Goal: Information Seeking & Learning: Learn about a topic

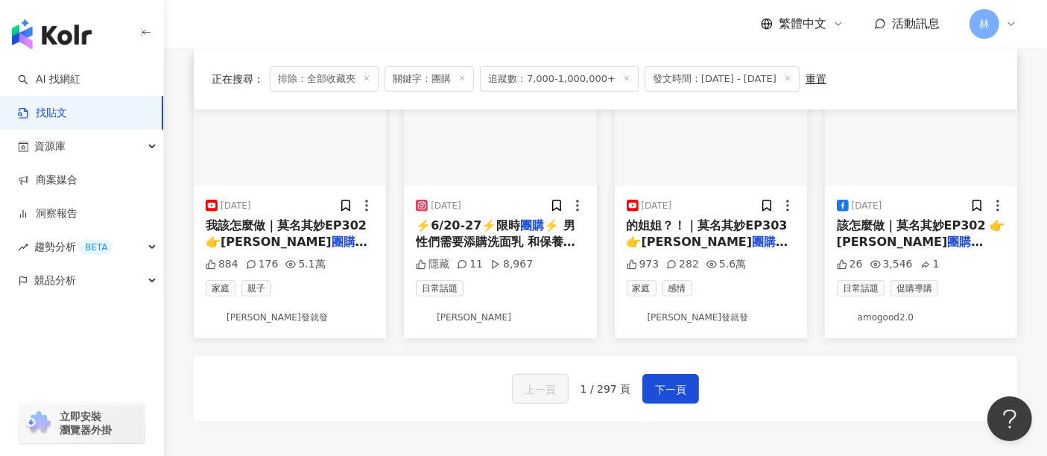
scroll to position [809, 0]
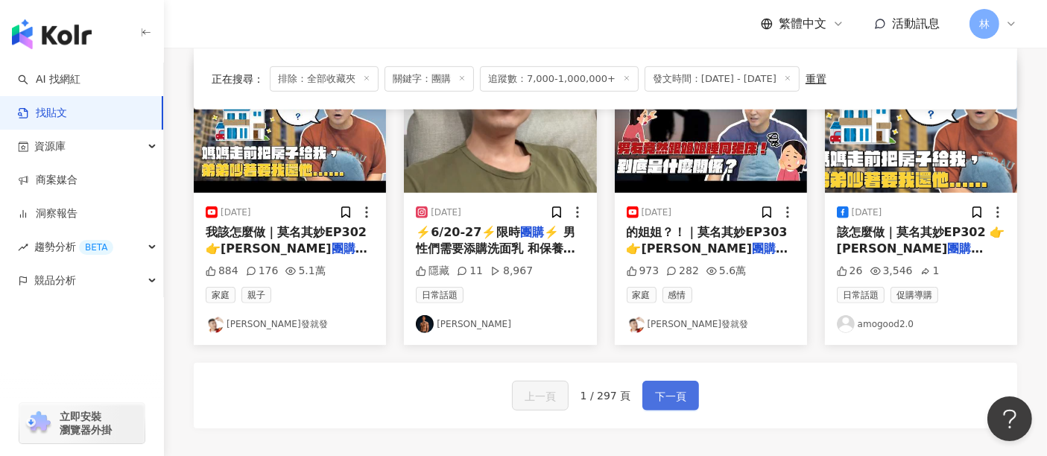
click at [681, 390] on span "下一頁" at bounding box center [670, 397] width 31 height 18
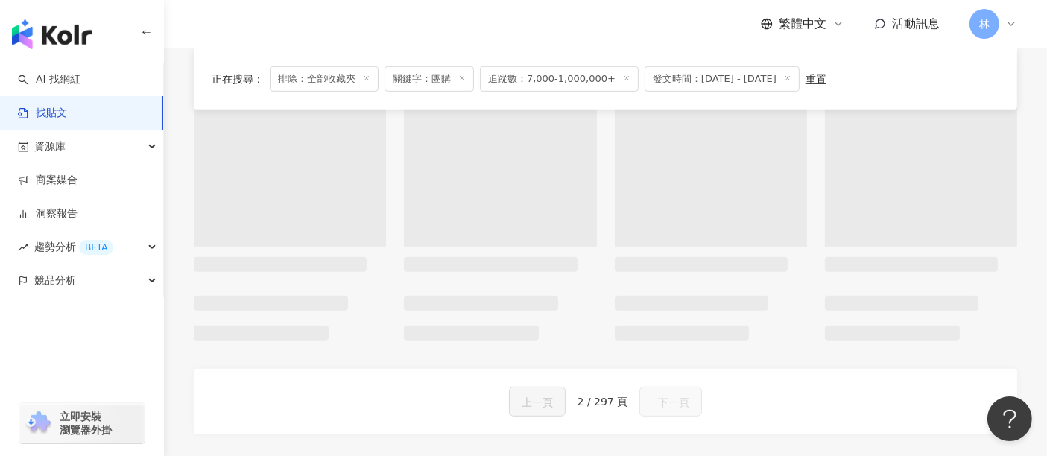
scroll to position [822, 0]
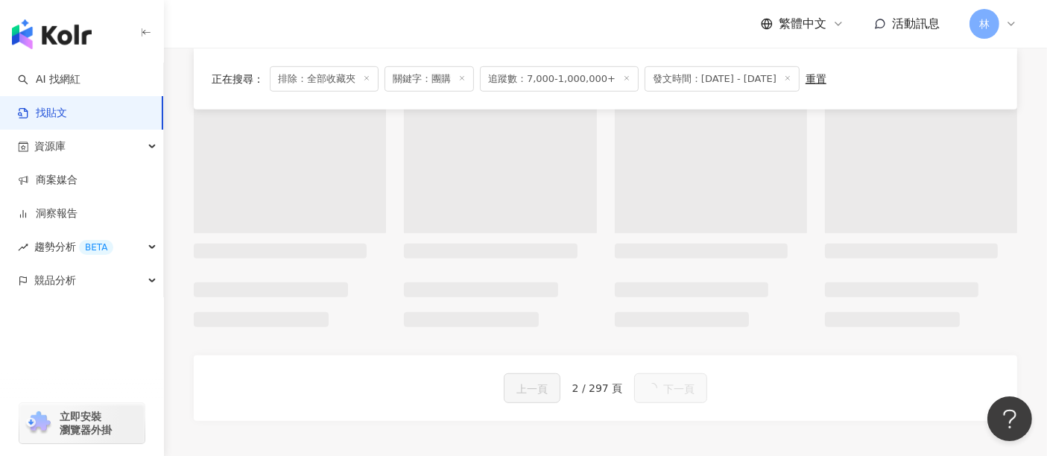
click at [681, 390] on button "下一頁" at bounding box center [670, 389] width 73 height 30
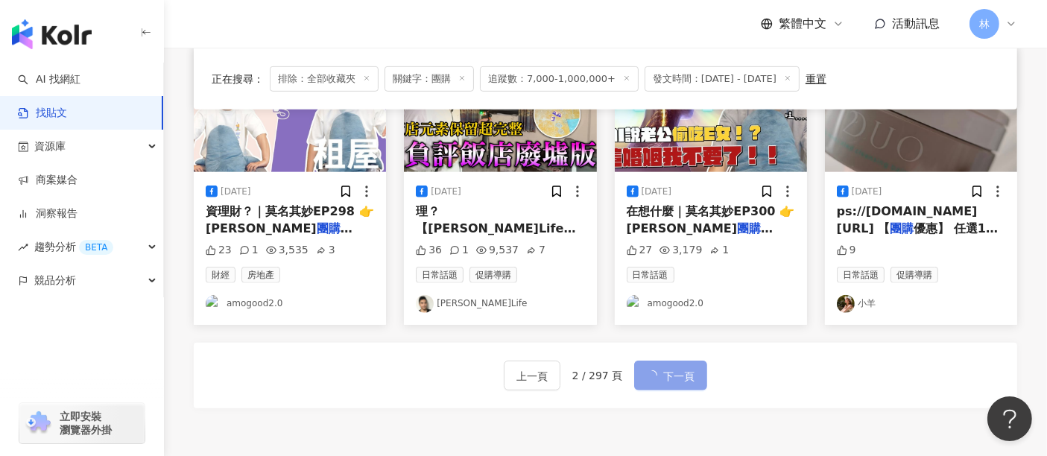
click at [681, 385] on span "下一頁" at bounding box center [679, 377] width 31 height 18
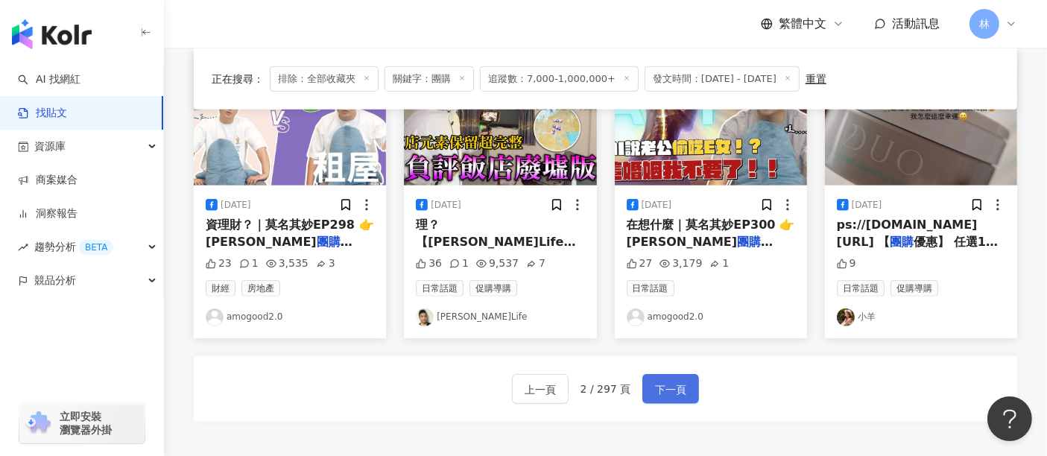
click at [681, 390] on span "下一頁" at bounding box center [670, 390] width 31 height 18
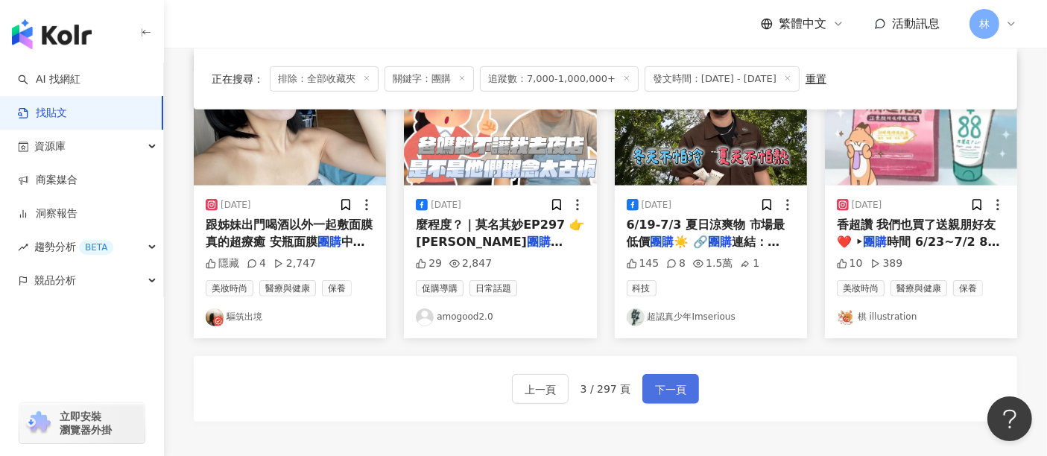
click at [681, 390] on span "下一頁" at bounding box center [670, 390] width 31 height 18
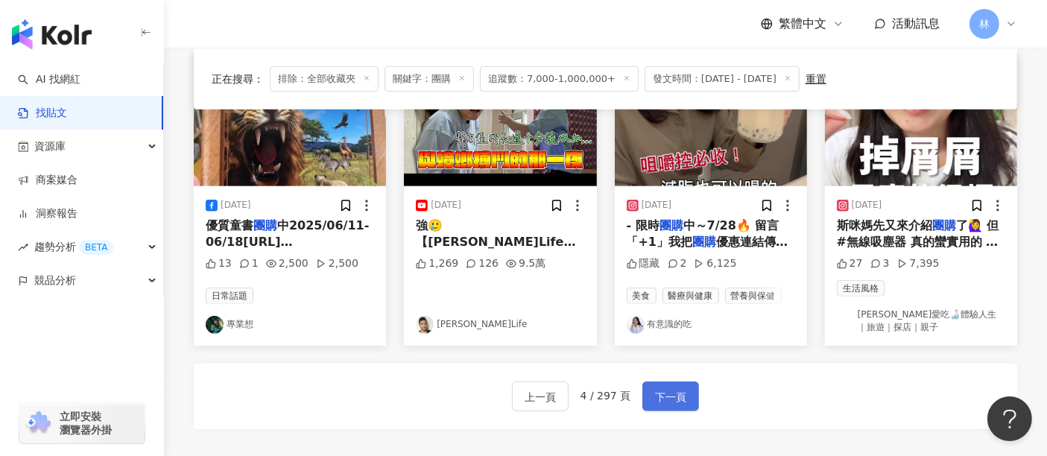
click at [681, 390] on span "下一頁" at bounding box center [670, 397] width 31 height 18
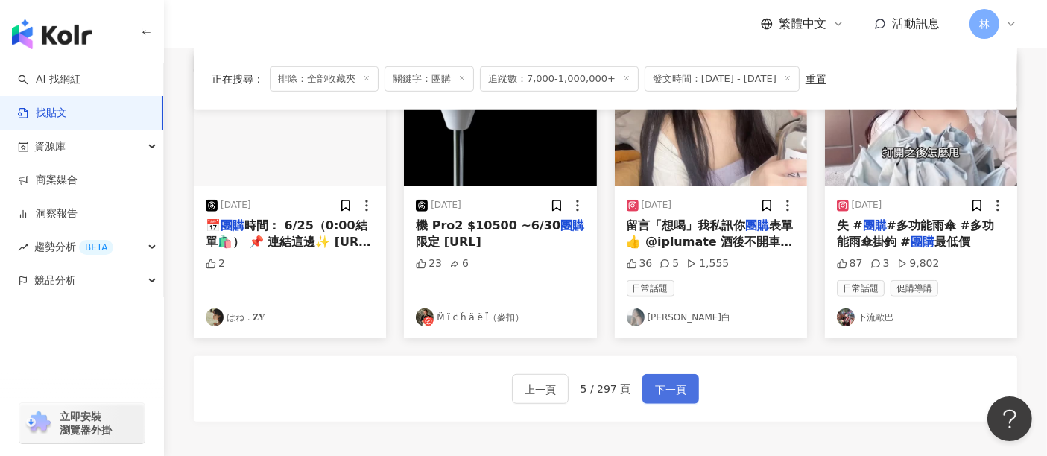
click at [681, 390] on span "下一頁" at bounding box center [670, 390] width 31 height 18
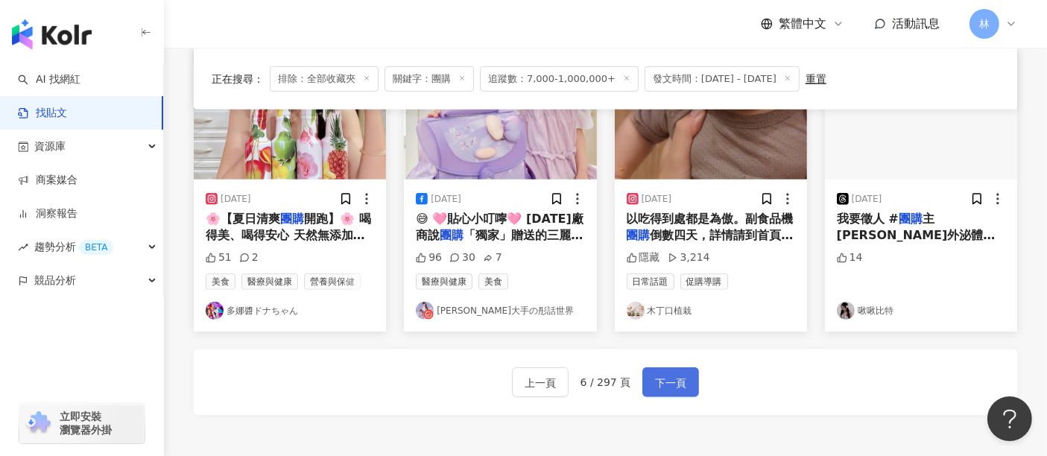
click at [681, 390] on span "下一頁" at bounding box center [670, 383] width 31 height 18
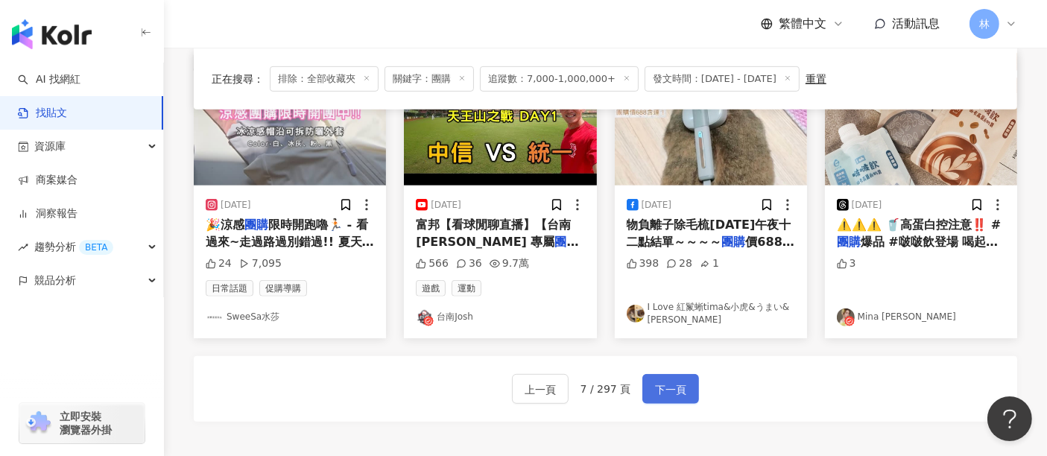
click at [681, 390] on span "下一頁" at bounding box center [670, 390] width 31 height 18
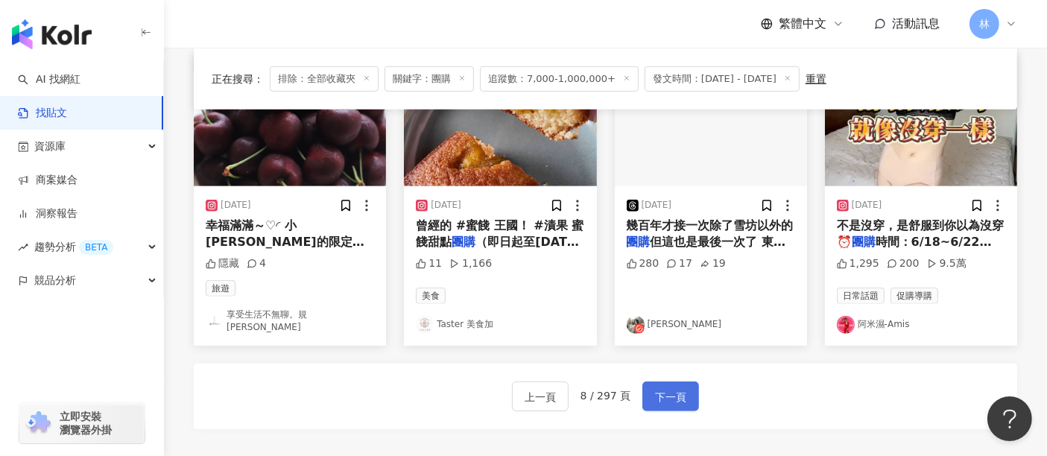
click at [681, 390] on span "下一頁" at bounding box center [670, 397] width 31 height 18
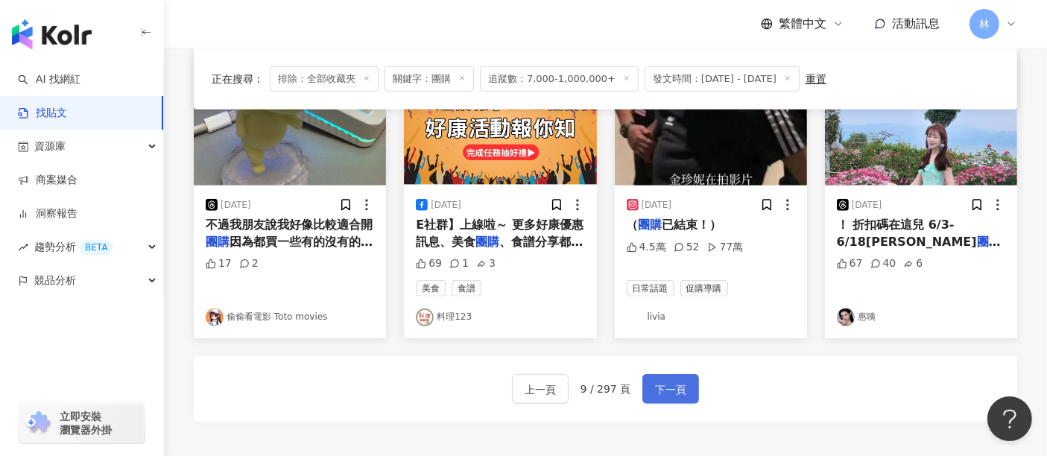
click at [681, 390] on span "下一頁" at bounding box center [670, 390] width 31 height 18
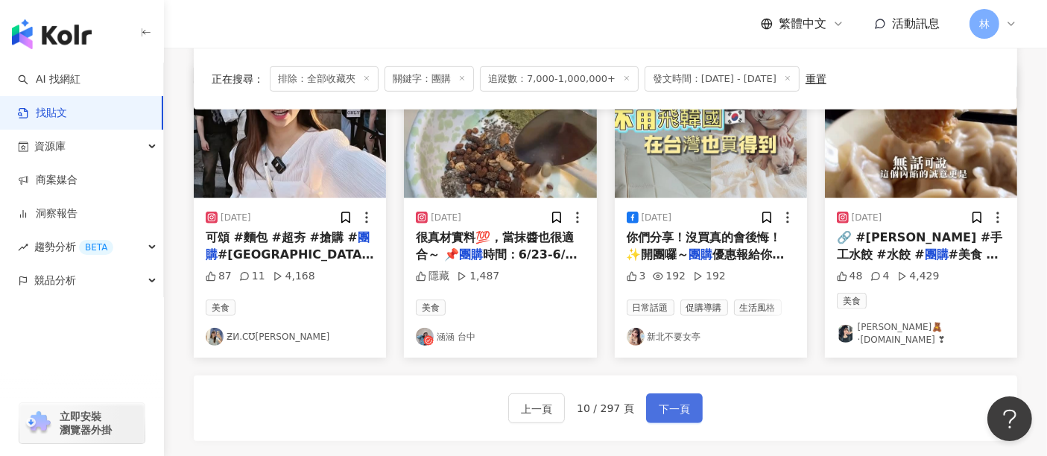
click at [681, 400] on span "下一頁" at bounding box center [674, 409] width 31 height 18
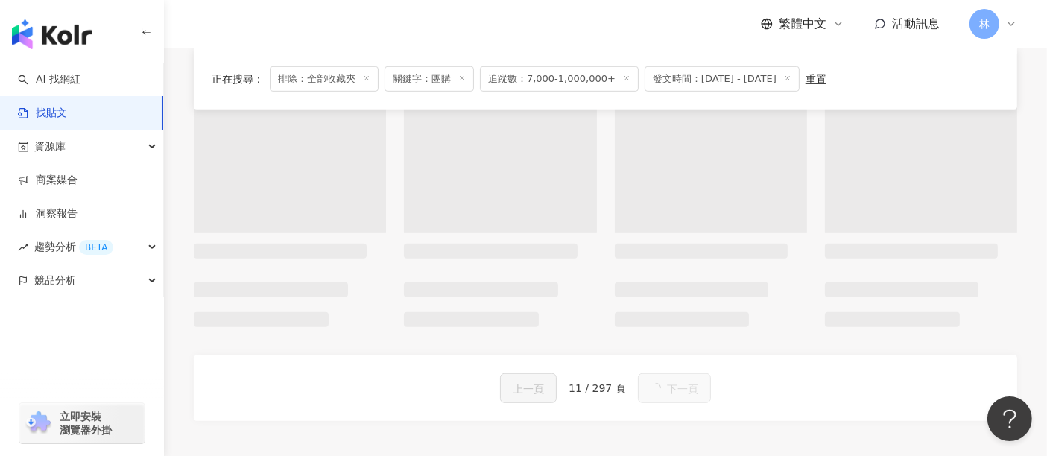
click at [681, 390] on span "下一頁" at bounding box center [682, 389] width 31 height 18
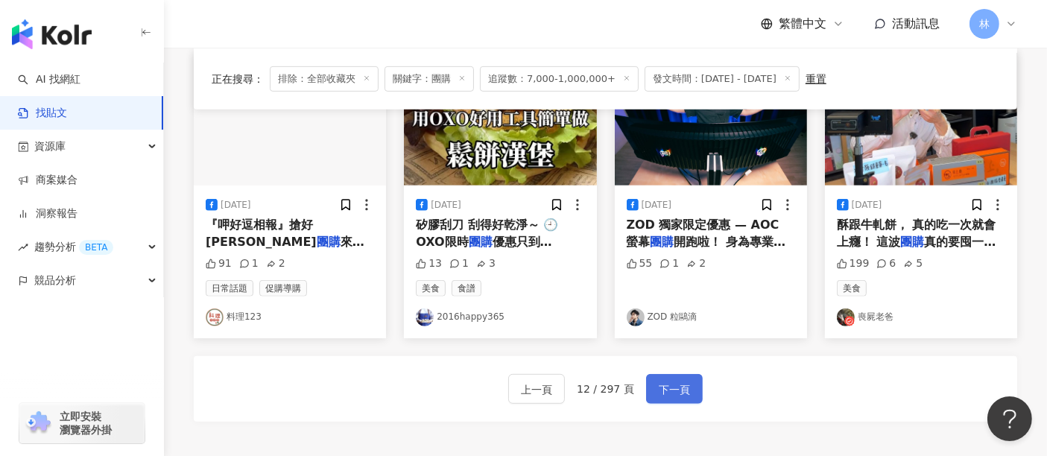
click at [681, 390] on span "下一頁" at bounding box center [674, 390] width 31 height 18
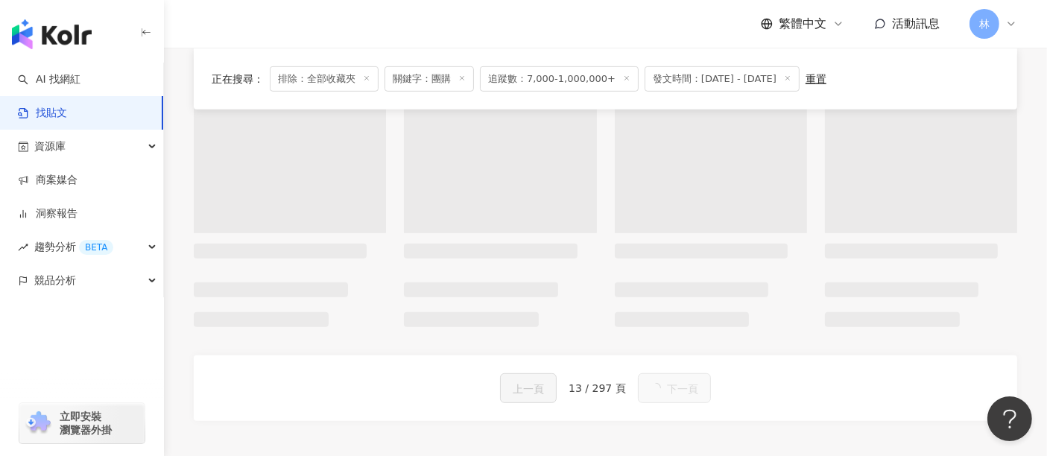
click at [681, 390] on span "下一頁" at bounding box center [682, 389] width 31 height 18
click at [681, 390] on button "下一頁" at bounding box center [674, 389] width 73 height 30
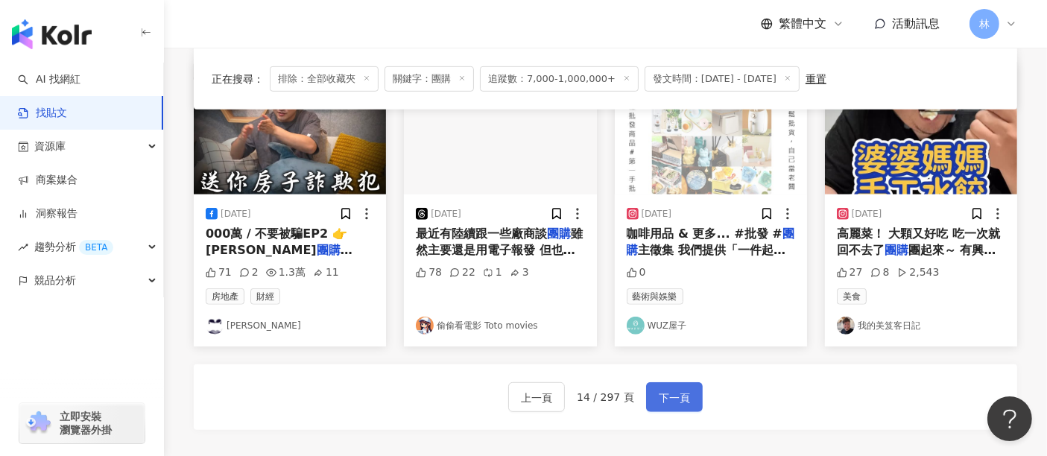
scroll to position [831, 0]
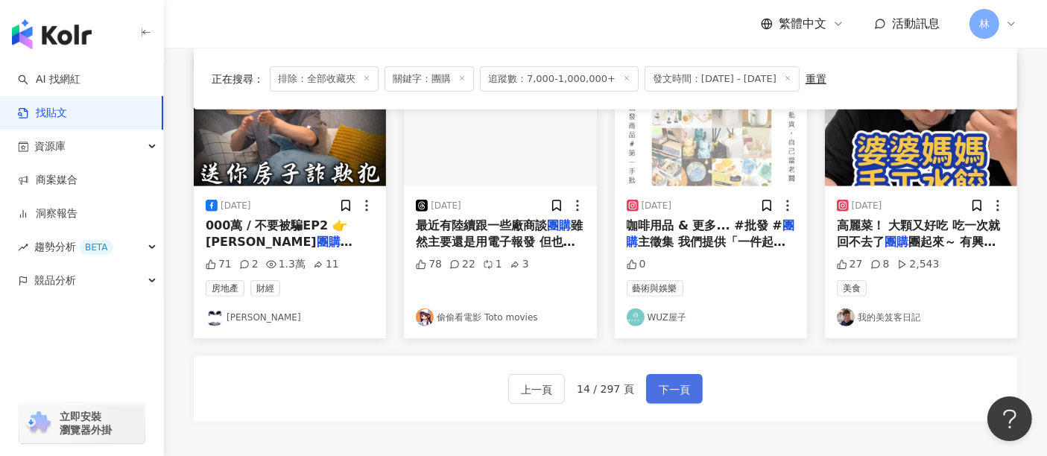
click at [681, 390] on span "下一頁" at bounding box center [674, 390] width 31 height 18
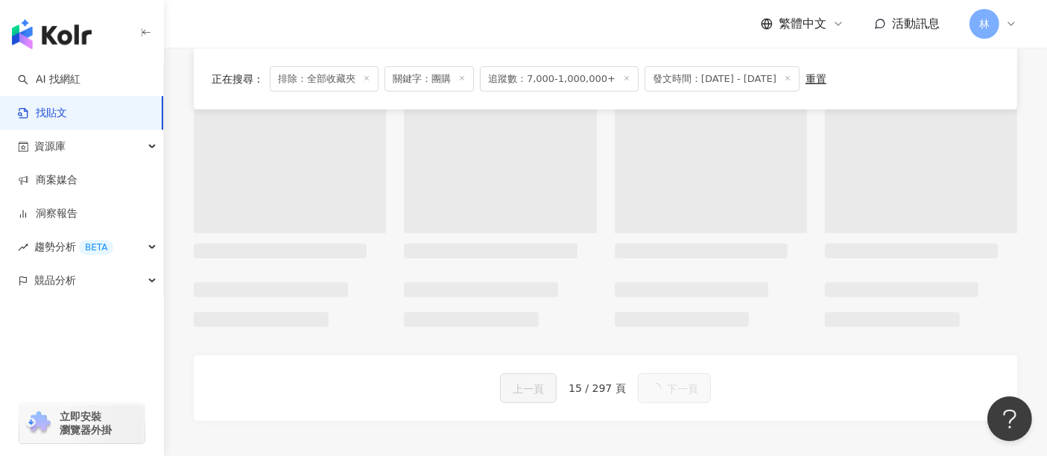
click at [681, 390] on button "下一頁" at bounding box center [674, 389] width 73 height 30
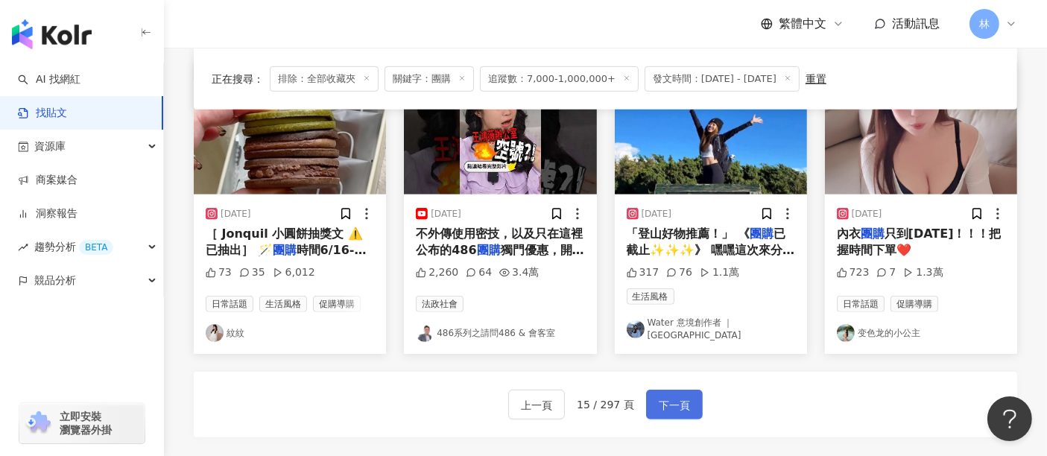
click at [681, 397] on span "下一頁" at bounding box center [674, 406] width 31 height 18
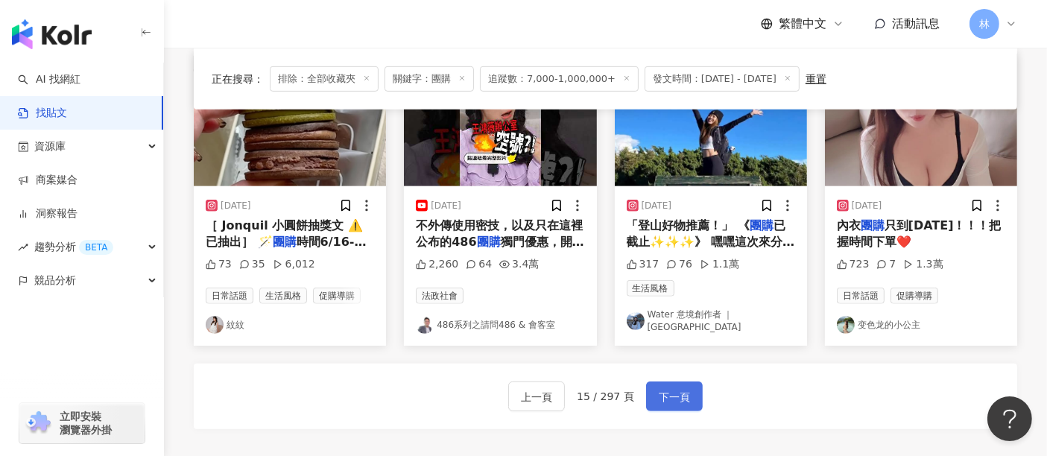
click at [681, 390] on span "下一頁" at bounding box center [674, 397] width 31 height 18
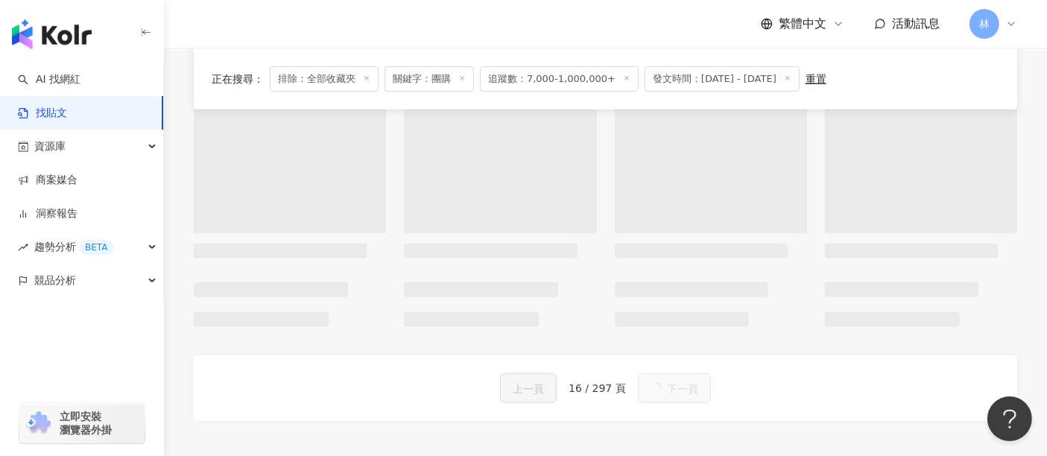
click at [681, 390] on button "下一頁" at bounding box center [674, 389] width 73 height 30
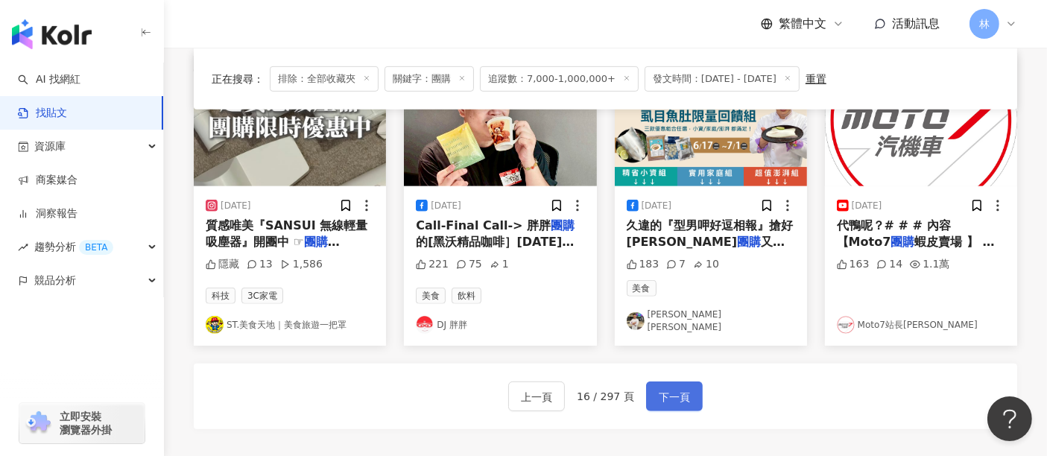
click at [681, 390] on span "下一頁" at bounding box center [674, 397] width 31 height 18
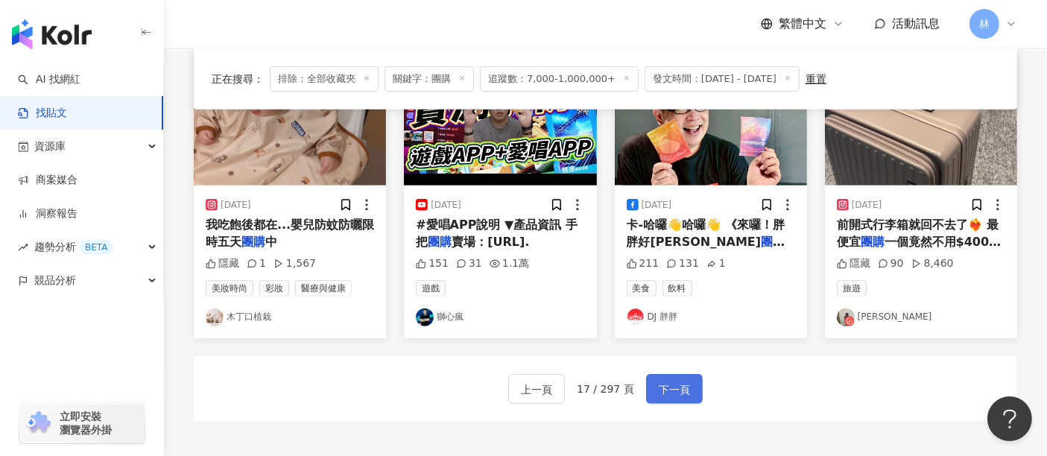
click at [681, 390] on span "下一頁" at bounding box center [674, 390] width 31 height 18
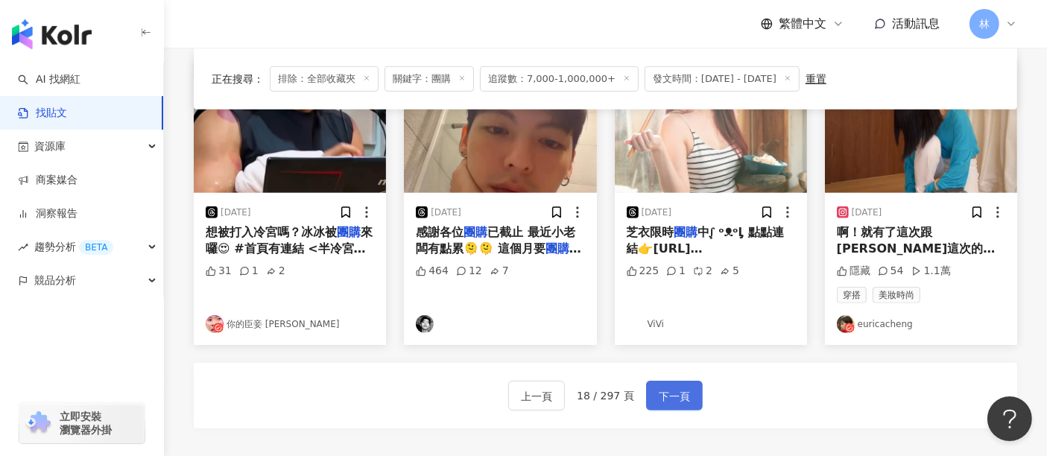
click at [681, 390] on span "下一頁" at bounding box center [674, 397] width 31 height 18
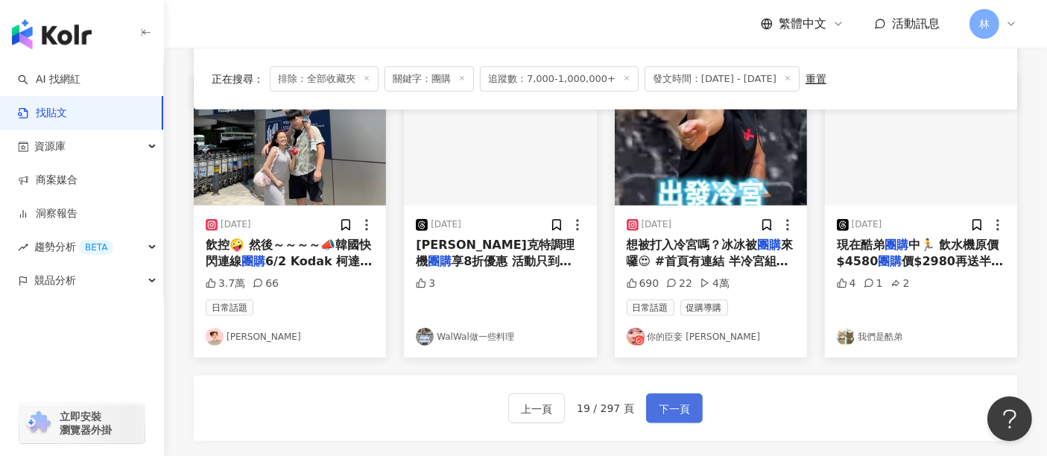
click at [681, 400] on span "下一頁" at bounding box center [674, 409] width 31 height 18
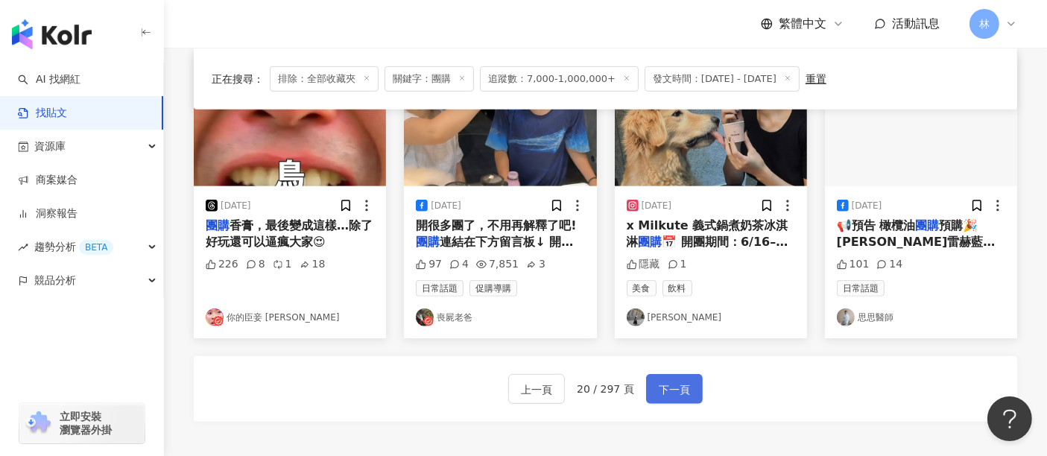
click at [684, 375] on button "下一頁" at bounding box center [674, 389] width 57 height 30
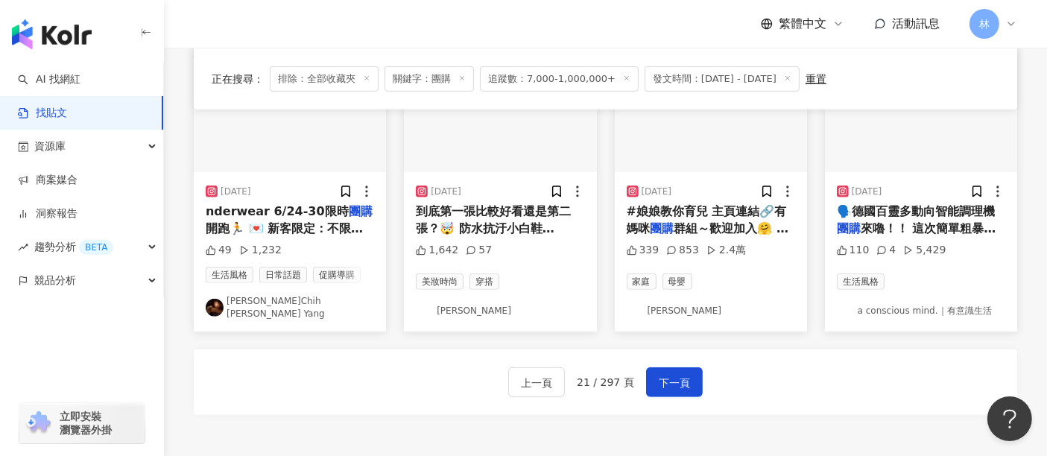
scroll to position [809, 0]
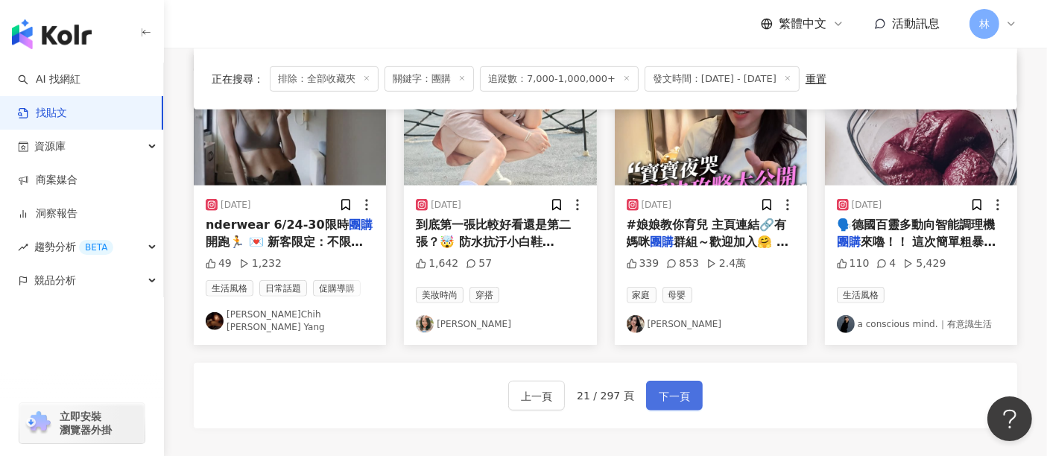
drag, startPoint x: 686, startPoint y: 365, endPoint x: 672, endPoint y: 383, distance: 22.4
click at [672, 388] on span "下一頁" at bounding box center [674, 397] width 31 height 18
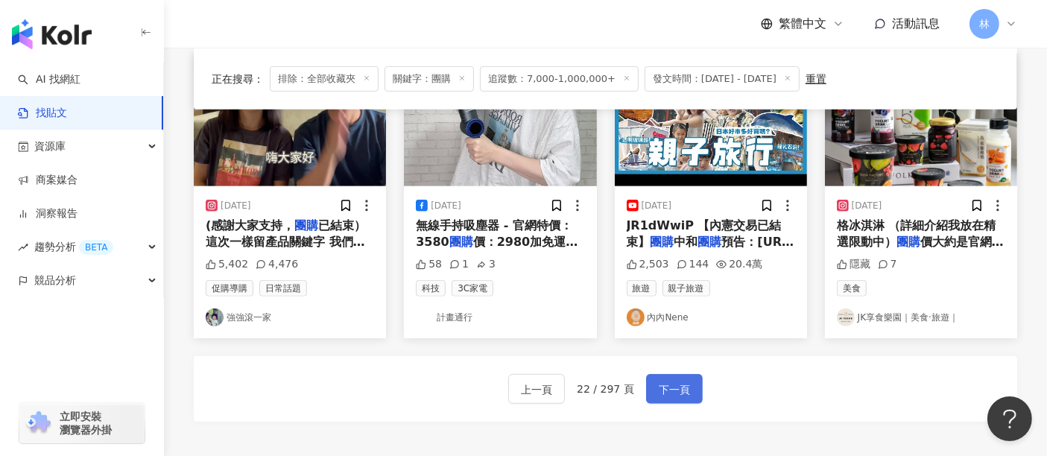
click at [672, 383] on span "下一頁" at bounding box center [674, 390] width 31 height 18
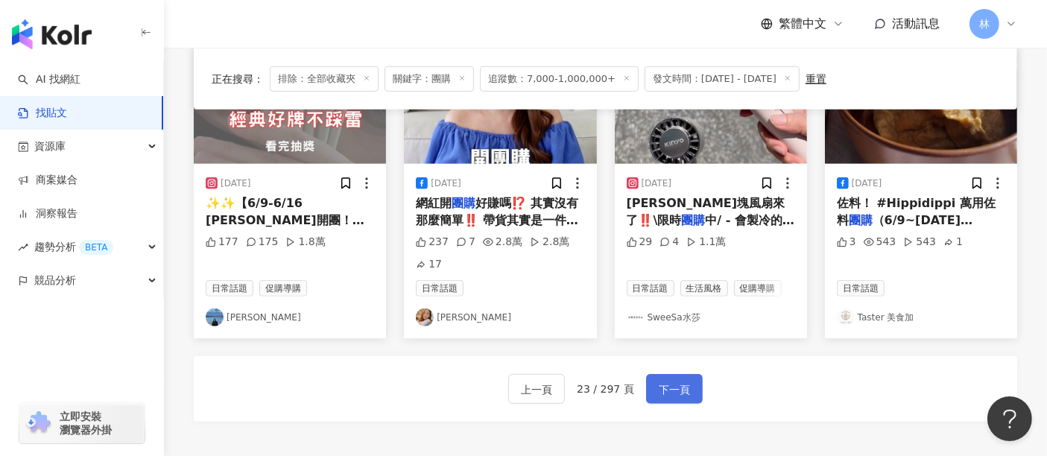
click at [672, 383] on span "下一頁" at bounding box center [674, 390] width 31 height 18
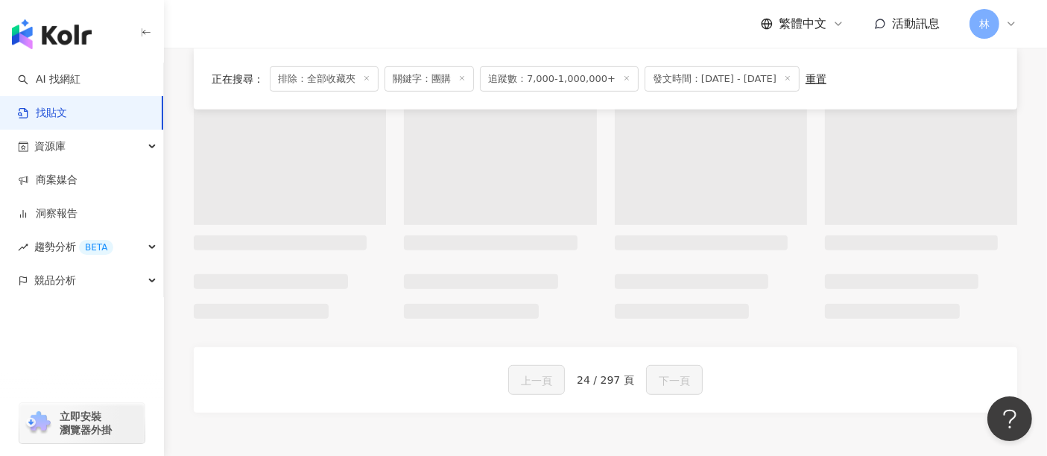
scroll to position [822, 0]
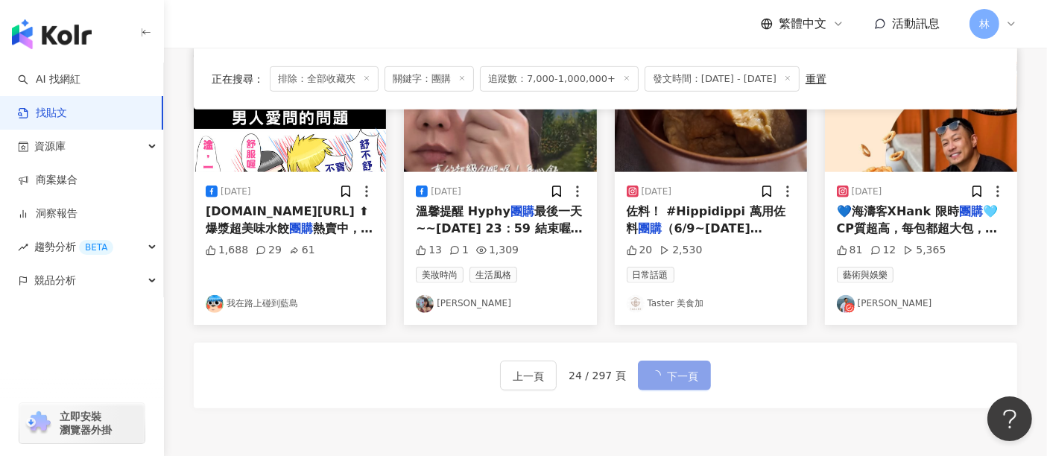
click at [672, 383] on span "下一頁" at bounding box center [682, 377] width 31 height 18
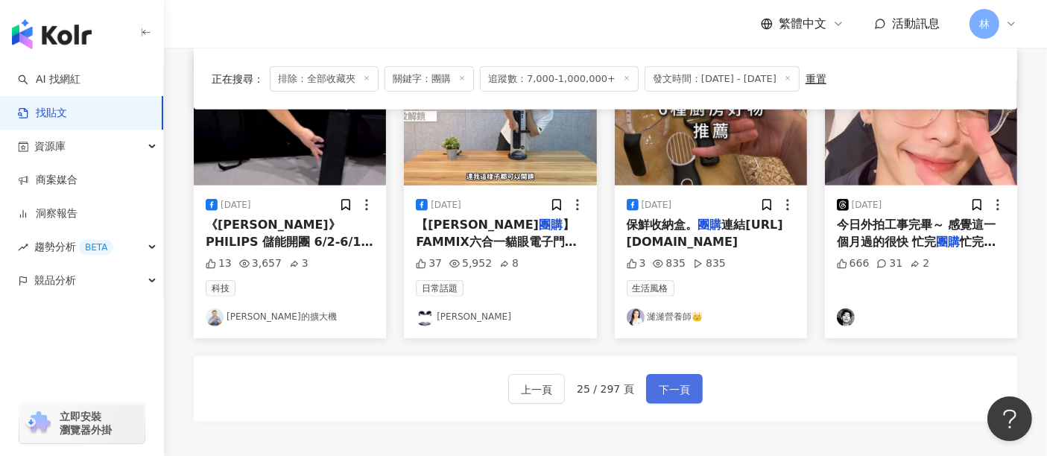
click at [672, 383] on span "下一頁" at bounding box center [674, 390] width 31 height 18
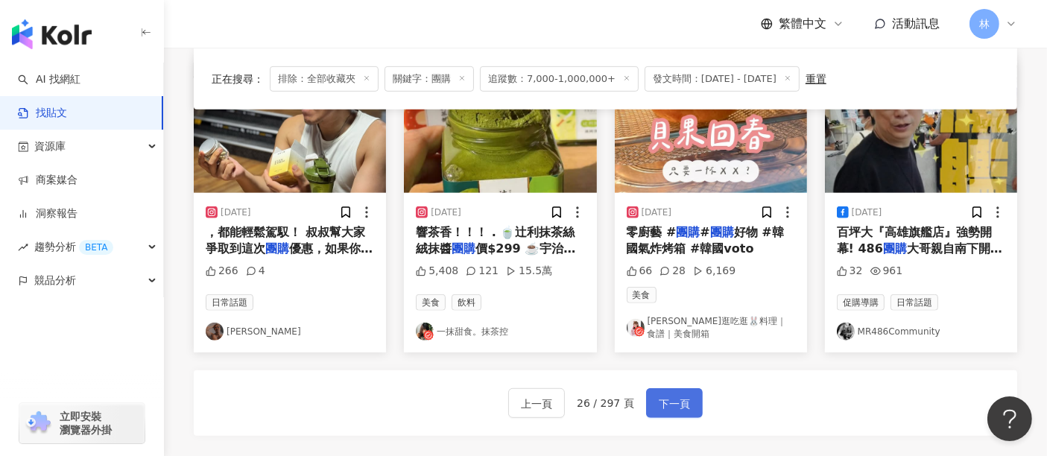
click at [672, 395] on span "下一頁" at bounding box center [674, 404] width 31 height 18
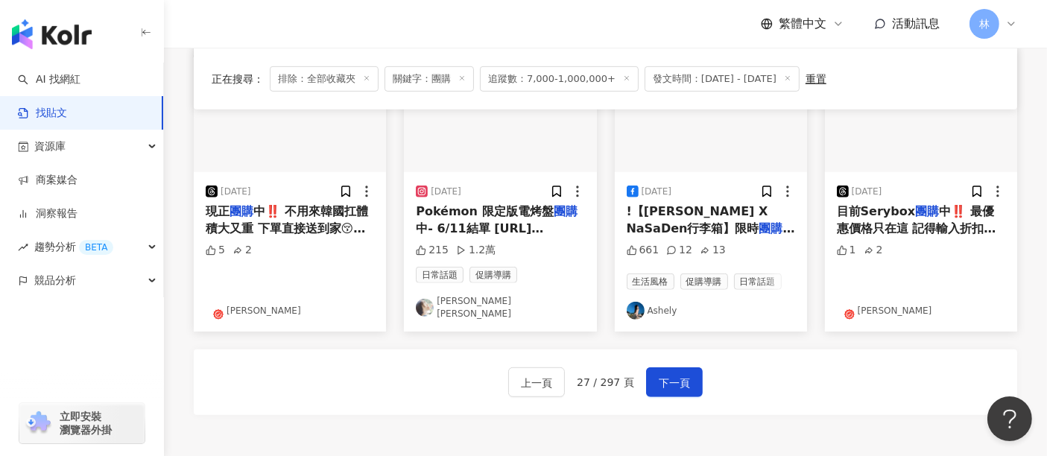
scroll to position [809, 0]
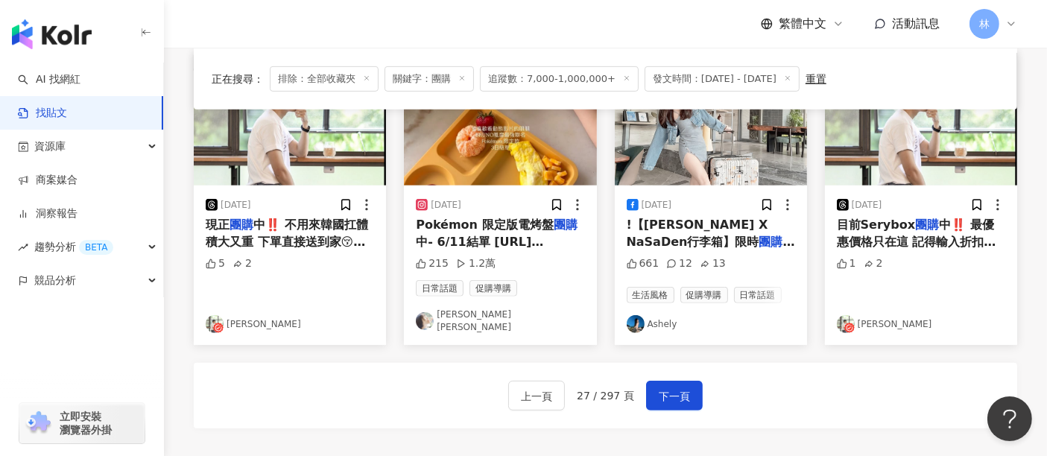
click at [892, 401] on div "上一頁 27 / 297 頁 下一頁" at bounding box center [606, 396] width 824 height 66
click at [647, 381] on button "下一頁" at bounding box center [674, 396] width 57 height 30
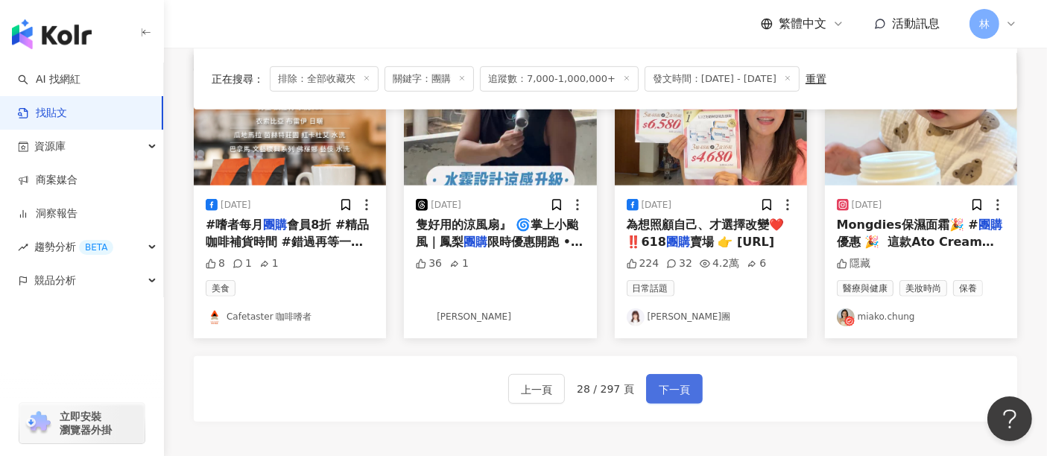
click at [668, 382] on span "下一頁" at bounding box center [674, 390] width 31 height 18
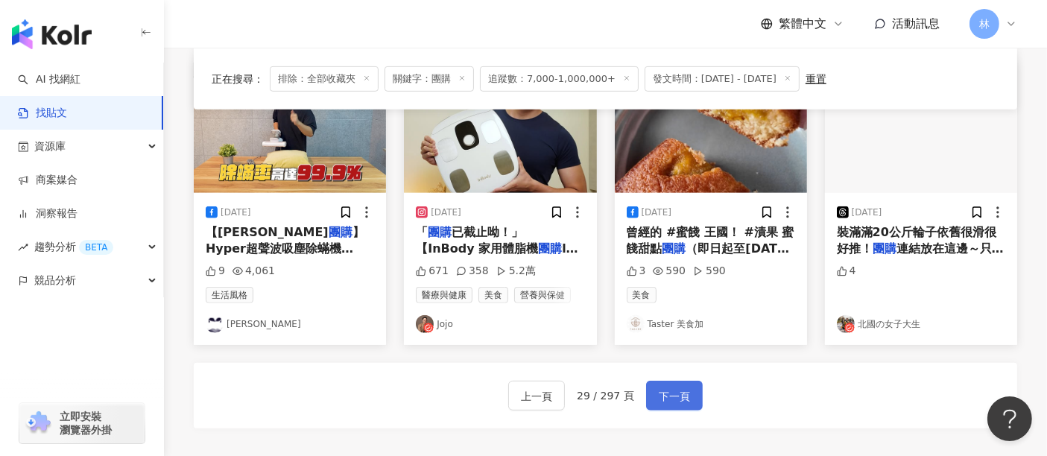
click at [668, 388] on span "下一頁" at bounding box center [674, 397] width 31 height 18
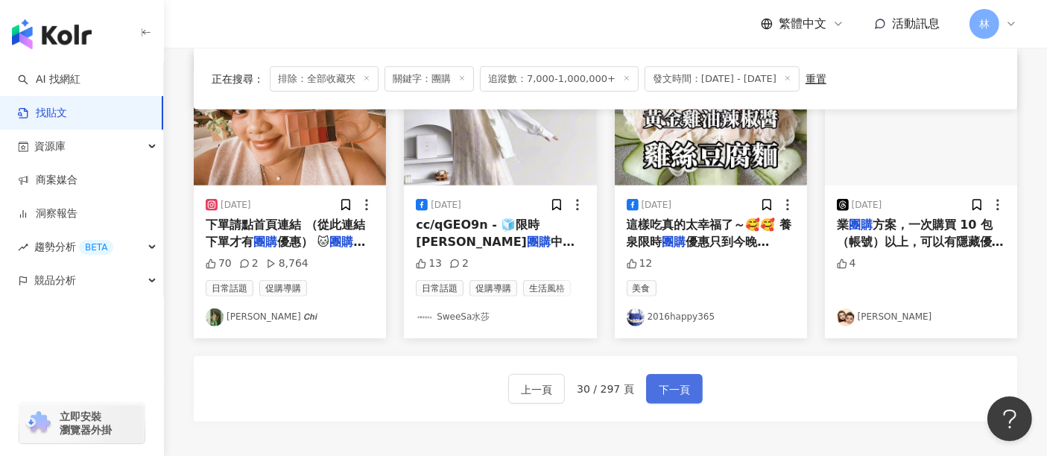
click at [668, 382] on span "下一頁" at bounding box center [674, 390] width 31 height 18
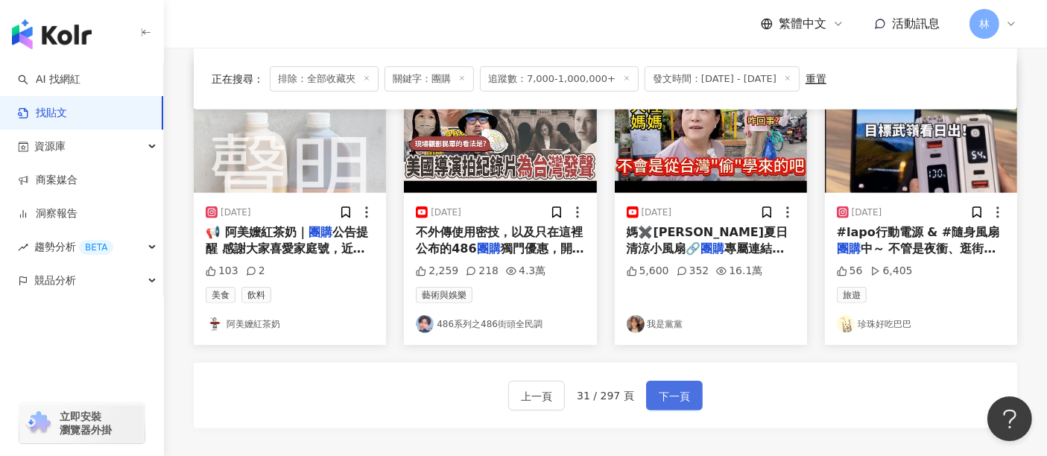
click at [668, 388] on span "下一頁" at bounding box center [674, 397] width 31 height 18
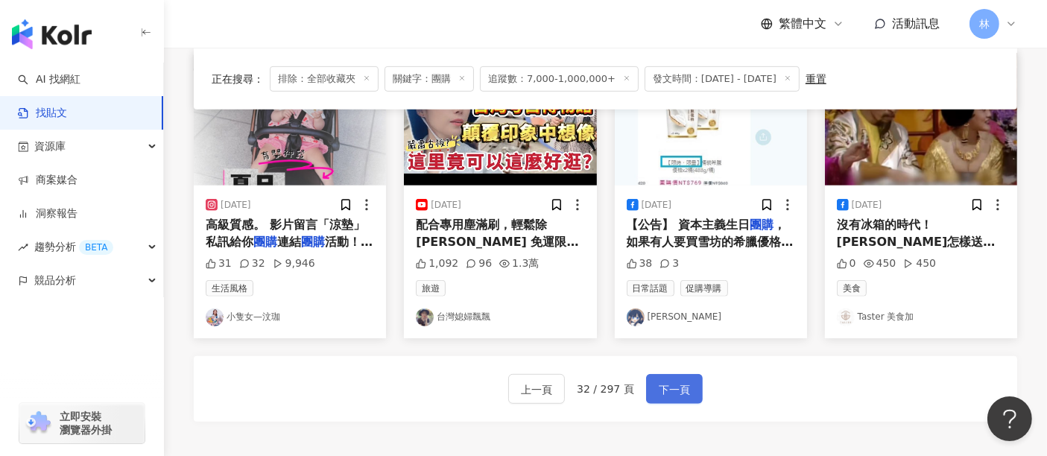
click at [668, 382] on span "下一頁" at bounding box center [674, 390] width 31 height 18
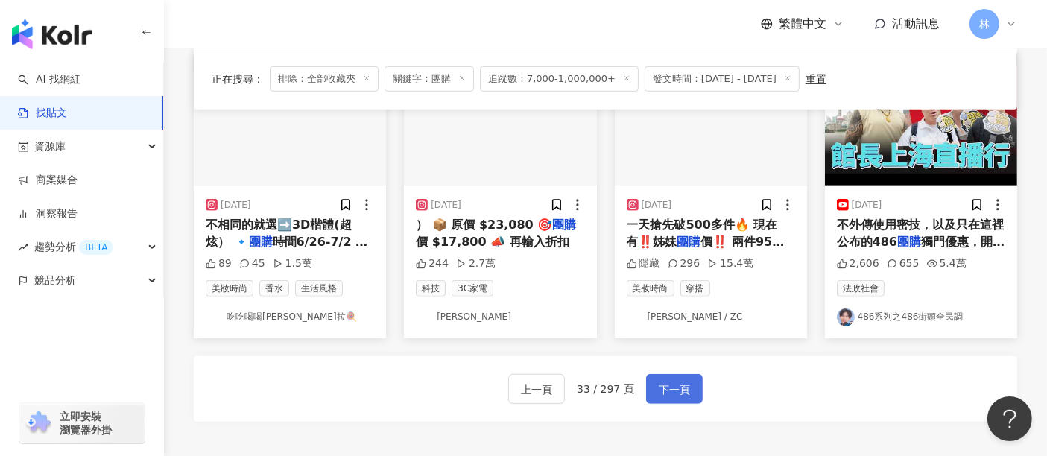
click at [668, 382] on span "下一頁" at bounding box center [674, 390] width 31 height 18
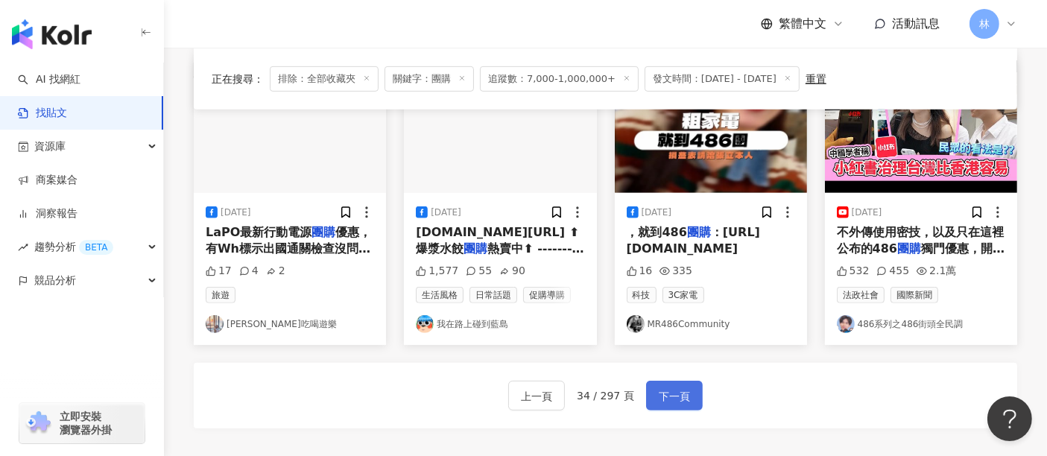
click at [668, 388] on span "下一頁" at bounding box center [674, 397] width 31 height 18
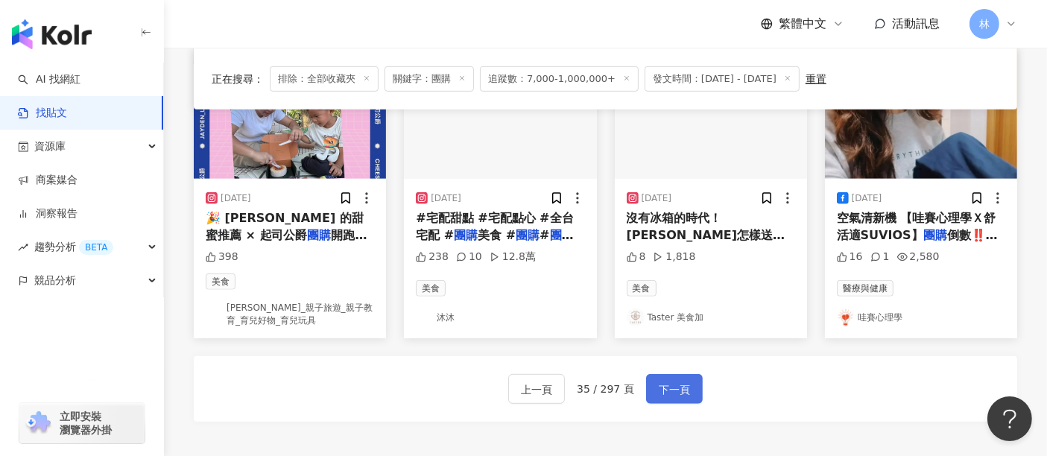
click at [668, 382] on span "下一頁" at bounding box center [674, 390] width 31 height 18
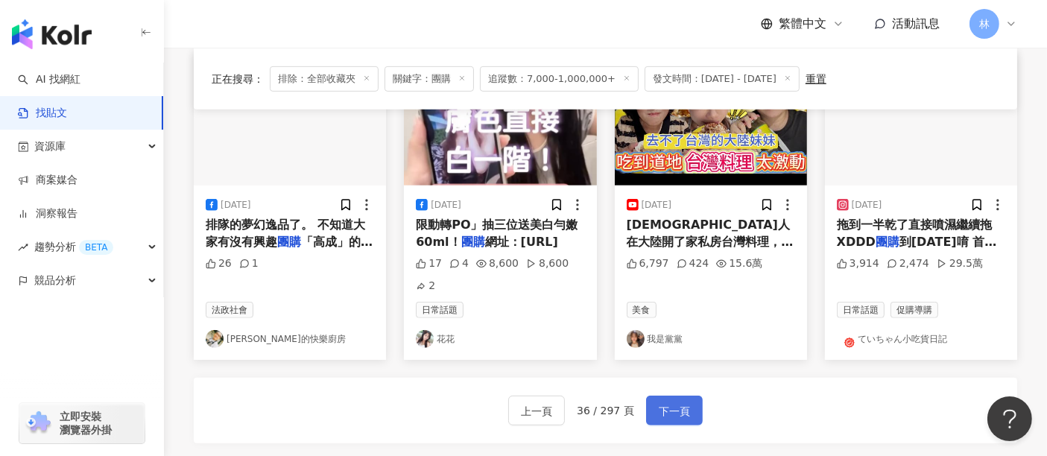
click at [668, 403] on span "下一頁" at bounding box center [674, 412] width 31 height 18
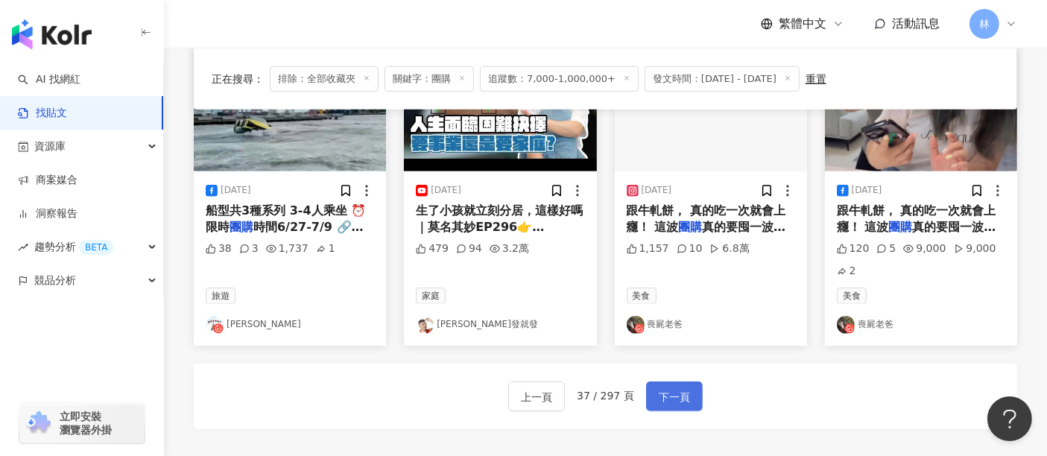
click at [668, 388] on span "下一頁" at bounding box center [674, 397] width 31 height 18
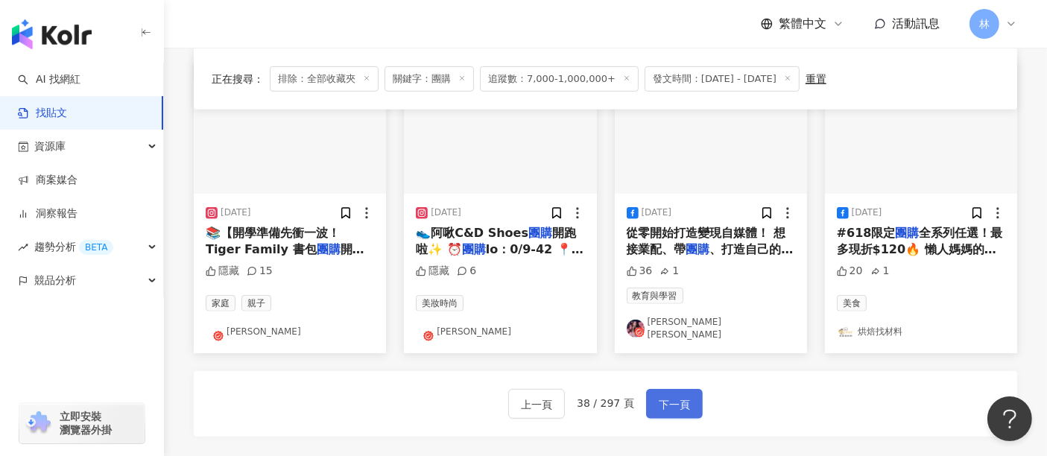
click at [668, 396] on span "下一頁" at bounding box center [674, 405] width 31 height 18
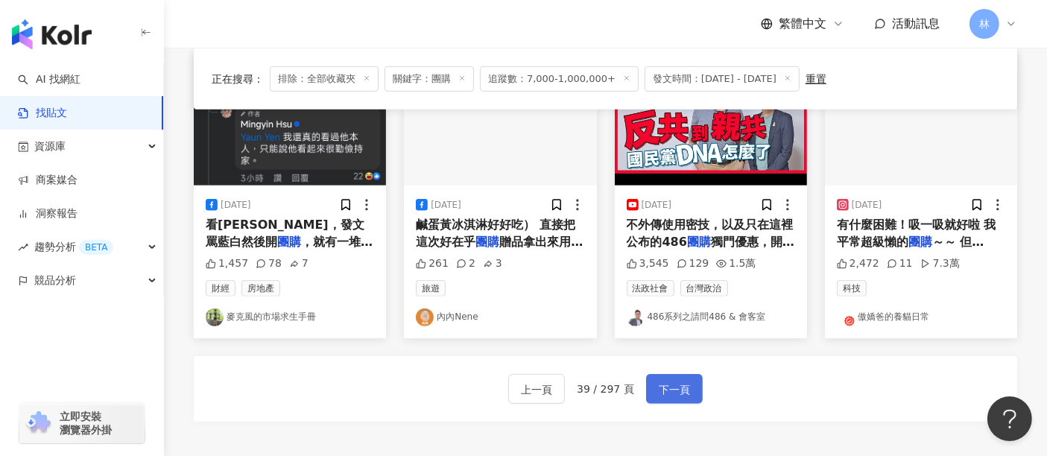
click at [668, 382] on span "下一頁" at bounding box center [674, 390] width 31 height 18
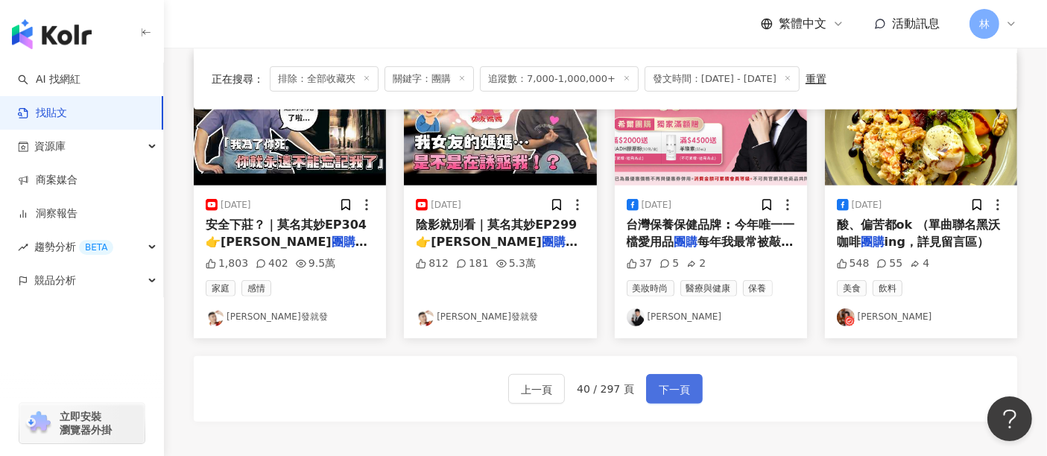
click at [668, 382] on span "下一頁" at bounding box center [674, 390] width 31 height 18
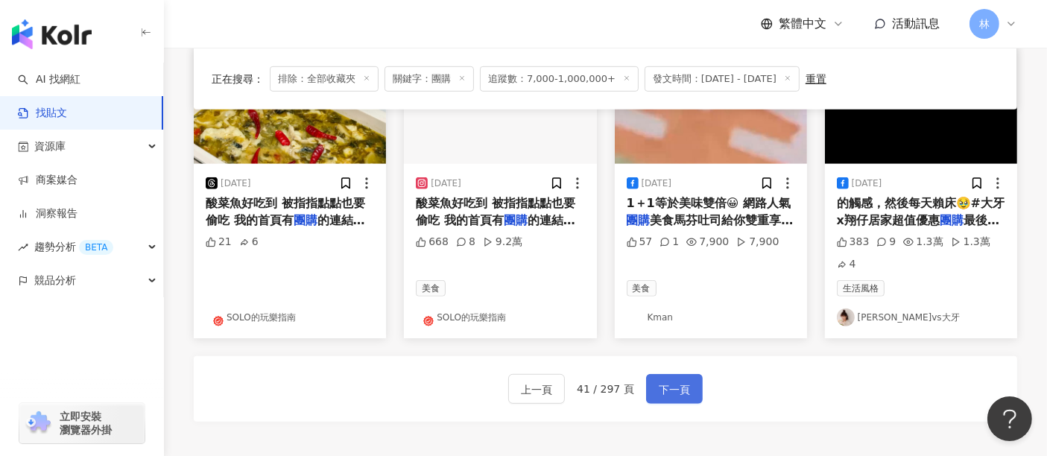
click at [668, 382] on span "下一頁" at bounding box center [674, 390] width 31 height 18
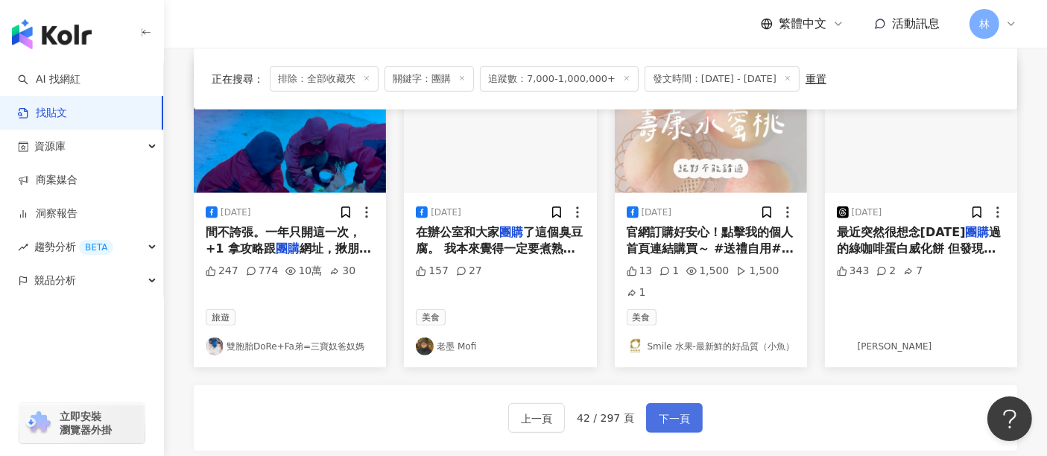
click at [668, 410] on span "下一頁" at bounding box center [674, 419] width 31 height 18
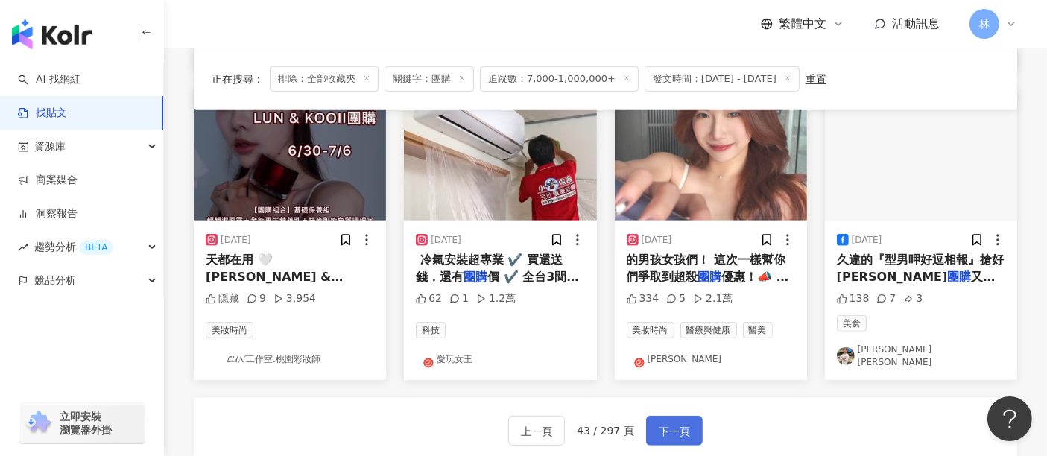
click at [668, 423] on span "下一頁" at bounding box center [674, 432] width 31 height 18
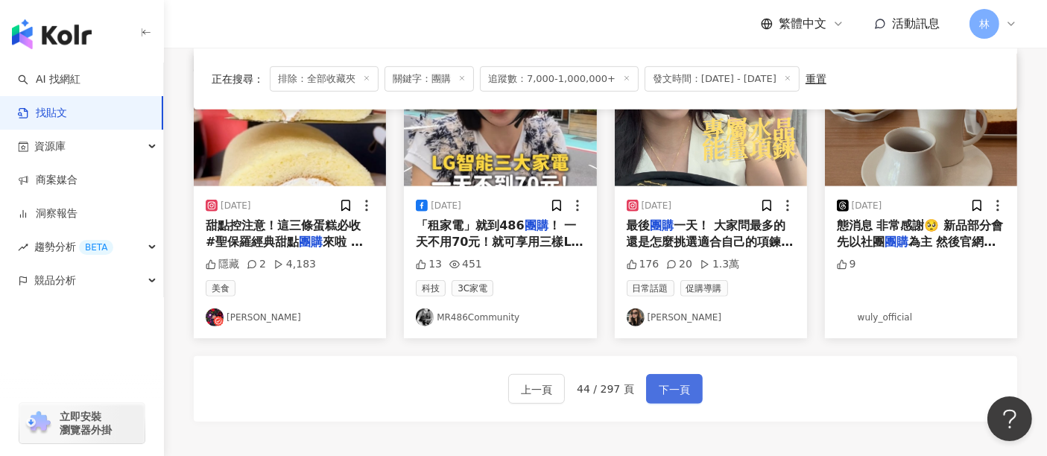
click at [668, 382] on span "下一頁" at bounding box center [674, 390] width 31 height 18
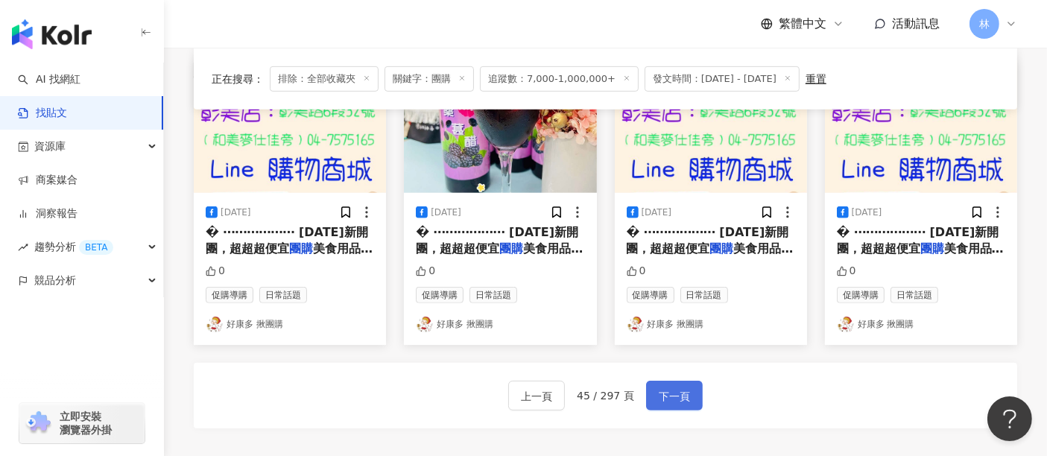
click at [668, 388] on span "下一頁" at bounding box center [674, 397] width 31 height 18
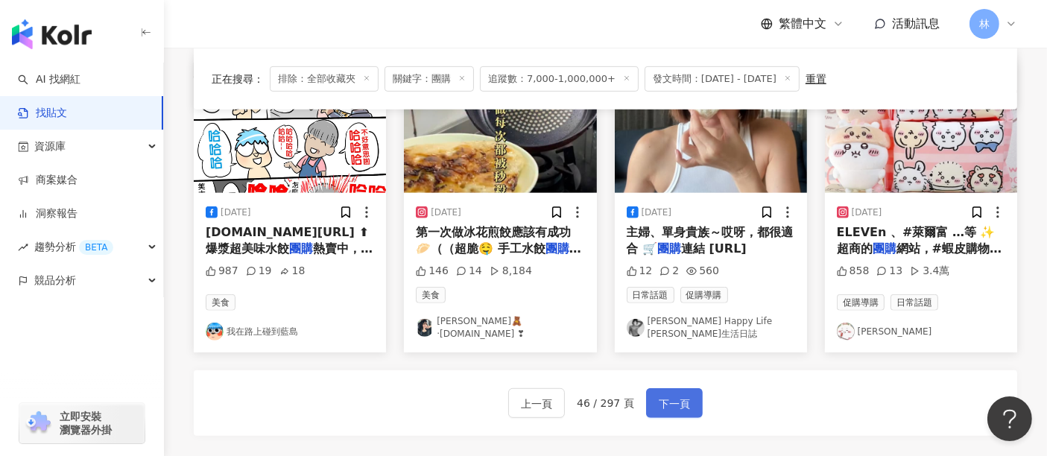
click at [668, 395] on span "下一頁" at bounding box center [674, 404] width 31 height 18
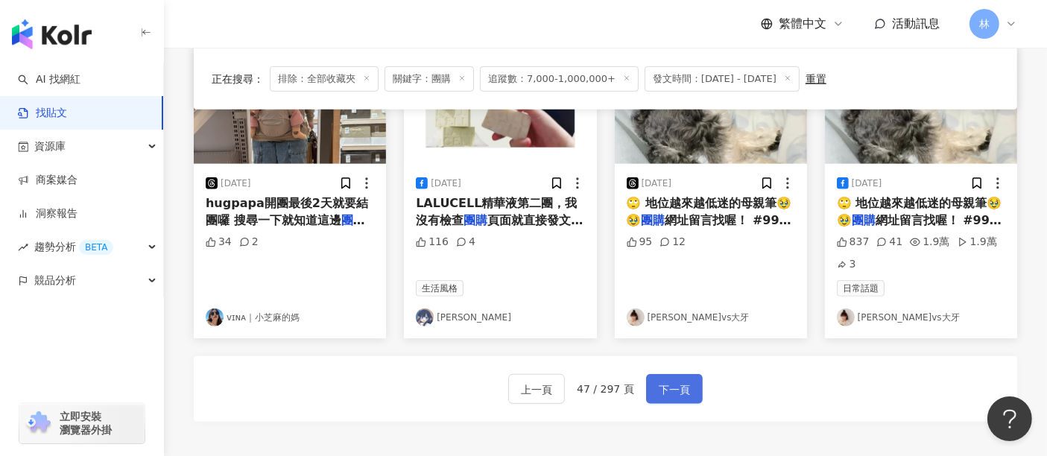
click at [668, 382] on span "下一頁" at bounding box center [674, 390] width 31 height 18
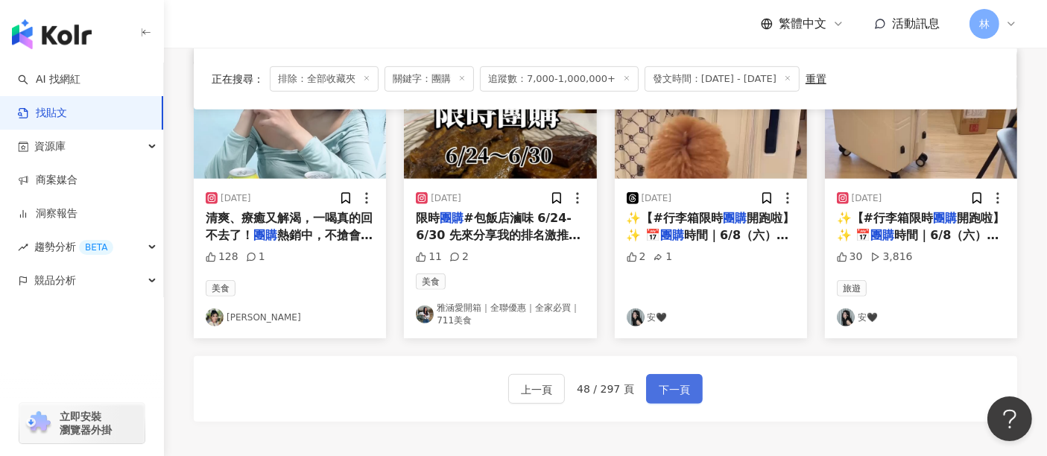
click at [668, 382] on span "下一頁" at bounding box center [674, 390] width 31 height 18
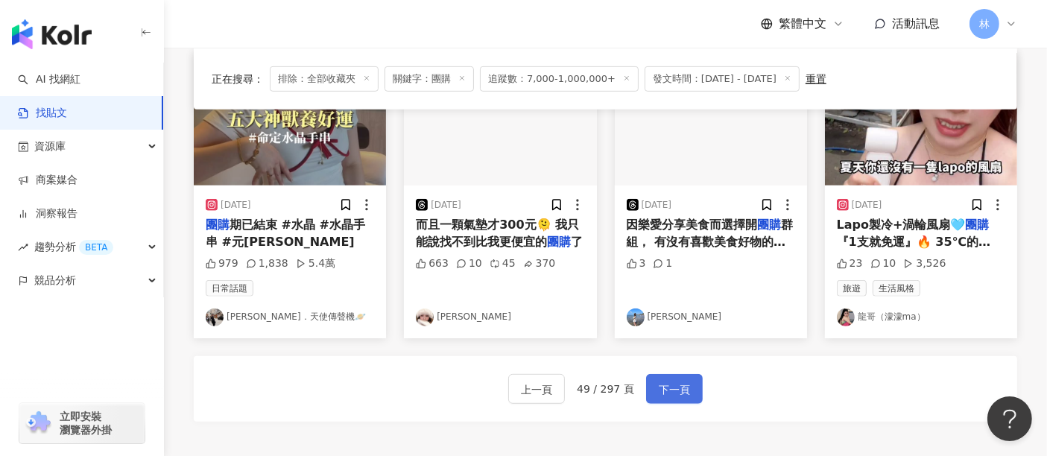
click at [668, 382] on span "下一頁" at bounding box center [674, 390] width 31 height 18
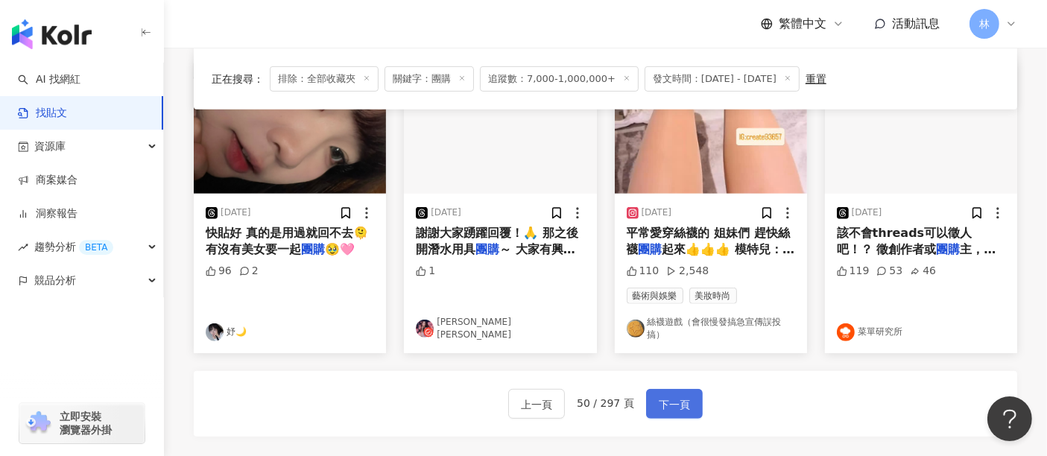
click at [668, 396] on span "下一頁" at bounding box center [674, 405] width 31 height 18
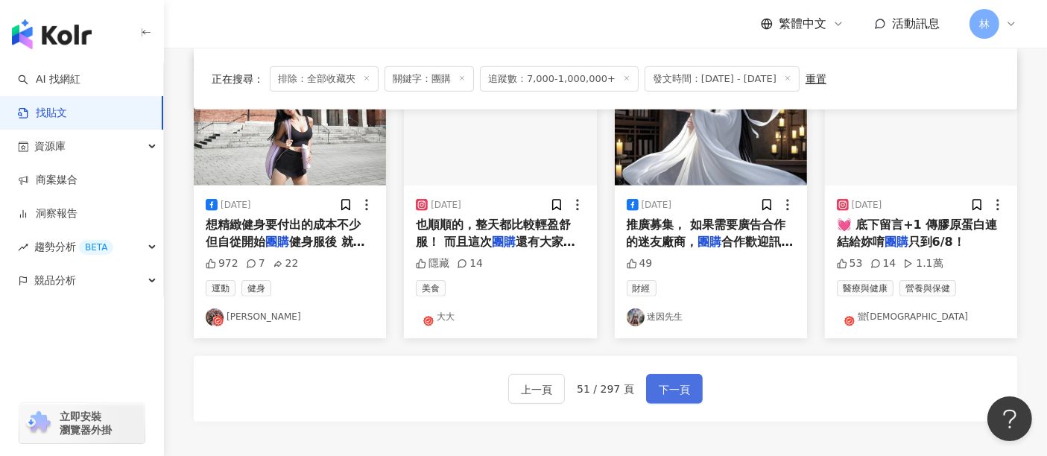
click at [668, 382] on span "下一頁" at bounding box center [674, 390] width 31 height 18
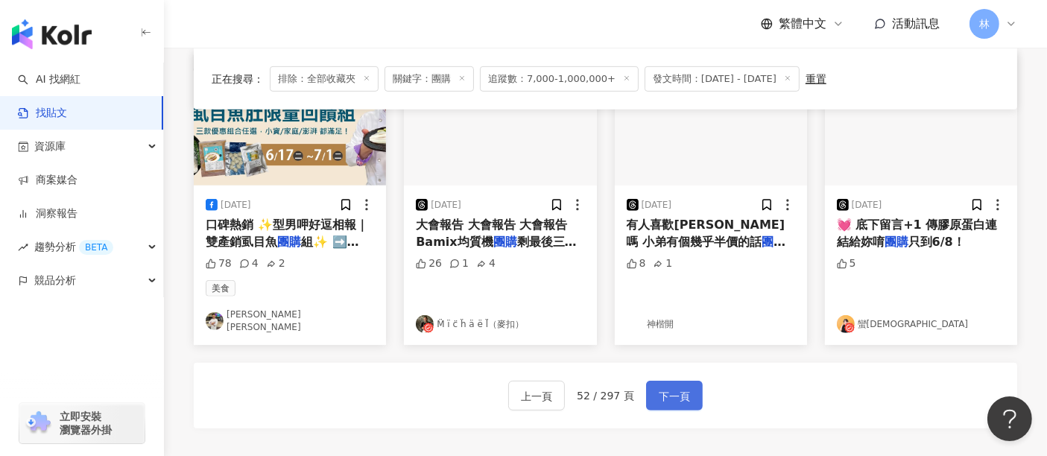
click at [668, 388] on span "下一頁" at bounding box center [674, 397] width 31 height 18
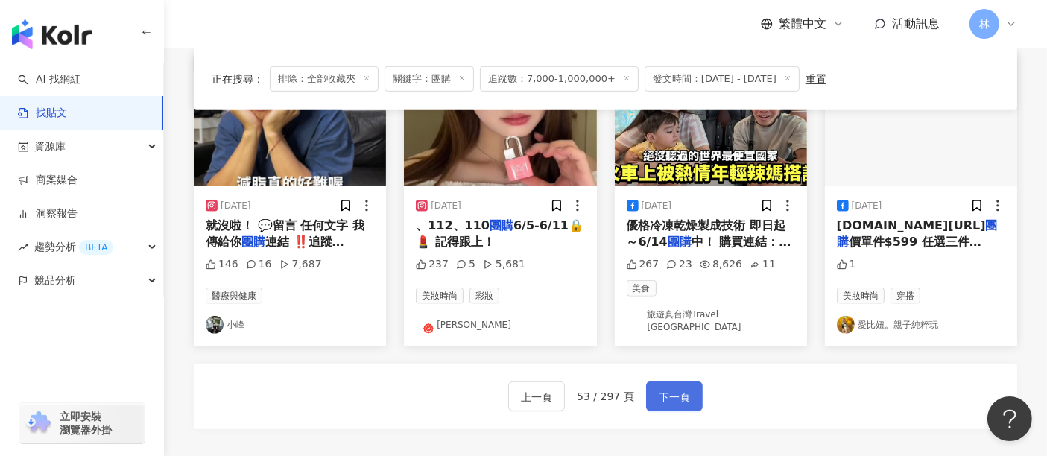
click at [668, 388] on span "下一頁" at bounding box center [674, 397] width 31 height 18
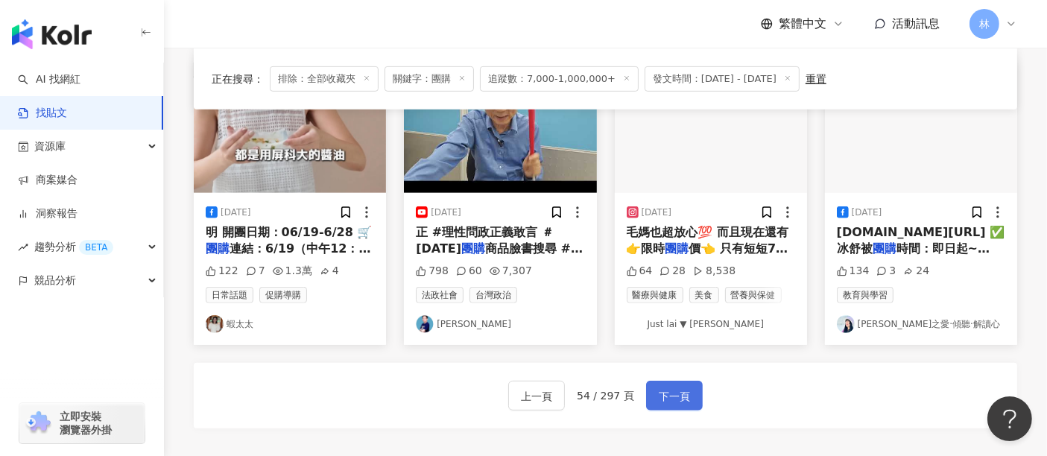
click at [668, 388] on span "下一頁" at bounding box center [674, 397] width 31 height 18
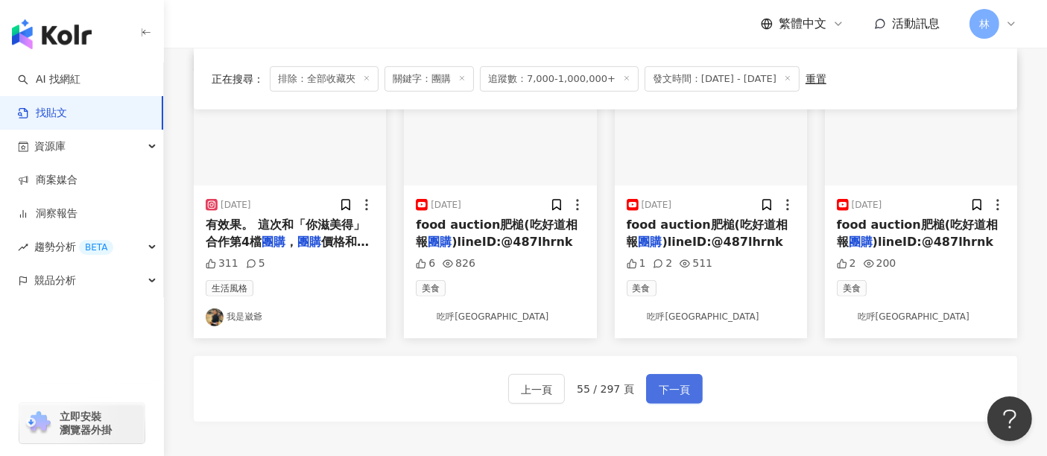
click at [668, 382] on span "下一頁" at bounding box center [674, 390] width 31 height 18
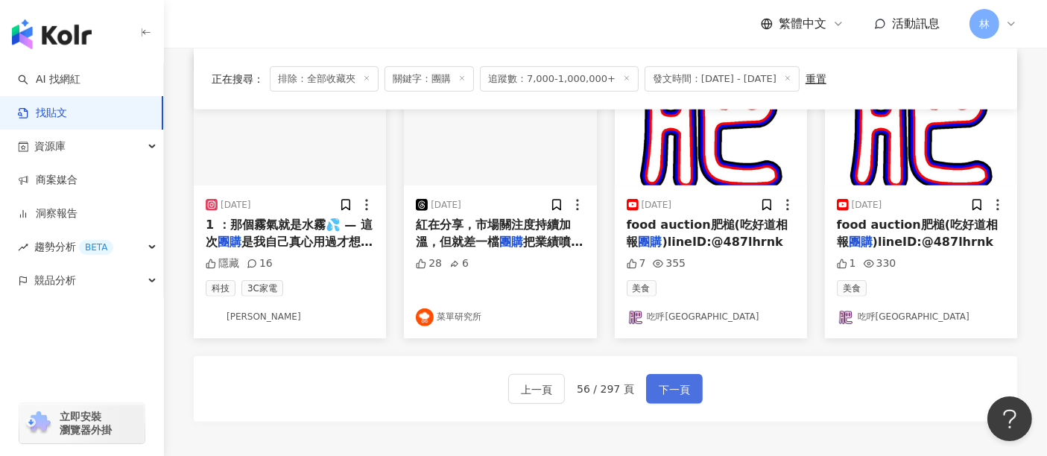
click at [668, 382] on span "下一頁" at bounding box center [674, 390] width 31 height 18
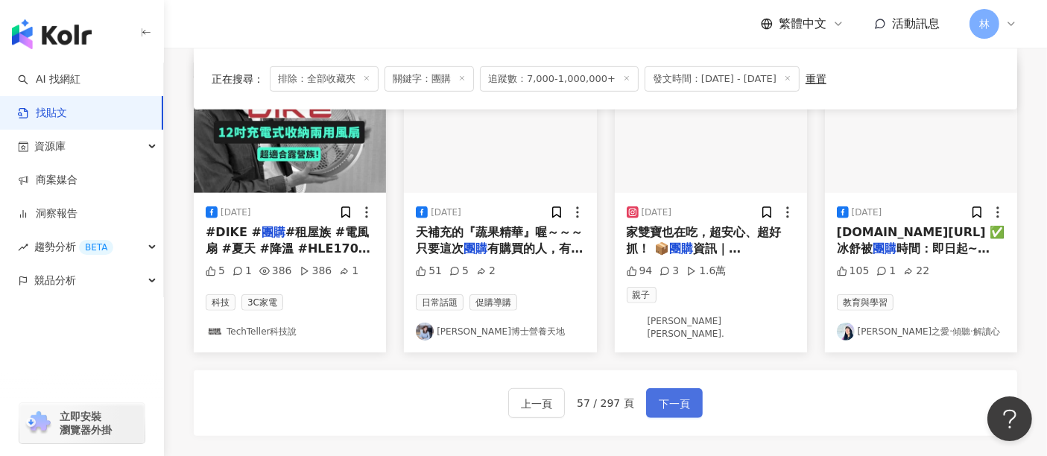
click at [668, 395] on span "下一頁" at bounding box center [674, 404] width 31 height 18
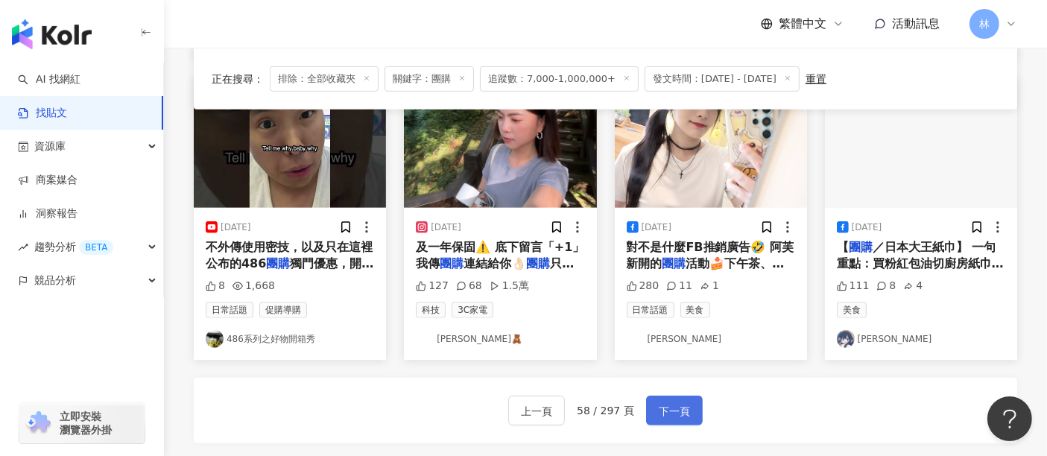
click at [668, 403] on span "下一頁" at bounding box center [674, 412] width 31 height 18
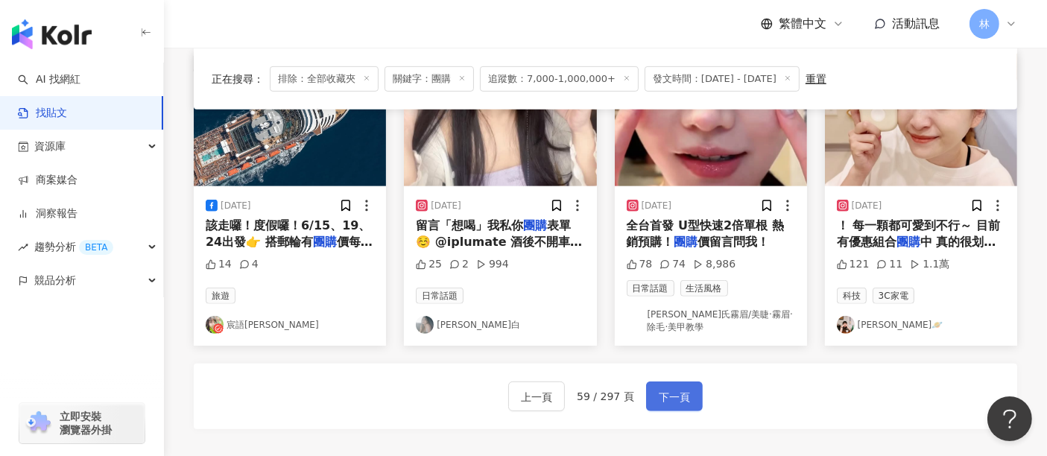
click at [668, 388] on span "下一頁" at bounding box center [674, 397] width 31 height 18
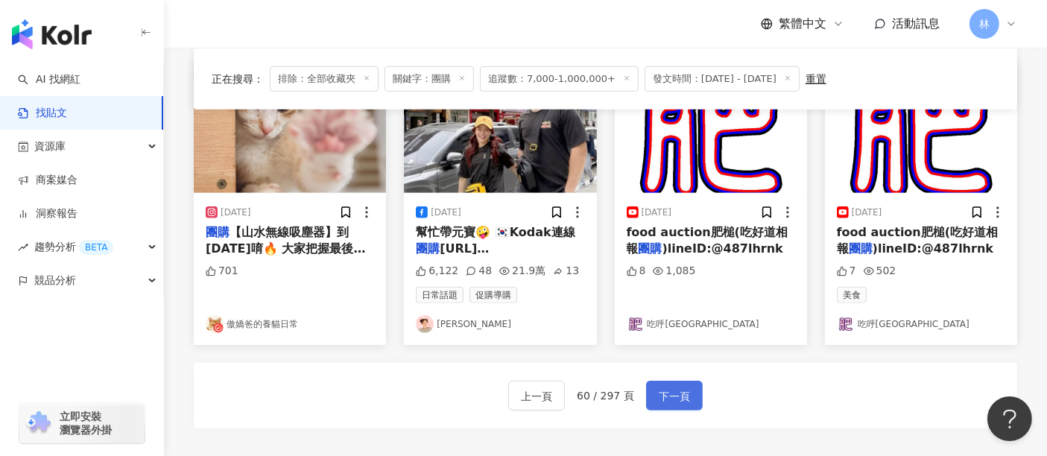
click at [668, 388] on span "下一頁" at bounding box center [674, 397] width 31 height 18
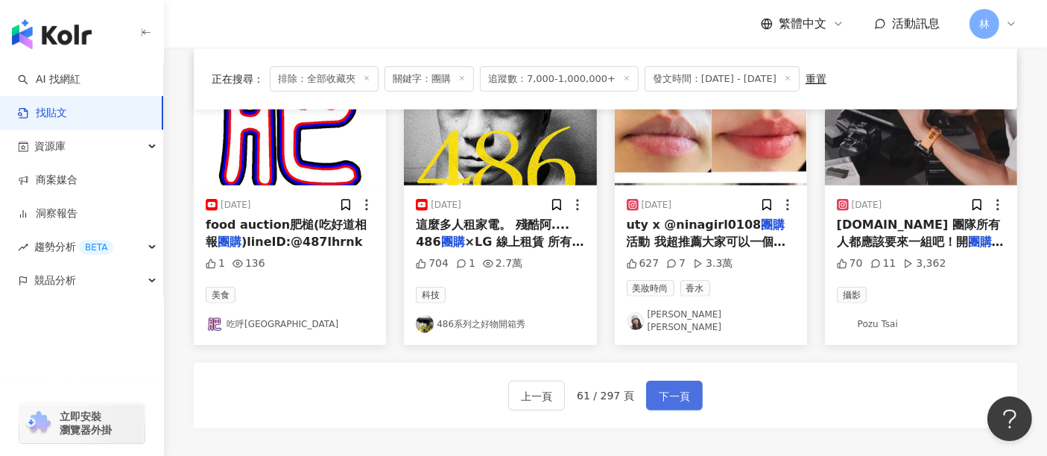
click at [668, 388] on span "下一頁" at bounding box center [674, 397] width 31 height 18
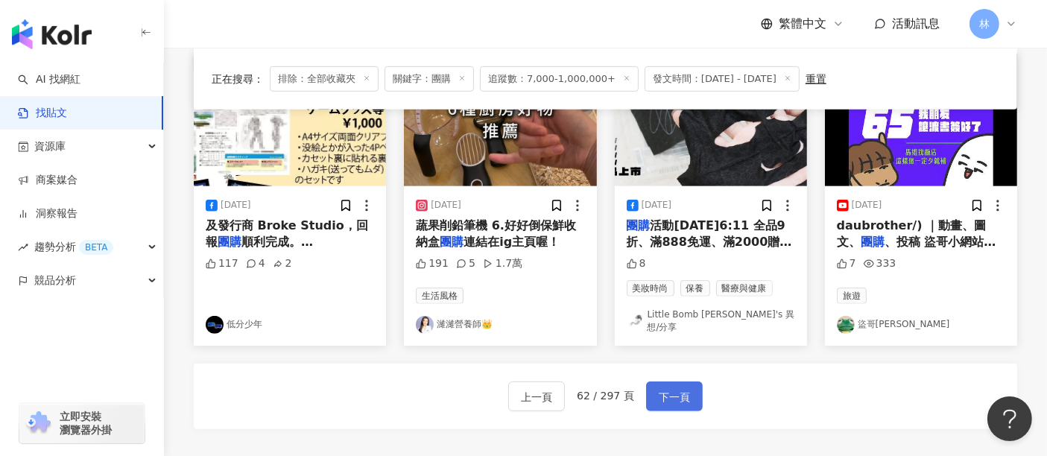
click at [668, 388] on span "下一頁" at bounding box center [674, 397] width 31 height 18
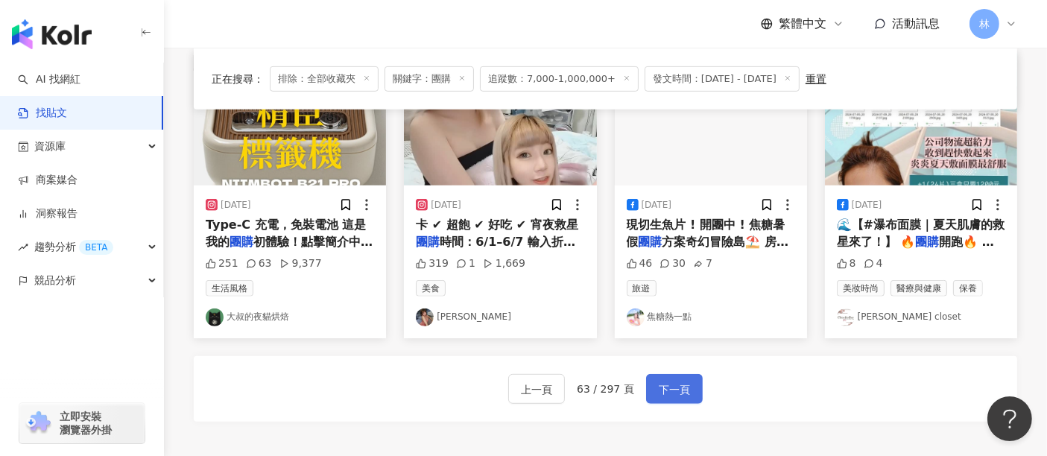
click at [668, 382] on span "下一頁" at bounding box center [674, 390] width 31 height 18
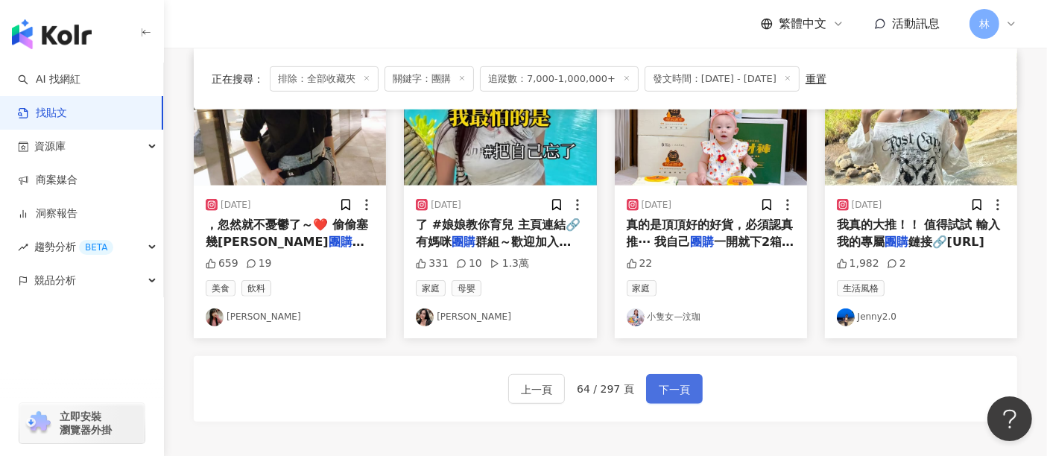
click at [668, 382] on span "下一頁" at bounding box center [674, 390] width 31 height 18
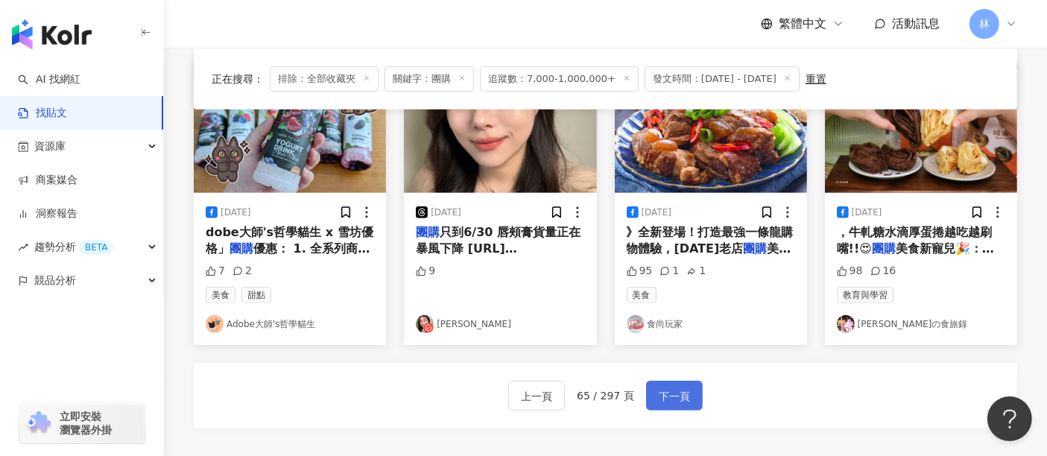
click at [668, 388] on span "下一頁" at bounding box center [674, 397] width 31 height 18
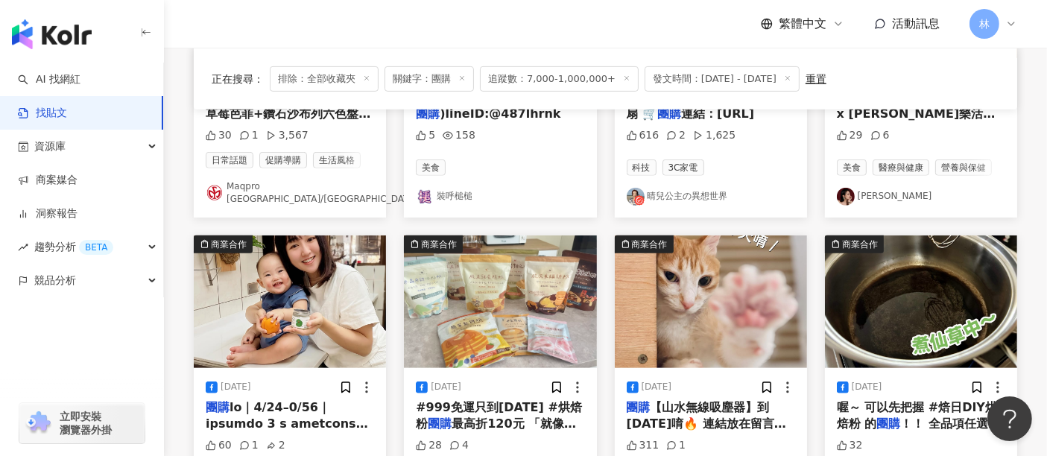
scroll to position [816, 0]
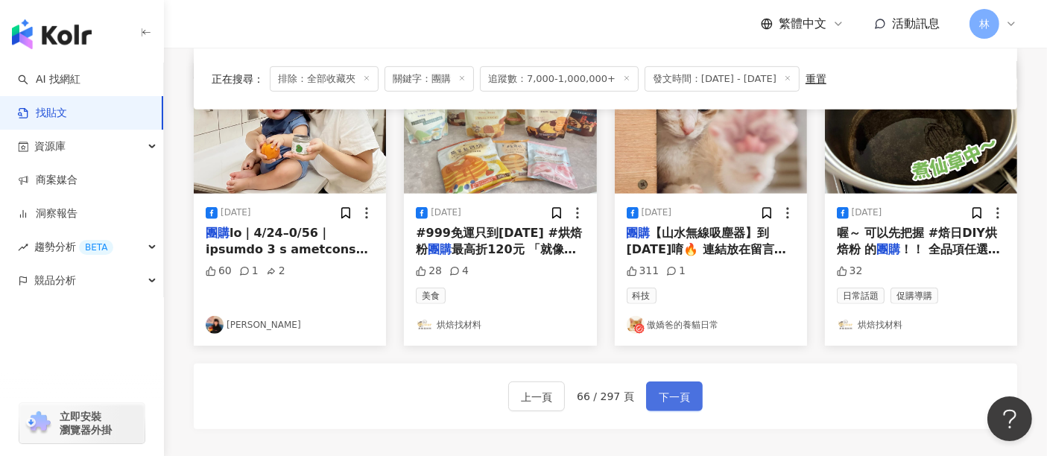
click at [667, 388] on span "下一頁" at bounding box center [674, 397] width 31 height 18
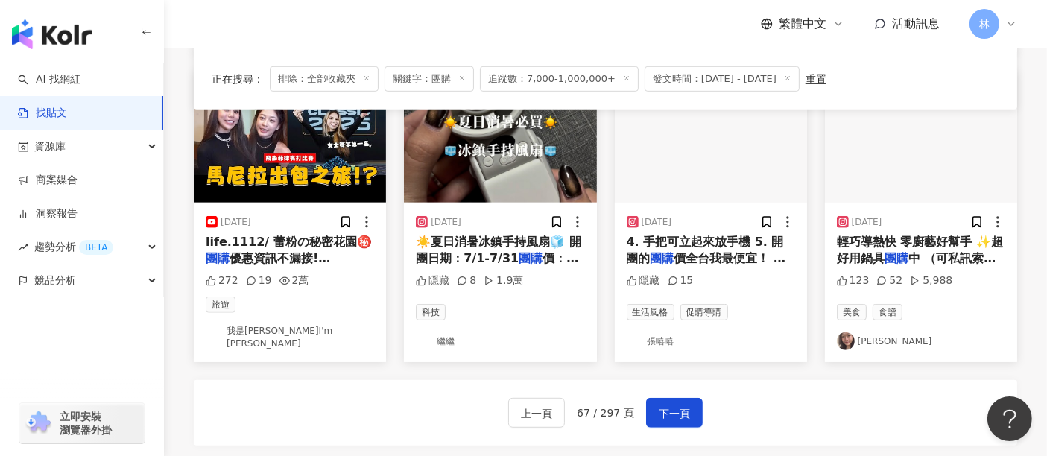
scroll to position [892, 0]
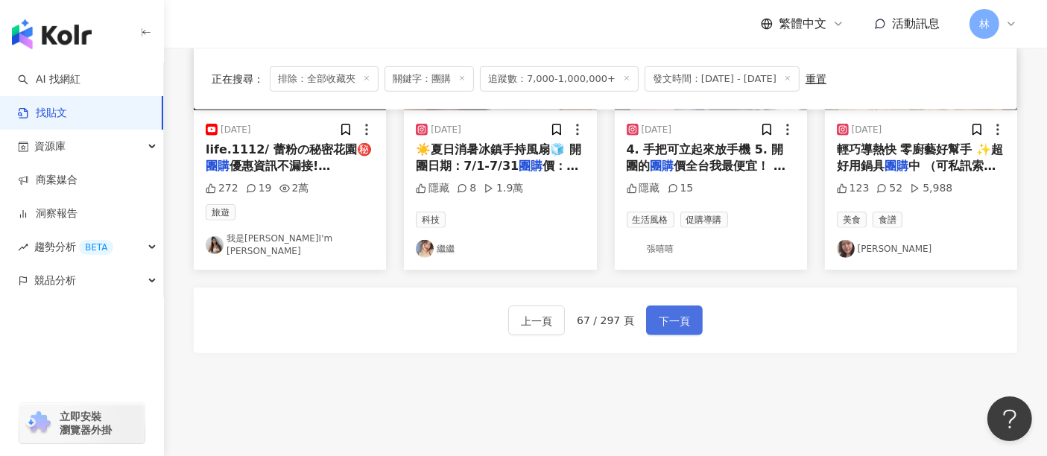
click at [672, 312] on span "下一頁" at bounding box center [674, 321] width 31 height 18
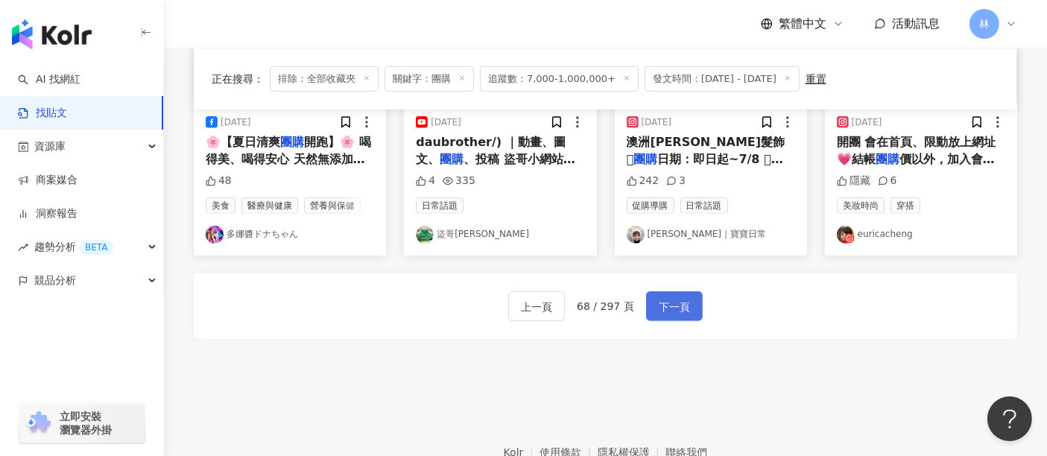
click at [668, 308] on span "下一頁" at bounding box center [674, 307] width 31 height 18
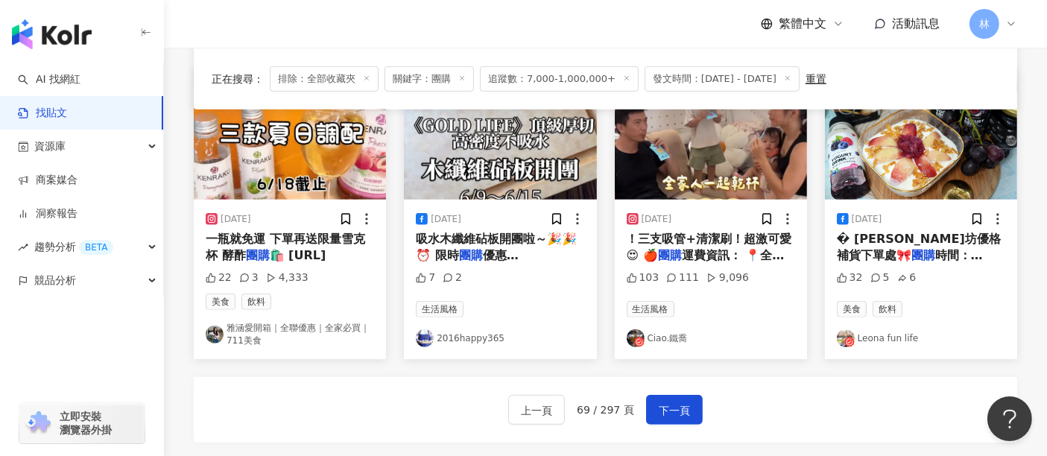
scroll to position [828, 0]
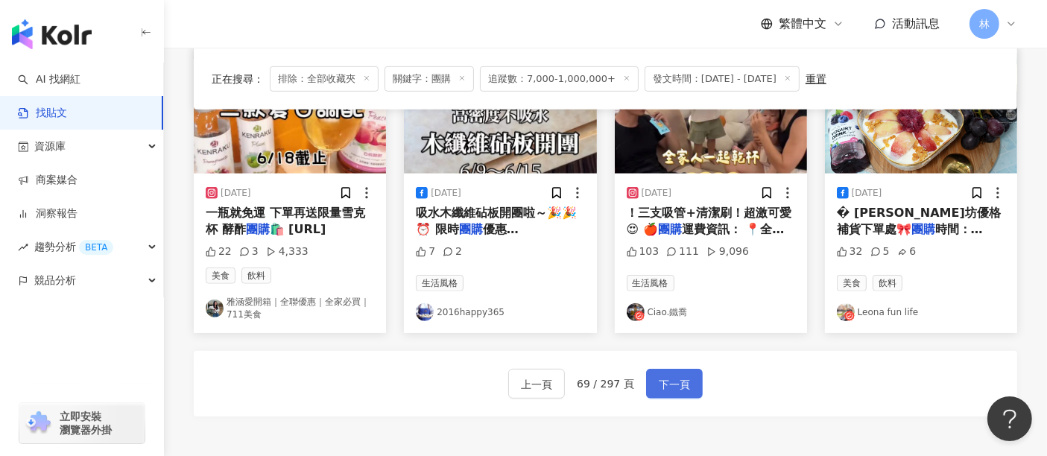
click at [686, 376] on span "下一頁" at bounding box center [674, 385] width 31 height 18
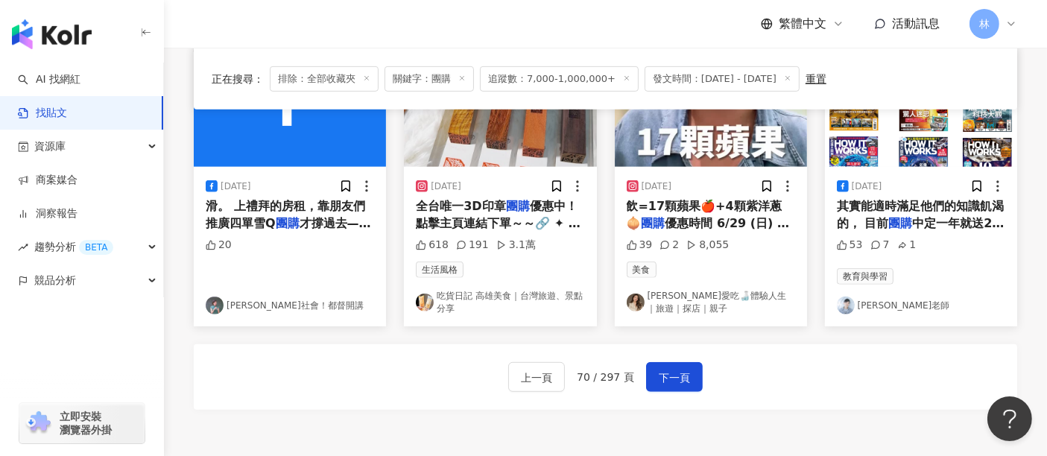
scroll to position [745, 0]
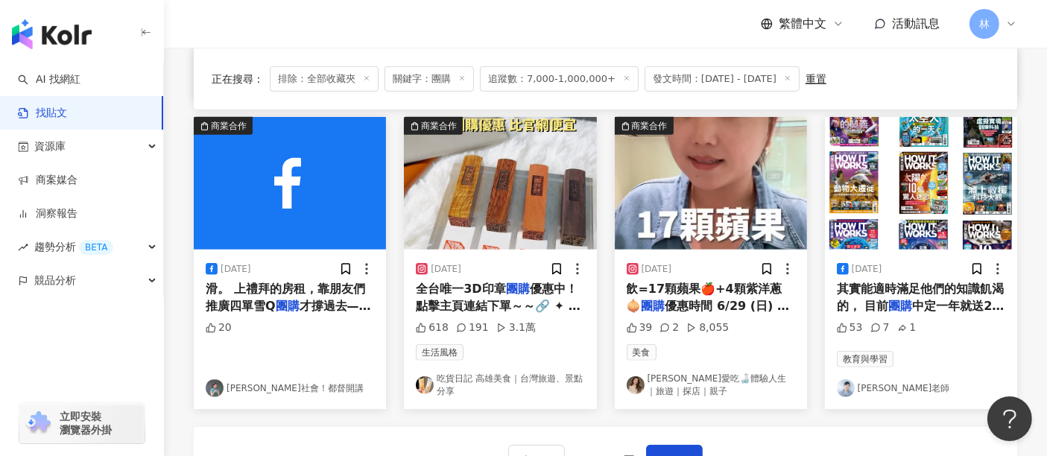
click at [890, 168] on img at bounding box center [921, 183] width 192 height 133
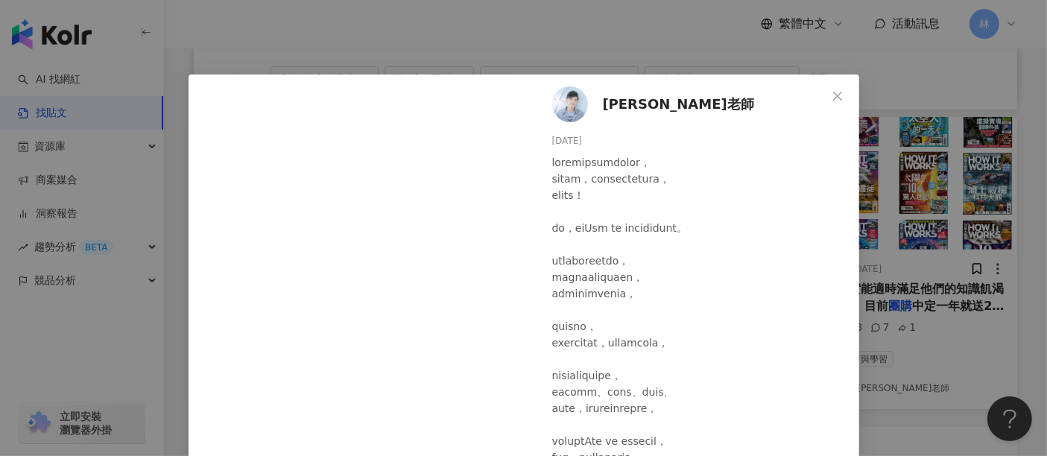
click at [890, 168] on div "[PERSON_NAME]老師 [DATE] 53 7 1 查看原始貼文" at bounding box center [523, 228] width 1047 height 456
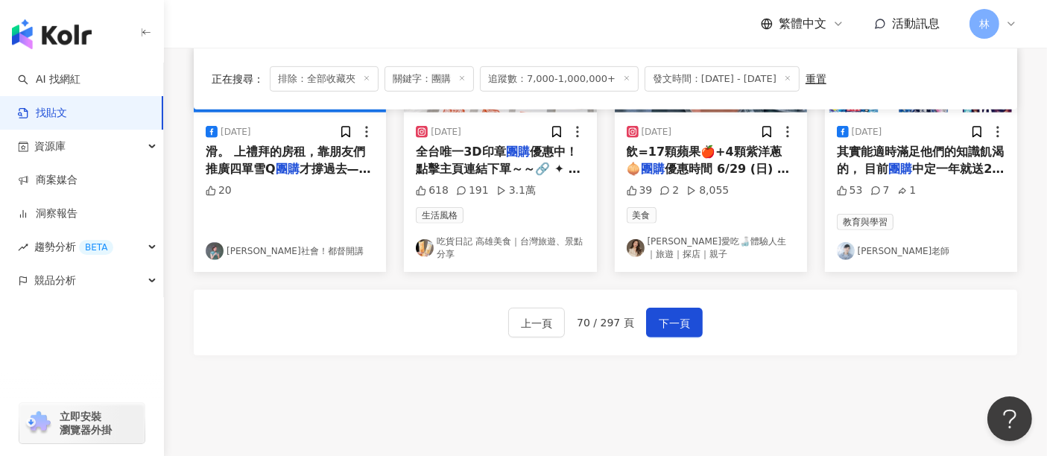
scroll to position [910, 0]
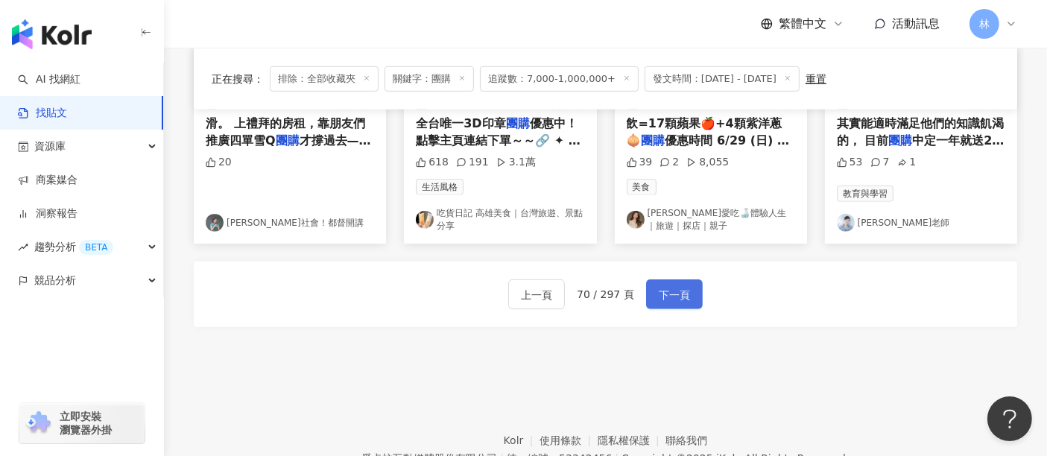
click at [688, 283] on button "下一頁" at bounding box center [674, 295] width 57 height 30
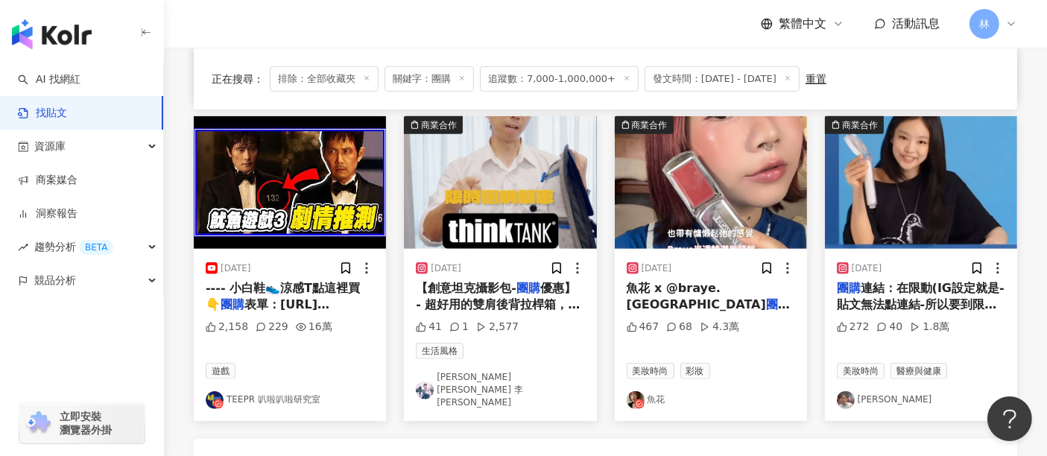
scroll to position [726, 0]
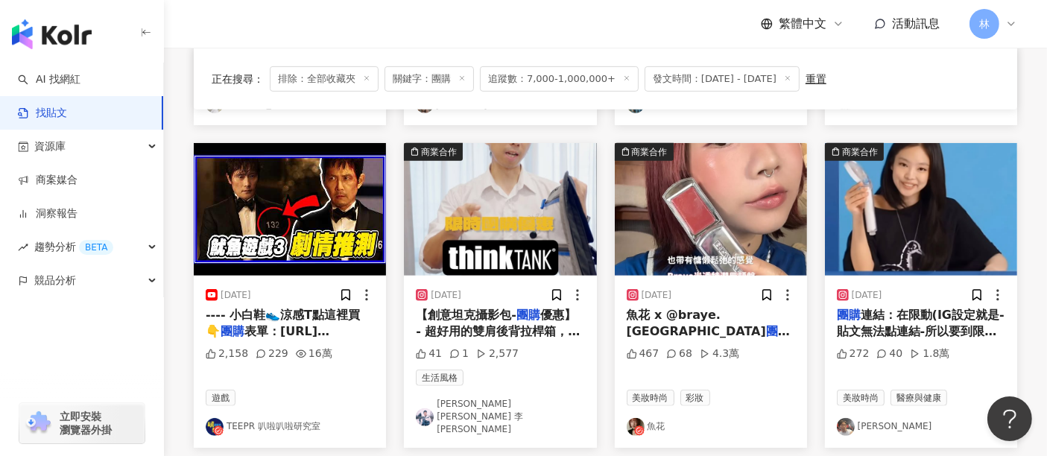
click at [505, 207] on img at bounding box center [500, 209] width 192 height 133
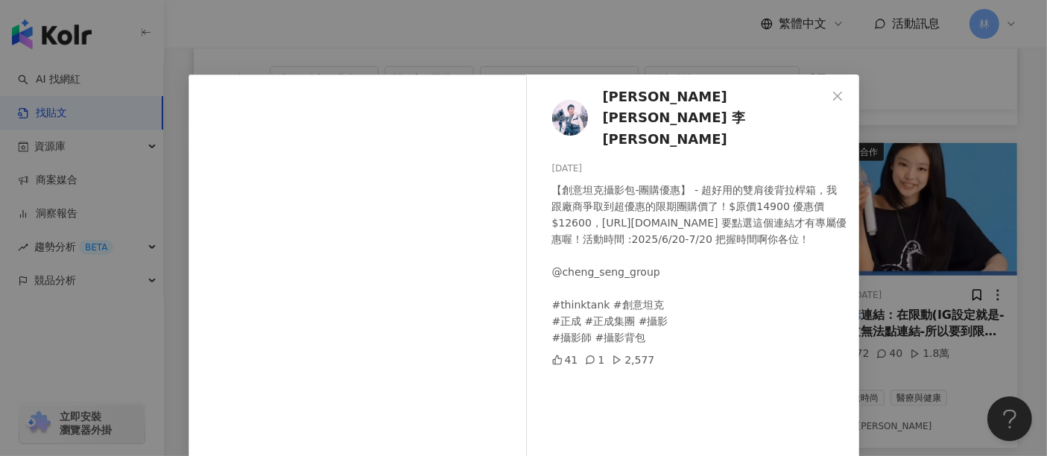
click at [891, 203] on div "[PERSON_NAME] [PERSON_NAME] 李[PERSON_NAME] [DATE] 【創意坦克攝影包-團購優惠】 - 超好用的雙肩後背拉桿箱，…" at bounding box center [523, 228] width 1047 height 456
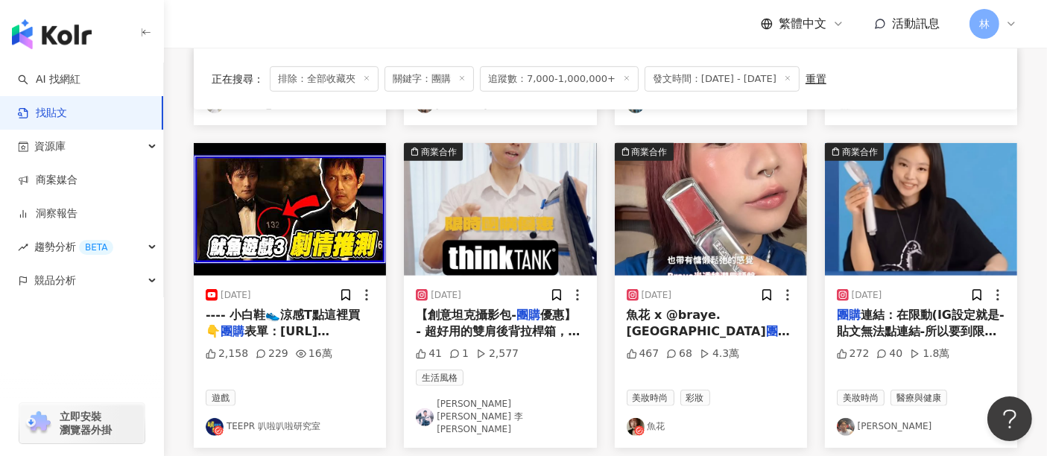
click at [737, 214] on img at bounding box center [711, 209] width 192 height 133
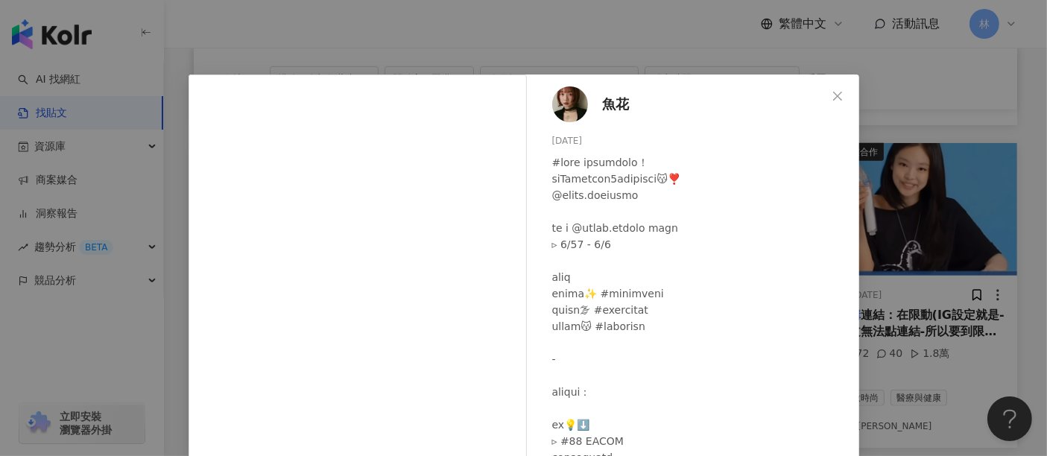
click at [960, 261] on div "魚花 [DATE] 467 68 4.3萬 查看原始貼文" at bounding box center [523, 228] width 1047 height 456
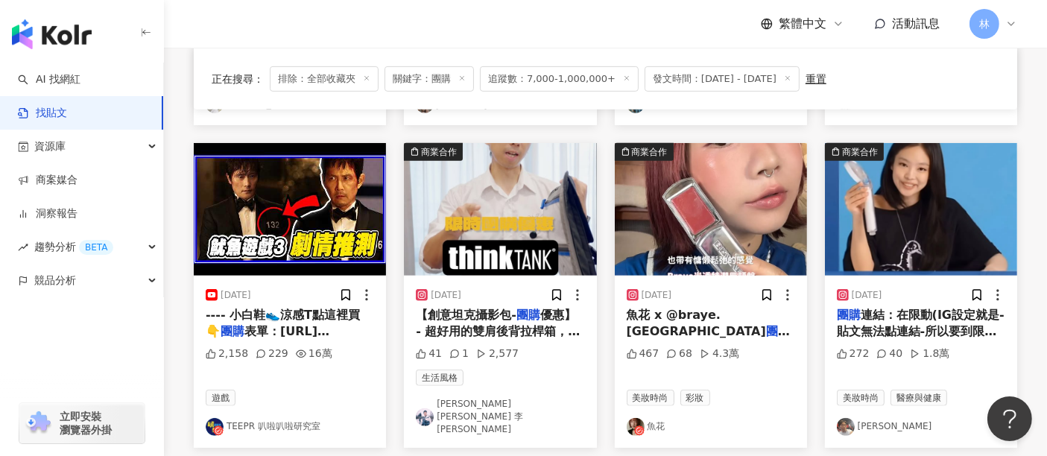
click at [945, 221] on img at bounding box center [921, 209] width 192 height 133
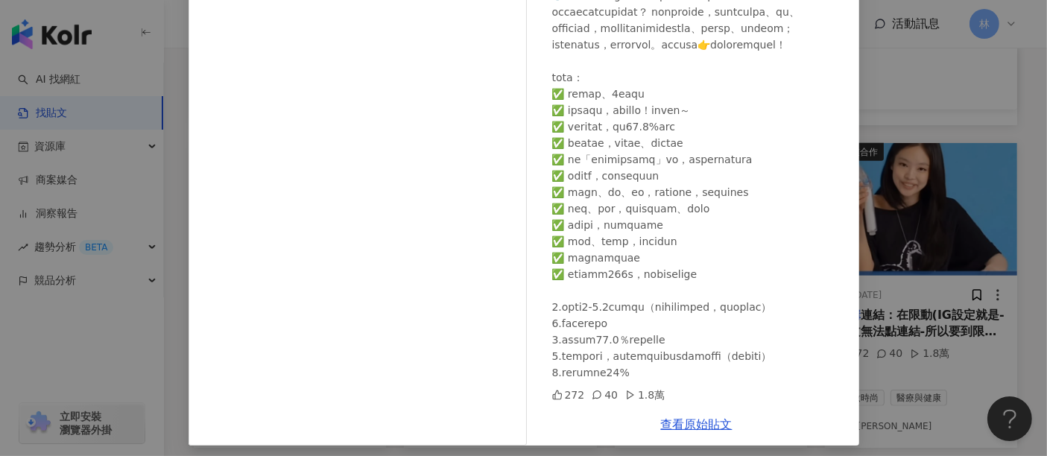
scroll to position [212, 0]
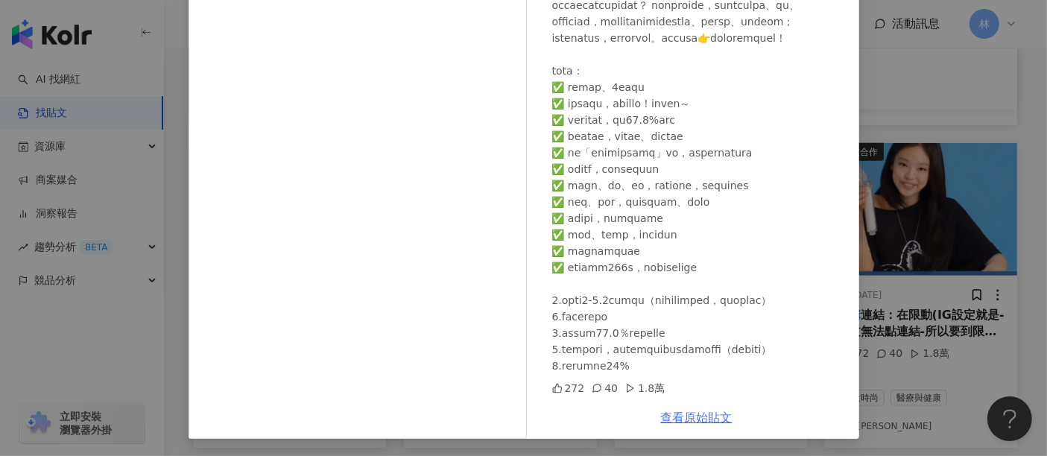
click at [677, 417] on link "查看原始貼文" at bounding box center [697, 418] width 72 height 14
click at [881, 293] on div "王天祐 [DATE] 272 40 1.8萬 查看原始貼文" at bounding box center [523, 228] width 1047 height 456
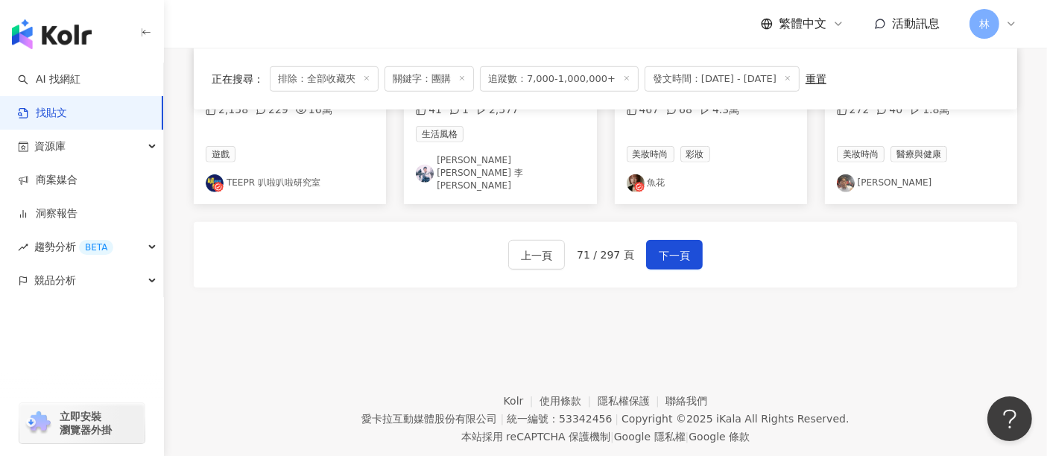
scroll to position [974, 0]
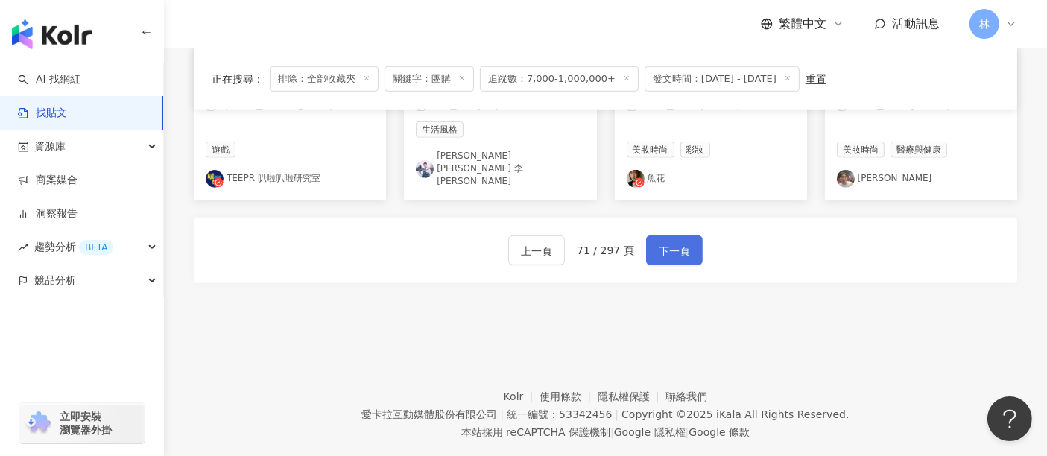
click at [680, 242] on span "下一頁" at bounding box center [674, 251] width 31 height 18
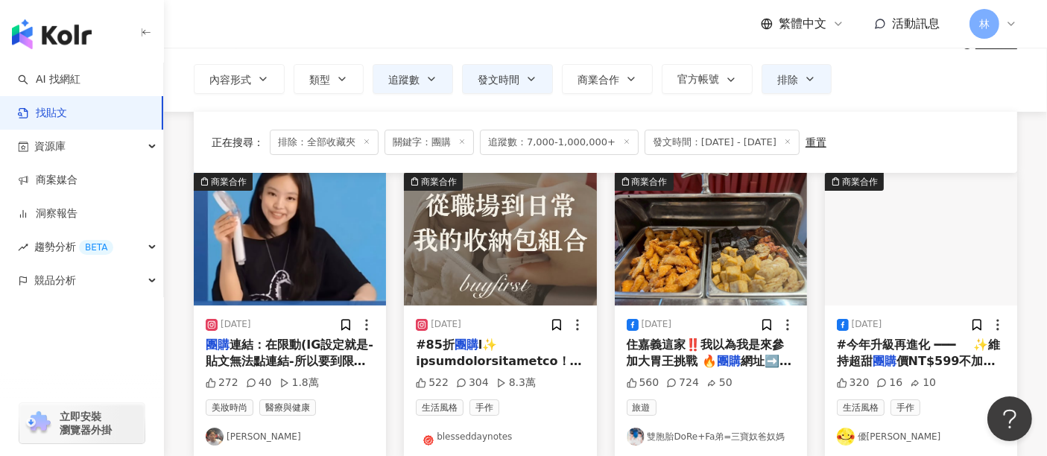
scroll to position [166, 0]
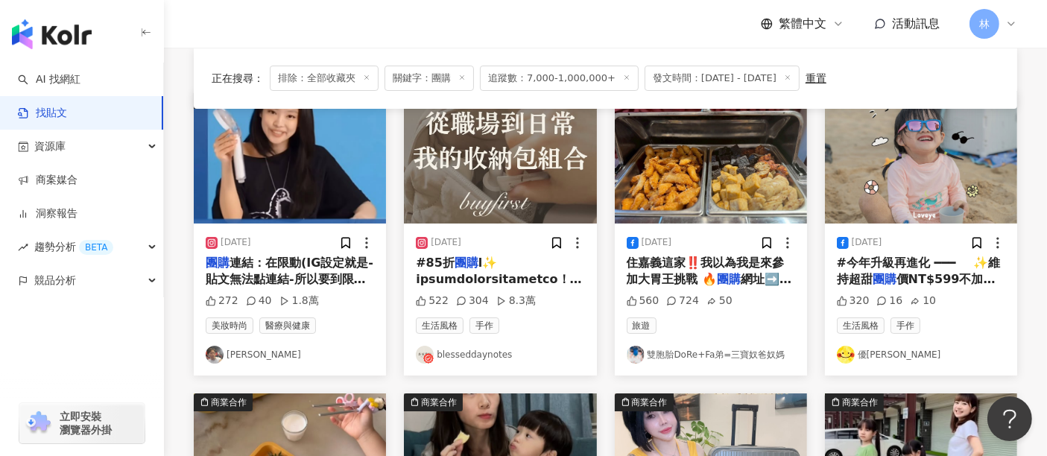
click at [890, 201] on img at bounding box center [921, 157] width 192 height 133
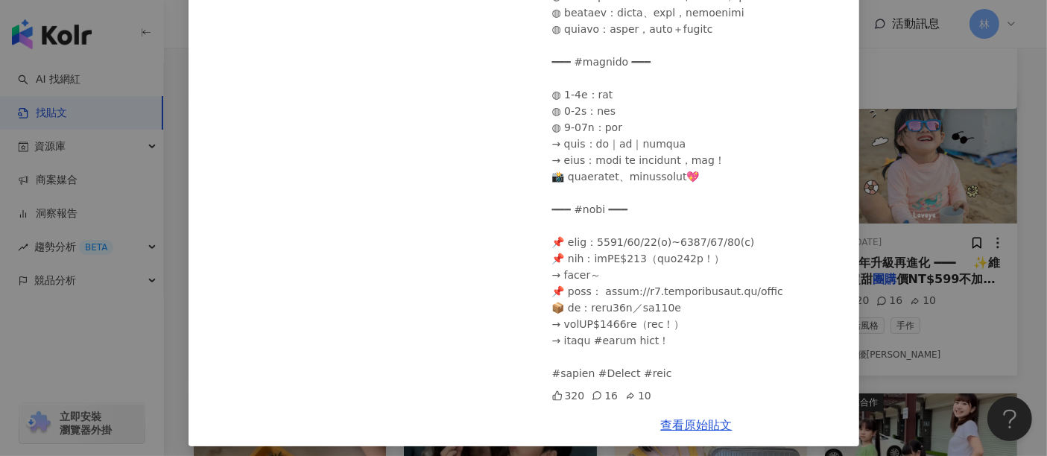
scroll to position [141, 0]
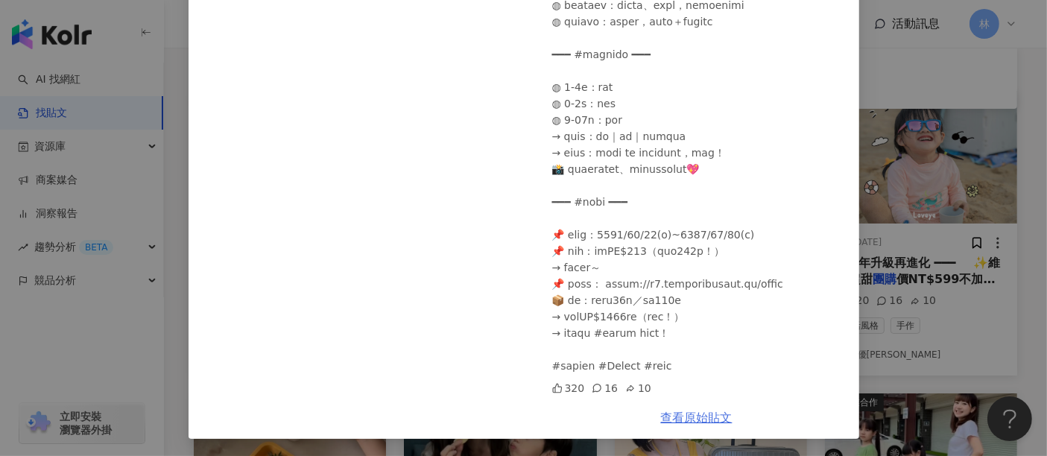
click at [681, 413] on link "查看原始貼文" at bounding box center [697, 418] width 72 height 14
click at [879, 242] on div "優尼太太 [DATE] 320 16 10 查看原始貼文" at bounding box center [523, 228] width 1047 height 456
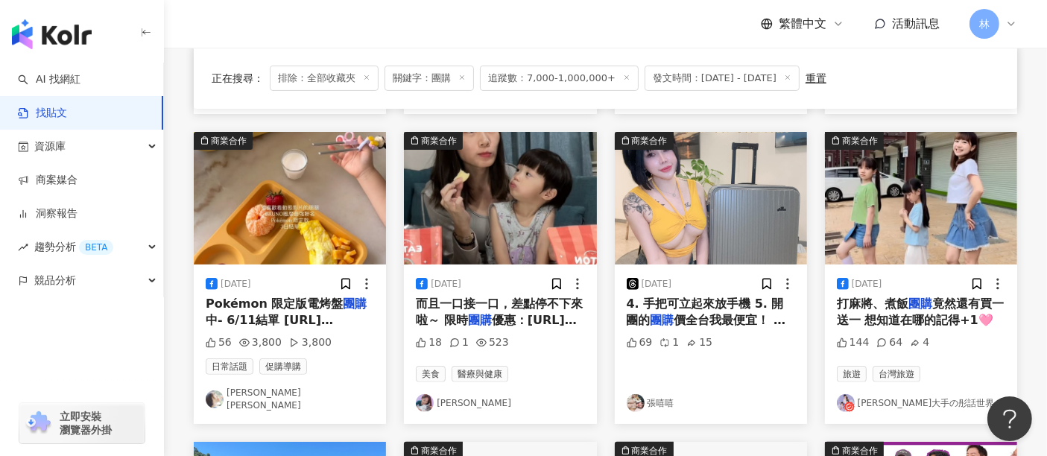
scroll to position [497, 0]
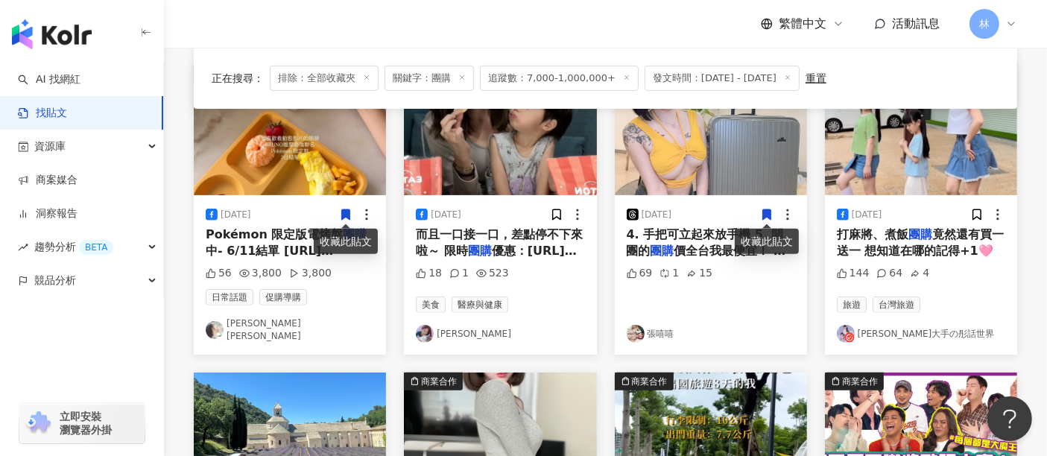
click at [270, 169] on img at bounding box center [290, 129] width 192 height 133
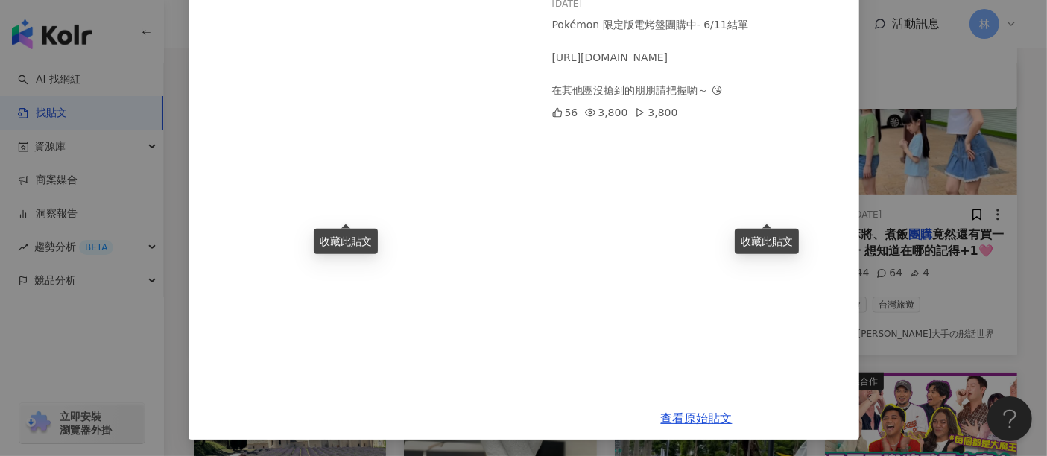
scroll to position [145, 0]
click at [692, 418] on link "查看原始貼文" at bounding box center [697, 418] width 72 height 14
click at [874, 254] on div "[PERSON_NAME] [PERSON_NAME] [DATE] Pokémon 限定版電烤盤團購中- 6/11結單 [URL][DOMAIN_NAME]…" at bounding box center [523, 228] width 1047 height 456
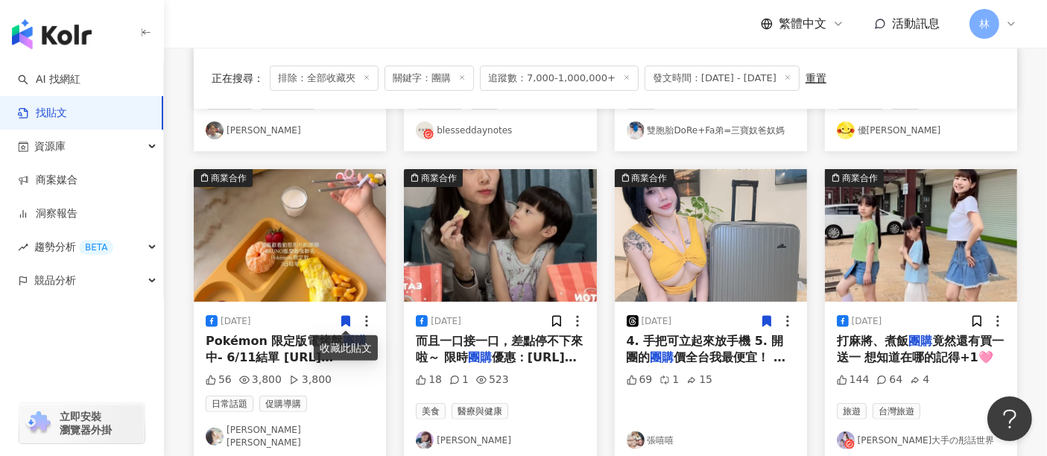
scroll to position [414, 0]
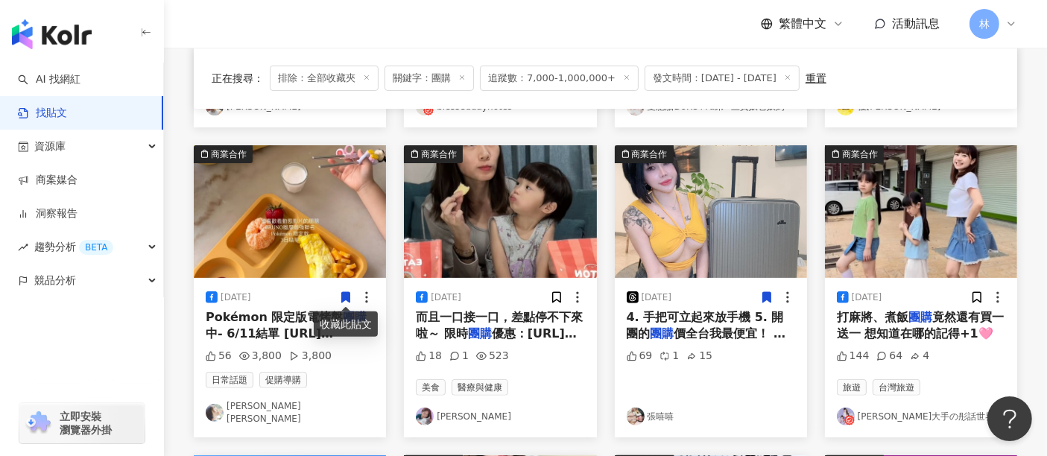
click at [562, 222] on img at bounding box center [500, 211] width 192 height 133
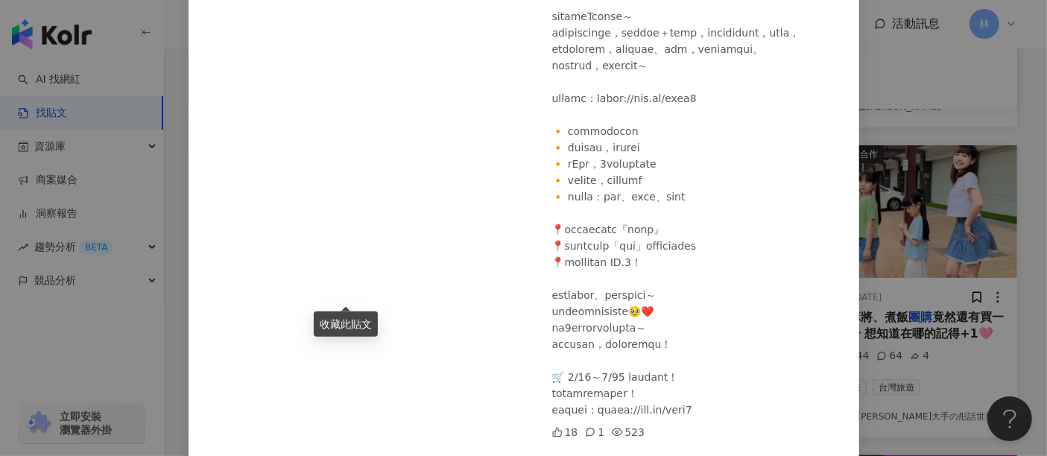
scroll to position [384, 0]
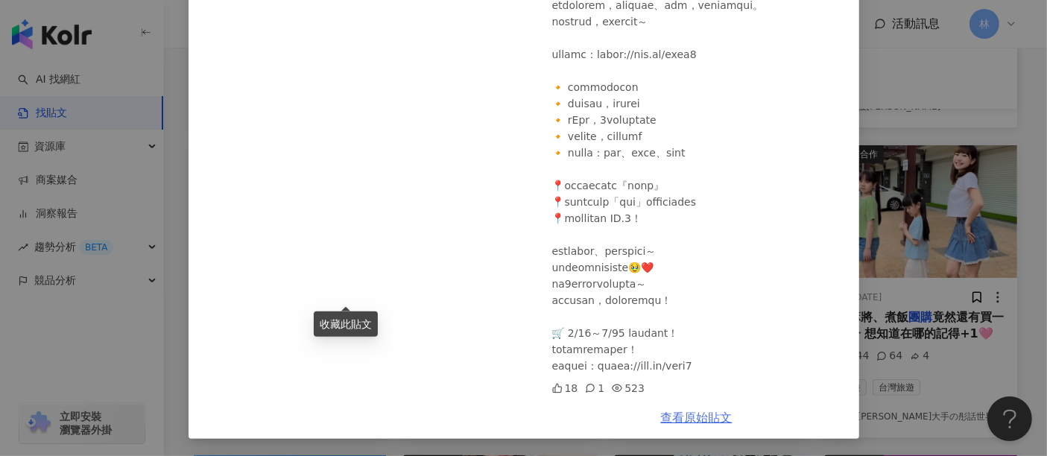
click at [701, 420] on link "查看原始貼文" at bounding box center [697, 418] width 72 height 14
click at [965, 221] on div "貞貞 [PERSON_NAME] [DATE] 18 1 523 查看原始貼文" at bounding box center [523, 228] width 1047 height 456
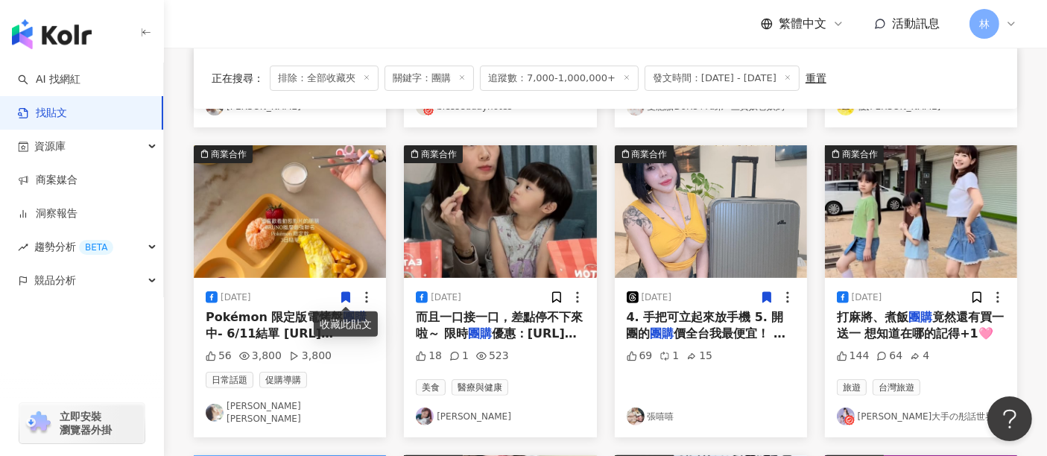
click at [965, 221] on img at bounding box center [921, 211] width 192 height 133
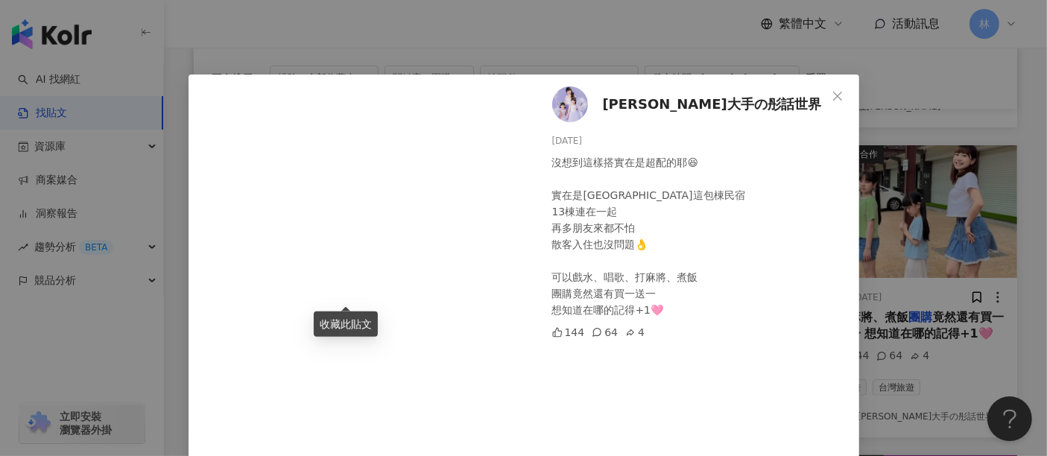
click at [960, 232] on div "[PERSON_NAME]大手の彤話世界 [DATE] 沒想到這樣搭實在是超配的耶😆 實在是[GEOGRAPHIC_DATA]這包棟民宿 13棟連在一起 再多…" at bounding box center [523, 228] width 1047 height 456
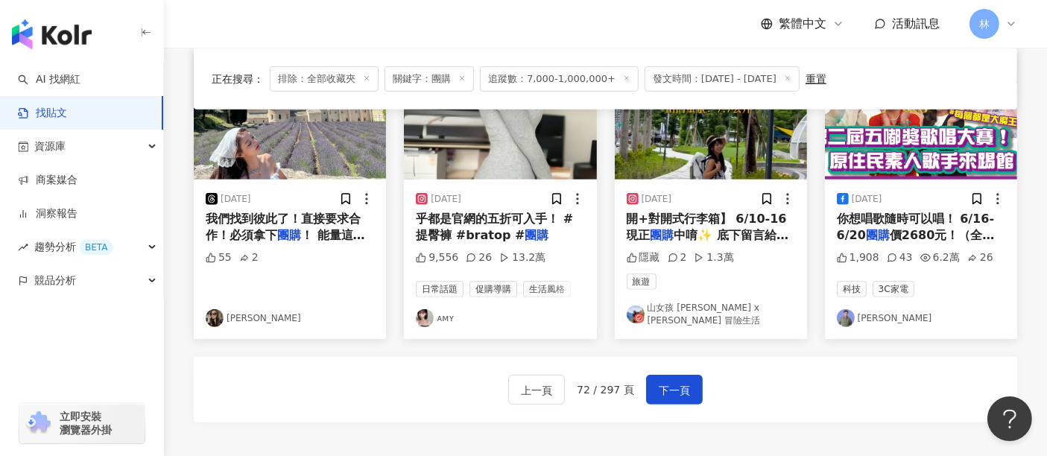
scroll to position [828, 0]
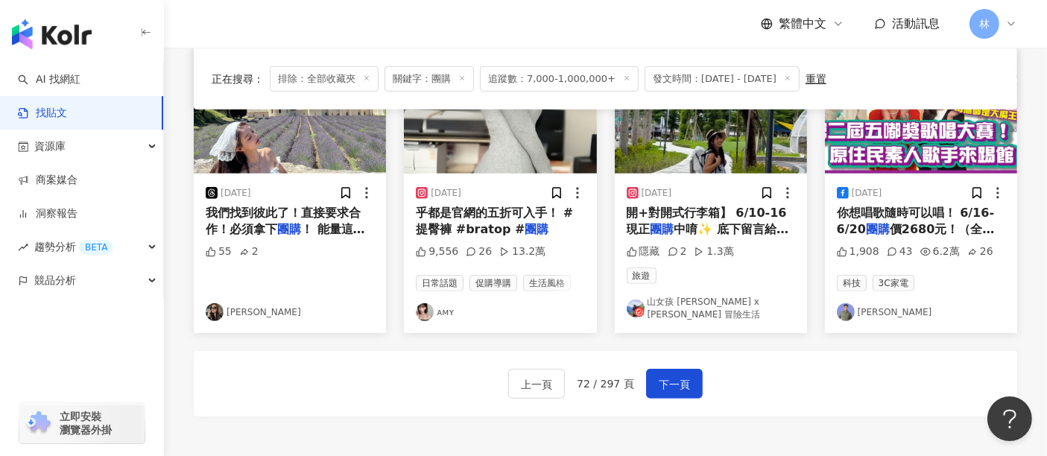
click at [725, 140] on img at bounding box center [711, 107] width 192 height 133
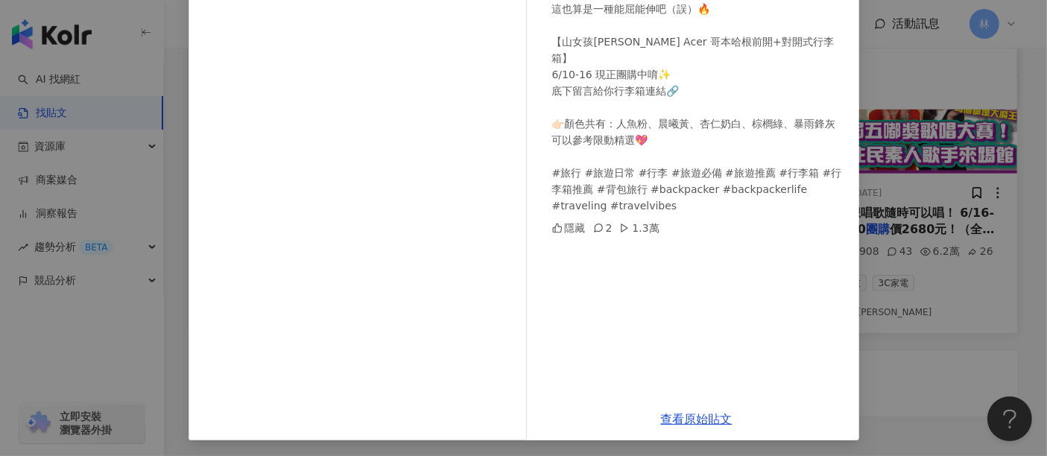
scroll to position [194, 0]
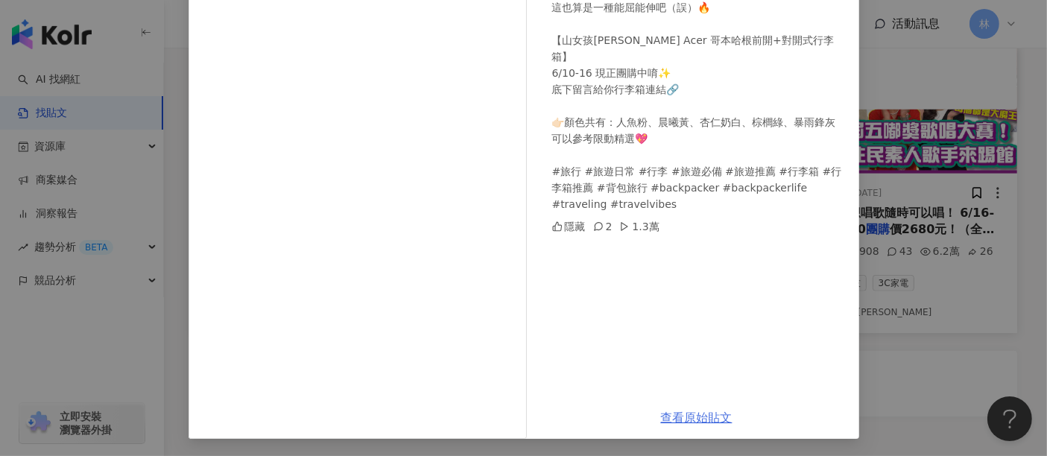
click at [679, 415] on link "查看原始貼文" at bounding box center [697, 418] width 72 height 14
click at [923, 246] on div "山女孩 [PERSON_NAME] x [PERSON_NAME] 冒險生活 [DATE] 誰也跟我一樣的😂😂😂 有幾公斤的行李就可以把他們用到極致… 這也算…" at bounding box center [523, 228] width 1047 height 456
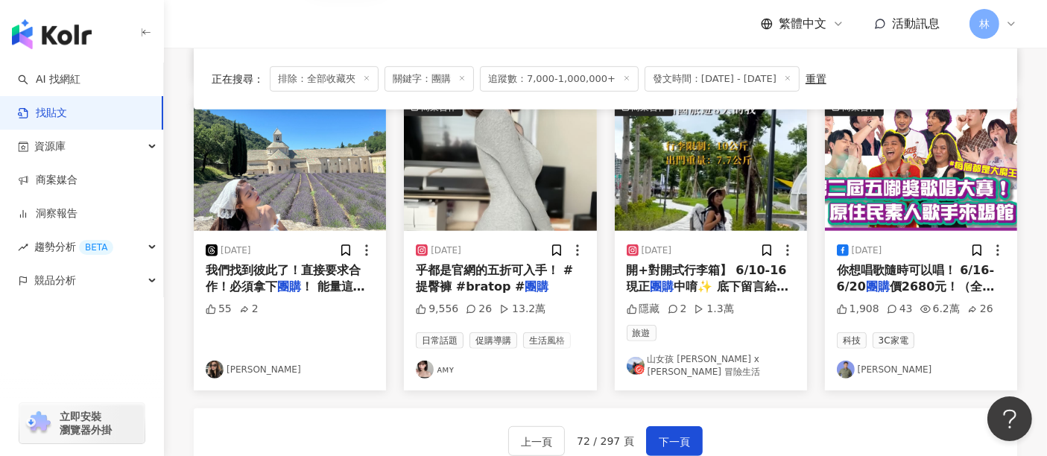
scroll to position [746, 0]
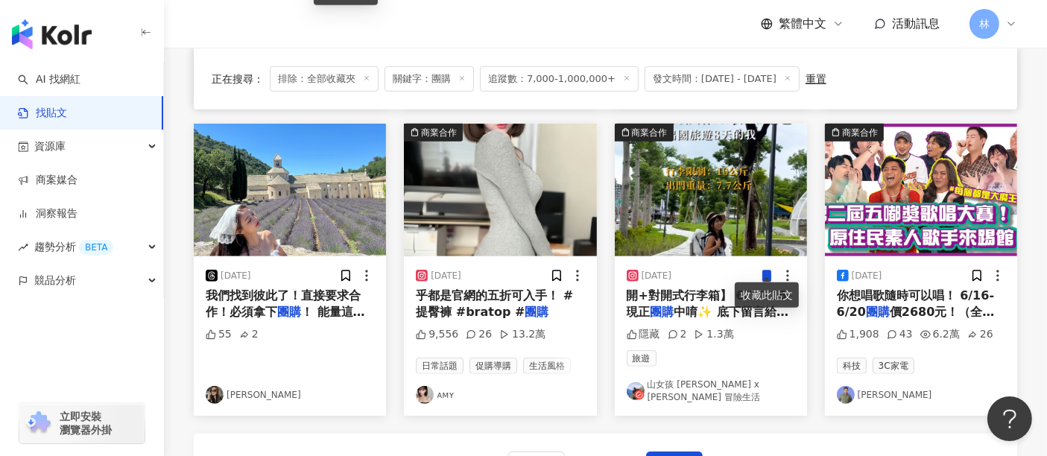
click at [490, 218] on img at bounding box center [500, 190] width 192 height 133
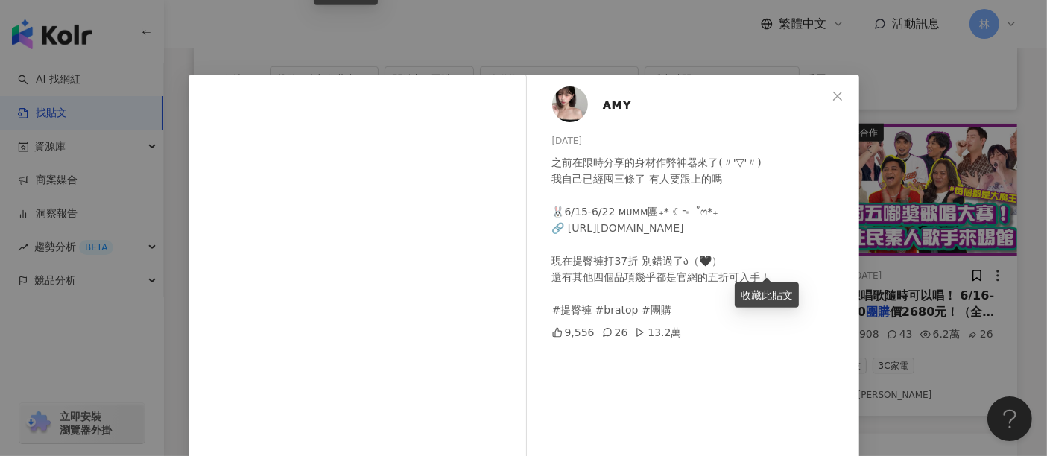
click at [937, 205] on div "ᴀᴍʏ [DATE] 之前在限時分享的身材作弊神器來了(〃'▽'〃) 我自己已經囤三條了 有人要跟上的嗎 🐰𝟨/𝟣𝟧-𝟨/𝟤𝟤 ᴍᴜᴍᴍ團₊* ☾ᯓ ˚ෆ*₊…" at bounding box center [523, 228] width 1047 height 456
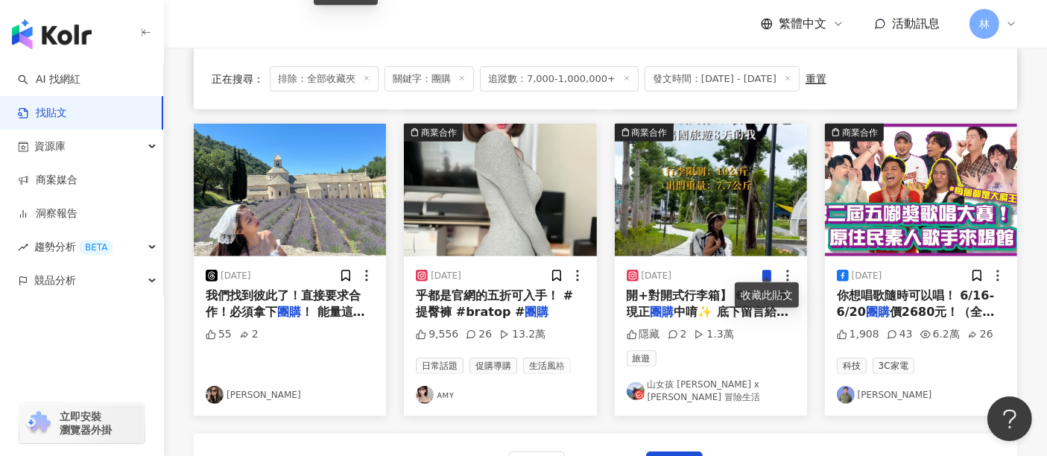
click at [913, 171] on img at bounding box center [921, 190] width 192 height 133
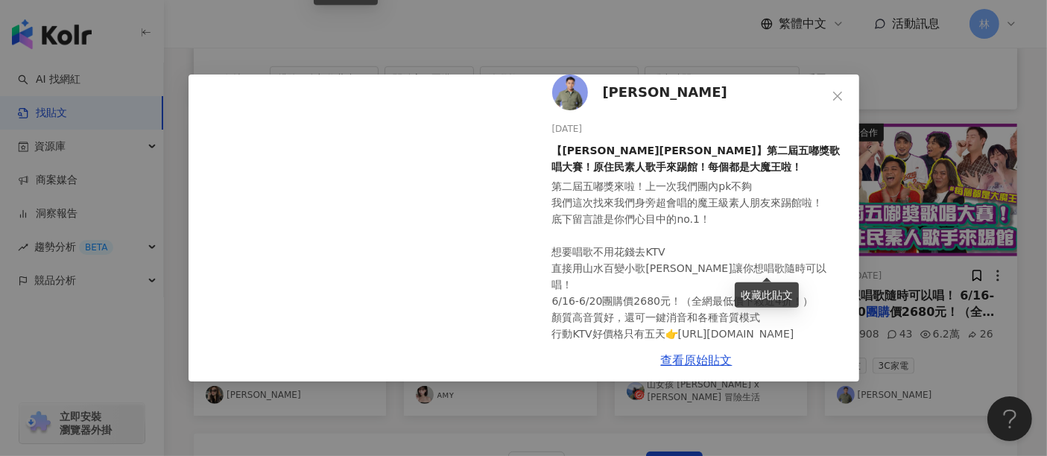
scroll to position [21, 0]
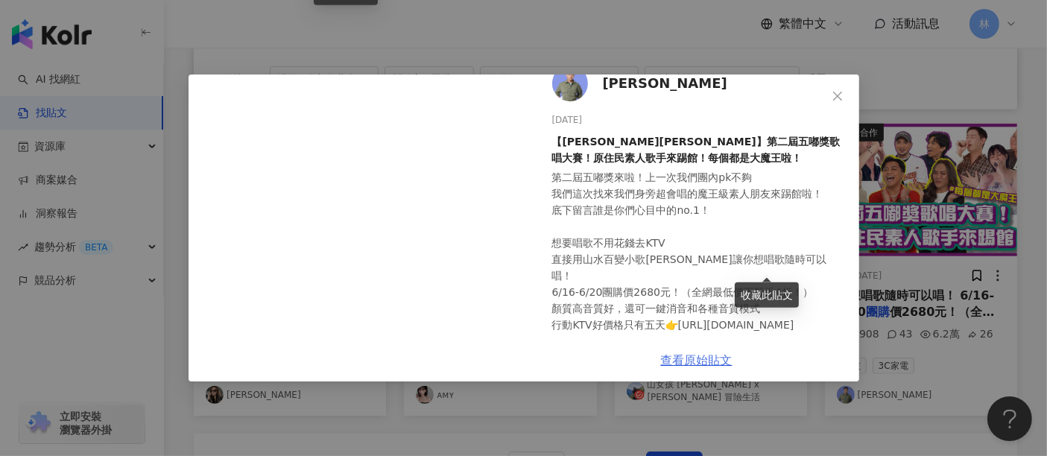
click at [688, 357] on link "查看原始貼文" at bounding box center [697, 360] width 72 height 14
click at [913, 209] on div "[PERSON_NAME][PERSON_NAME] [DATE] 【[PERSON_NAME][PERSON_NAME]】第二屆五嘟獎歌唱大賽！原住民素人歌…" at bounding box center [523, 228] width 1047 height 456
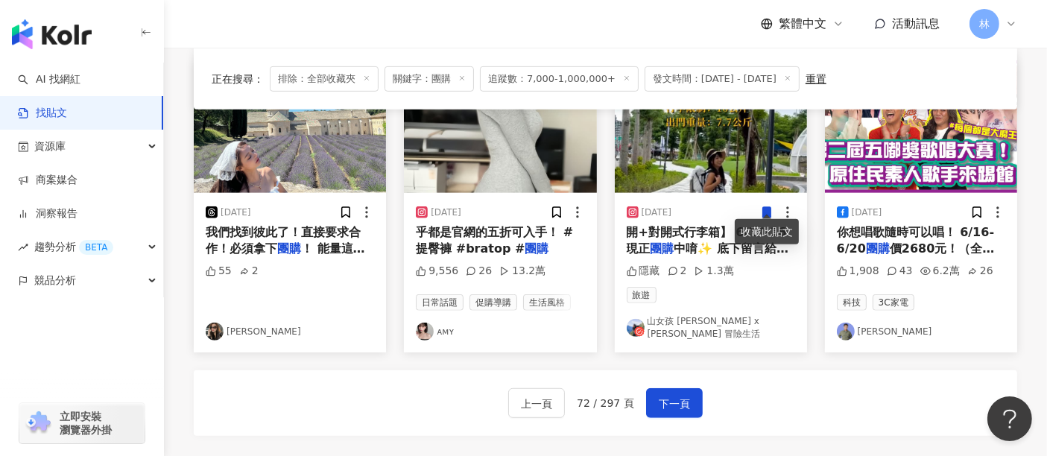
scroll to position [911, 0]
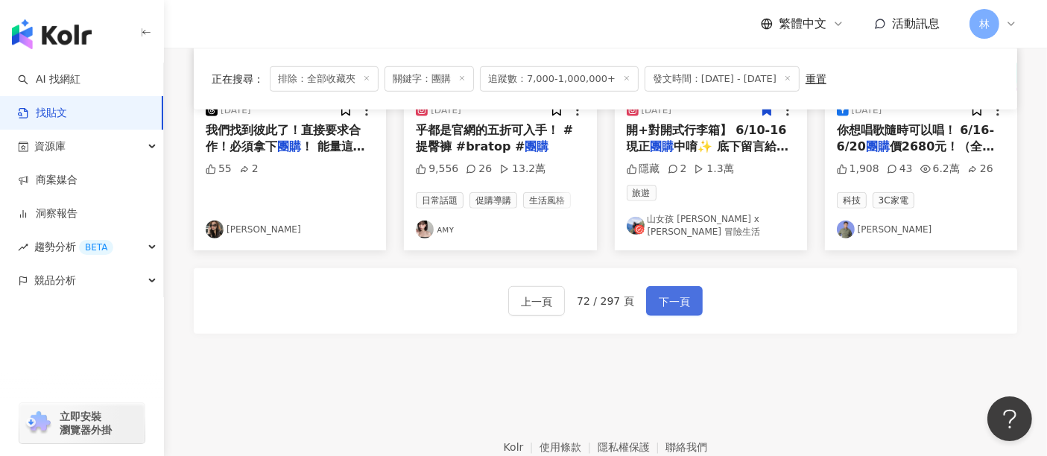
click at [670, 293] on span "下一頁" at bounding box center [674, 302] width 31 height 18
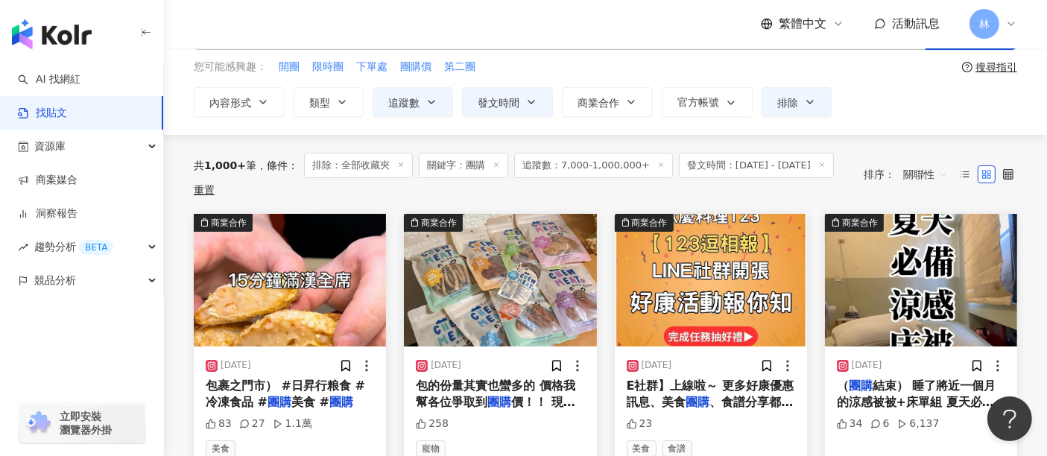
scroll to position [166, 0]
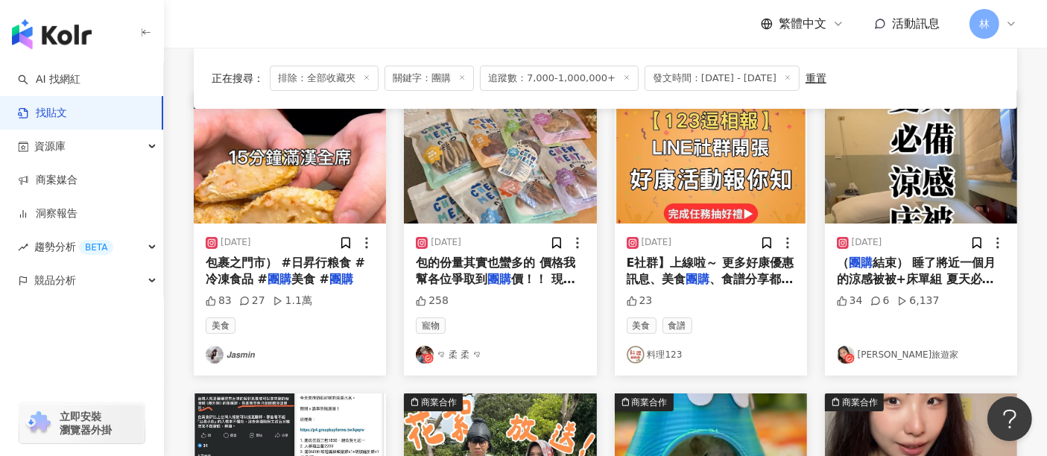
click at [329, 186] on img at bounding box center [290, 157] width 192 height 133
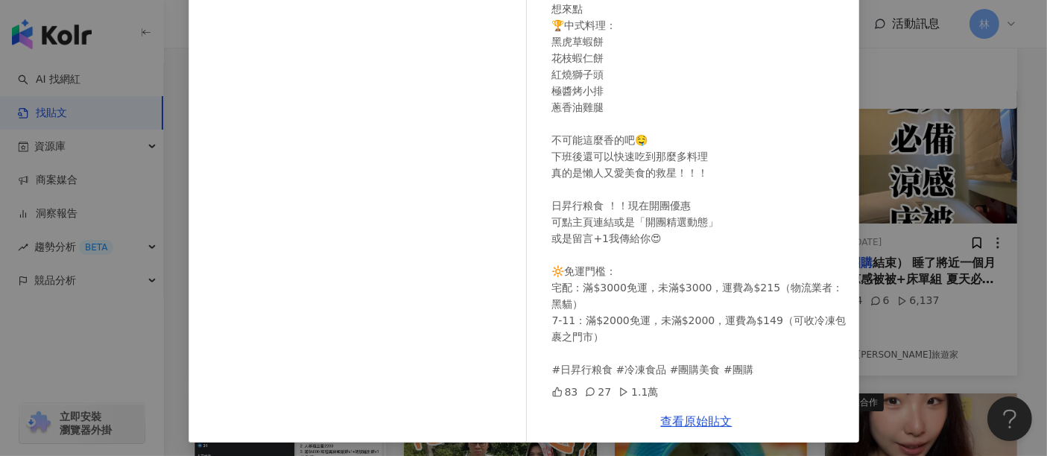
scroll to position [212, 0]
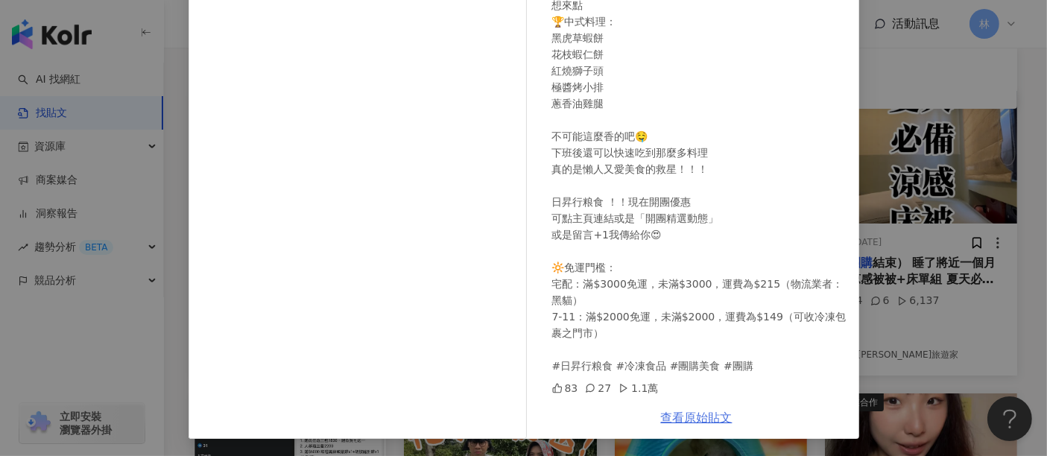
click at [686, 425] on link "查看原始貼文" at bounding box center [697, 418] width 72 height 14
click at [669, 413] on link "查看原始貼文" at bounding box center [697, 418] width 72 height 14
click at [887, 263] on div "𝙅𝙖𝙨𝙢𝙞𝙣 [DATE] 「日昇行粮食」 全部的料理只要15分鐘就可以開飯啦 想來點 🏆港式點心： 糯米珍珠丸 蠔油叉燒包 魚子鮮燒賣 蛤蠣燒賣皇 想來點 …" at bounding box center [523, 228] width 1047 height 456
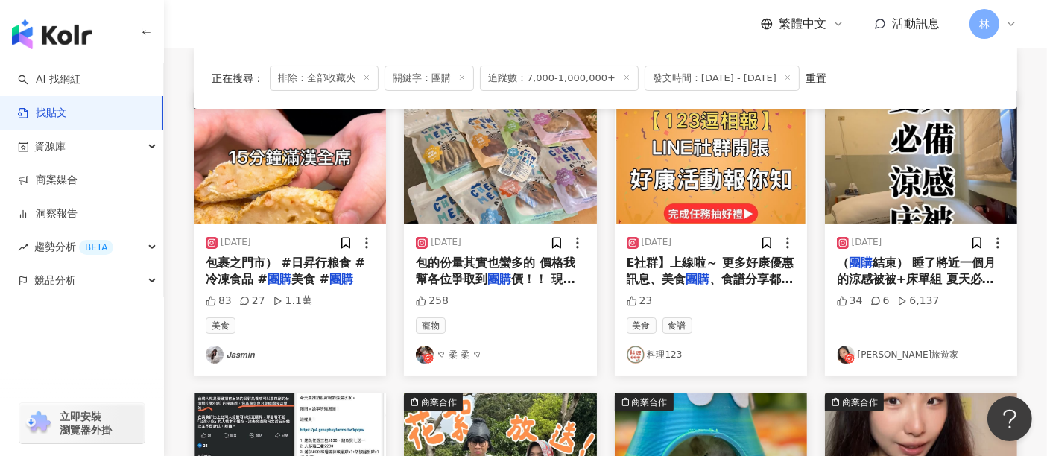
click at [507, 153] on img at bounding box center [500, 157] width 192 height 133
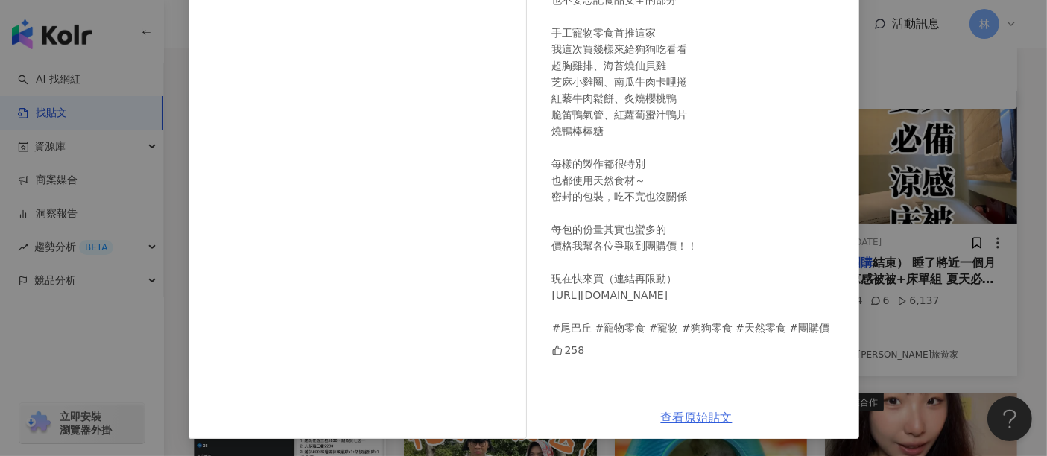
click at [690, 411] on link "查看原始貼文" at bounding box center [697, 418] width 72 height 14
click at [942, 290] on div "ꨄ 柔 柔 ꨄ [DATE] 這陣子在尾巴丘發現寵物零食！！！ 對[PERSON_NAME]好真的要用心照顧 除了給零食當獎勵之外 也不要忘記食品安全的部分 …" at bounding box center [523, 228] width 1047 height 456
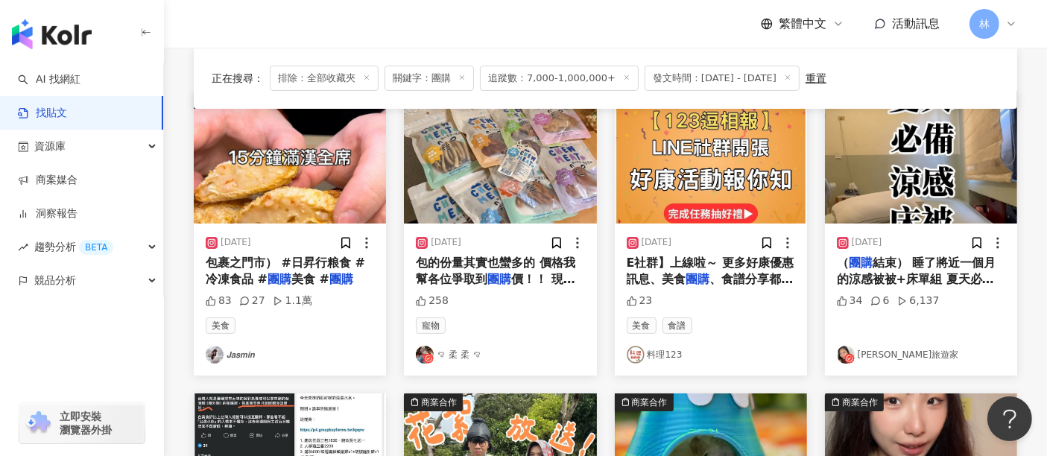
click at [872, 177] on img at bounding box center [921, 157] width 192 height 133
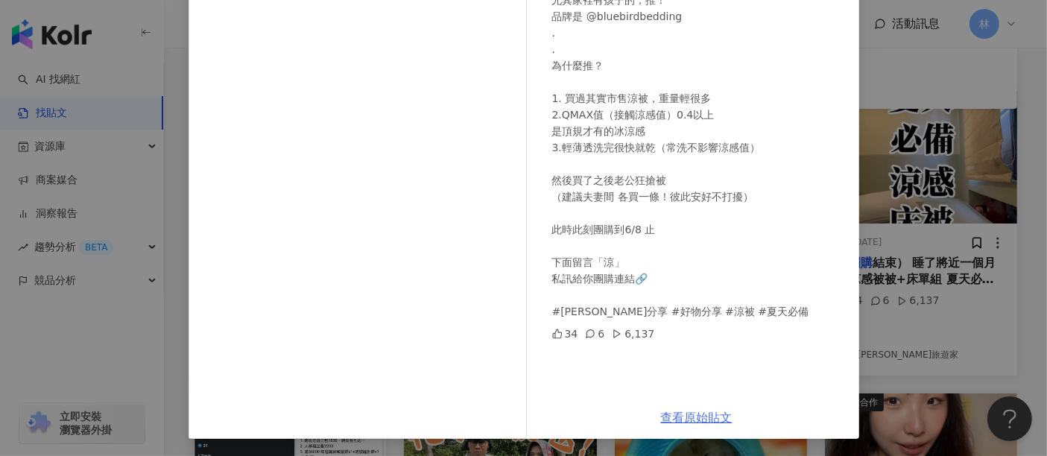
click at [675, 415] on link "查看原始貼文" at bounding box center [697, 418] width 72 height 14
click at [937, 151] on div "[PERSON_NAME]旅遊家 [DATE] （團購結束） 睡了將近一個月的涼感被被+床單組 夏天必備啊啊啊啊啊啊啊啊啊啊 尤其家裡有孩子的，推！ 品牌是 …" at bounding box center [523, 228] width 1047 height 456
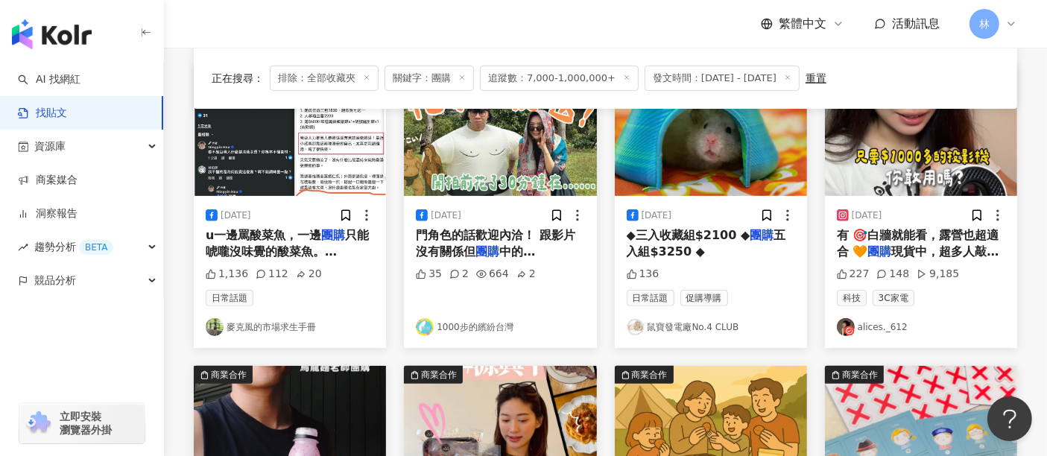
scroll to position [497, 0]
click at [353, 151] on img at bounding box center [290, 129] width 192 height 133
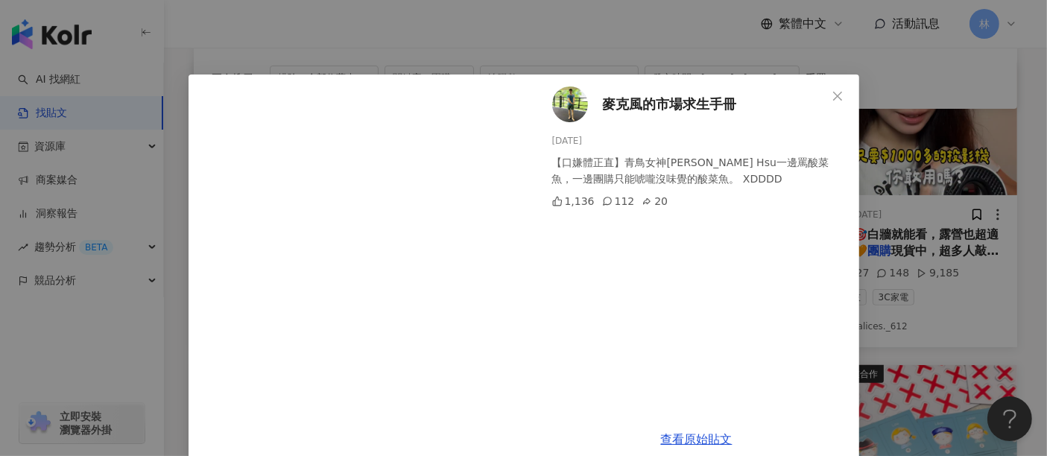
click at [881, 160] on div "麥克風的市場求生手冊 [DATE] 【口嫌體正直】青鳥女神[PERSON_NAME] Hsu一邊罵酸菜魚，一邊團購只能唬嚨沒味覺的酸菜魚。 XDDDD 1,1…" at bounding box center [523, 228] width 1047 height 456
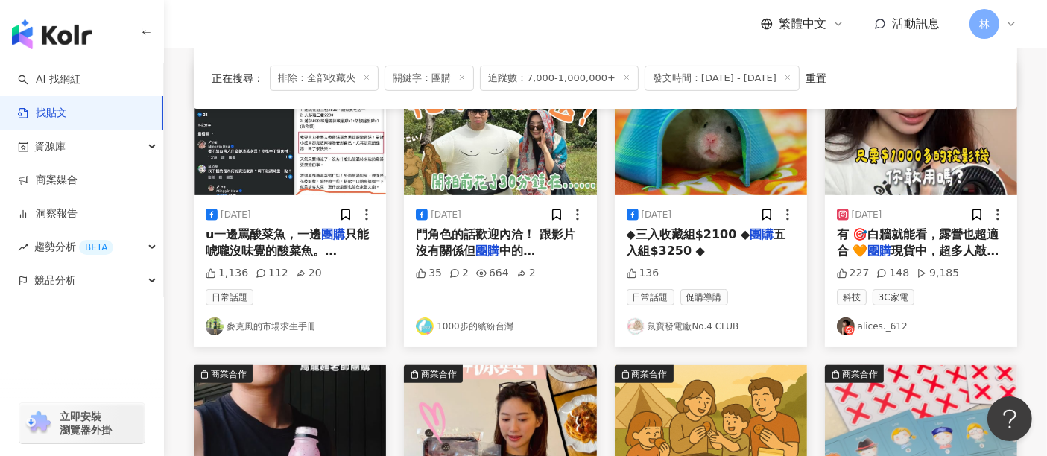
click at [1043, 328] on div "正在搜尋 ： 排除：全部收藏夾 關鍵字：團購 追蹤數：7,000-1,000,000+ 發文時間：[DATE] - [DATE] 重置 排序： 關聯性 商業合…" at bounding box center [605, 239] width 883 height 1080
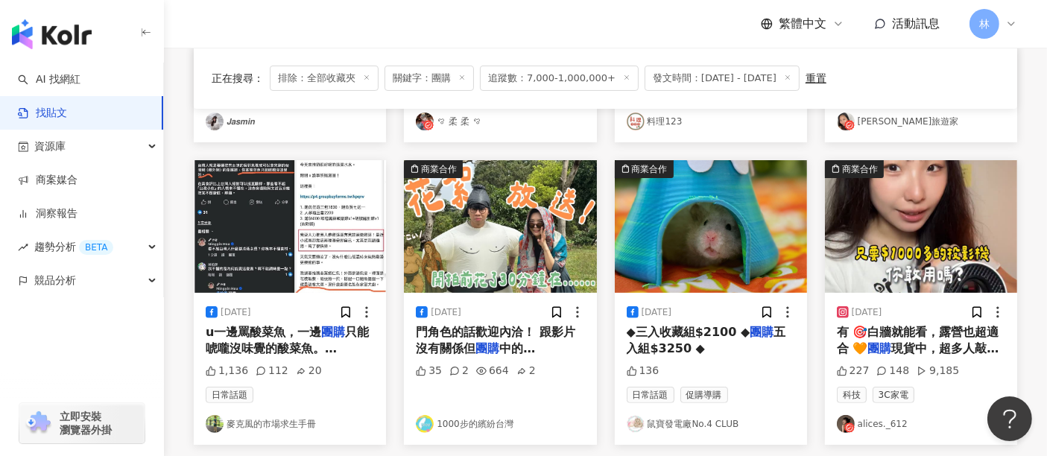
scroll to position [331, 0]
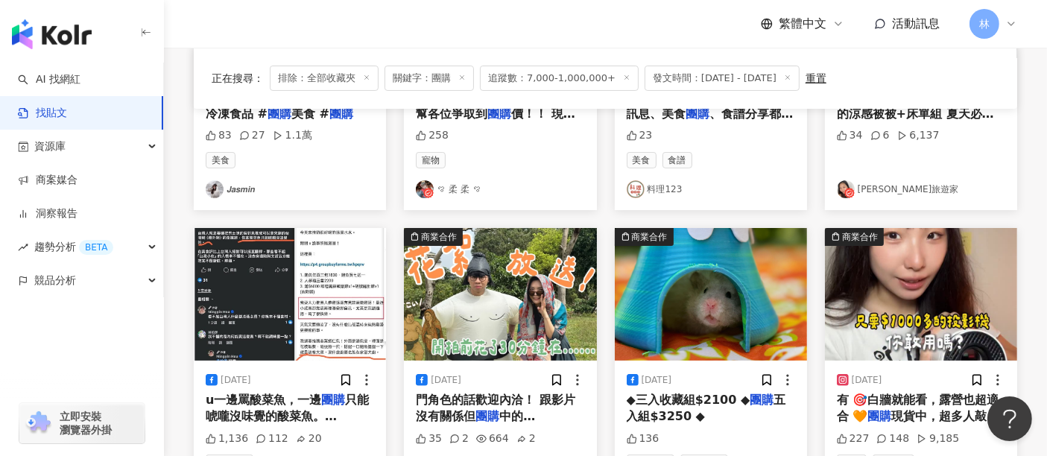
click at [722, 271] on img at bounding box center [711, 294] width 192 height 133
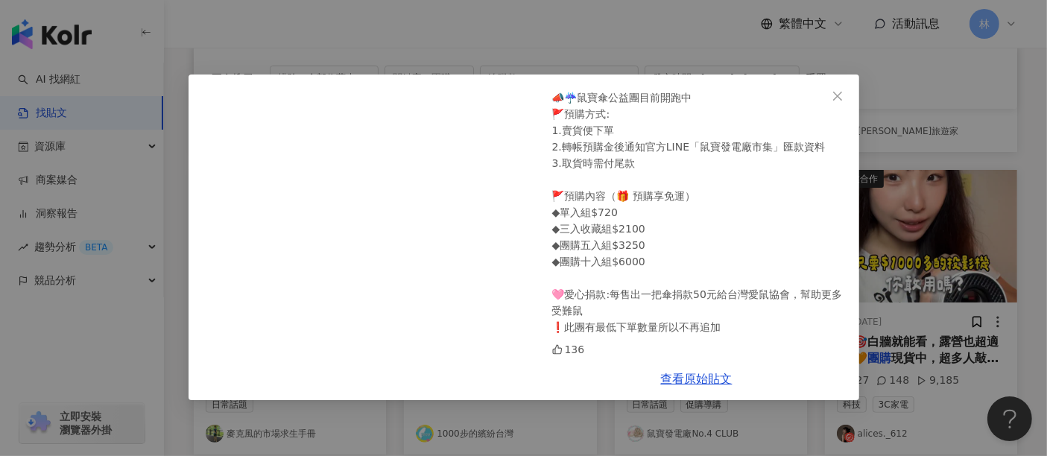
scroll to position [414, 0]
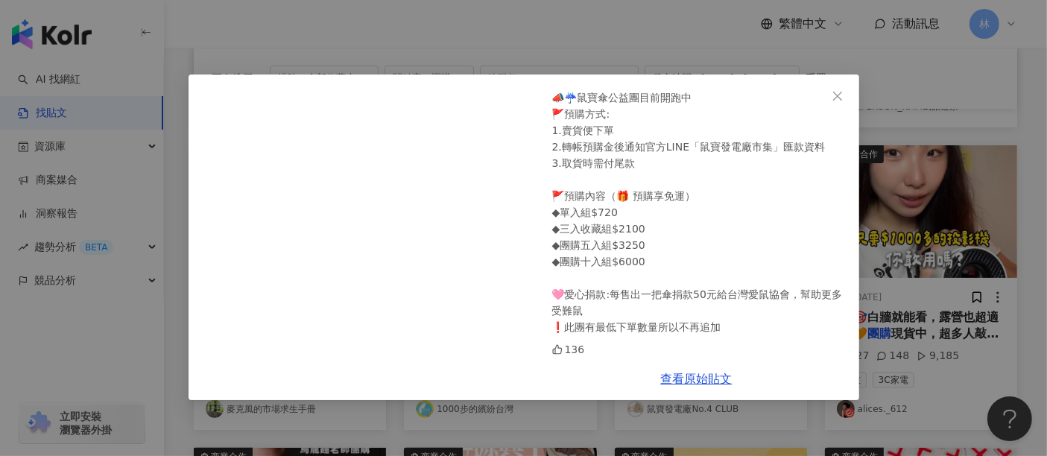
click at [971, 271] on div "鼠寶發電廠No.4 CLUB [DATE] #胡椒 #重要公告 這週很多朋友都在問五月下單的保溫袋和毛毯的出貨進度！ 📣倉鼠節公益團之最後追加團的保溫袋和毛毯…" at bounding box center [523, 228] width 1047 height 456
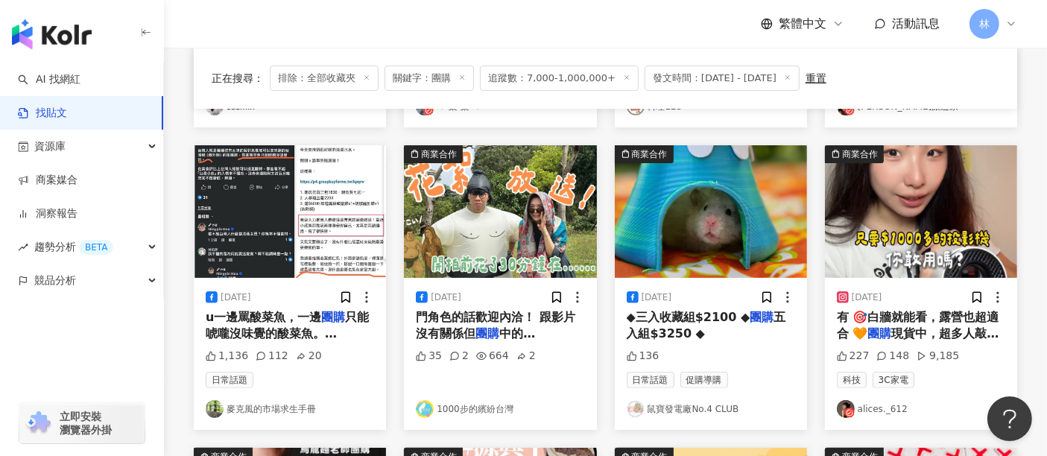
click at [971, 271] on img at bounding box center [921, 211] width 192 height 133
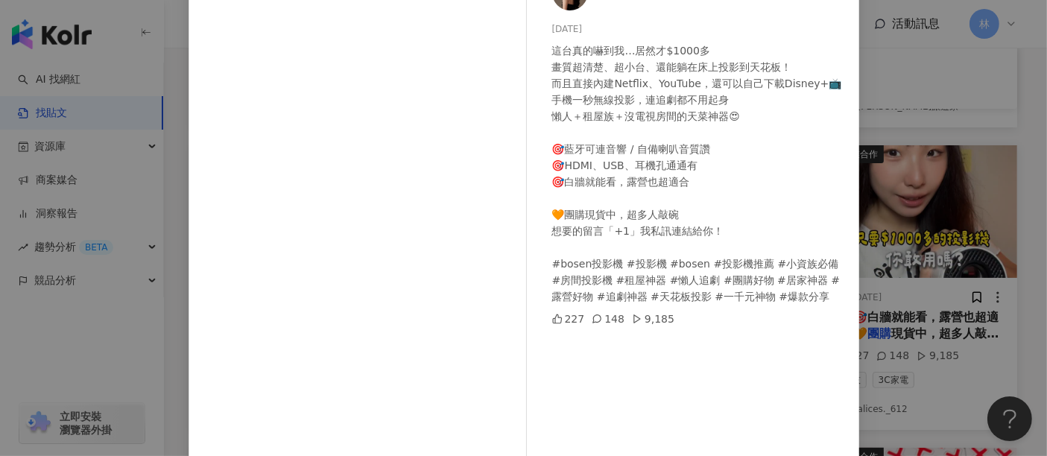
scroll to position [212, 0]
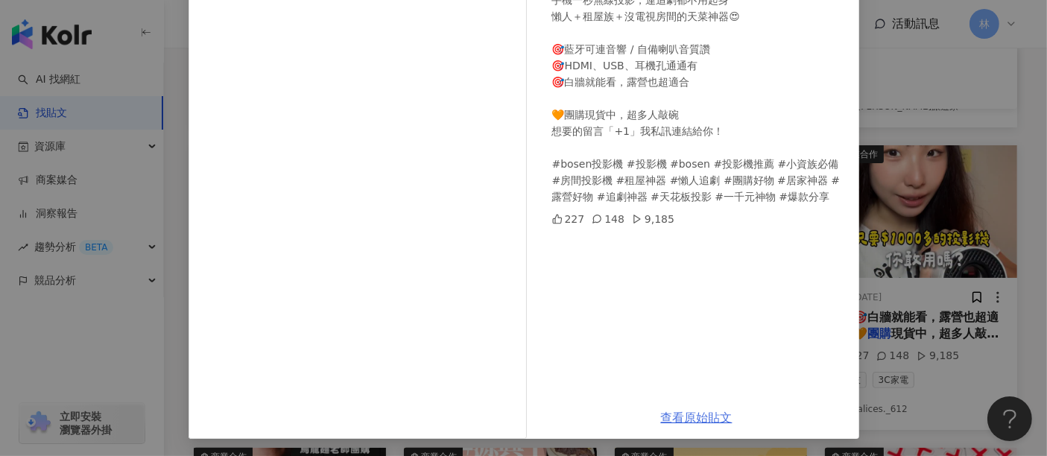
click at [667, 416] on link "查看原始貼文" at bounding box center [697, 418] width 72 height 14
click at [905, 208] on div "alices._612 [DATE] 這台真的嚇到我…居然才$1000多 畫質超清楚、超小台、還能躺在床上投影到天花板！ 而且直接內建Netflix、YouT…" at bounding box center [523, 228] width 1047 height 456
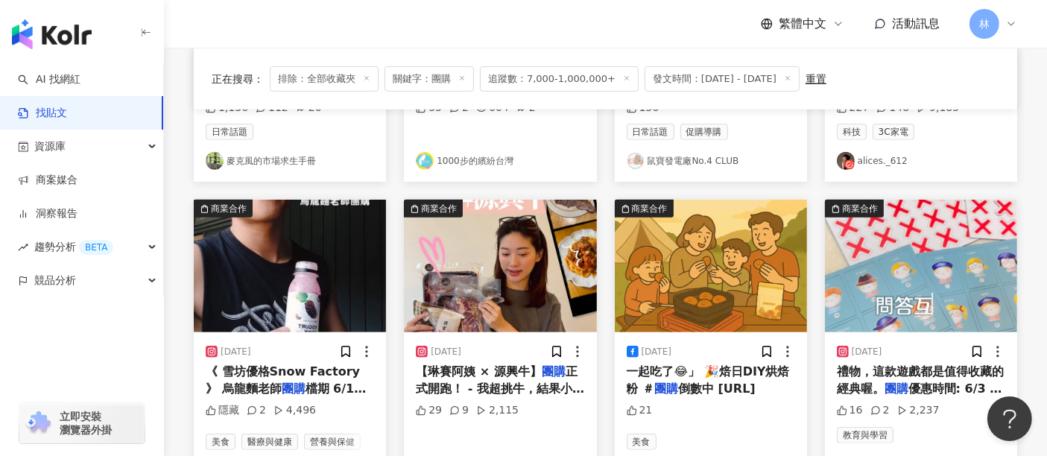
scroll to position [828, 0]
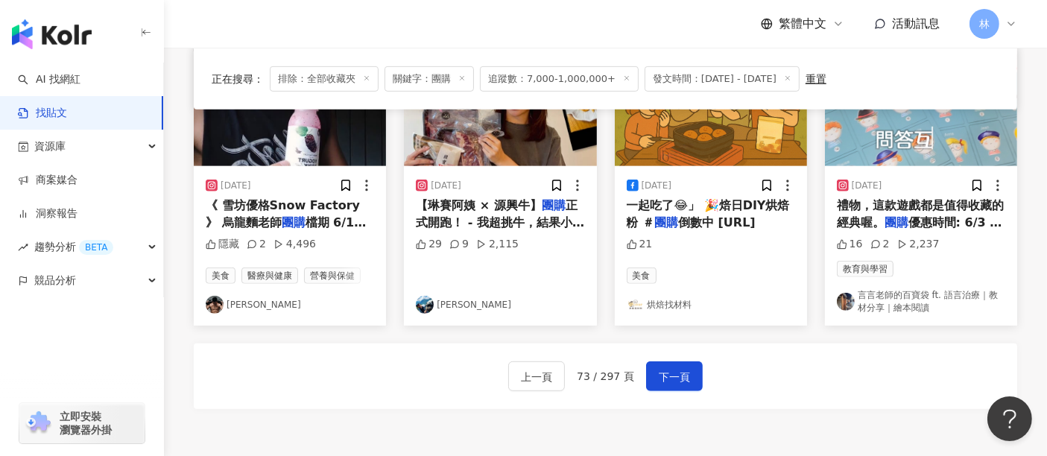
click at [309, 148] on img at bounding box center [290, 100] width 192 height 133
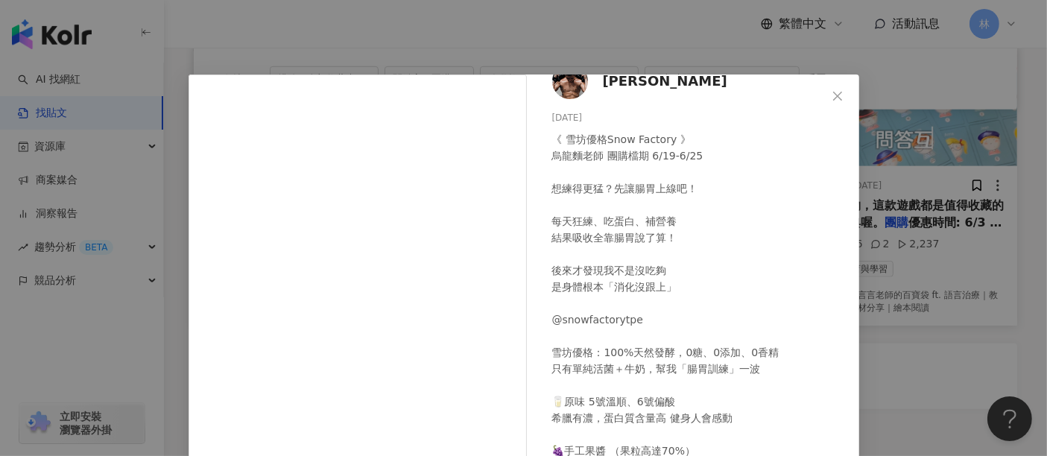
scroll to position [45, 0]
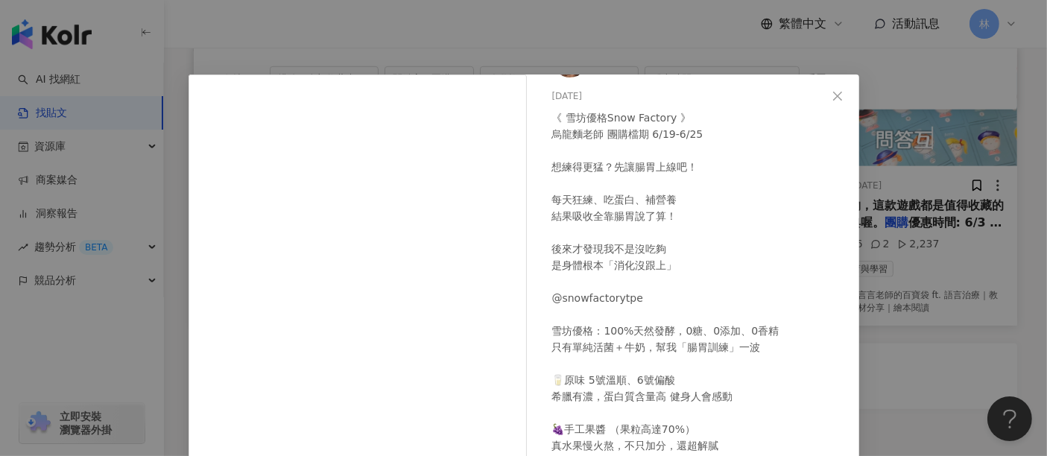
click at [1024, 211] on div "馮𝙕 [DATE] 《 雪坊優格Snow Factory 》 烏龍麵老師 團購檔期 6/19-6/25 想練得更猛？先讓腸胃上線吧！ 每天狂練、吃蛋白、補營養…" at bounding box center [523, 228] width 1047 height 456
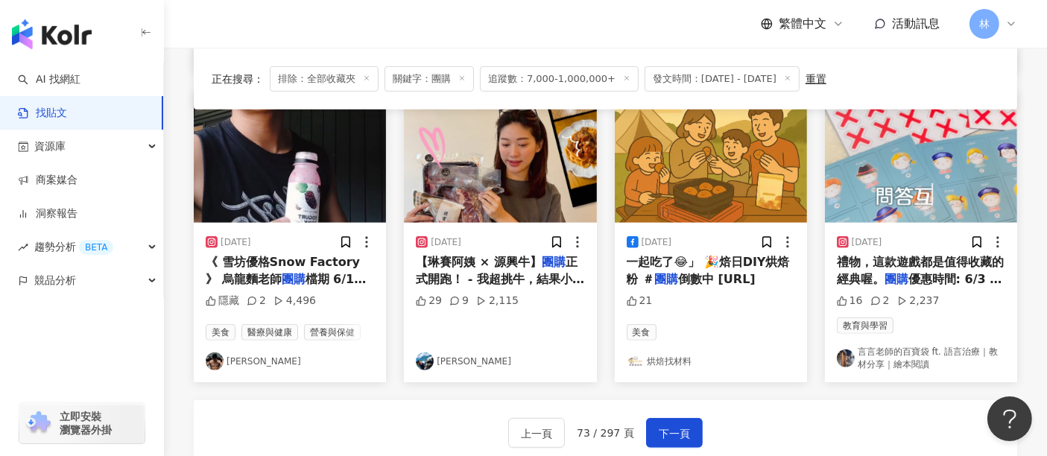
scroll to position [746, 0]
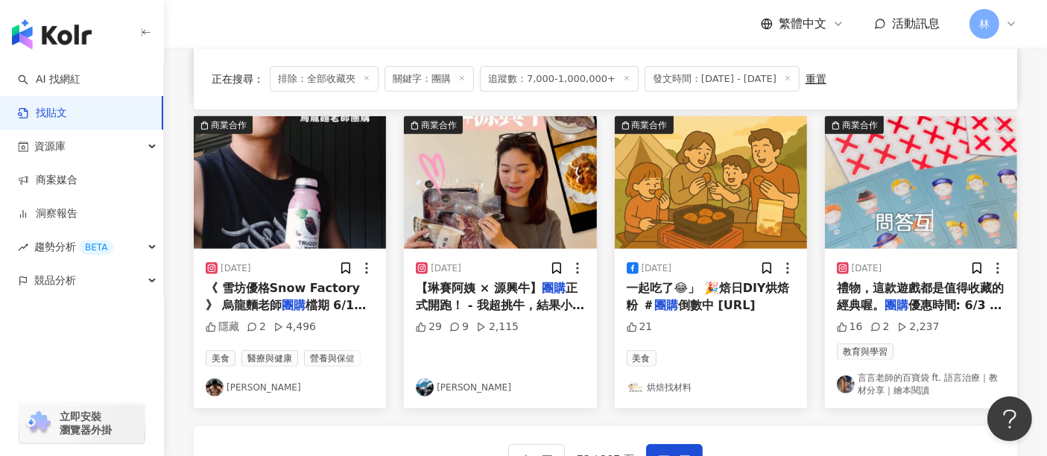
click at [522, 177] on img at bounding box center [500, 182] width 192 height 133
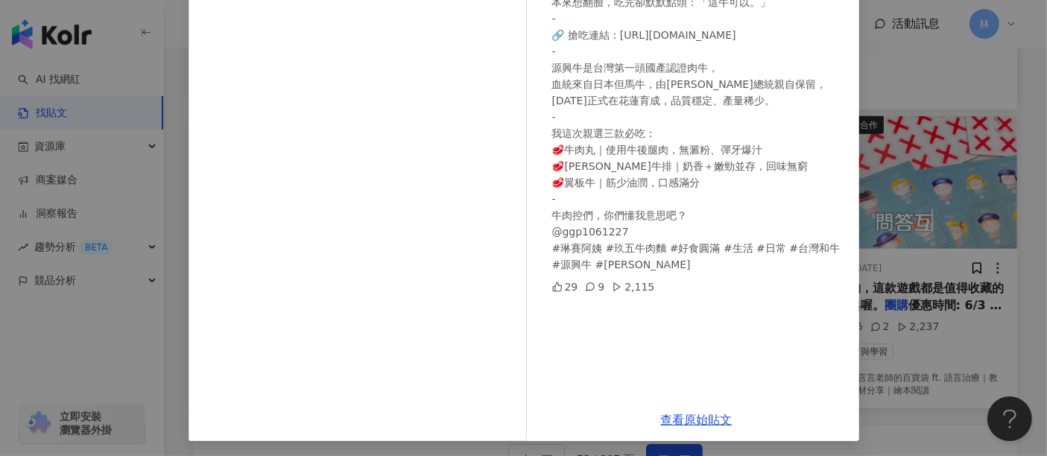
scroll to position [212, 0]
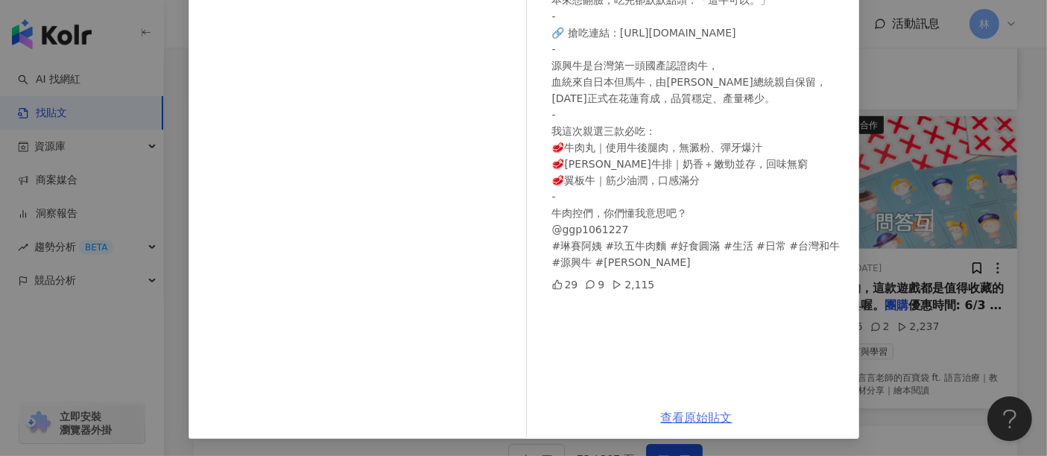
click at [687, 413] on link "查看原始貼文" at bounding box center [697, 418] width 72 height 14
click at [920, 142] on div "[PERSON_NAME] [DATE] 【琳賽阿姨 × 源興牛】團購正式開跑！ - 我超挑牛，結果小編竟然沒問我就私接牛肉團購⁉️ 本來想翻臉，吃完卻默默點…" at bounding box center [523, 228] width 1047 height 456
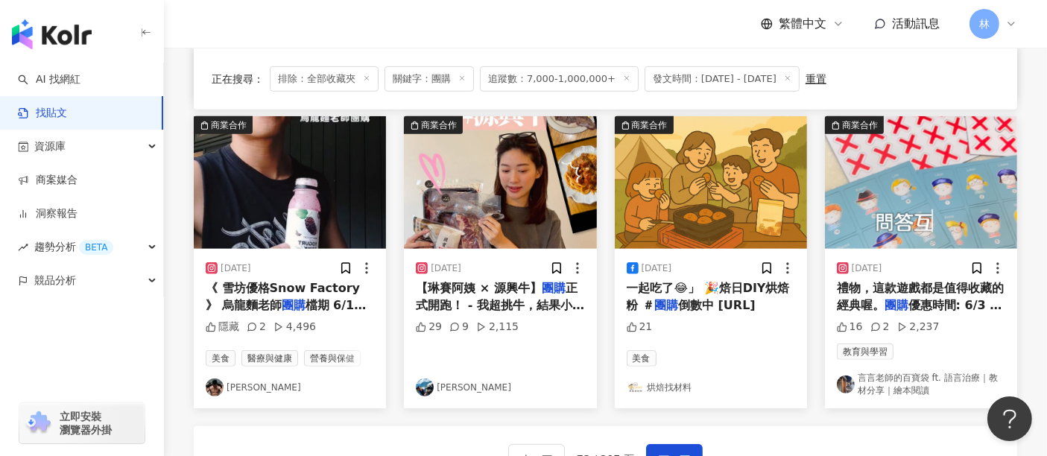
scroll to position [828, 0]
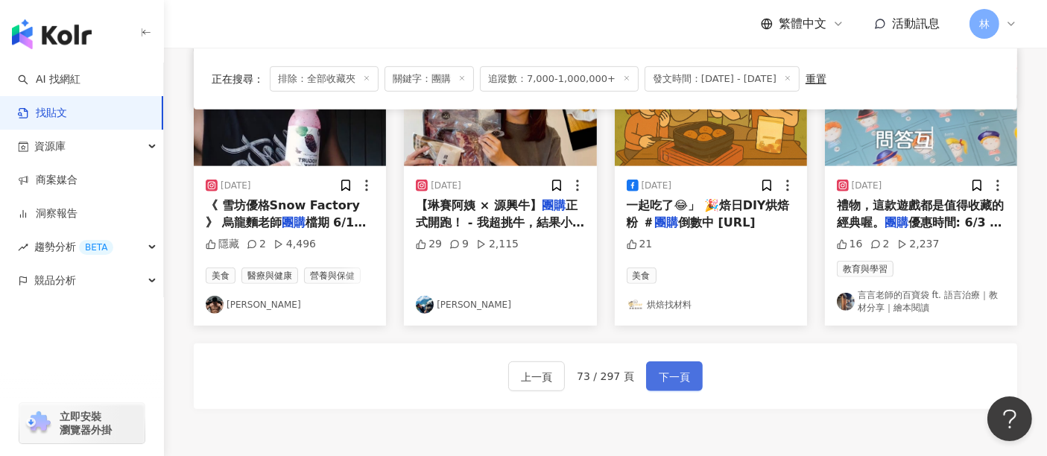
click at [652, 378] on button "下一頁" at bounding box center [674, 377] width 57 height 30
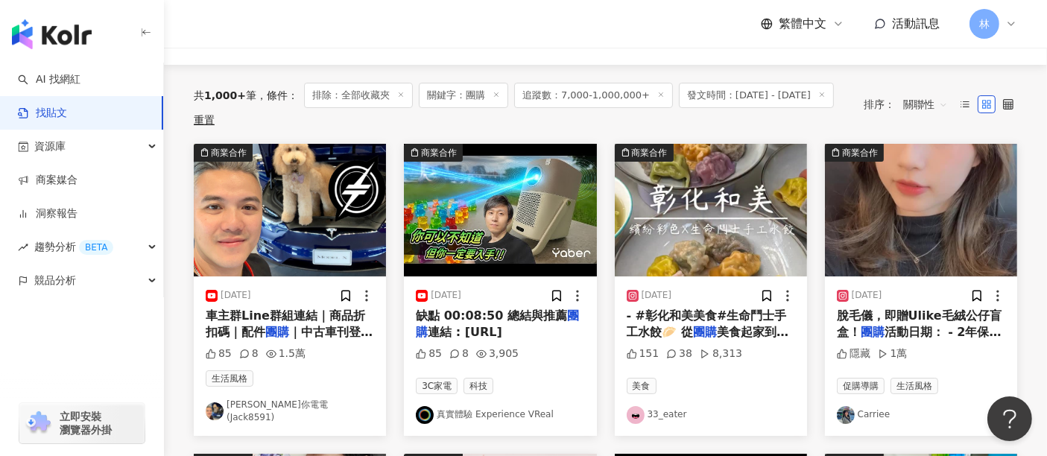
scroll to position [166, 0]
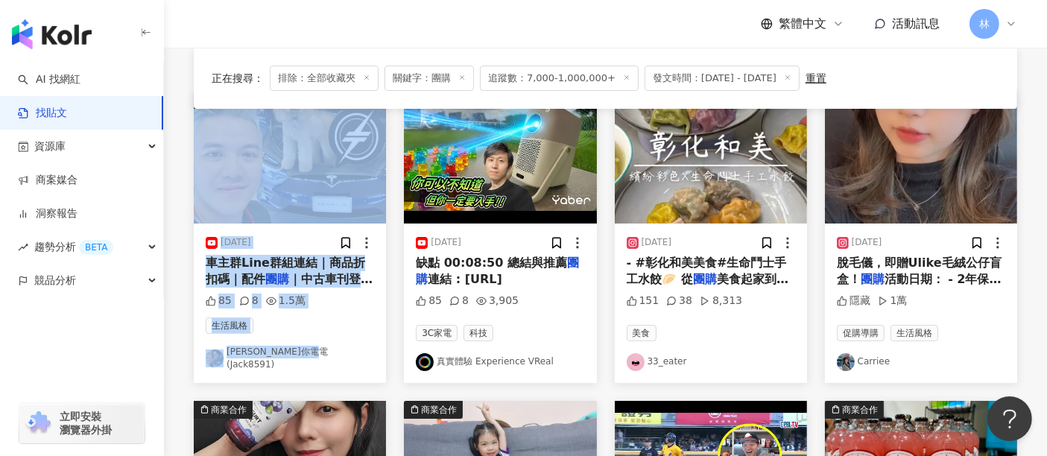
drag, startPoint x: 393, startPoint y: 382, endPoint x: 381, endPoint y: 179, distance: 203.1
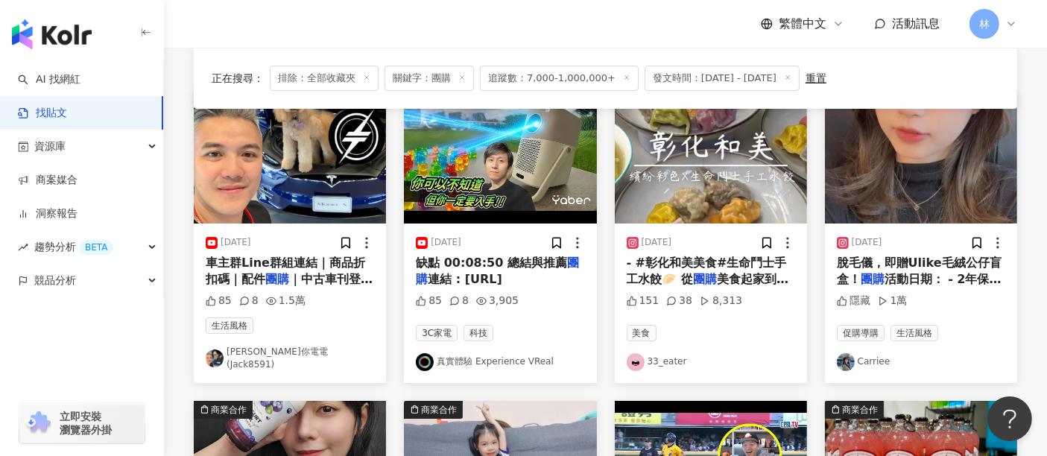
click at [397, 207] on div "商業合作 [DATE] 缺點 00:08:50 總結與推薦 團購 連結 : [URL] 85 8 3,905 3C家電 科技 真實體驗 Experience …" at bounding box center [500, 237] width 210 height 292
click at [693, 280] on mark "團購" at bounding box center [705, 279] width 24 height 14
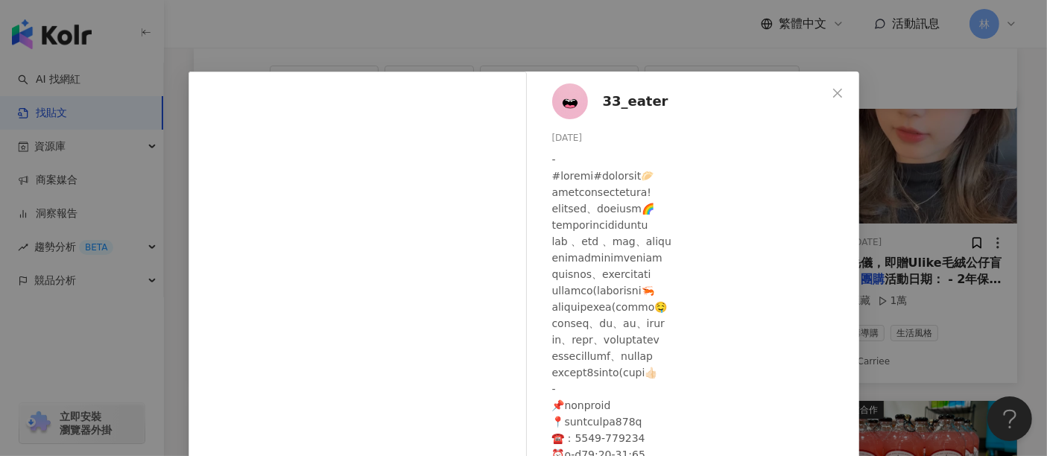
scroll to position [0, 0]
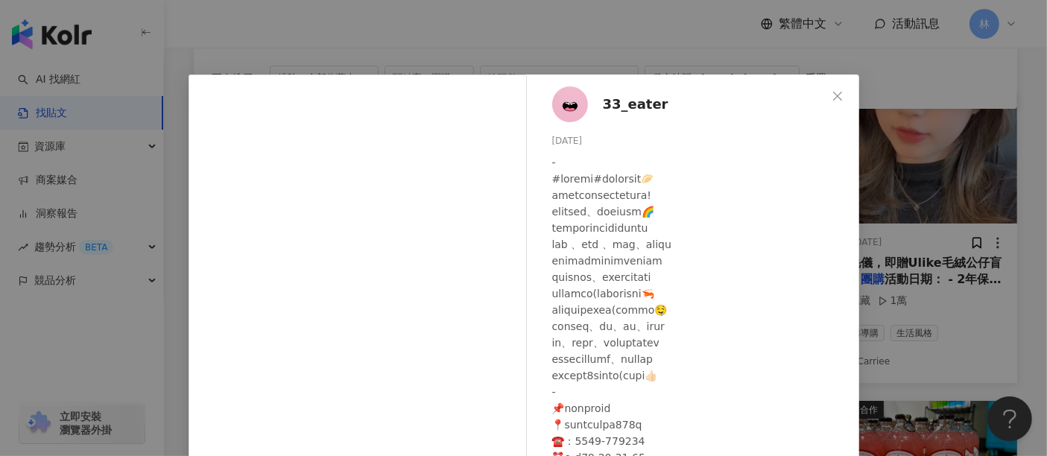
click at [996, 201] on div "33_eater [DATE] 151 38 8,313 查看原始貼文" at bounding box center [523, 228] width 1047 height 456
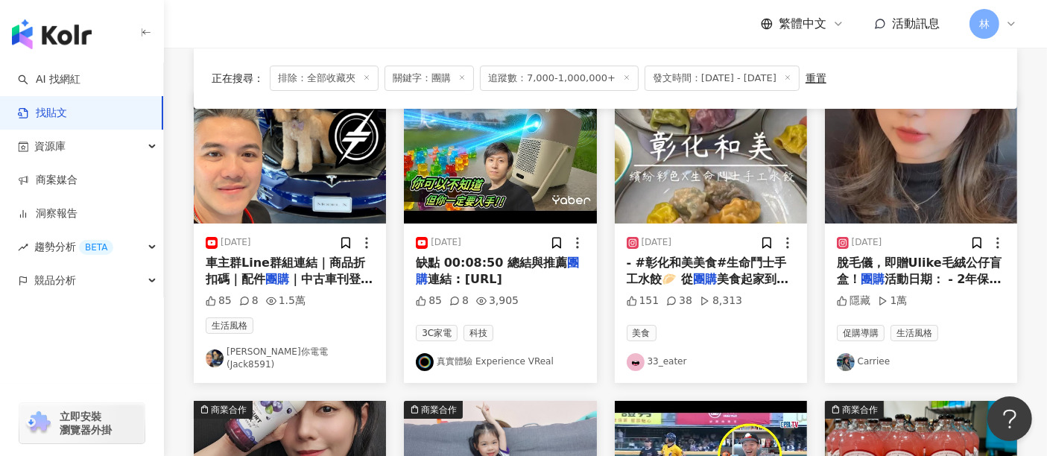
click at [959, 203] on img at bounding box center [921, 157] width 192 height 133
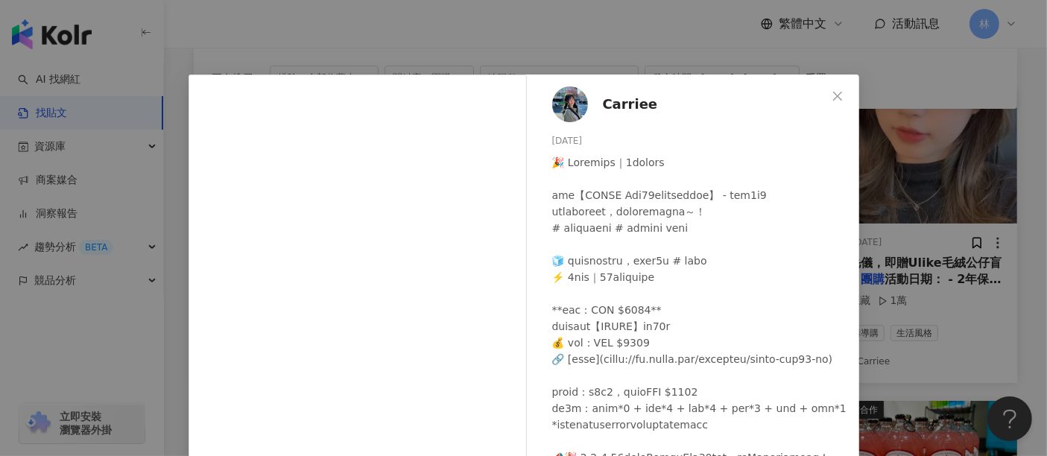
click at [954, 166] on div "Carriee [DATE] 隱藏 1萬 查看原始貼文" at bounding box center [523, 228] width 1047 height 456
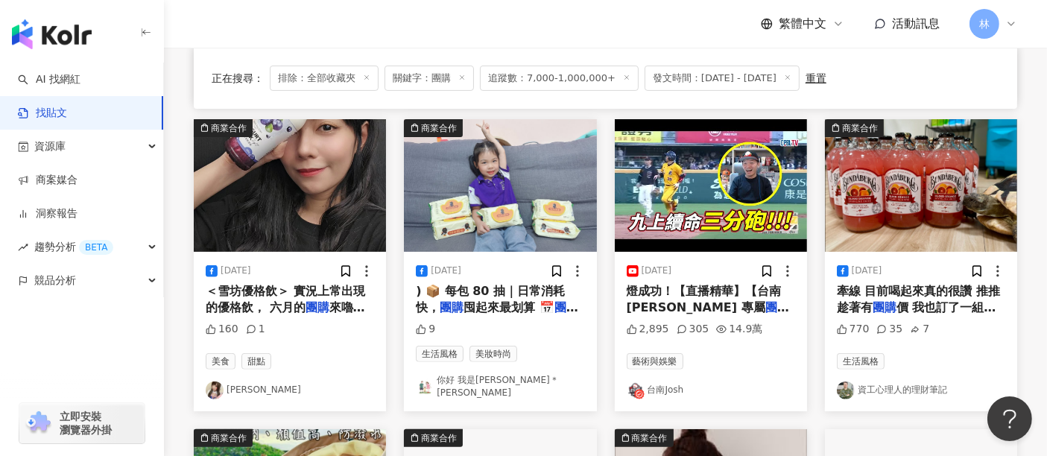
scroll to position [414, 0]
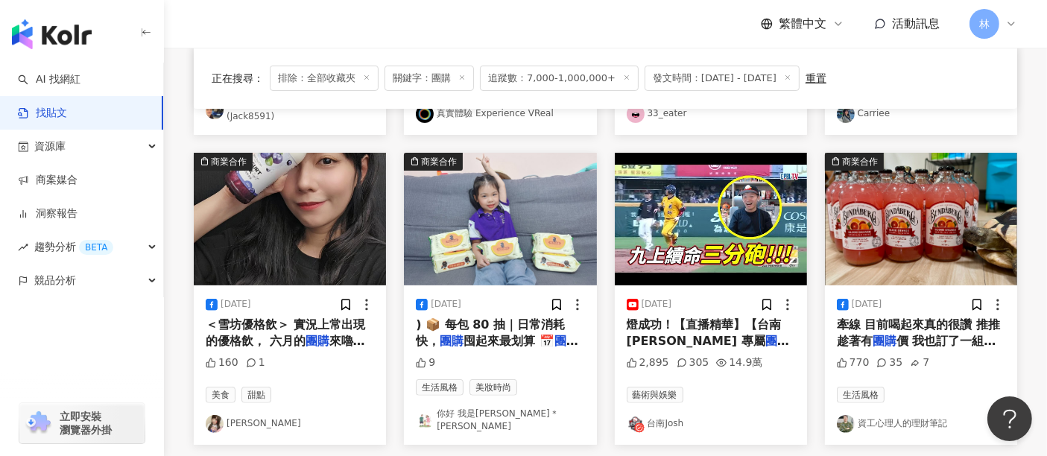
click at [356, 215] on img at bounding box center [290, 219] width 192 height 133
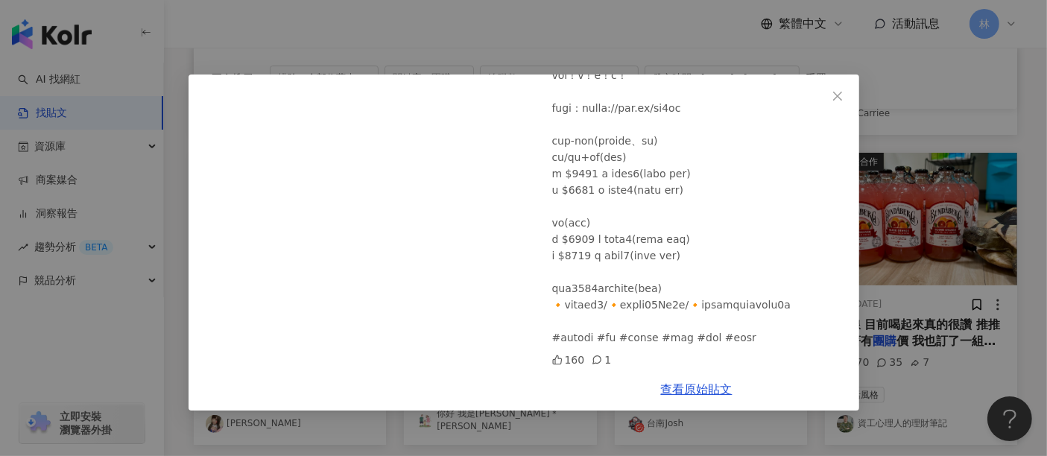
scroll to position [317, 0]
click at [909, 205] on div "月希 [DATE] 160 1 查看原始貼文" at bounding box center [523, 228] width 1047 height 456
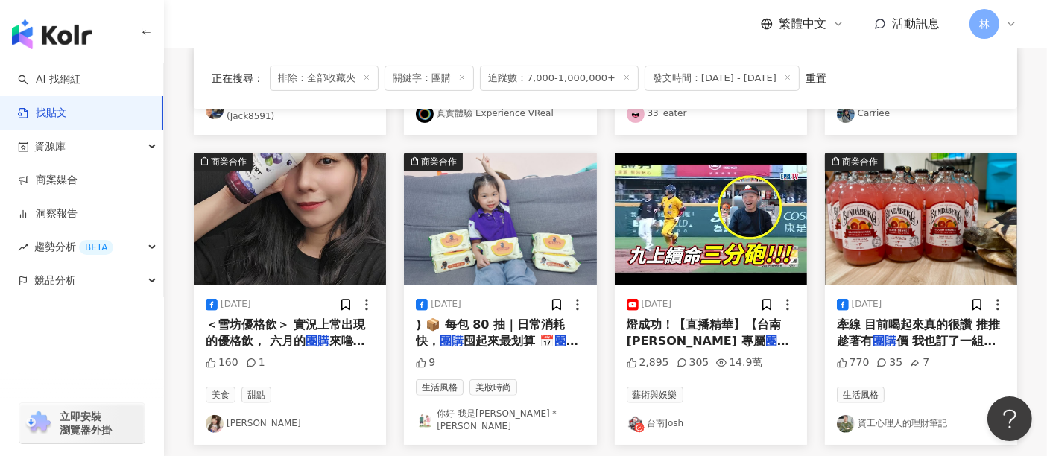
click at [501, 214] on img at bounding box center [500, 219] width 192 height 133
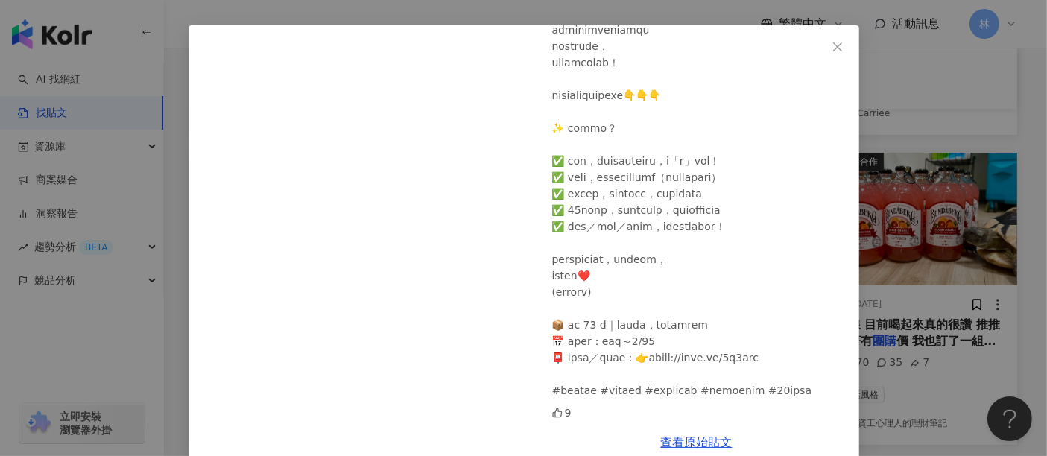
scroll to position [74, 0]
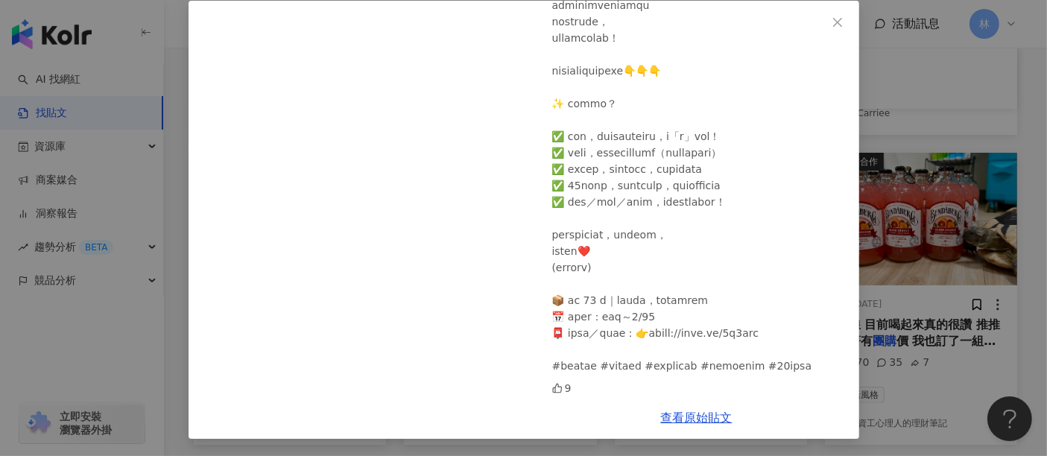
click at [932, 184] on div "你好 我是[PERSON_NAME]＊[PERSON_NAME] [DATE] 9 查看原始貼文" at bounding box center [523, 228] width 1047 height 456
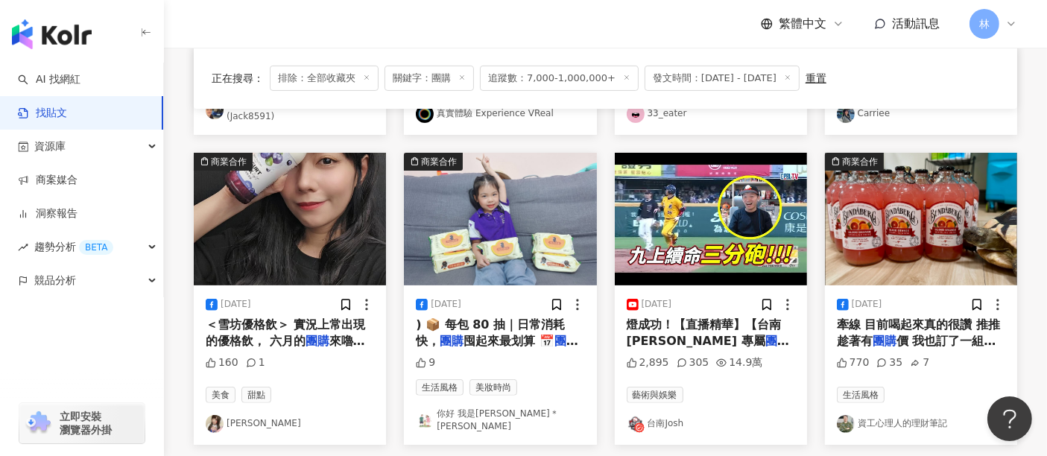
click at [297, 186] on img at bounding box center [290, 219] width 192 height 133
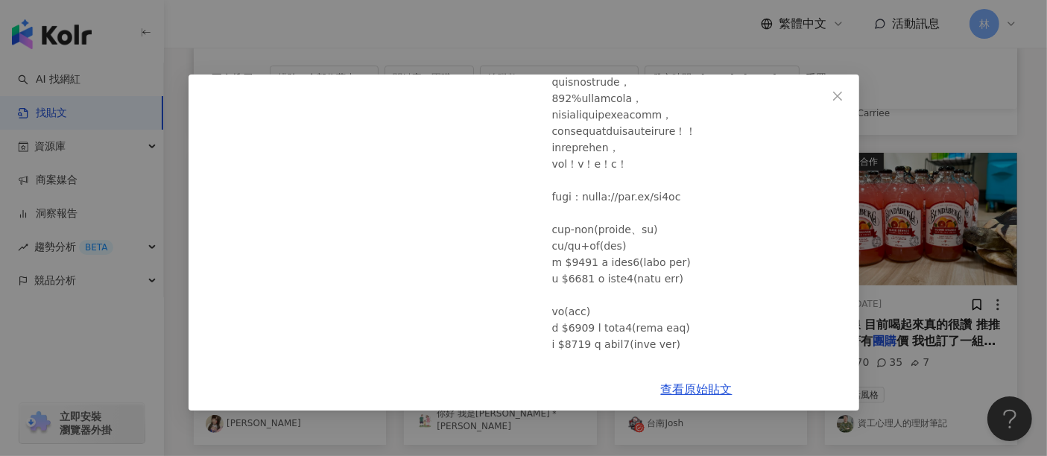
scroll to position [317, 0]
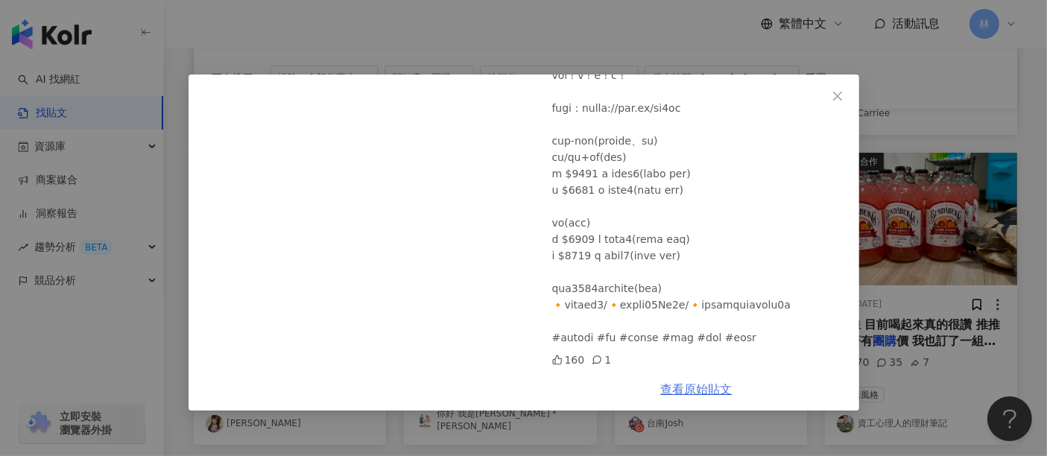
click at [671, 385] on link "查看原始貼文" at bounding box center [697, 389] width 72 height 14
click at [932, 226] on div "月希 [DATE] 160 1 查看原始貼文" at bounding box center [523, 228] width 1047 height 456
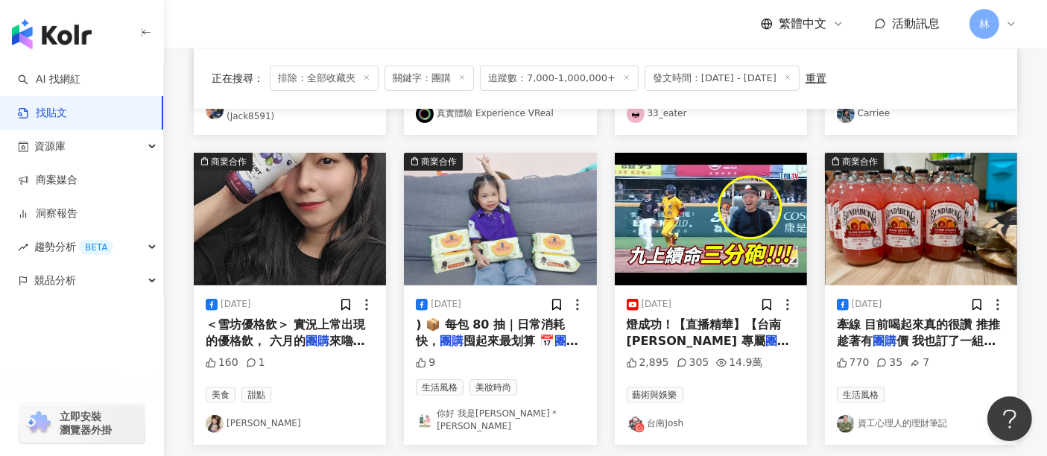
click at [518, 223] on img at bounding box center [500, 219] width 192 height 133
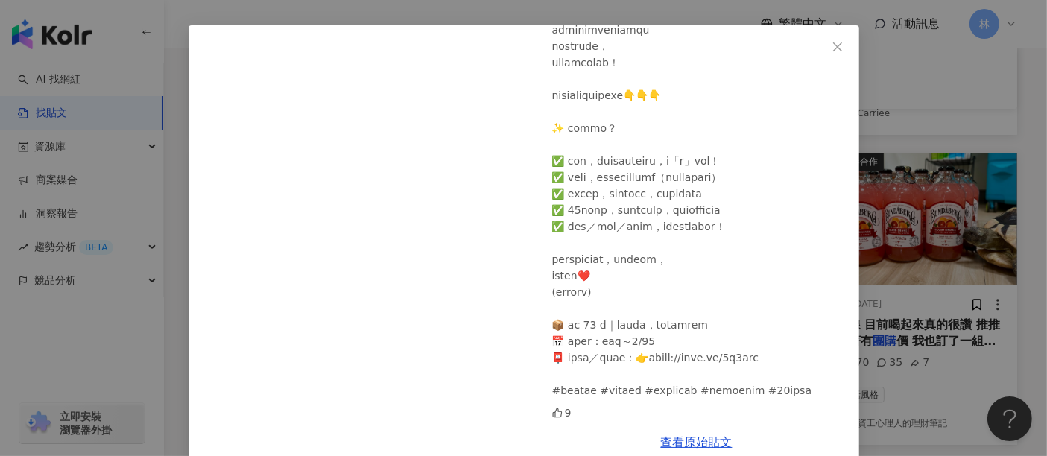
scroll to position [74, 0]
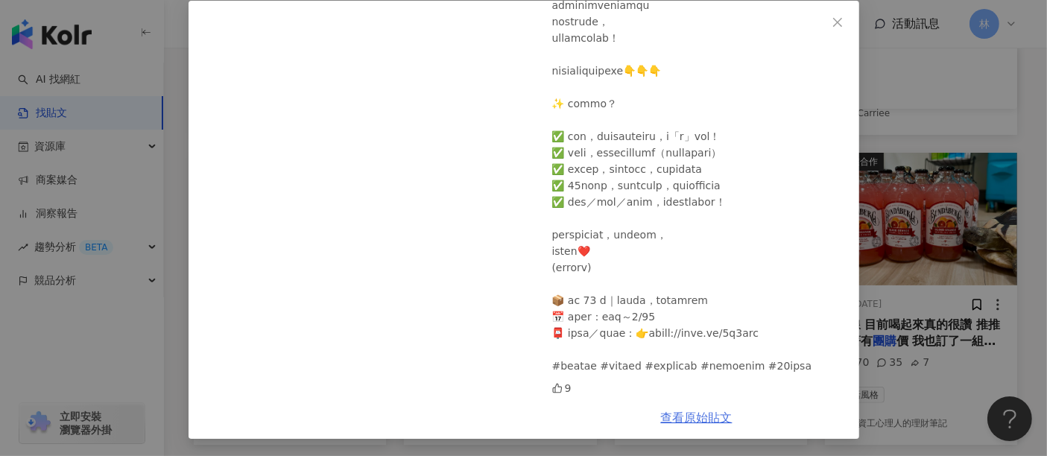
click at [674, 411] on link "查看原始貼文" at bounding box center [697, 418] width 72 height 14
click at [889, 209] on div "你好 我是[PERSON_NAME]＊[PERSON_NAME] [DATE] 9 查看原始貼文" at bounding box center [523, 228] width 1047 height 456
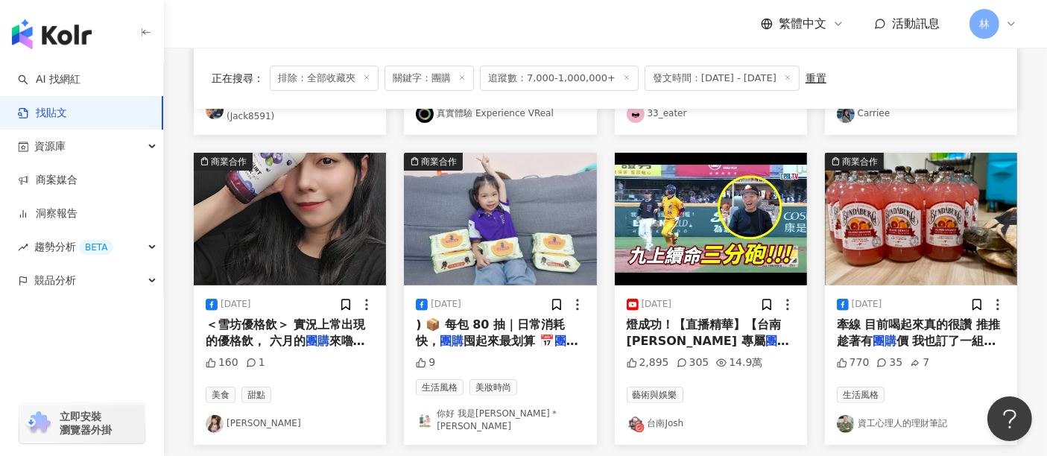
click at [889, 209] on img at bounding box center [921, 219] width 192 height 133
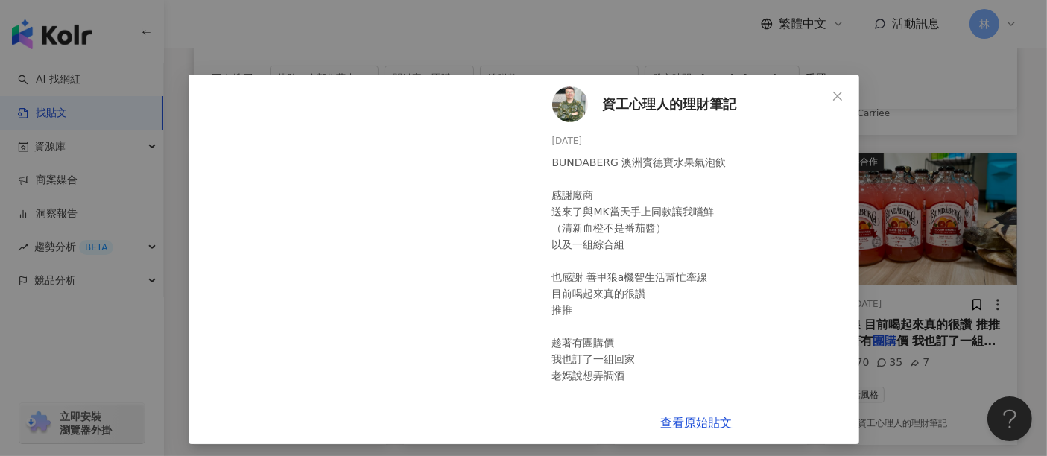
scroll to position [54, 0]
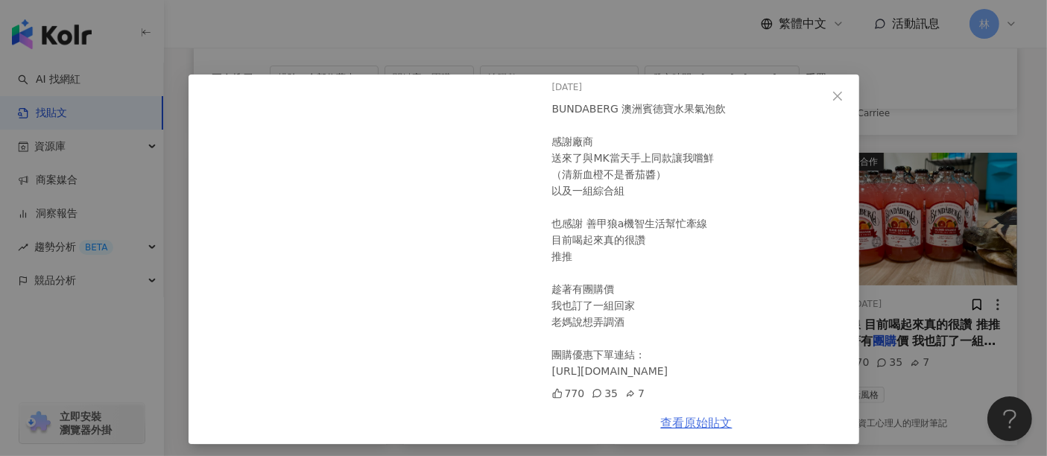
click at [687, 429] on link "查看原始貼文" at bounding box center [697, 423] width 72 height 14
click at [921, 151] on div "資工心理人的理財筆記 [DATE] BUNDABERG 澳洲賓德寶水果氣泡飲 感謝廠商 送來了與MK當天手上同款讓我嚐鮮 （清新血橙不是番茄醬） 以及一組綜合…" at bounding box center [523, 228] width 1047 height 456
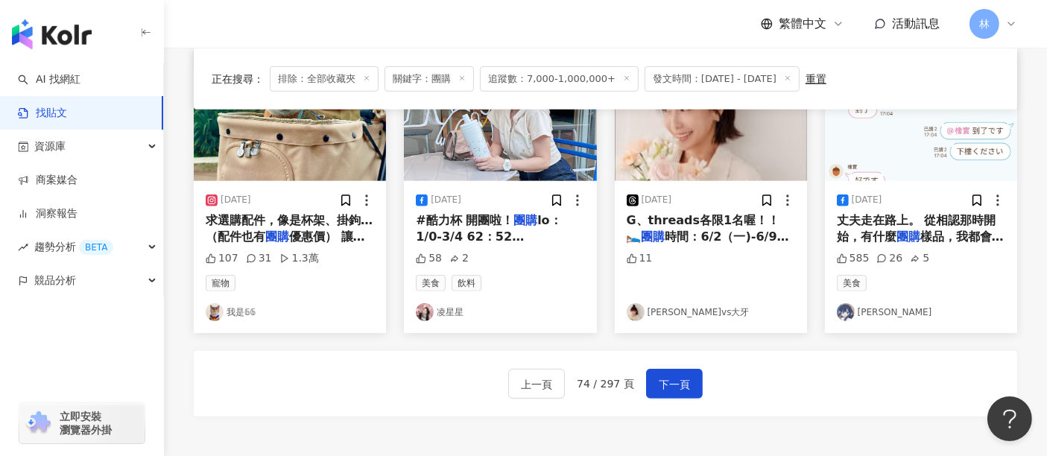
scroll to position [746, 0]
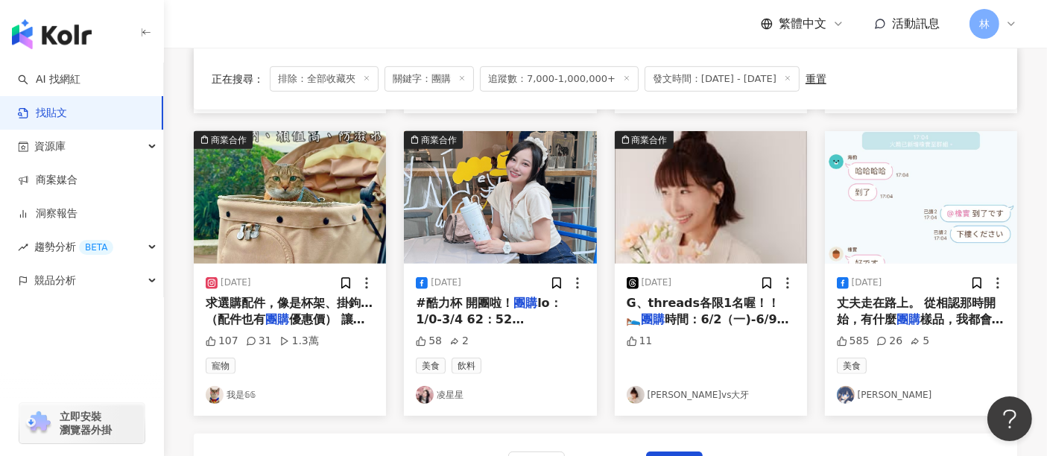
click at [537, 188] on img at bounding box center [500, 197] width 192 height 133
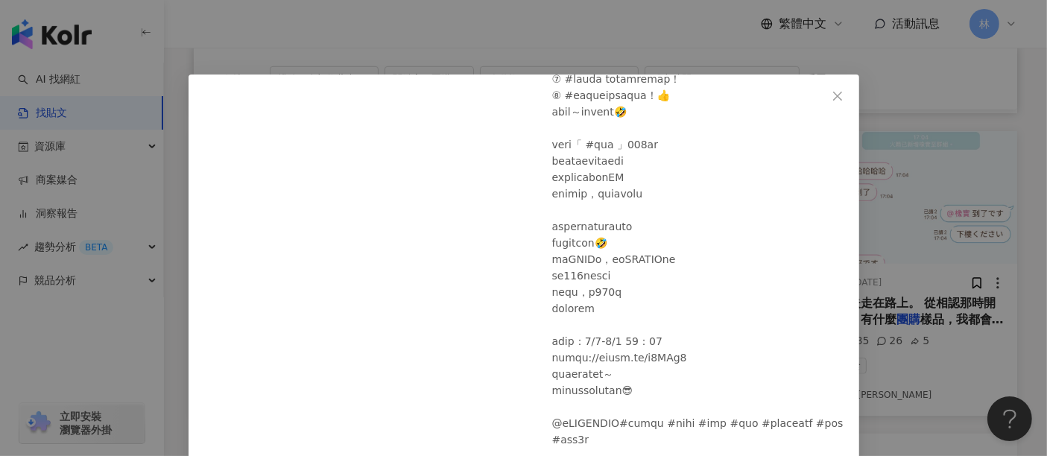
scroll to position [74, 0]
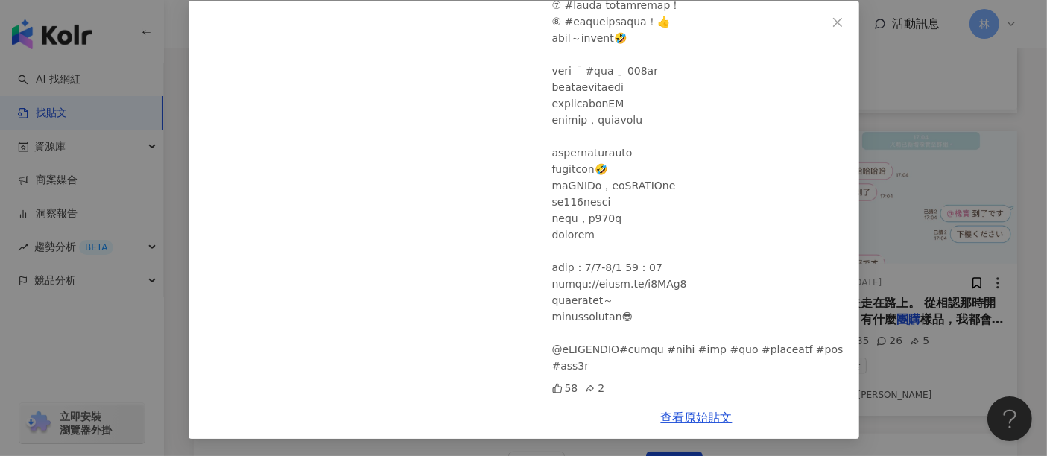
click at [915, 190] on div "凌星星 [DATE] 58 2 查看原始貼文" at bounding box center [523, 228] width 1047 height 456
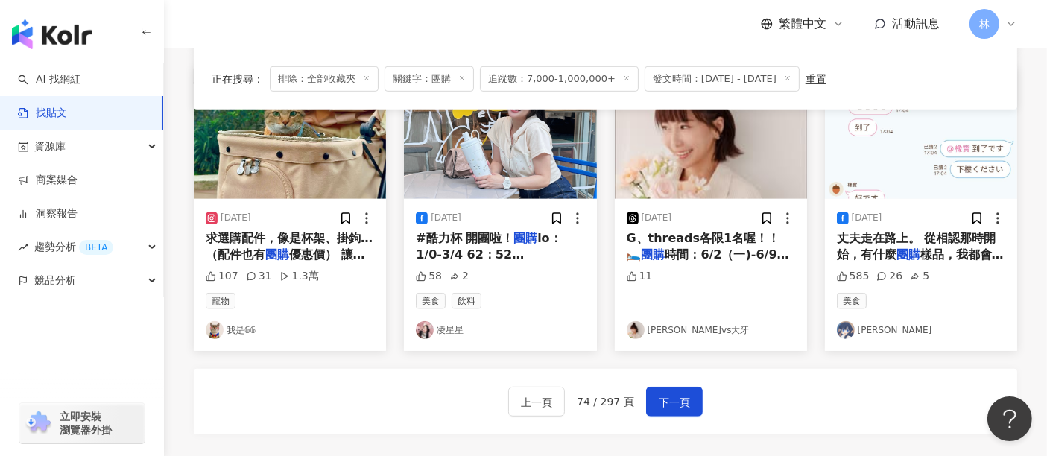
scroll to position [911, 0]
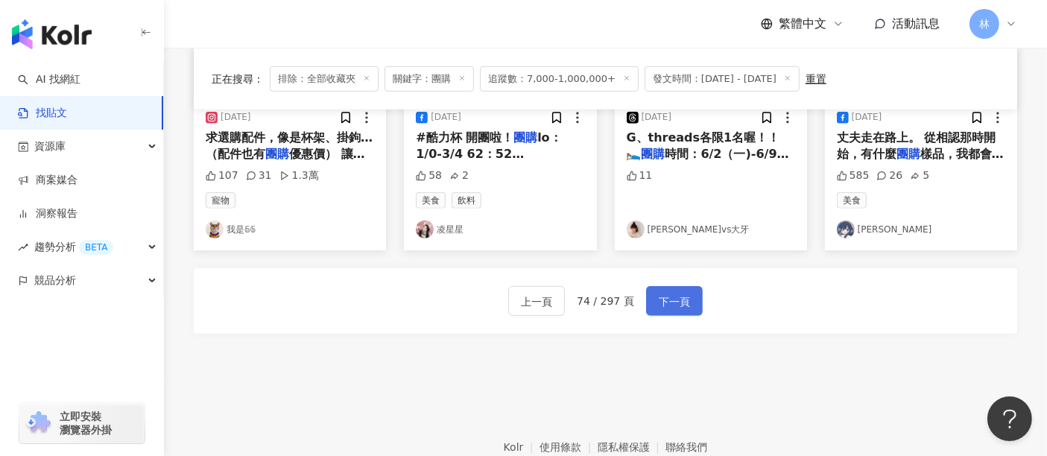
click at [674, 293] on span "下一頁" at bounding box center [674, 302] width 31 height 18
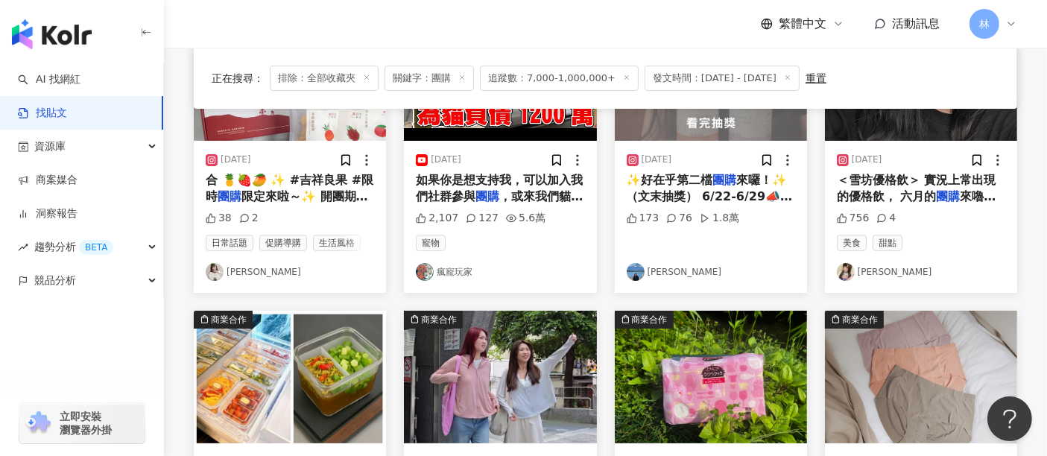
scroll to position [83, 0]
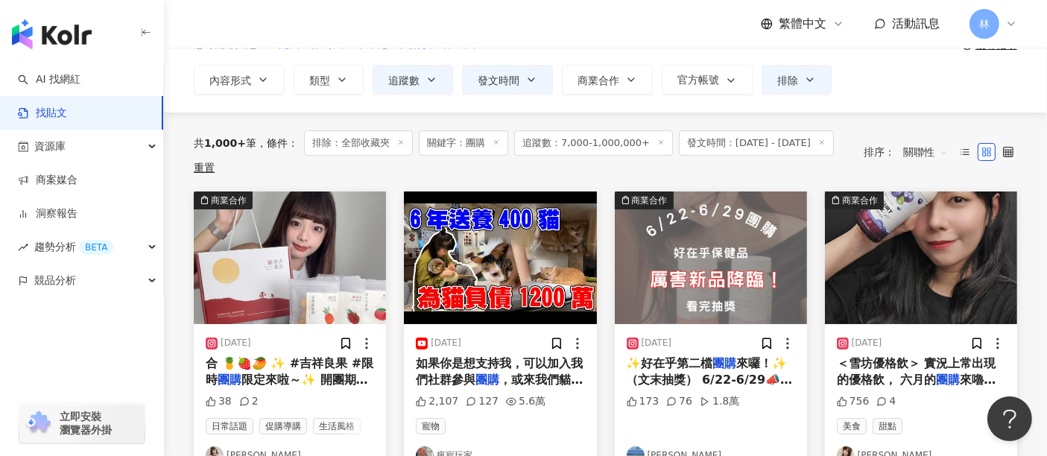
click at [302, 237] on img at bounding box center [290, 258] width 192 height 133
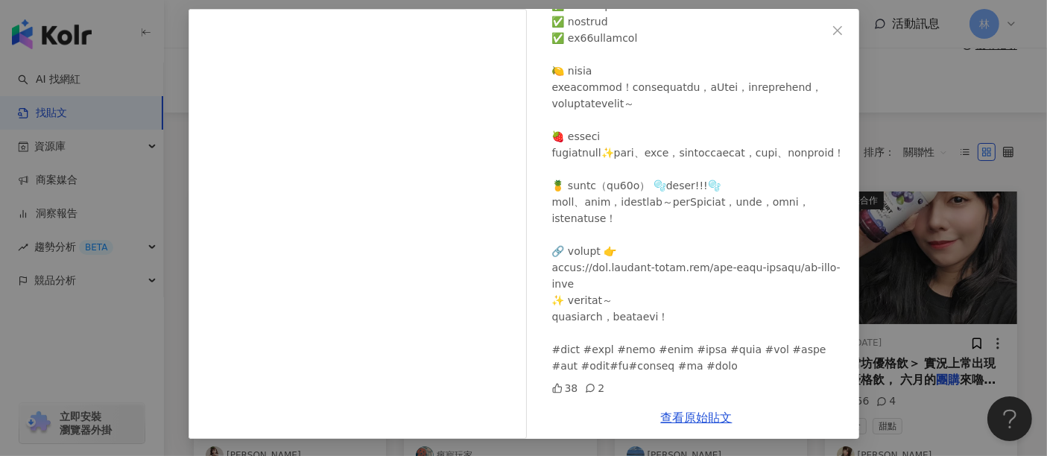
scroll to position [0, 0]
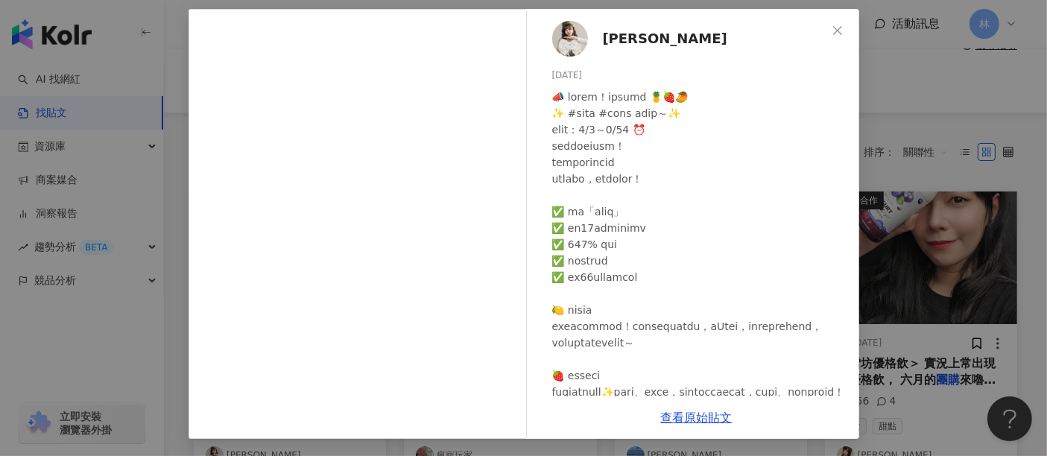
click at [903, 205] on div "[PERSON_NAME] [DATE] 38 2 查看原始貼文" at bounding box center [523, 228] width 1047 height 456
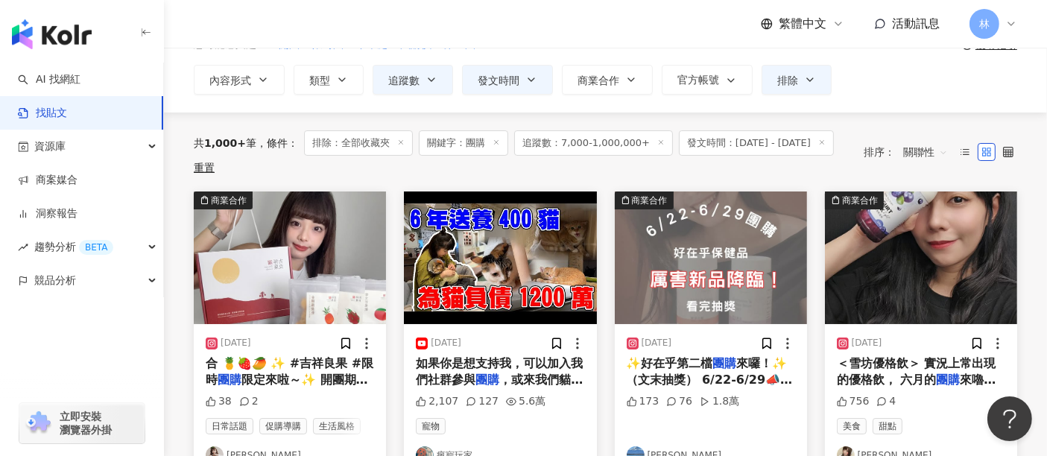
scroll to position [166, 0]
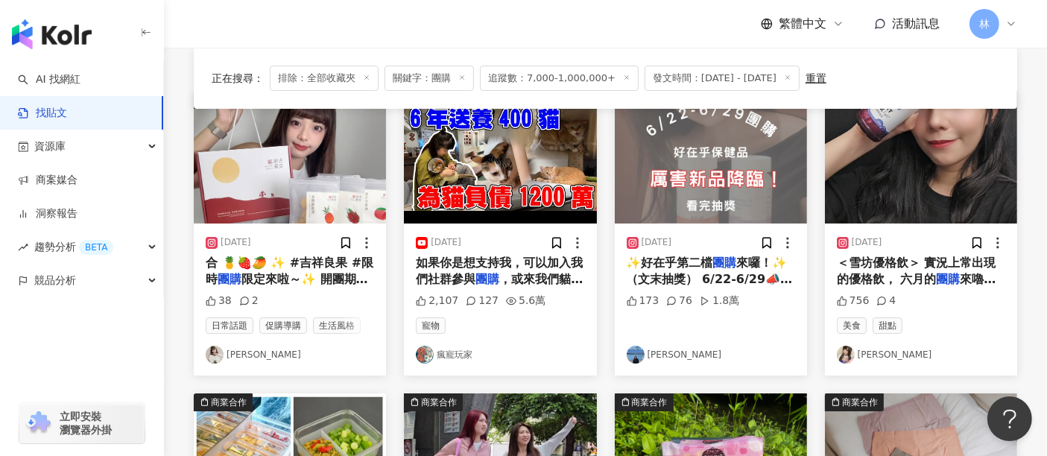
click at [511, 184] on img at bounding box center [500, 157] width 192 height 133
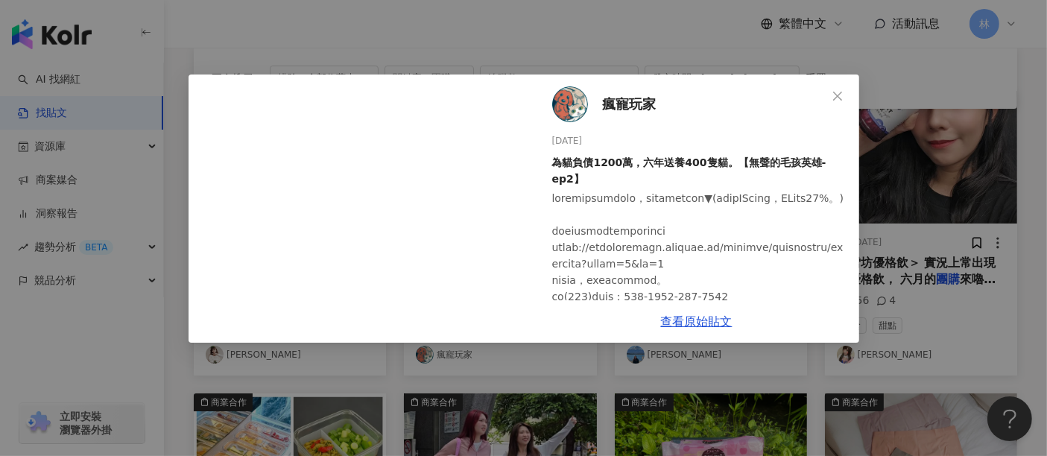
click at [986, 204] on div "瘋寵玩家 [DATE] 為貓負債1200萬，六年送養400隻貓。【無聲的毛孩英雄-ep2】 2,107 127 5.6萬 查看原始貼文" at bounding box center [523, 228] width 1047 height 456
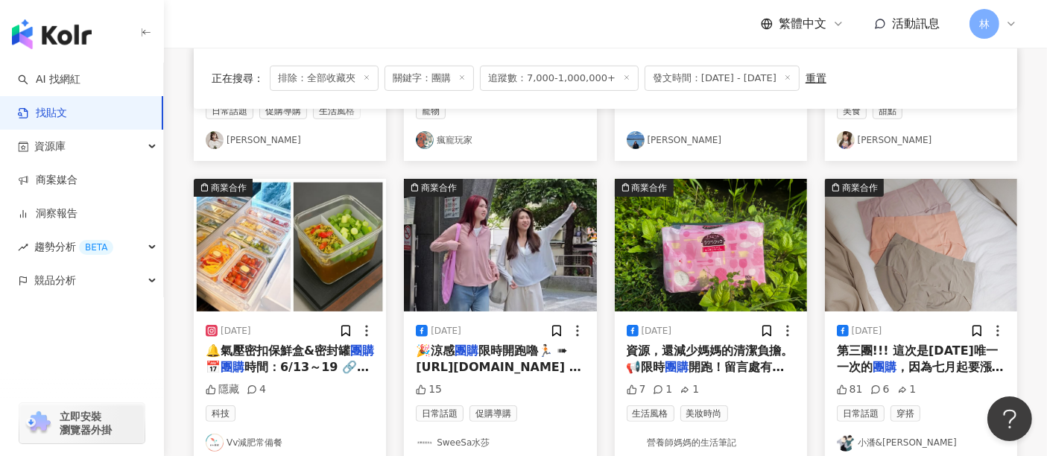
scroll to position [414, 0]
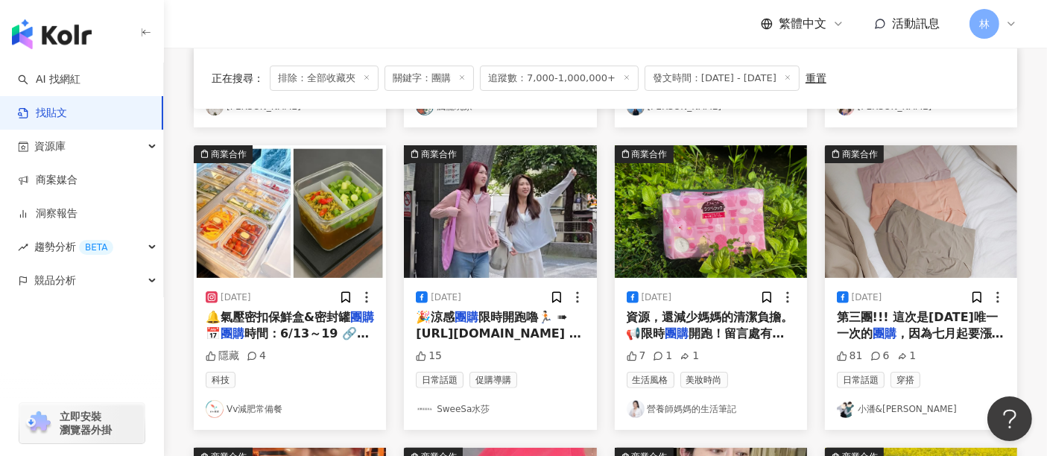
click at [496, 204] on img at bounding box center [500, 211] width 192 height 133
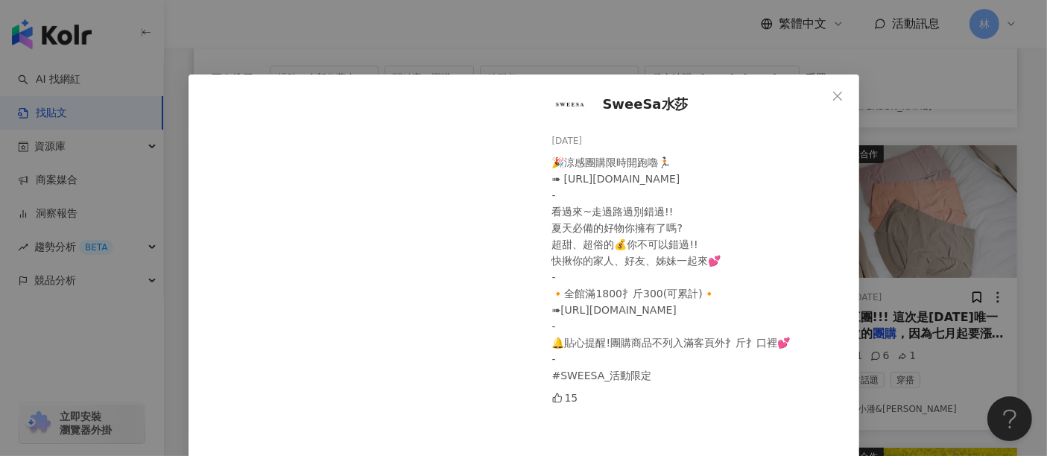
click at [923, 245] on div "SweeSa水莎 [DATE] 🎉涼感團購限時開跑嚕🏃🏻 ➠ [URL][DOMAIN_NAME] - 看過來~走過路過別錯過!! 夏天必備的好物你擁有了嗎?…" at bounding box center [523, 228] width 1047 height 456
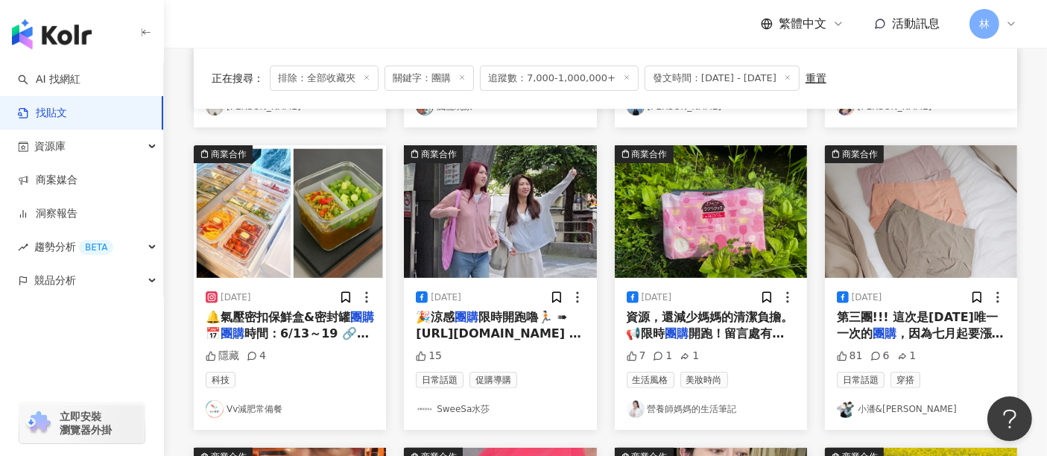
click at [924, 236] on img at bounding box center [921, 211] width 192 height 133
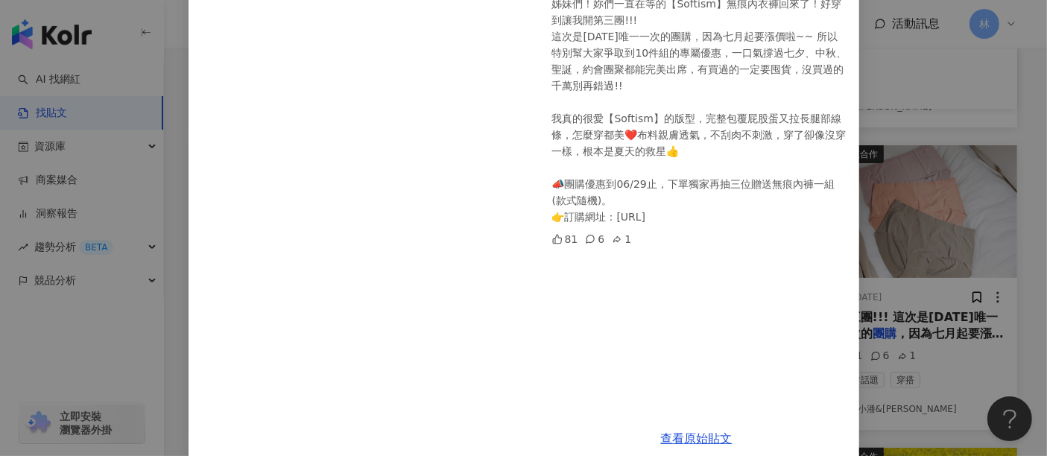
scroll to position [166, 0]
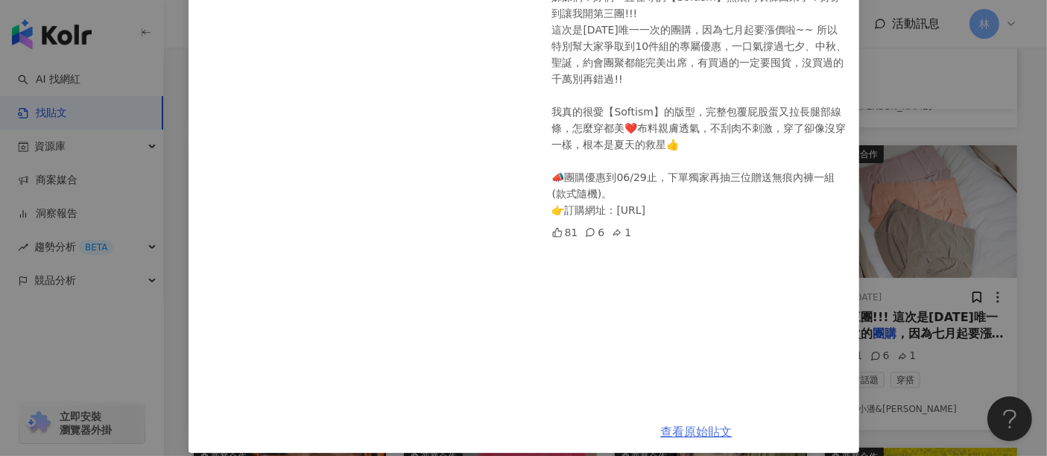
click at [677, 429] on link "查看原始貼文" at bounding box center [697, 432] width 72 height 14
click at [971, 227] on div "小[PERSON_NAME]&[PERSON_NAME] [DATE] 姊妹們！妳們一直在等的【Softism】無痕內衣褲回來了！好穿到讓我開第三團!!! 這…" at bounding box center [523, 228] width 1047 height 456
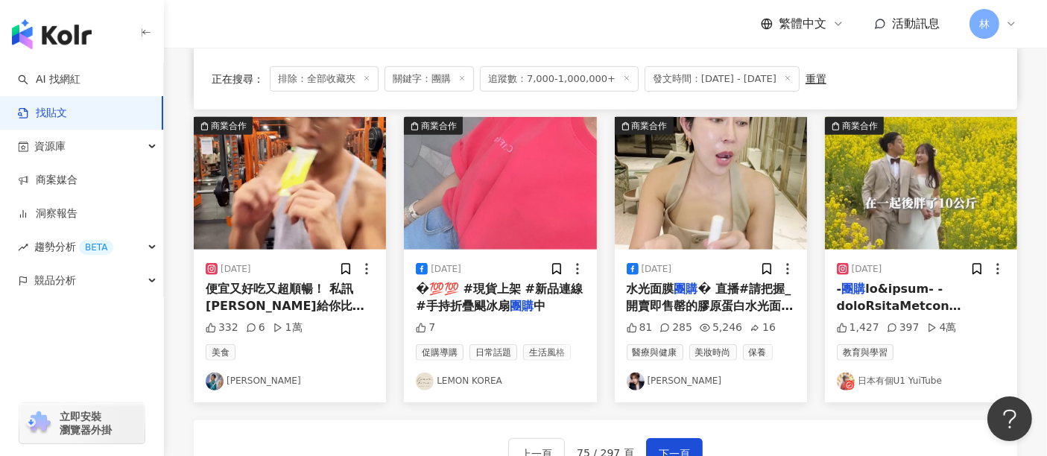
scroll to position [746, 0]
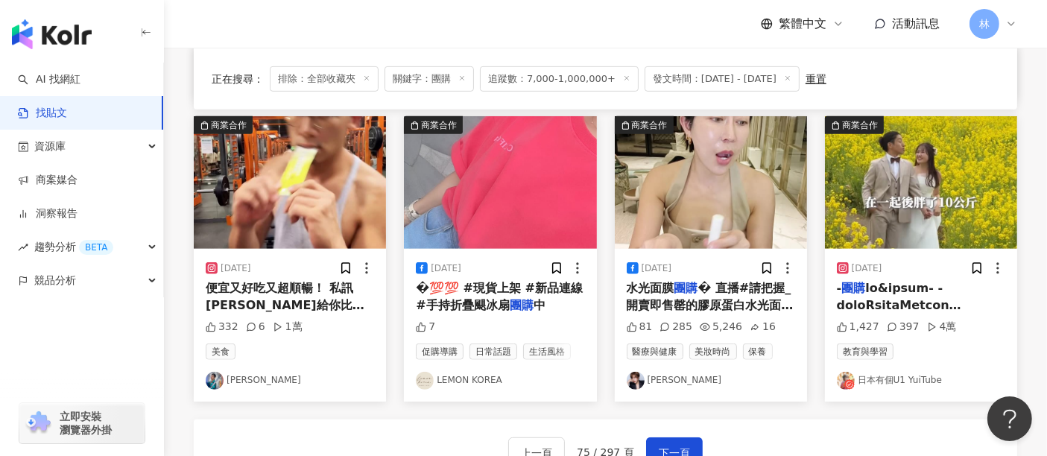
click at [296, 175] on img at bounding box center [290, 182] width 192 height 133
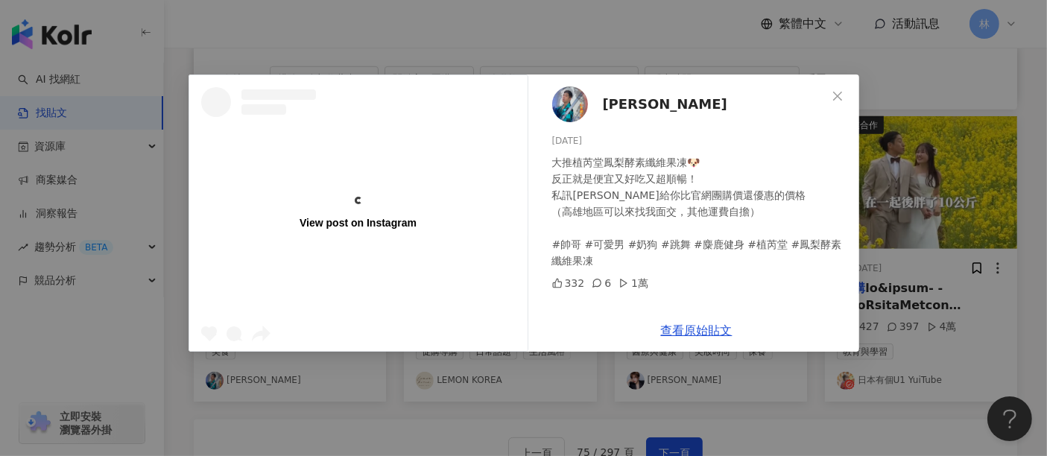
click at [922, 207] on div "View post on Instagram [PERSON_NAME] [DATE] 大推植芮堂鳳梨酵素纖維果凍🐶 反正就是便宜又好吃又超順暢！ 私訊[PE…" at bounding box center [523, 228] width 1047 height 456
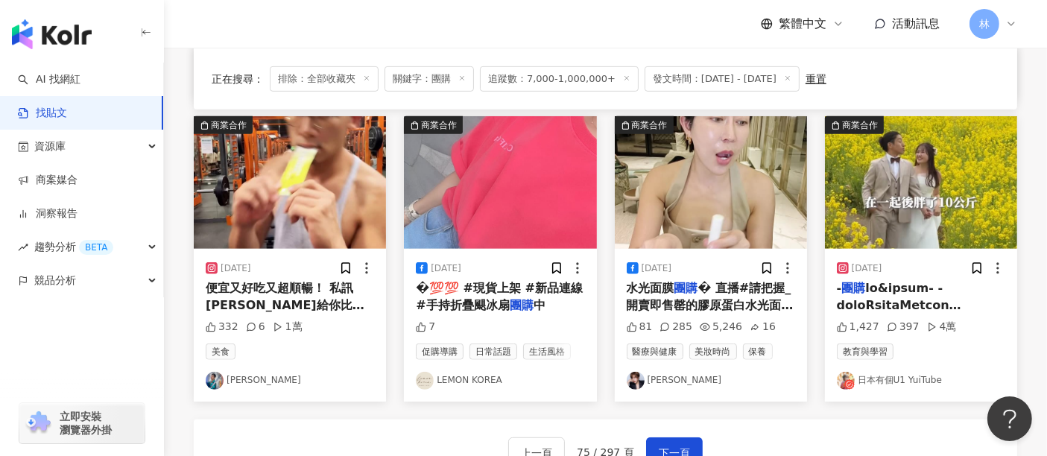
click at [534, 198] on img at bounding box center [500, 182] width 192 height 133
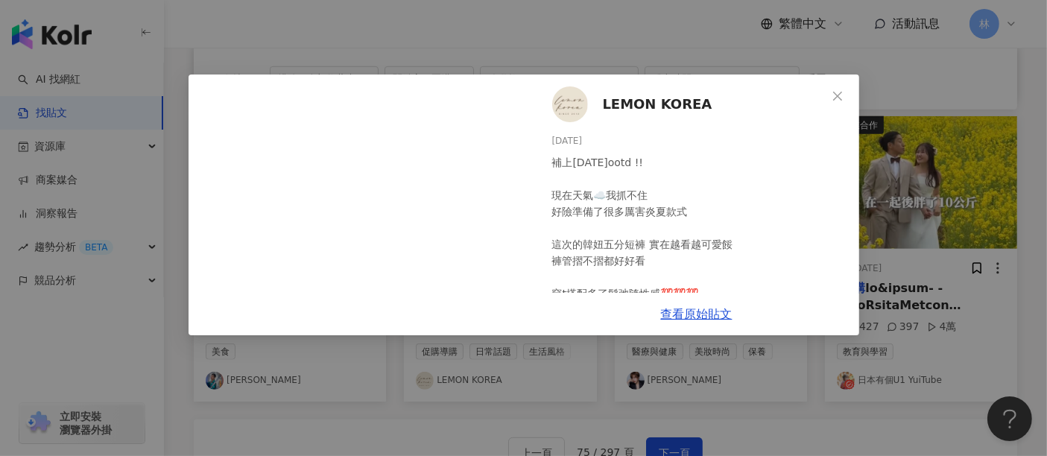
scroll to position [63, 0]
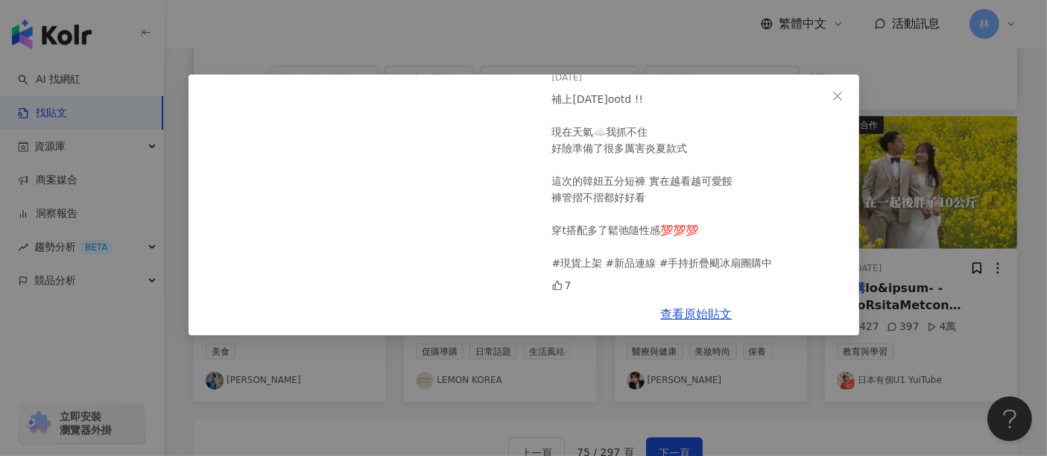
click at [902, 211] on div "LEMON KOREA [DATE] 補上[DATE]ootd !! 現在天氣☁️我抓不住 好險準備了很多厲害炎夏款式 這次的韓妞五分短褲 實在越看越可愛餒 …" at bounding box center [523, 228] width 1047 height 456
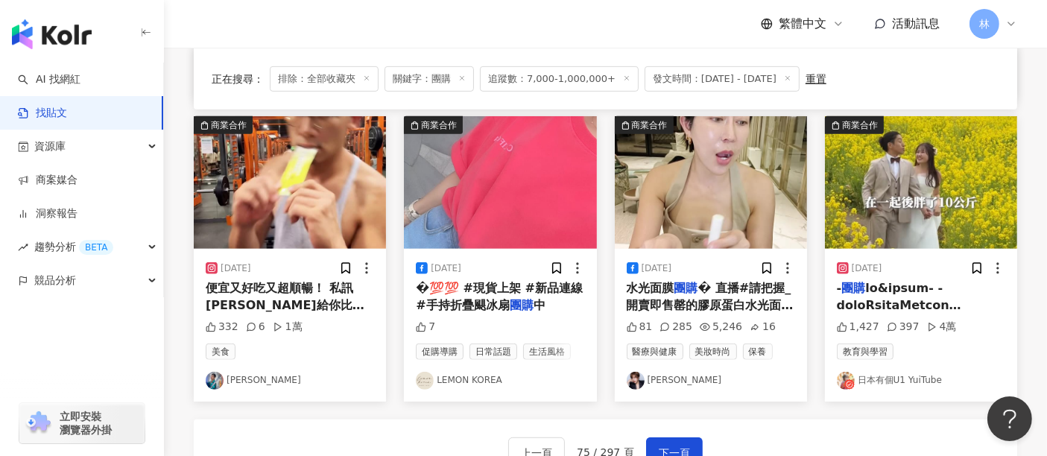
click at [738, 204] on img at bounding box center [711, 182] width 192 height 133
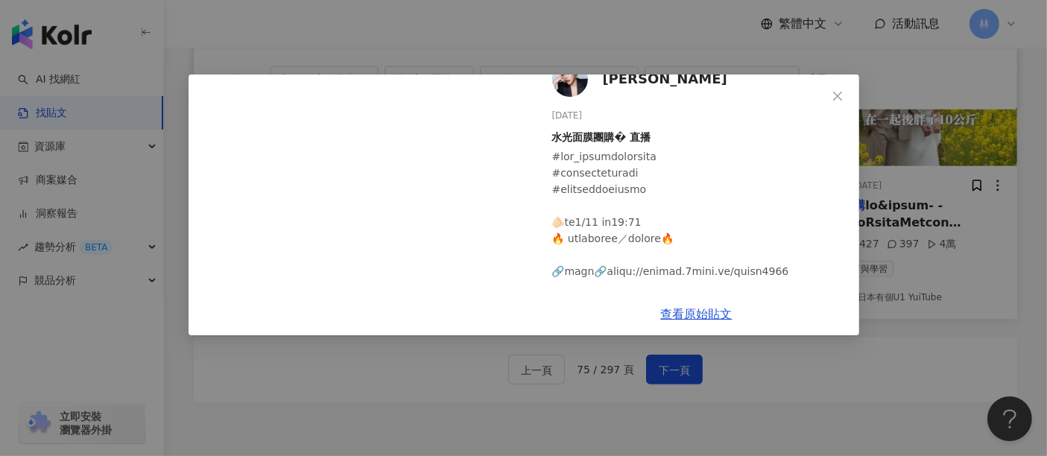
scroll to position [0, 0]
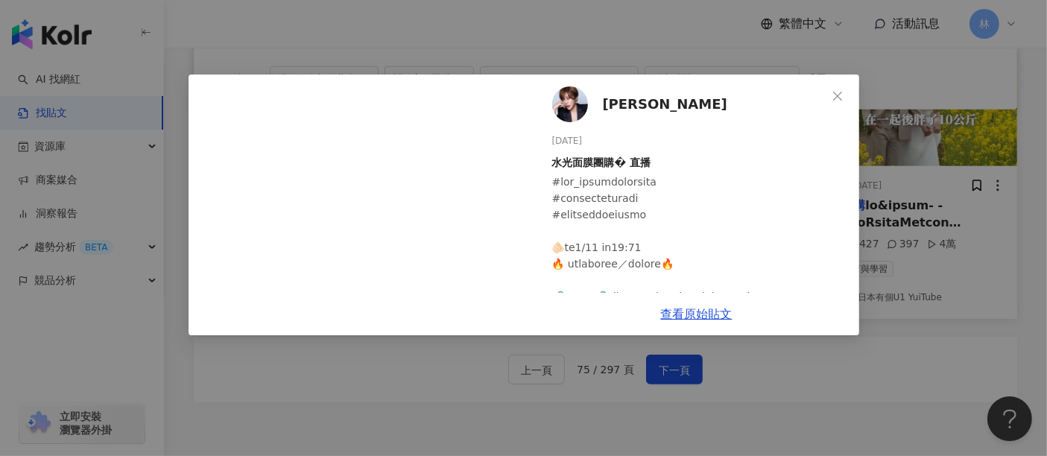
click at [631, 103] on span "[PERSON_NAME]" at bounding box center [665, 104] width 125 height 21
click at [918, 221] on div "[PERSON_NAME][DATE] 水光面膜團購� 直播 81 285 5,246 16 查看原始貼文" at bounding box center [523, 228] width 1047 height 456
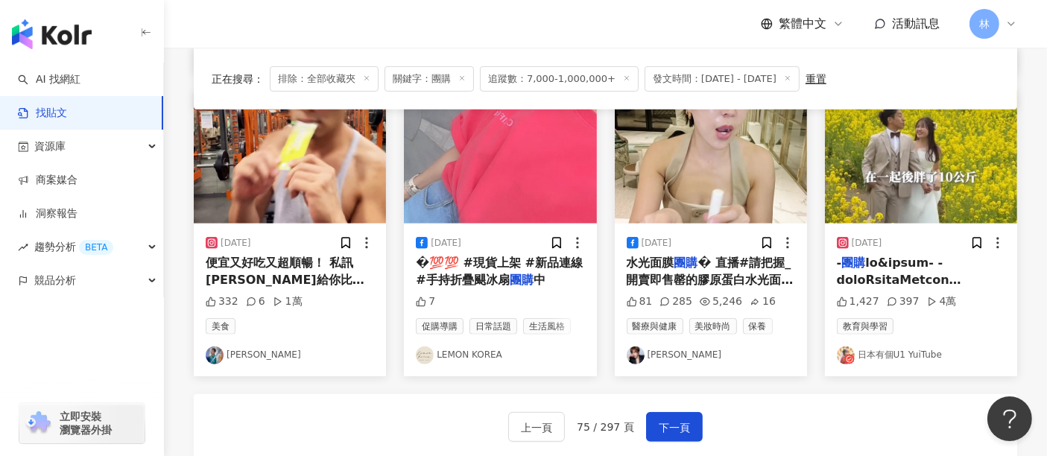
scroll to position [746, 0]
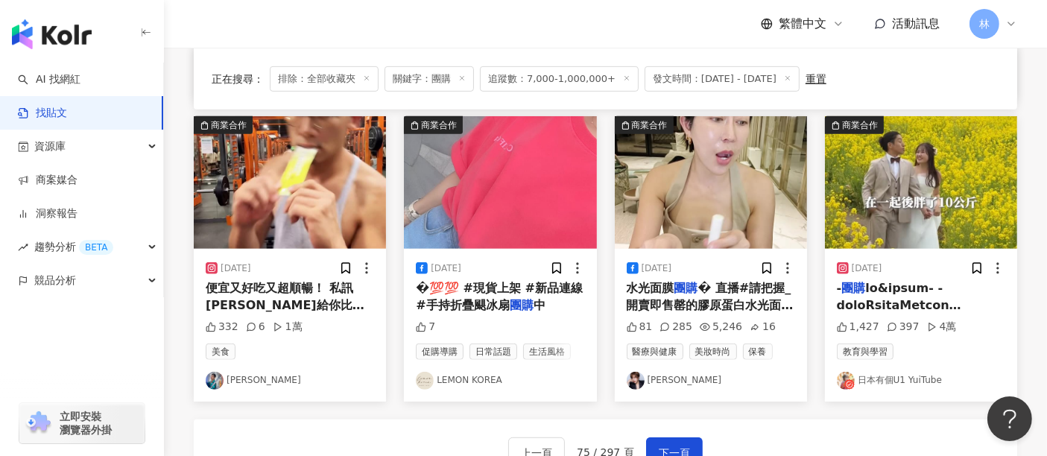
click at [918, 221] on img at bounding box center [921, 182] width 192 height 133
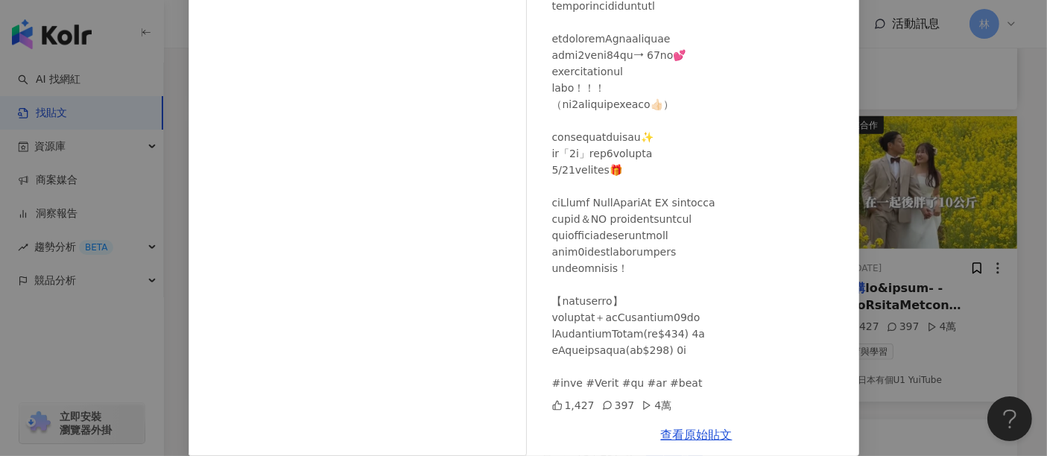
scroll to position [212, 0]
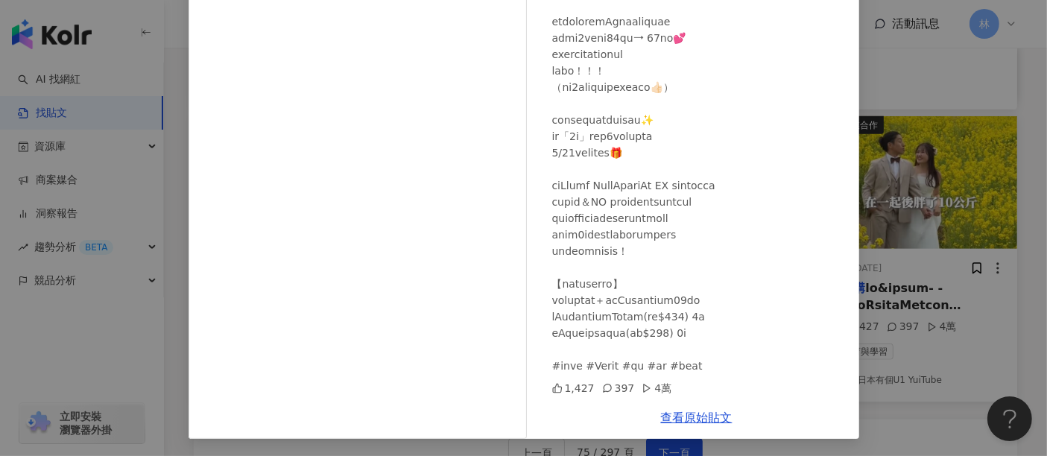
click at [668, 426] on div "查看原始貼文" at bounding box center [697, 418] width 325 height 42
click at [675, 418] on link "查看原始貼文" at bounding box center [697, 418] width 72 height 14
click at [926, 120] on div "日本有個U1 YuiTube [DATE] 1,427 397 4萬 查看原始貼文" at bounding box center [523, 228] width 1047 height 456
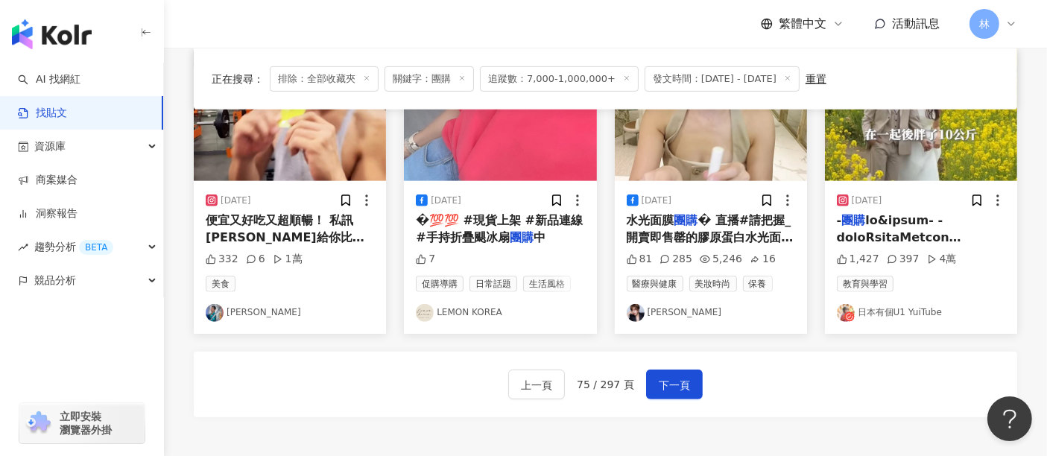
scroll to position [974, 0]
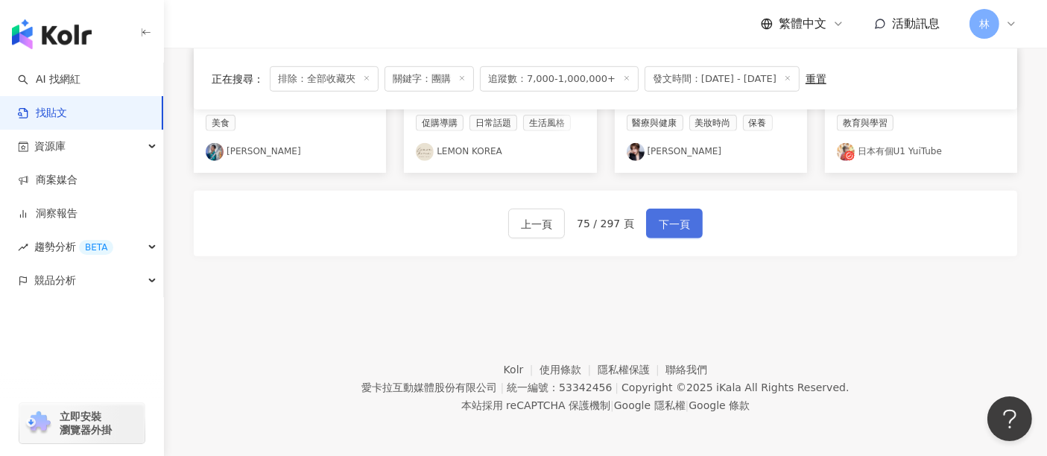
click at [659, 215] on span "下一頁" at bounding box center [674, 224] width 31 height 18
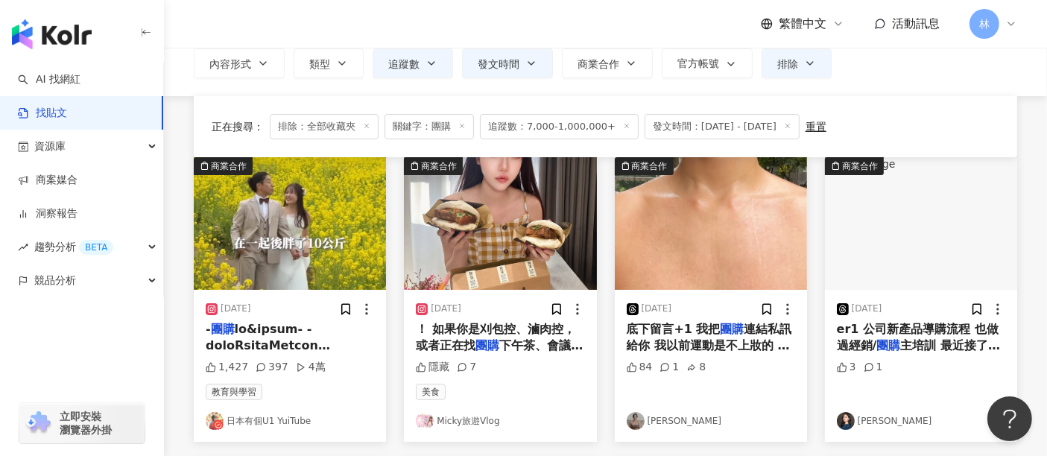
scroll to position [166, 0]
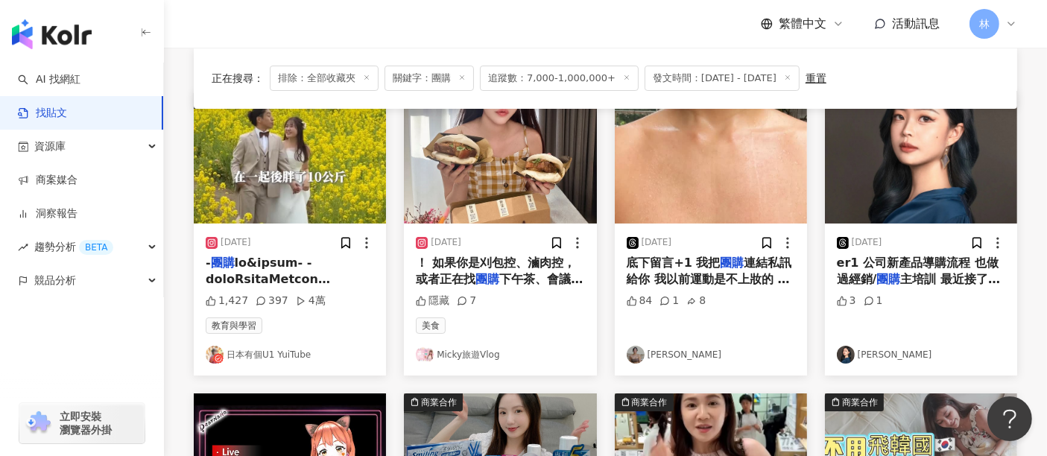
click at [462, 175] on img at bounding box center [500, 157] width 192 height 133
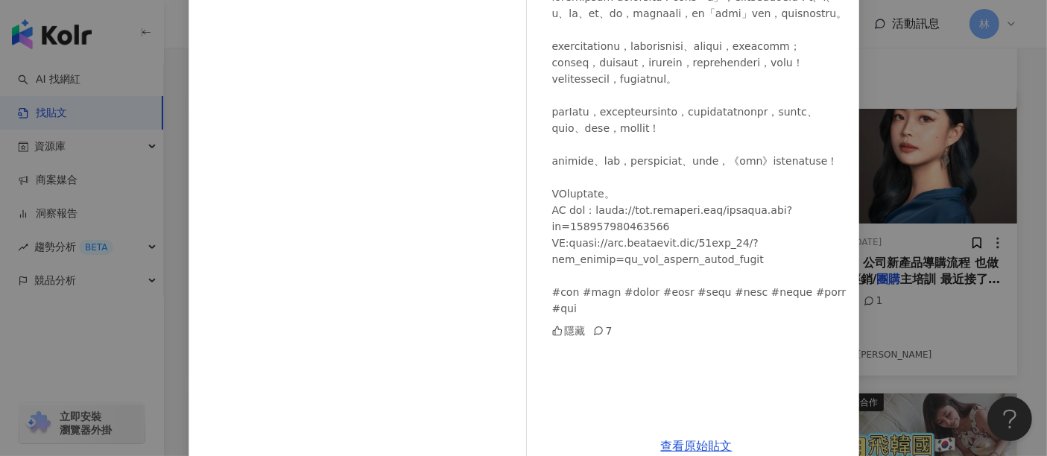
click at [902, 183] on div "Micky旅遊Vlog [DATE] 隱藏 7 查看原始貼文" at bounding box center [523, 228] width 1047 height 456
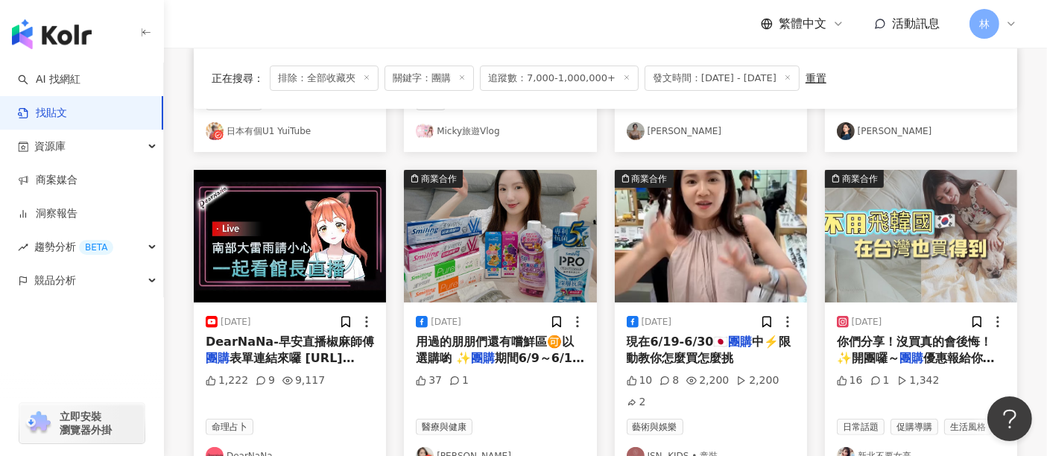
scroll to position [414, 0]
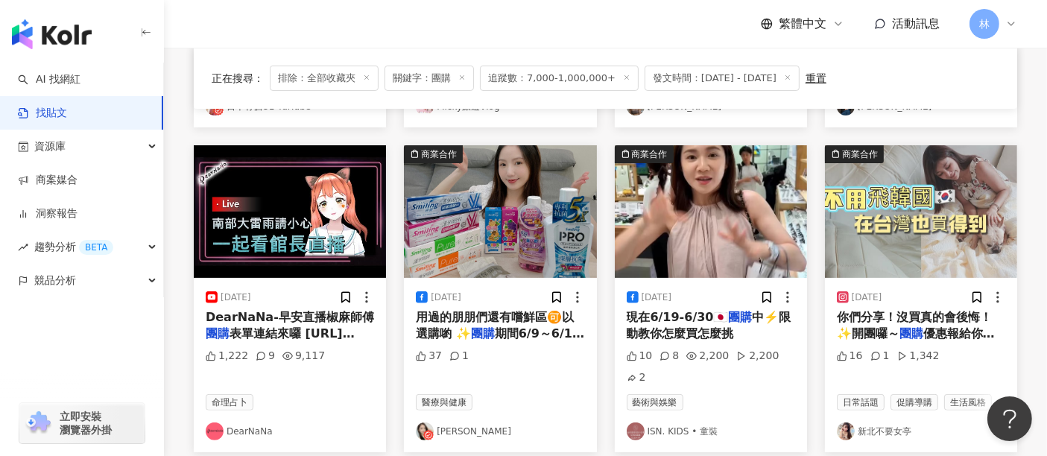
click at [555, 179] on img at bounding box center [500, 211] width 192 height 133
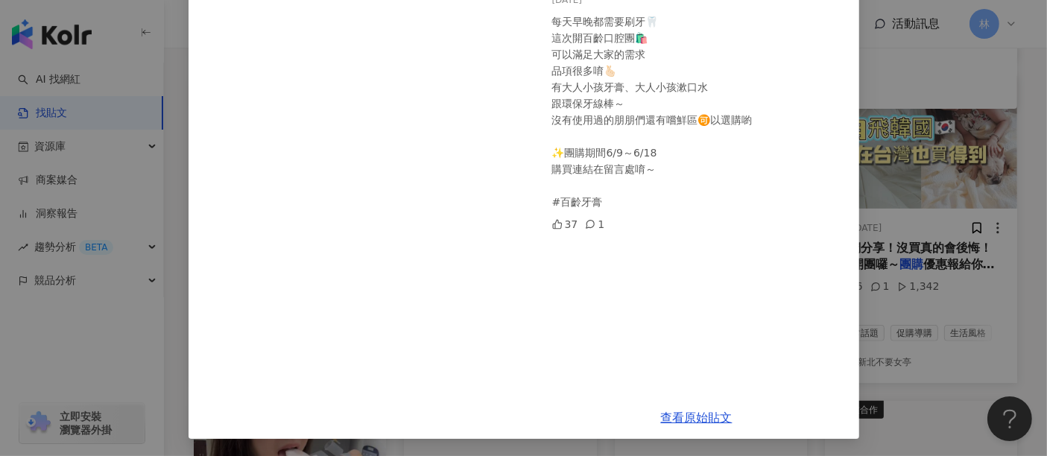
scroll to position [579, 0]
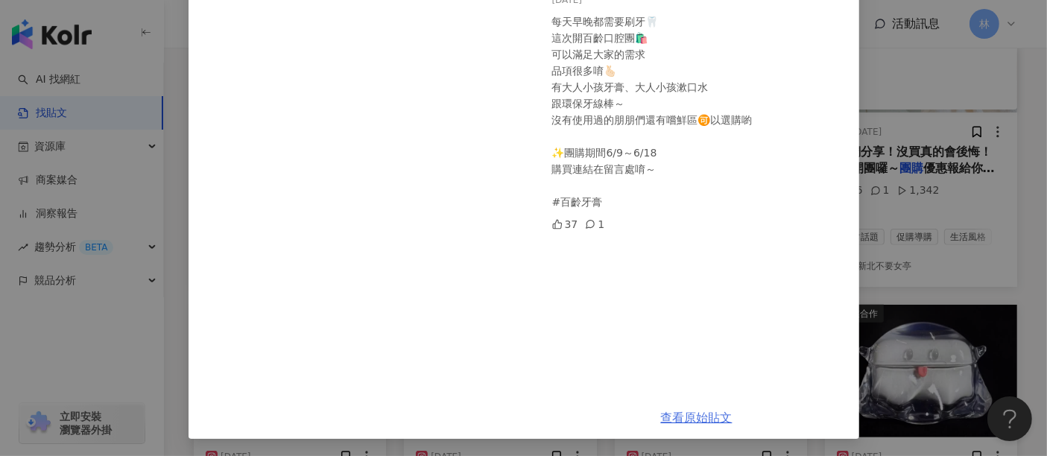
click at [685, 420] on link "查看原始貼文" at bounding box center [697, 418] width 72 height 14
click at [922, 241] on div "[PERSON_NAME][DATE] 每天早晚都需要刷牙🦷 這次開百齡口腔團🛍️ 可以滿足大家的需求 品項很多唷🫰🏻 有大人小孩牙膏、大人小孩漱口水 跟環保…" at bounding box center [523, 228] width 1047 height 456
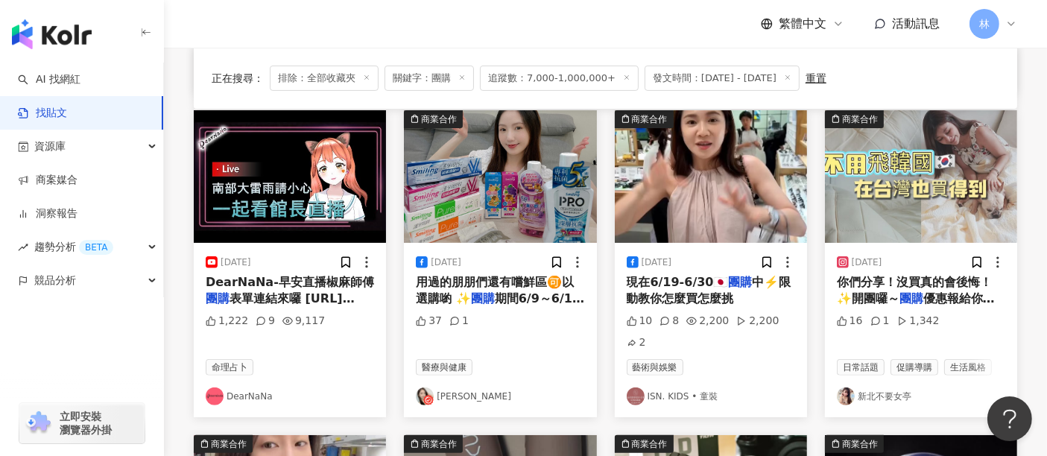
scroll to position [414, 0]
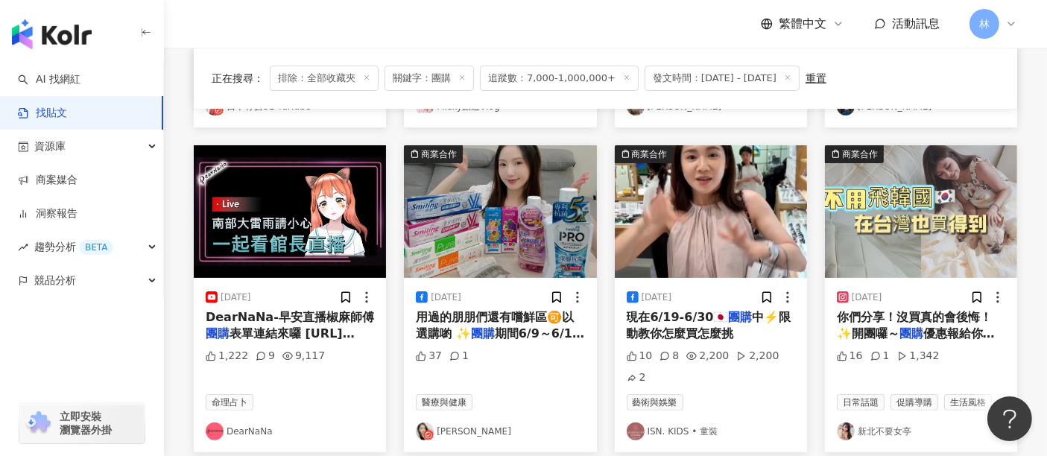
click at [913, 242] on img at bounding box center [921, 211] width 192 height 133
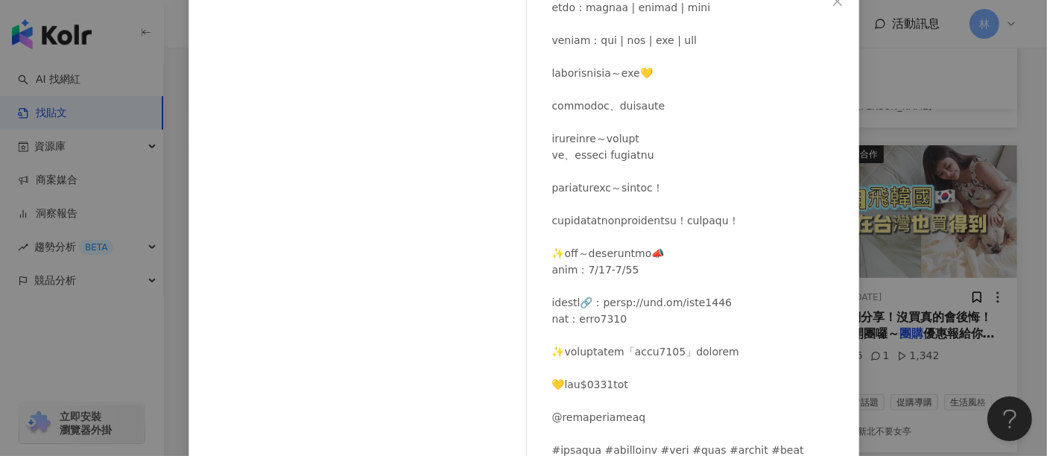
scroll to position [212, 0]
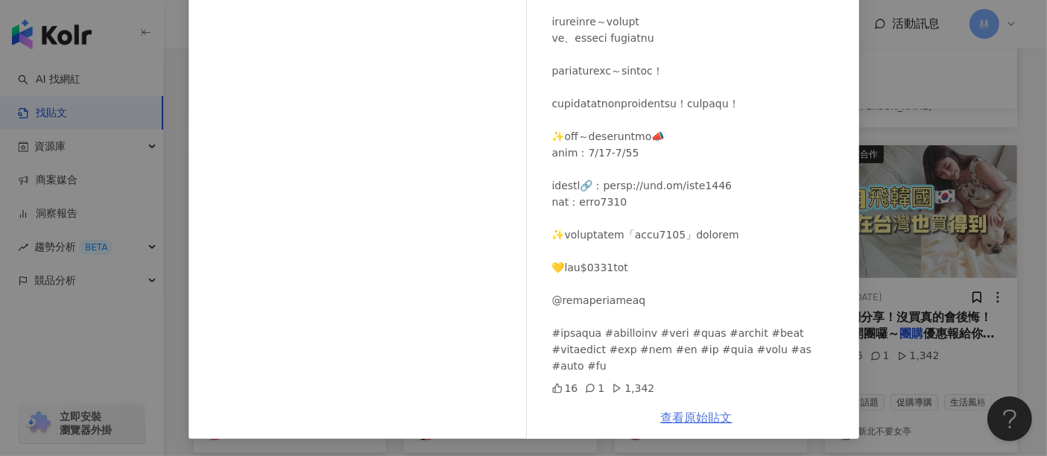
click at [699, 418] on link "查看原始貼文" at bounding box center [697, 418] width 72 height 14
click at [883, 122] on div "新北不要女亭 [DATE] 16 1 1,342 查看原始貼文" at bounding box center [523, 228] width 1047 height 456
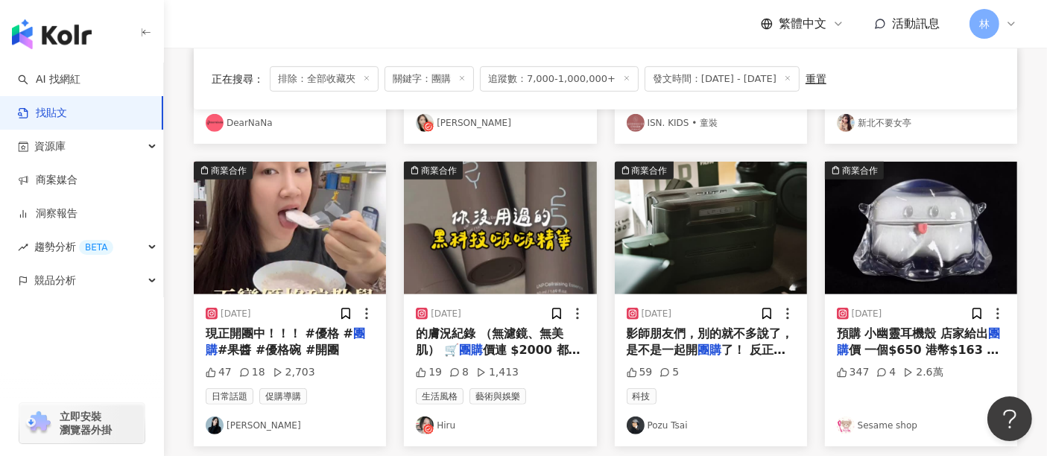
scroll to position [746, 0]
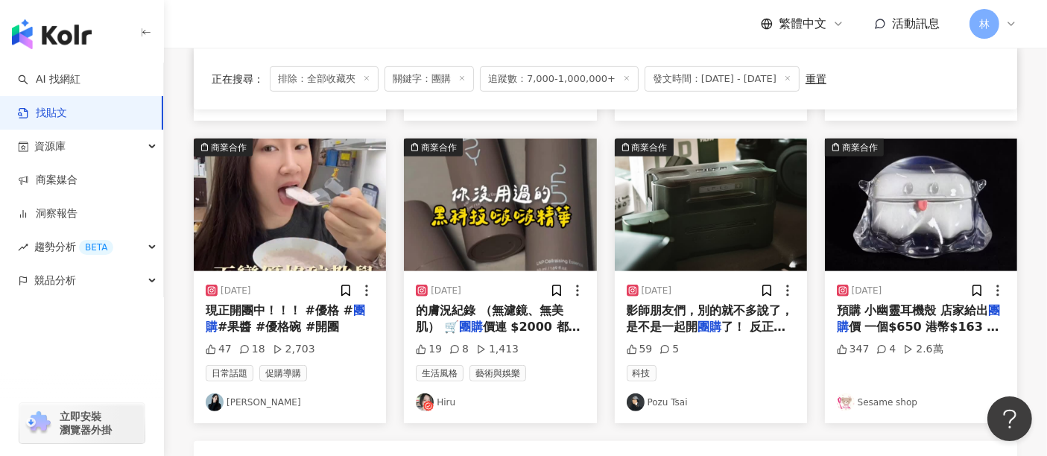
click at [267, 230] on img at bounding box center [290, 205] width 192 height 133
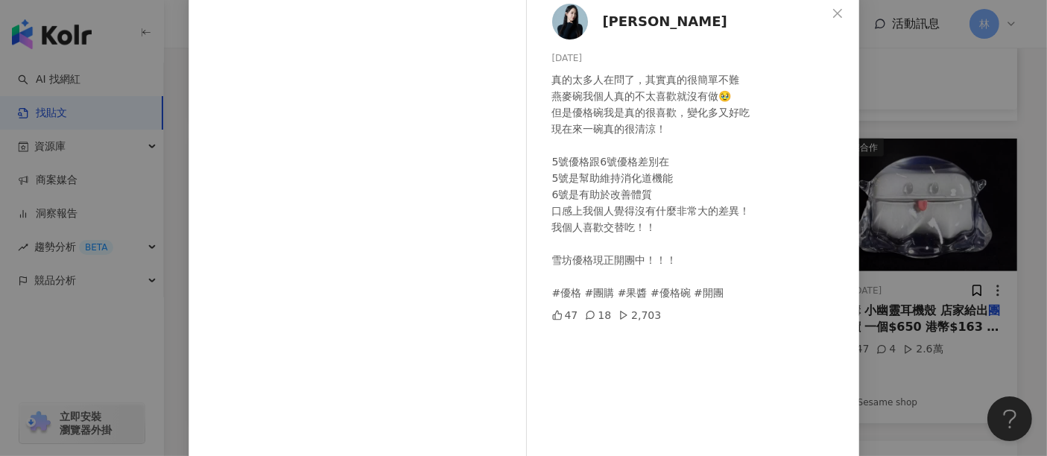
scroll to position [212, 0]
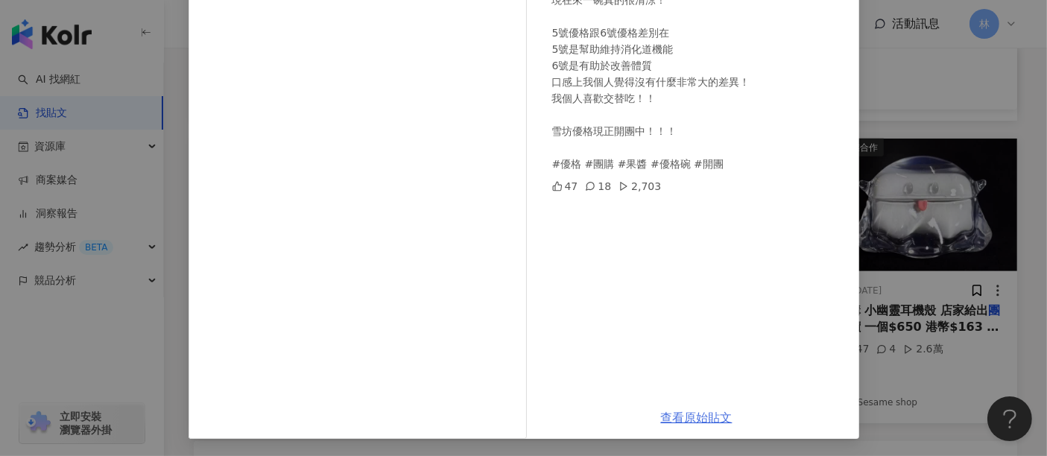
click at [696, 412] on link "查看原始貼文" at bounding box center [697, 418] width 72 height 14
click at [945, 167] on div "[PERSON_NAME][DATE] 真的太多人在問了，其實真的很簡單不難 燕麥碗我個人真的不太喜歡就沒有做🥹 但是優格碗我是真的很喜歡，變化多又好吃 現在…" at bounding box center [523, 228] width 1047 height 456
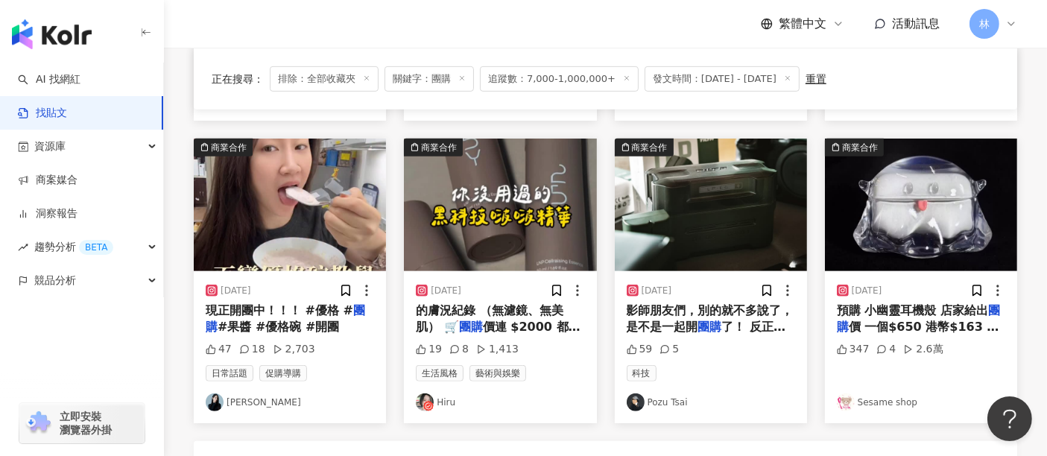
click at [502, 158] on img at bounding box center [500, 205] width 192 height 133
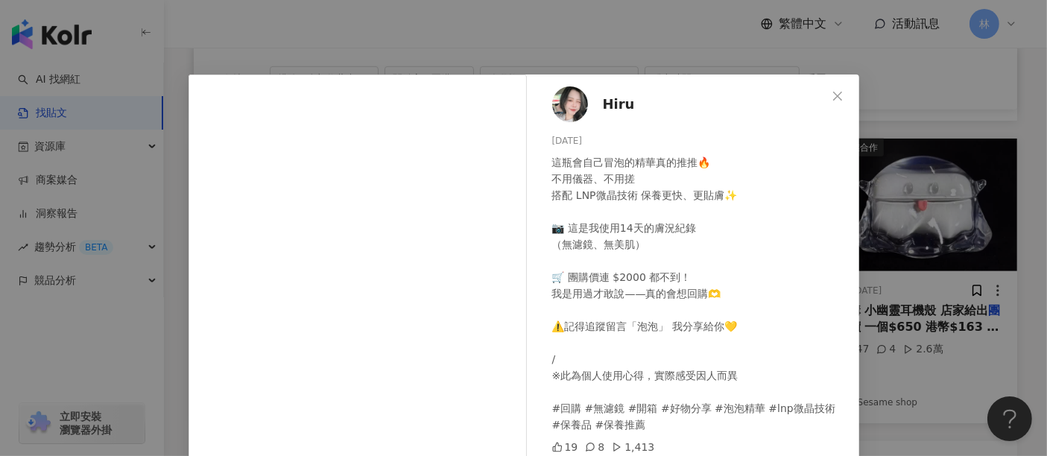
click at [876, 164] on div "Hiru [DATE] 這瓶會自己冒泡的精華真的推推🔥 不用儀器、不用搓 搭配 LNP微晶技術 保養更快、更貼膚✨ 📷 這是我使用14天的膚況紀錄 （無濾鏡、…" at bounding box center [523, 228] width 1047 height 456
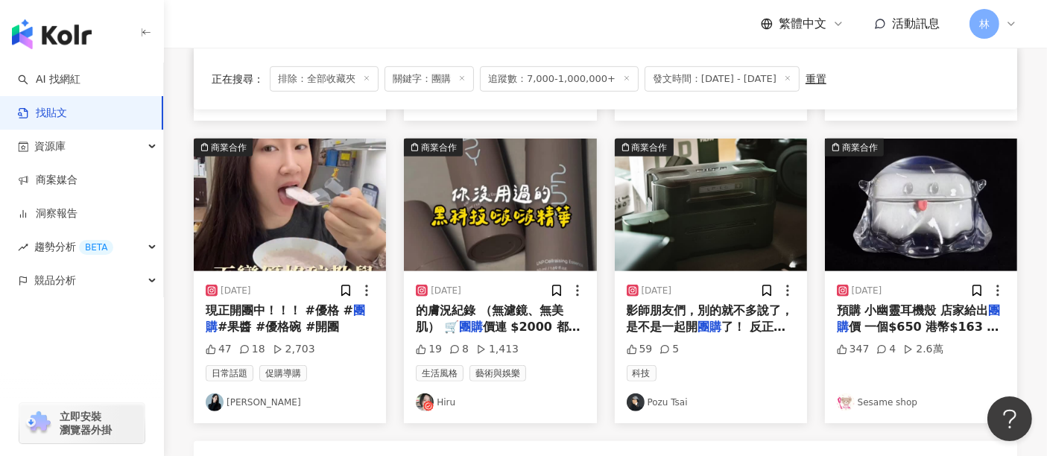
click at [683, 154] on img at bounding box center [711, 205] width 192 height 133
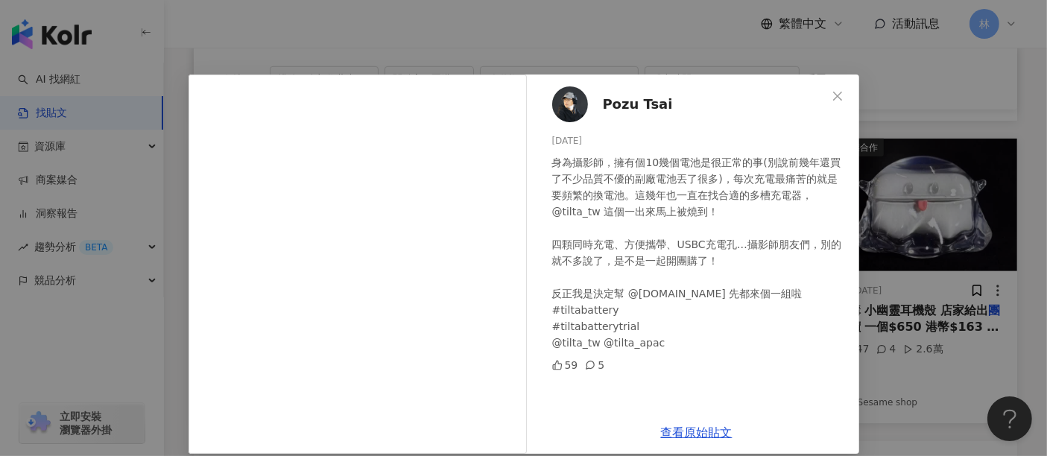
click at [927, 185] on div "Pozu Tsai [DATE] 身為攝影師，擁有個10幾個電池是很正常的事(別說前幾年還買了不少品質不優的副廠電池丟了很多)，每次充電最痛苦的就是要頻繁的換…" at bounding box center [523, 228] width 1047 height 456
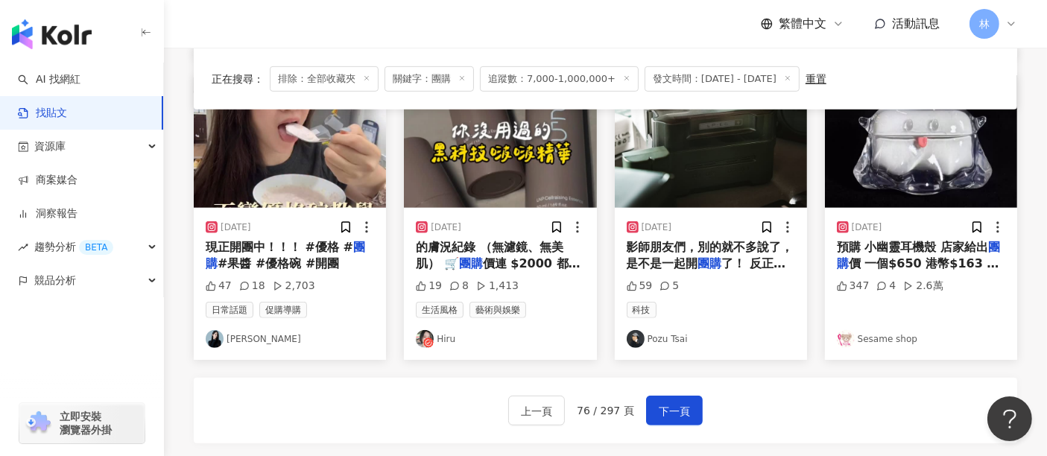
scroll to position [911, 0]
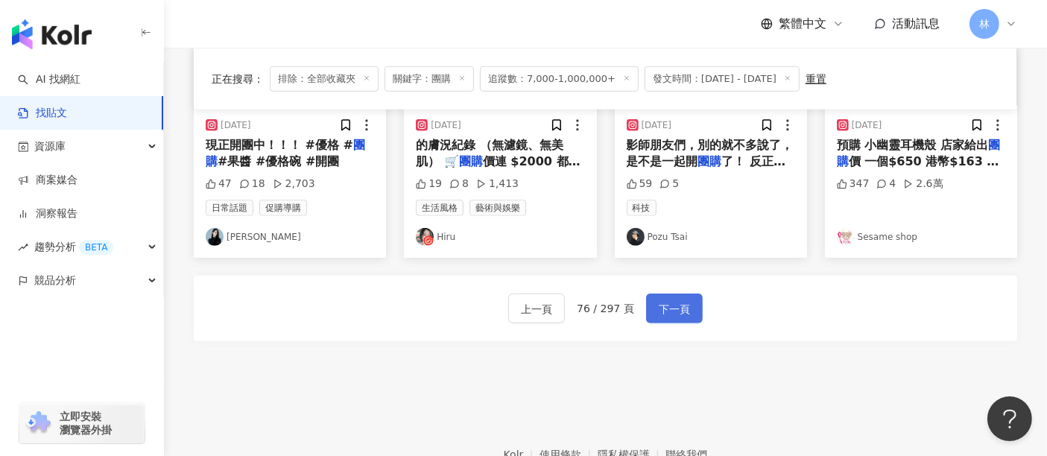
click at [675, 300] on span "下一頁" at bounding box center [674, 309] width 31 height 18
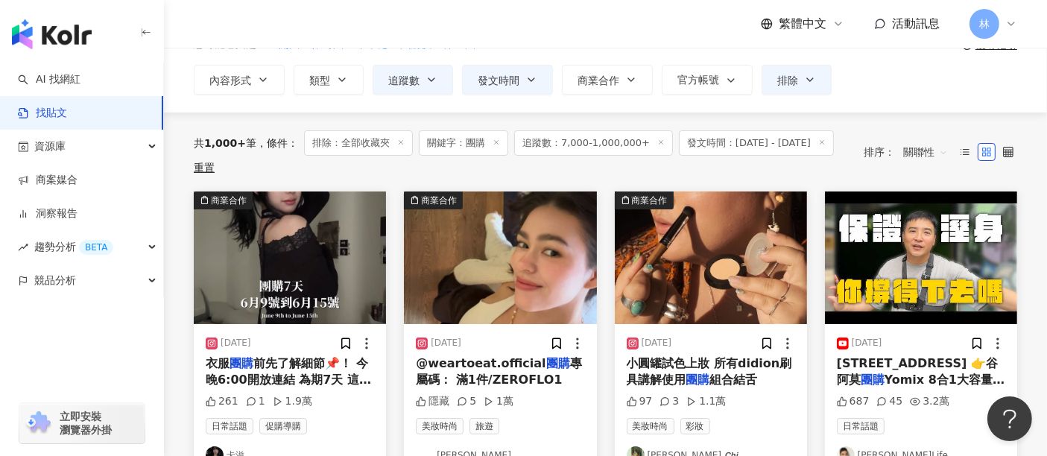
scroll to position [166, 0]
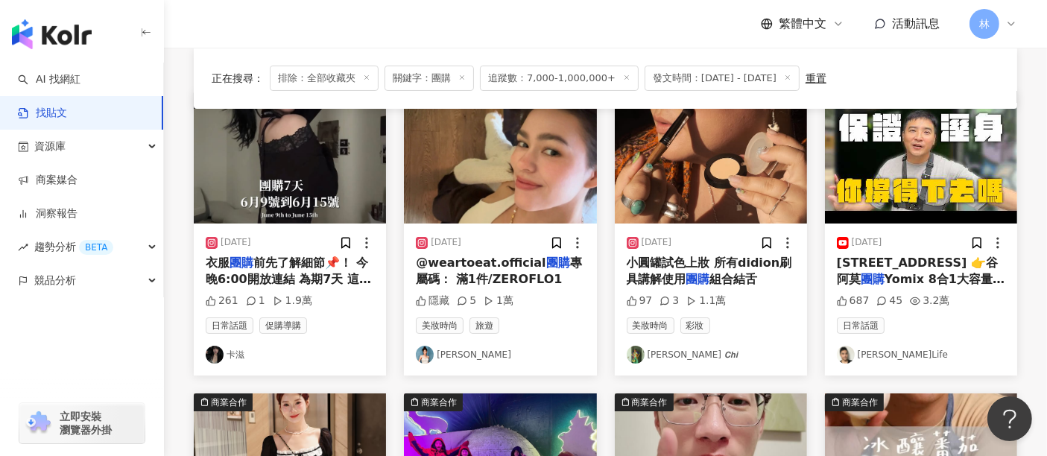
click at [503, 169] on img at bounding box center [500, 157] width 192 height 133
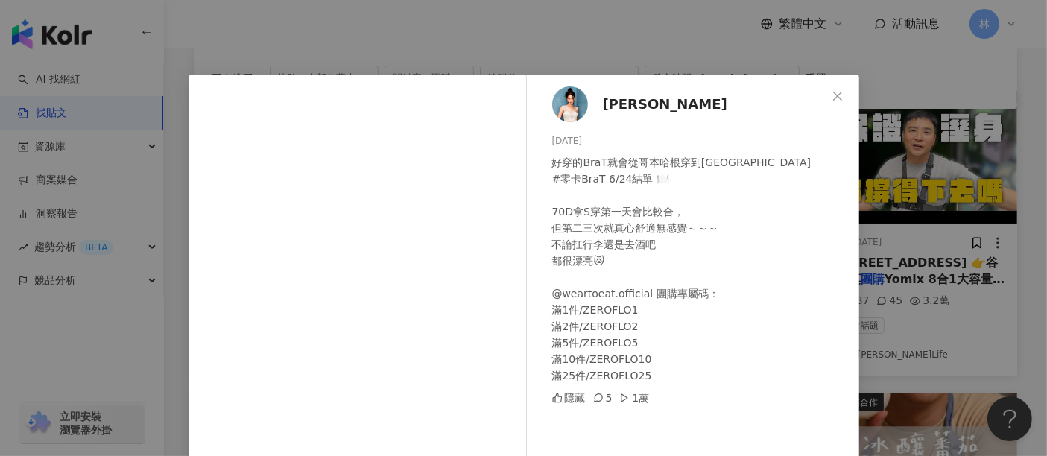
click at [888, 210] on div "[PERSON_NAME] [DATE] 好穿的BraT就會從哥本哈根穿到[GEOGRAPHIC_DATA] #零卡BraT 6/24結單 🍽️ 70D拿S穿…" at bounding box center [523, 228] width 1047 height 456
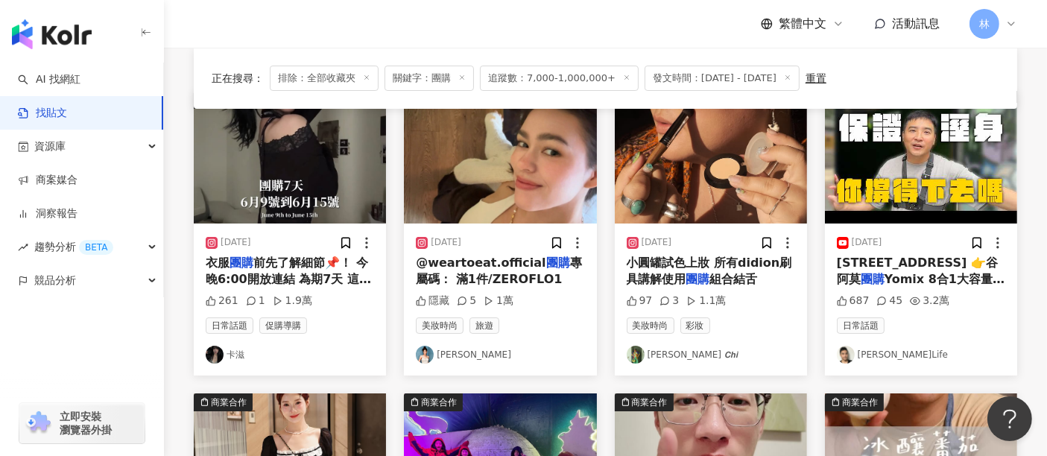
click at [726, 183] on img at bounding box center [711, 157] width 192 height 133
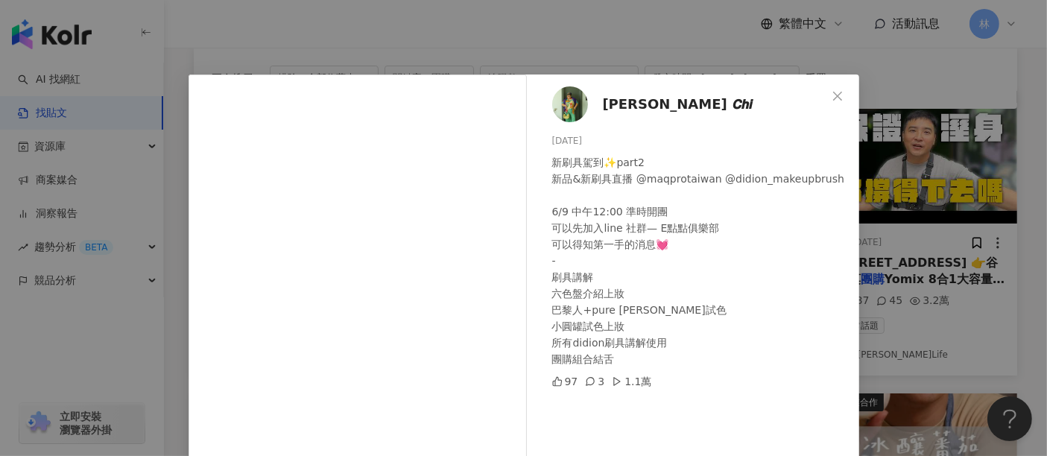
click at [944, 175] on div "[PERSON_NAME] 𝘾𝙝𝙞 [DATE] 新刷具駕到✨part2 新品&新刷具直播 @maqprotaiwan @didion_makeupbrush…" at bounding box center [523, 228] width 1047 height 456
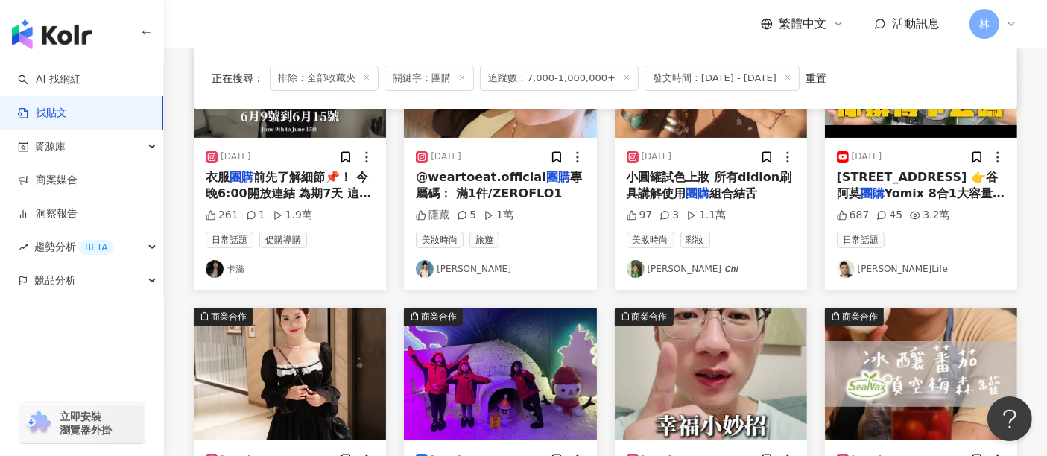
scroll to position [414, 0]
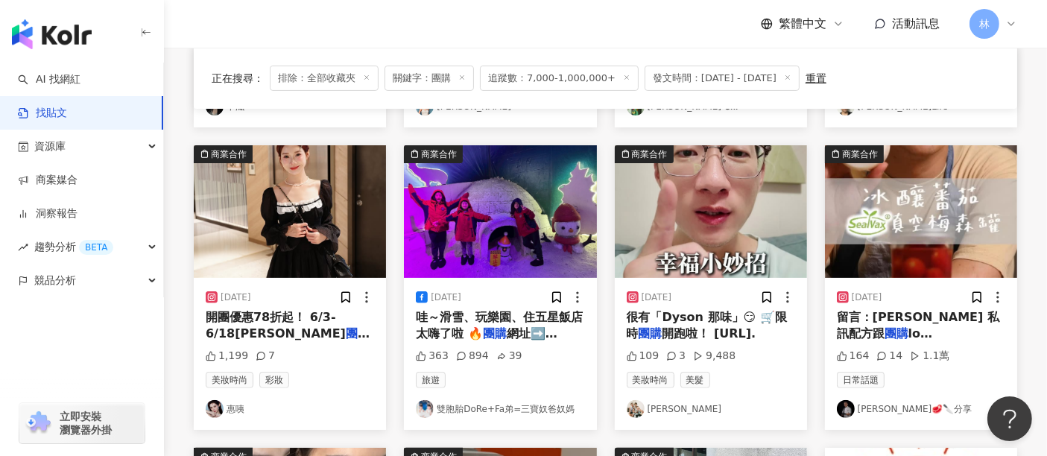
click at [713, 210] on img at bounding box center [711, 211] width 192 height 133
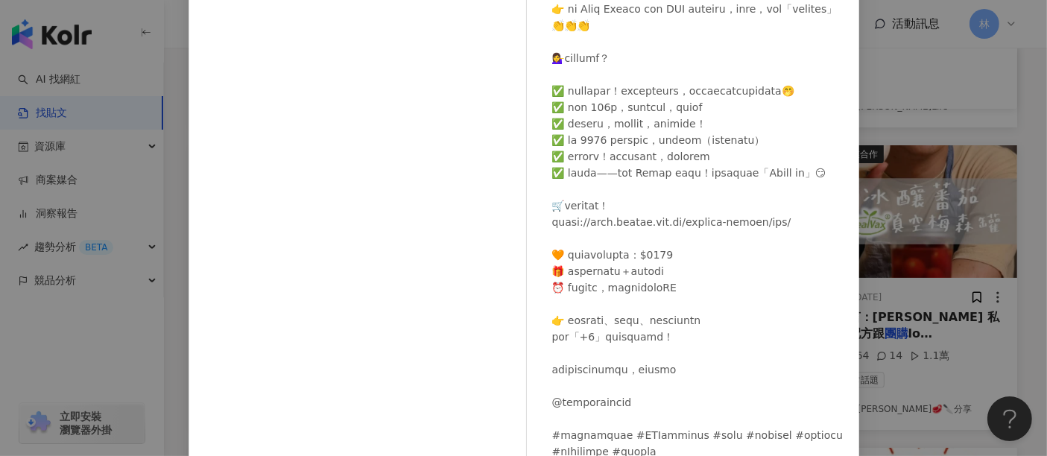
scroll to position [212, 0]
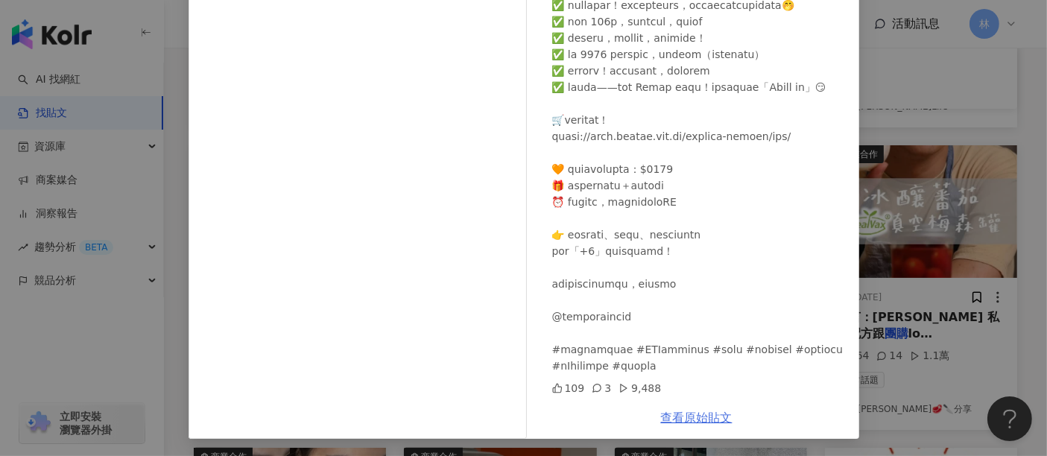
click at [692, 412] on link "查看原始貼文" at bounding box center [697, 418] width 72 height 14
click at [904, 190] on div "[PERSON_NAME] [DATE] 109 3 9,488 查看原始貼文" at bounding box center [523, 228] width 1047 height 456
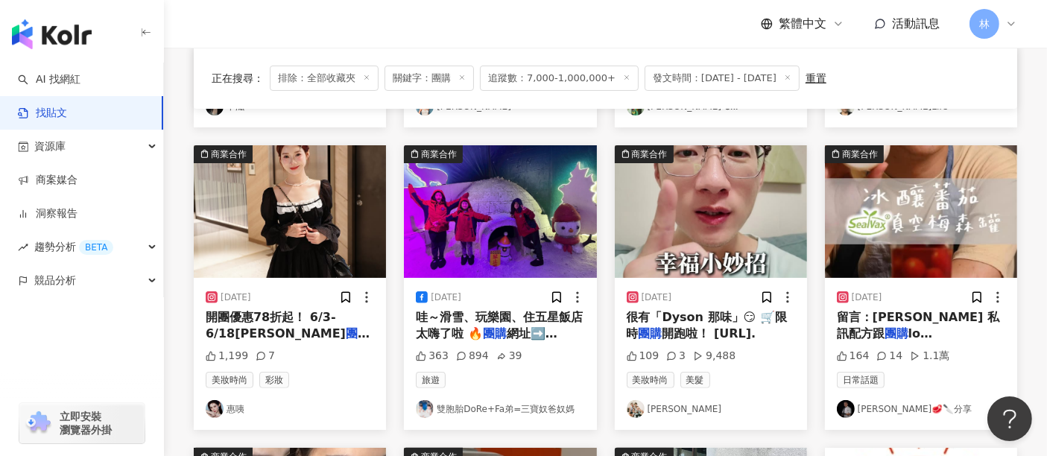
click at [904, 190] on img at bounding box center [921, 211] width 192 height 133
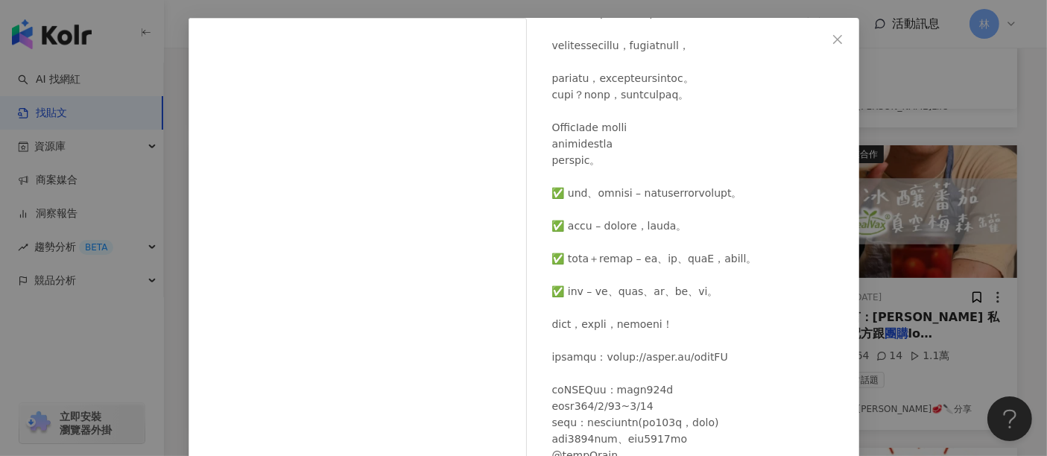
scroll to position [83, 0]
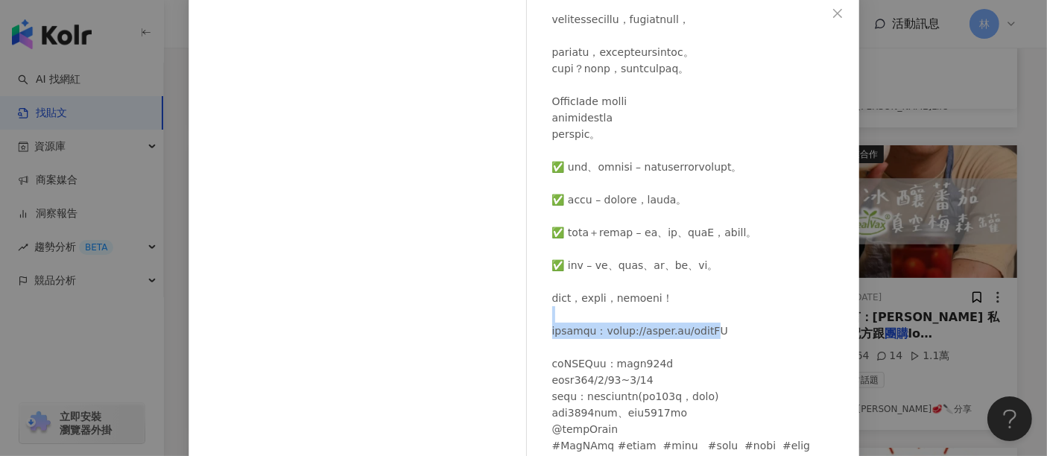
drag, startPoint x: 722, startPoint y: 309, endPoint x: 658, endPoint y: 304, distance: 64.3
click at [633, 305] on div at bounding box center [699, 158] width 295 height 689
click at [751, 309] on div at bounding box center [699, 158] width 295 height 689
drag, startPoint x: 750, startPoint y: 309, endPoint x: 626, endPoint y: 297, distance: 125.0
click at [626, 297] on div at bounding box center [699, 158] width 295 height 689
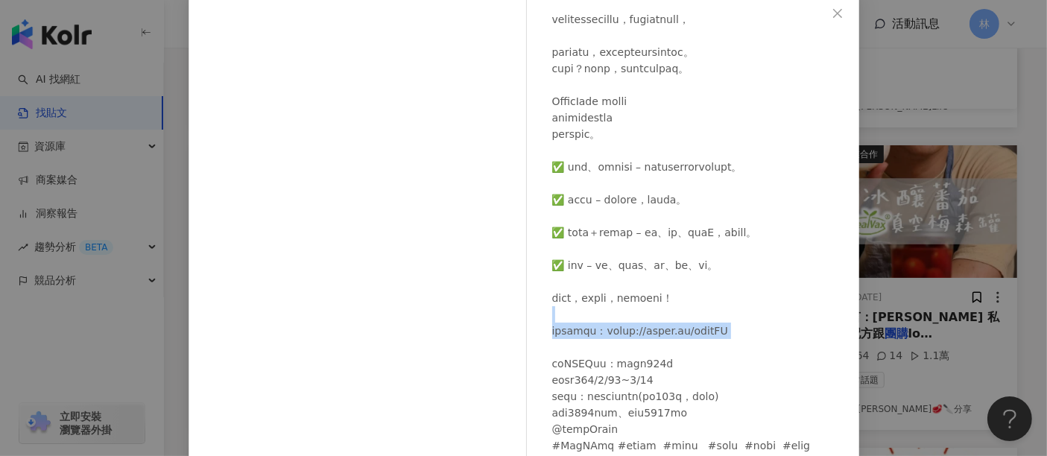
click at [638, 299] on div at bounding box center [699, 158] width 295 height 689
click at [629, 314] on div at bounding box center [699, 158] width 295 height 689
drag, startPoint x: 631, startPoint y: 314, endPoint x: 758, endPoint y: 321, distance: 127.7
click at [758, 321] on div at bounding box center [699, 158] width 295 height 689
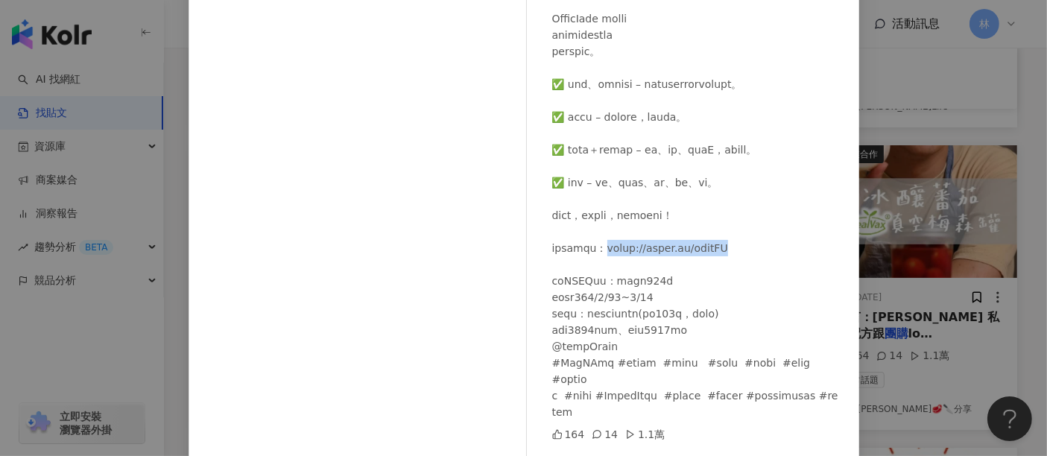
scroll to position [212, 0]
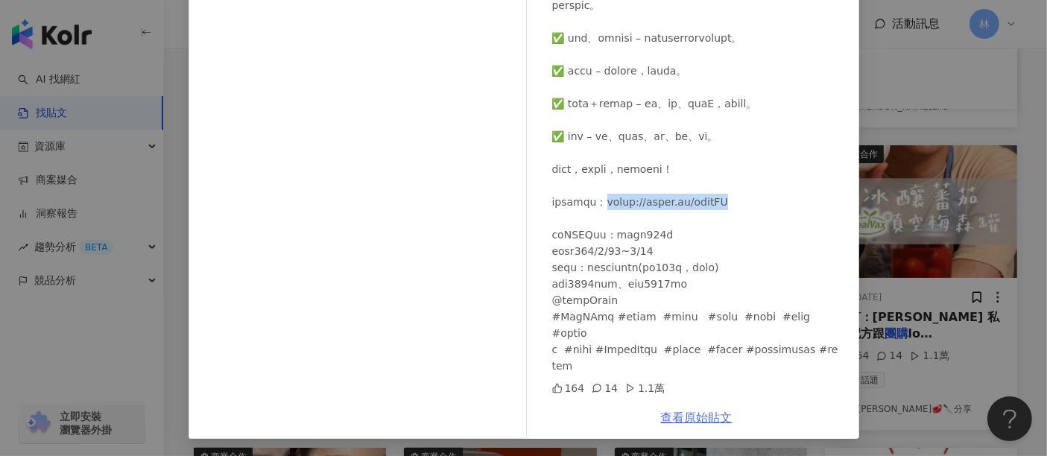
click at [669, 424] on link "查看原始貼文" at bounding box center [697, 418] width 72 height 14
click at [939, 248] on div "[PERSON_NAME]🥩🔪分享 [DATE] 164 14 1.1萬 查看原始貼文" at bounding box center [523, 228] width 1047 height 456
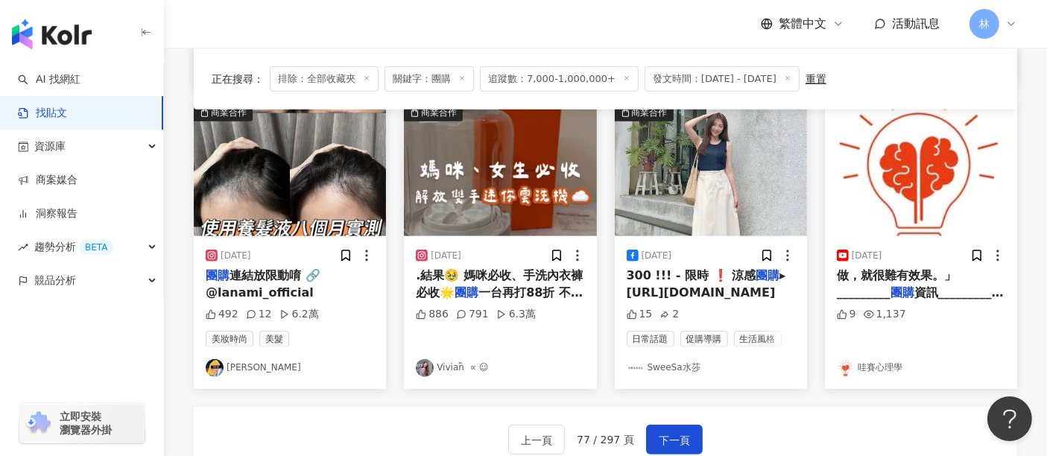
scroll to position [662, 0]
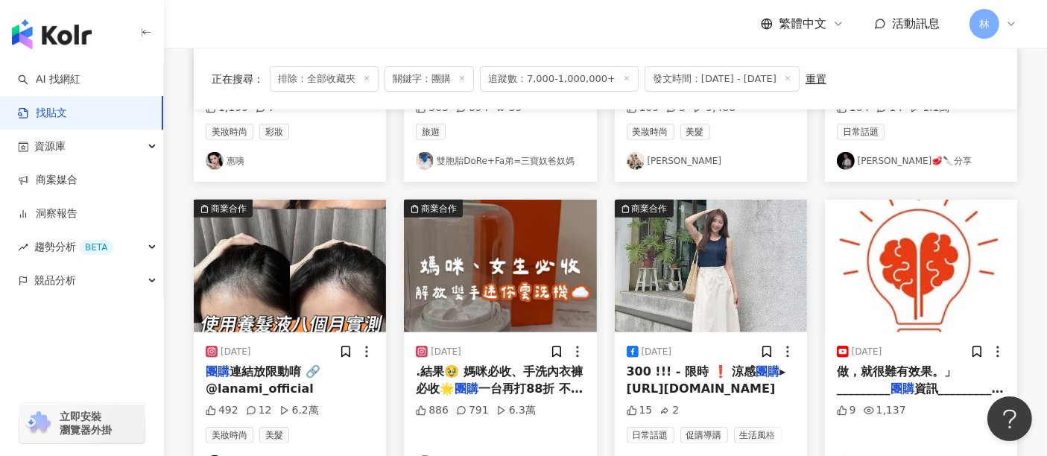
click at [363, 277] on img at bounding box center [290, 266] width 192 height 133
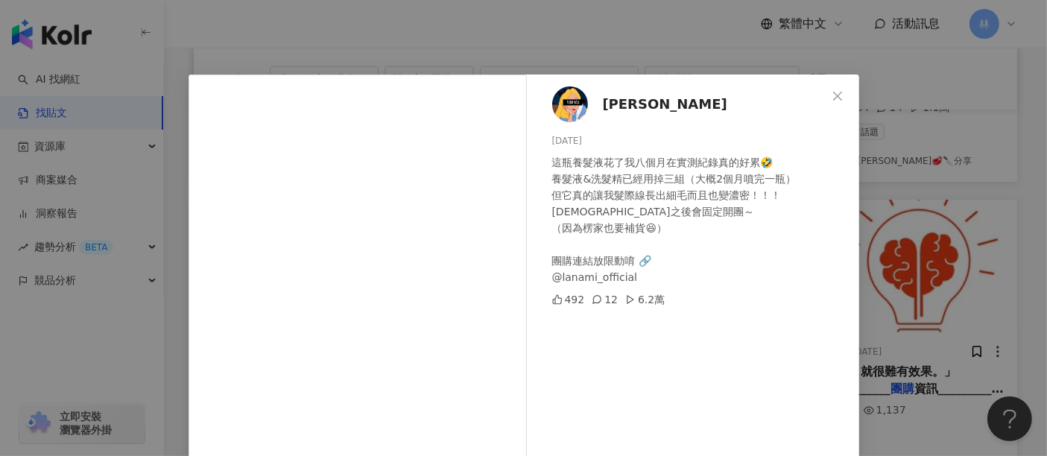
click at [918, 209] on div "[PERSON_NAME][DATE] 這瓶養髮液花了我八個月在實測紀錄真的好累🤣 養髮液&洗髮精已經用掉三組（大概2個月噴完一瓶） 但它真的讓我髮際線長出細…" at bounding box center [523, 228] width 1047 height 456
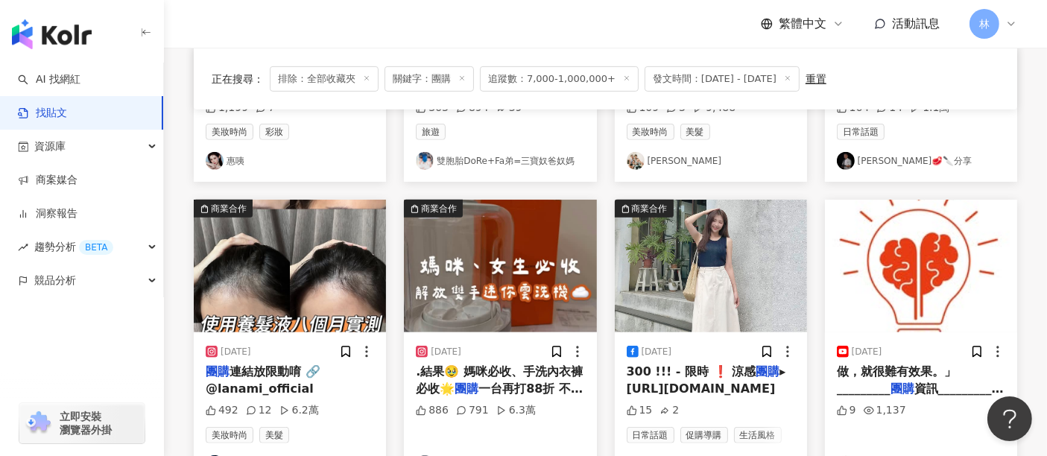
click at [503, 268] on img at bounding box center [500, 266] width 192 height 133
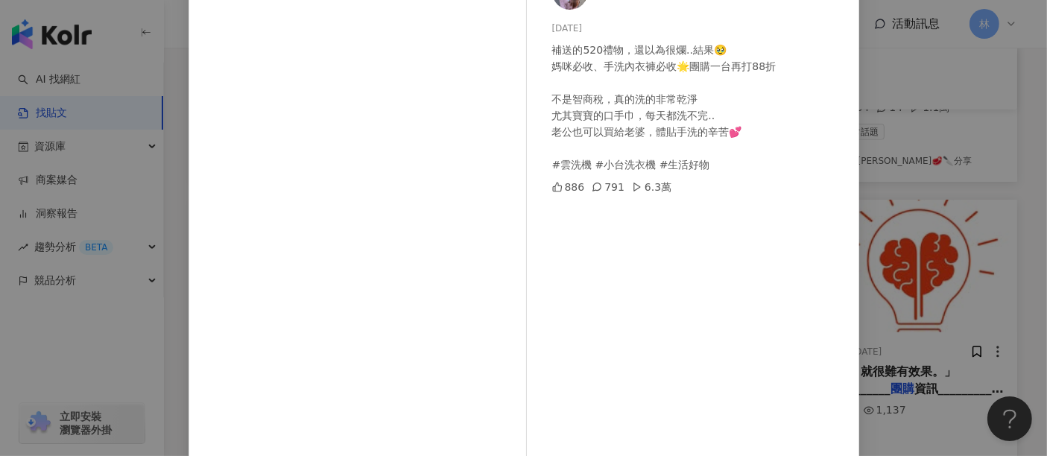
scroll to position [212, 0]
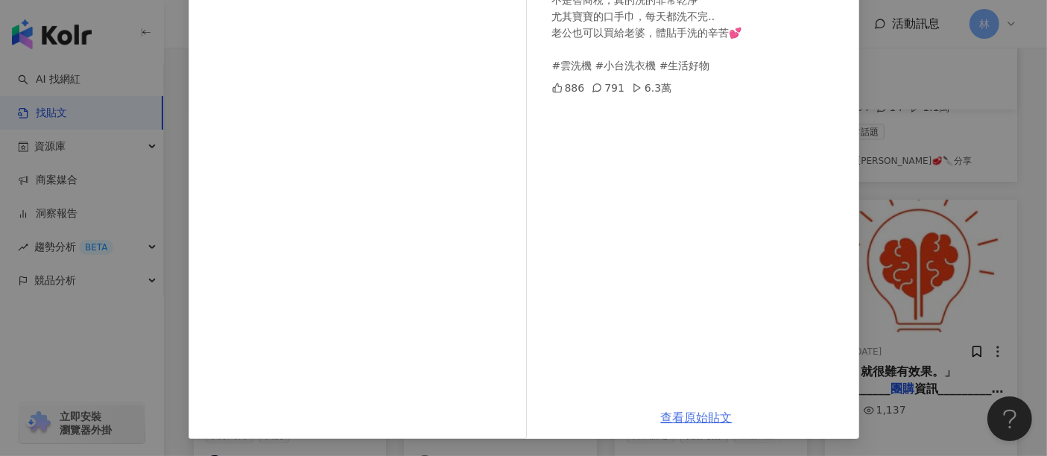
click at [676, 418] on link "查看原始貼文" at bounding box center [697, 418] width 72 height 14
click at [913, 154] on div "Vivian ིྀ ∝ ☺︎ [DATE] 補送的520禮物，還以為很爛..結果🥹 媽咪必收、手洗內衣褲必收🌟團購一台再打88折 不是智商稅，真的洗的非常乾淨…" at bounding box center [523, 228] width 1047 height 456
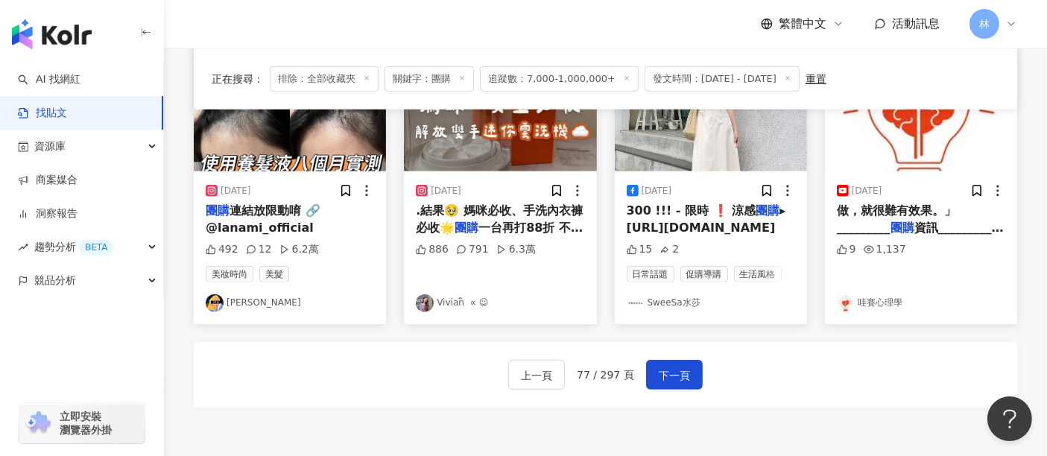
scroll to position [828, 0]
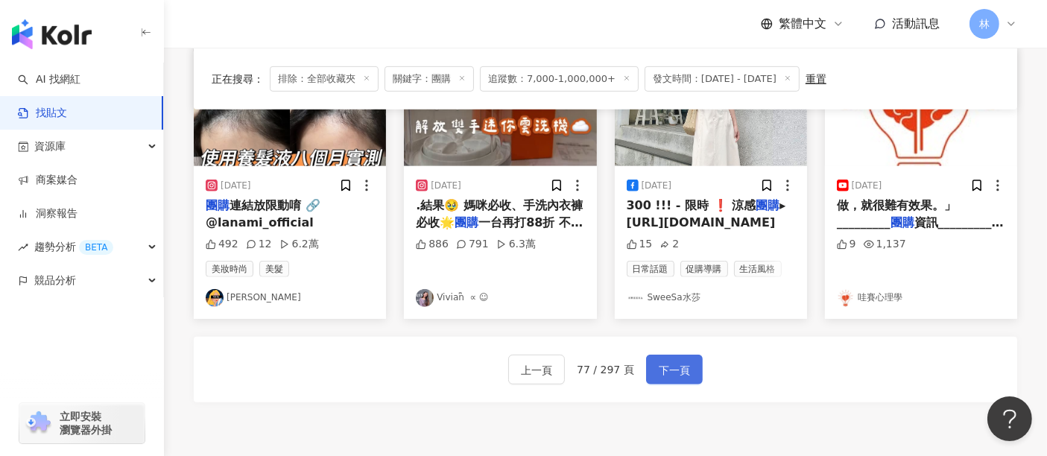
click at [692, 374] on button "下一頁" at bounding box center [674, 370] width 57 height 30
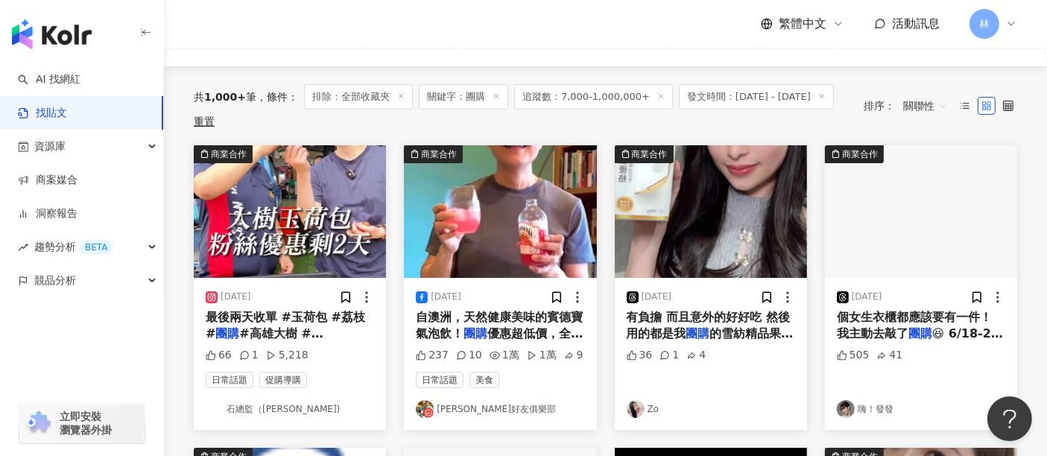
scroll to position [166, 0]
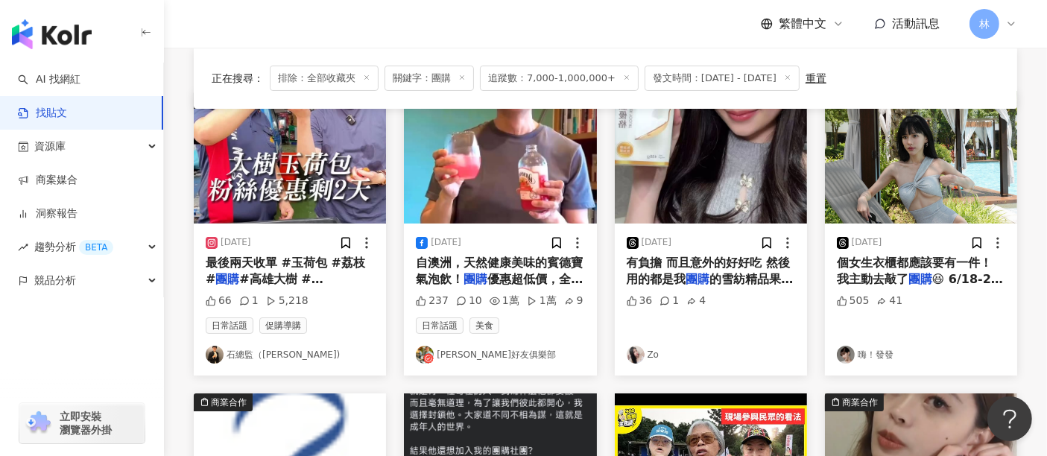
click at [353, 171] on img at bounding box center [290, 157] width 192 height 133
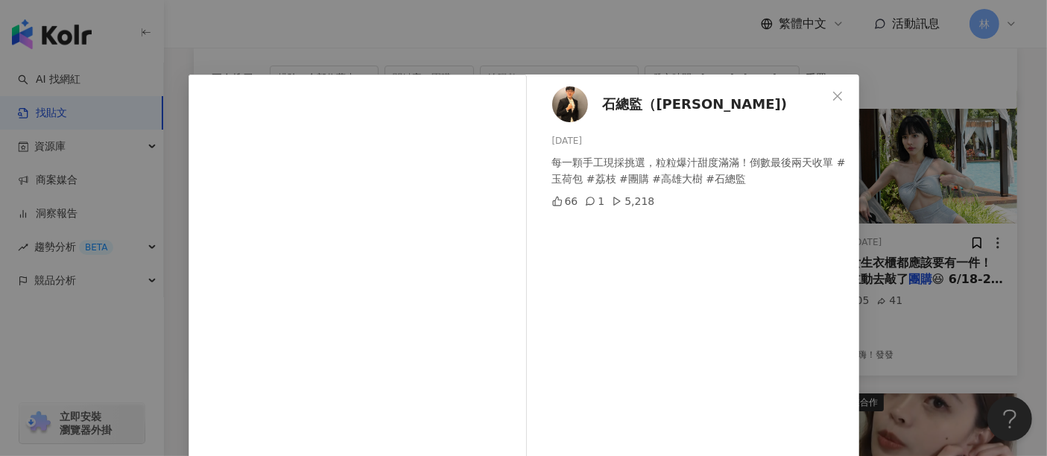
click at [986, 238] on div "石總監（[PERSON_NAME]) [DATE] 每一顆手工現採挑選，粒粒爆汁甜度滿滿！倒數最後兩天收單 #玉荷包 #荔枝 #團購 #高雄大樹 #石總監 6…" at bounding box center [523, 228] width 1047 height 456
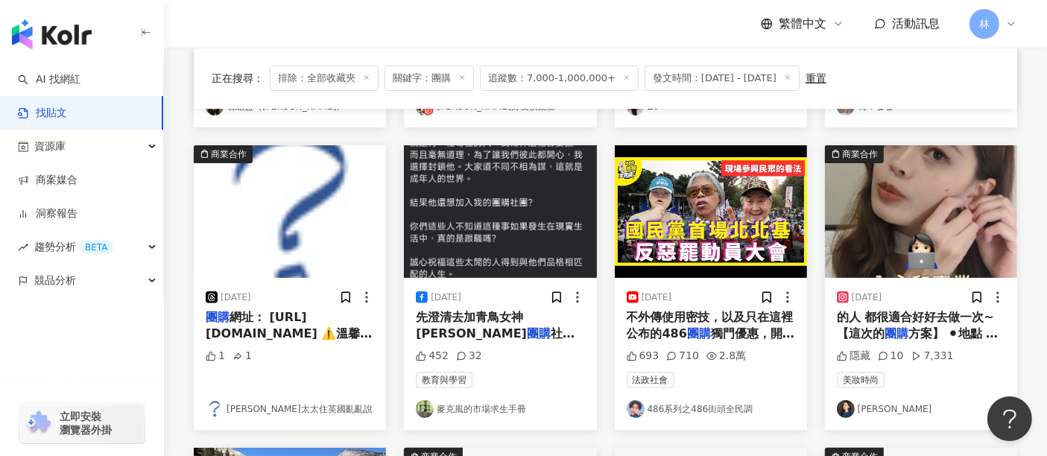
scroll to position [248, 0]
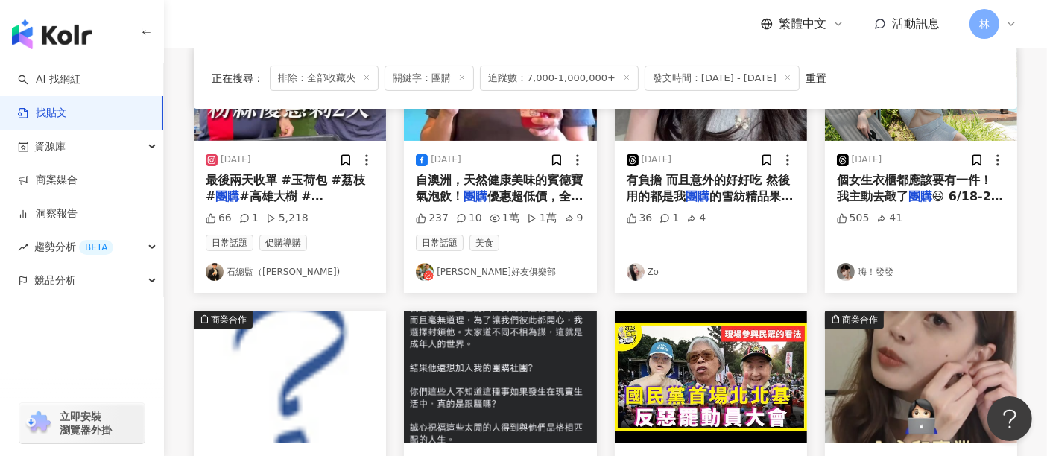
click at [952, 263] on link "嗨！發發" at bounding box center [921, 272] width 168 height 18
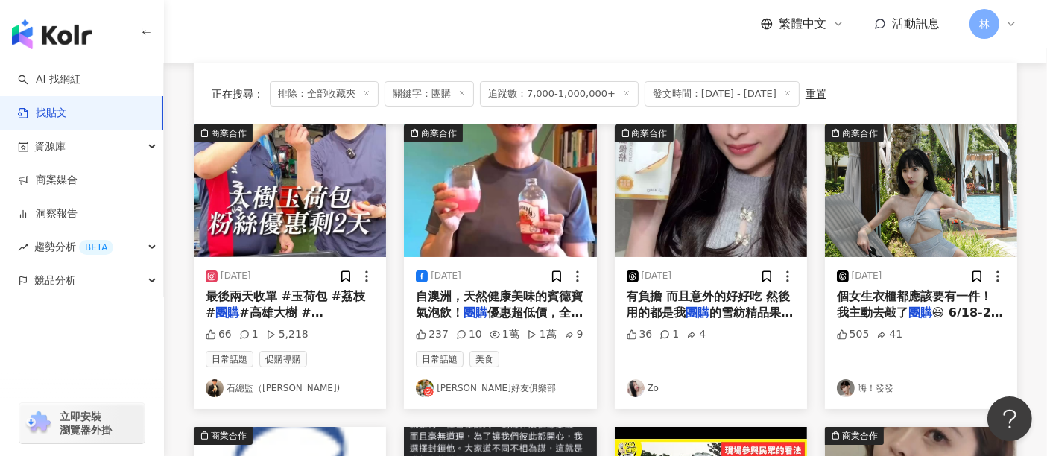
scroll to position [166, 0]
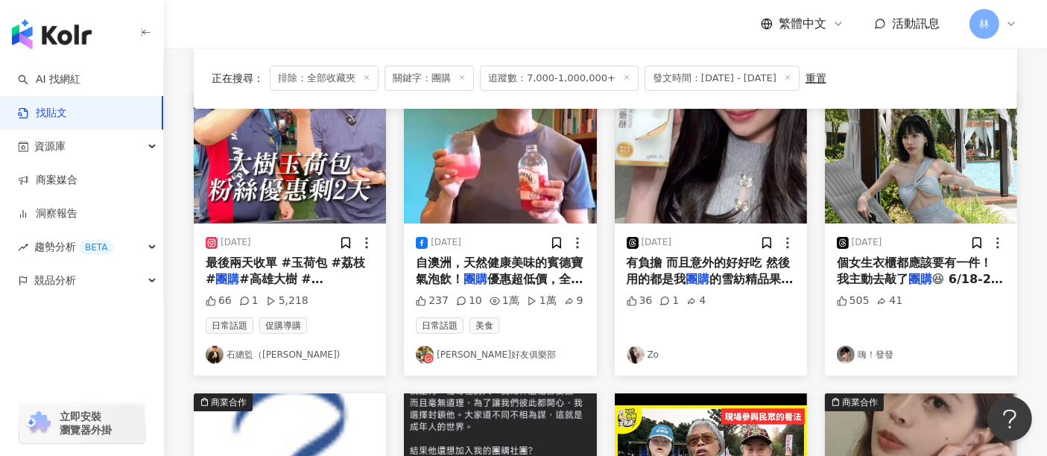
click at [754, 172] on img at bounding box center [711, 157] width 192 height 133
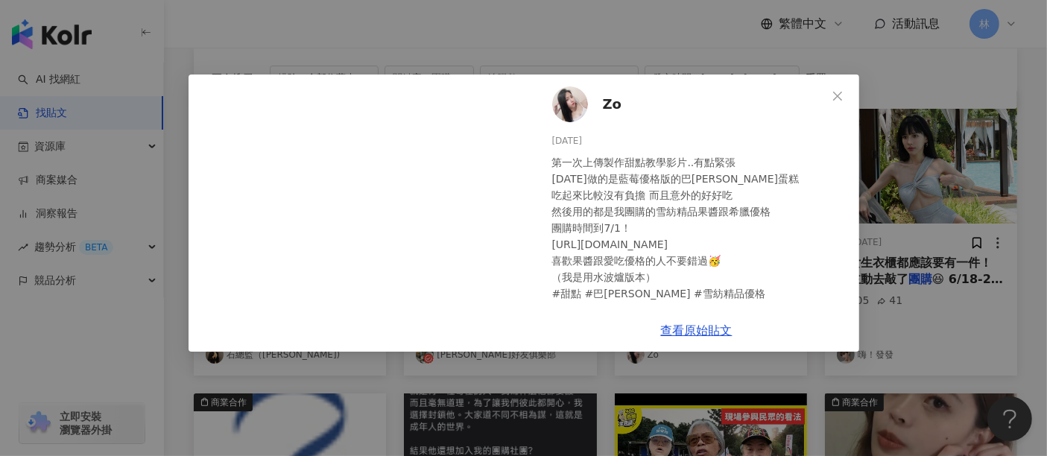
click at [974, 203] on div "Zo [DATE] 第一次上傳製作甜點教學影片..有點緊張 [DATE]做的是藍莓優格版的巴[PERSON_NAME]蛋糕 吃起來比較沒有負擔 而且意外的好好…" at bounding box center [523, 228] width 1047 height 456
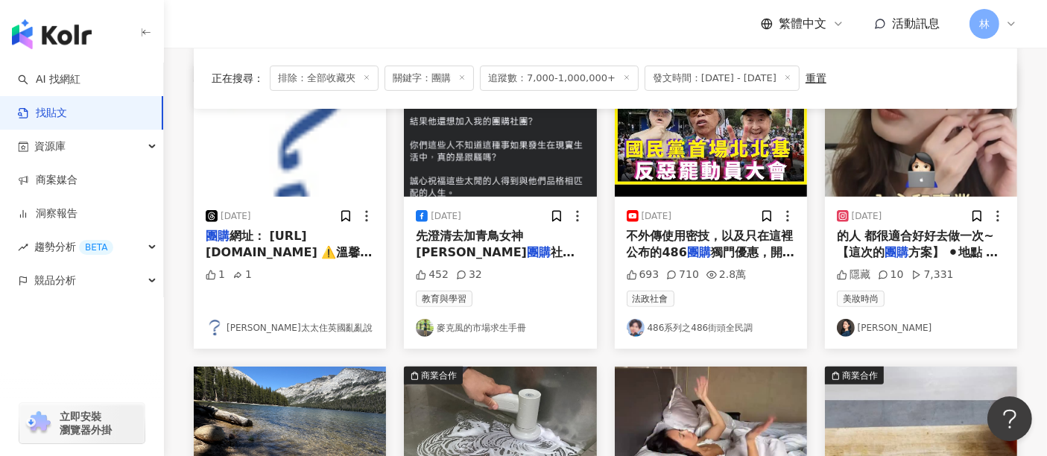
scroll to position [497, 0]
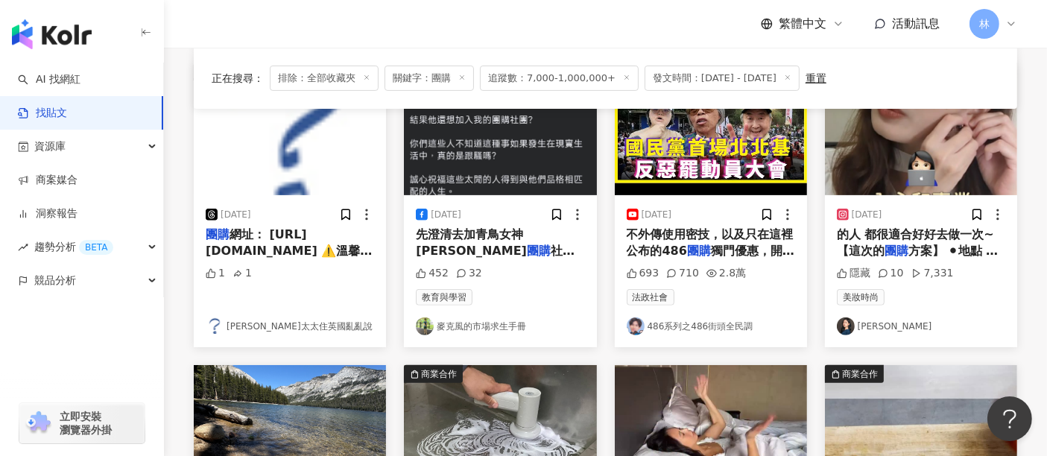
click at [505, 141] on img at bounding box center [500, 129] width 192 height 133
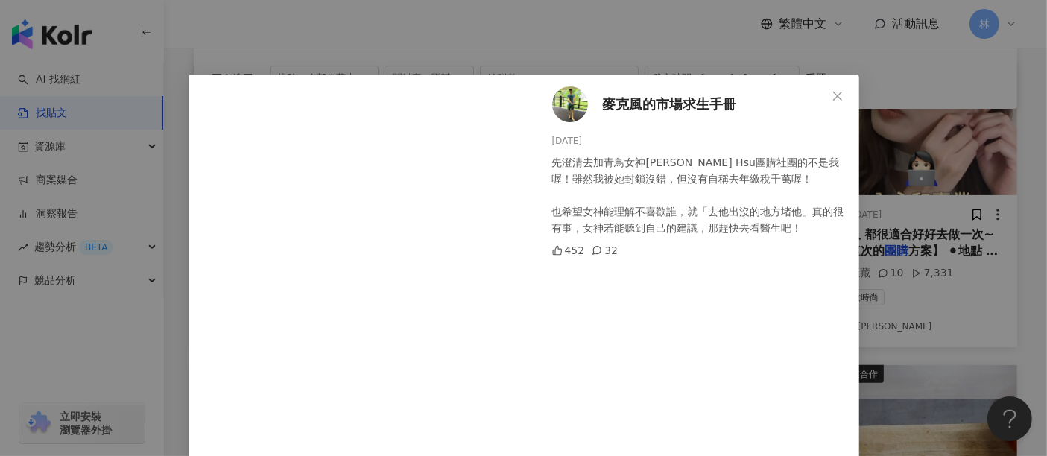
click at [909, 156] on div "麥克風的市場求生手冊 [DATE] 先澄清去加青鳥女神[PERSON_NAME] Hsu團購社團的不是我喔！雖然我被她封鎖沒錯，但沒有自稱去年繳稅千萬喔！ 也…" at bounding box center [523, 228] width 1047 height 456
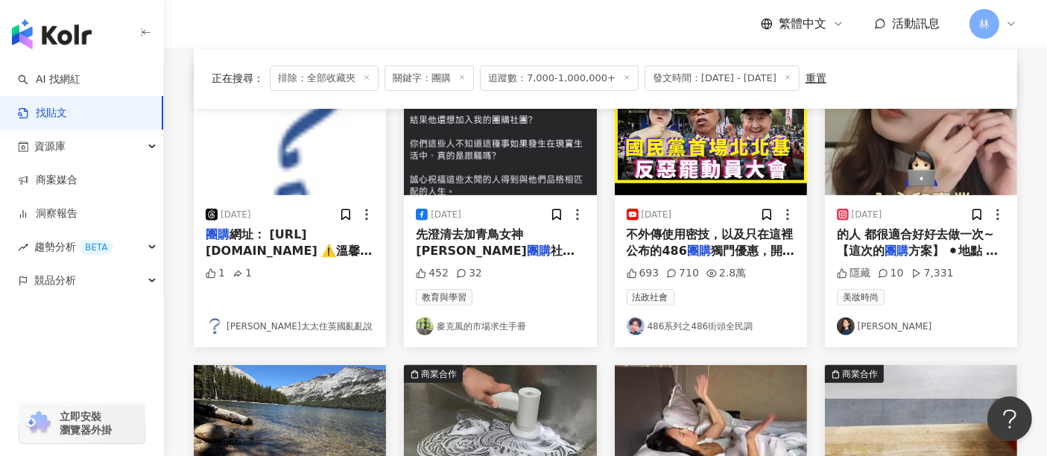
click at [909, 156] on img at bounding box center [921, 129] width 192 height 133
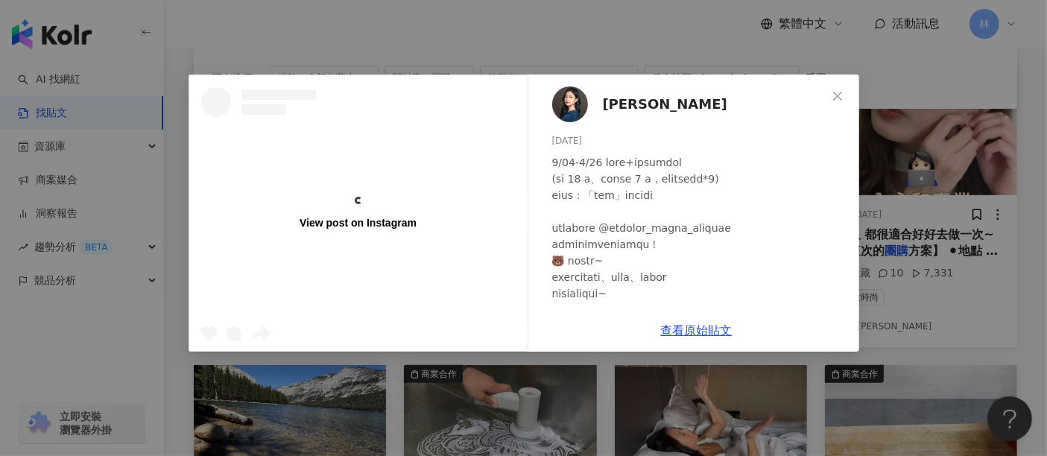
click at [909, 156] on div "View post on Instagram [PERSON_NAME] [DATE] 隱藏 10 7,331 查看原始貼文" at bounding box center [523, 228] width 1047 height 456
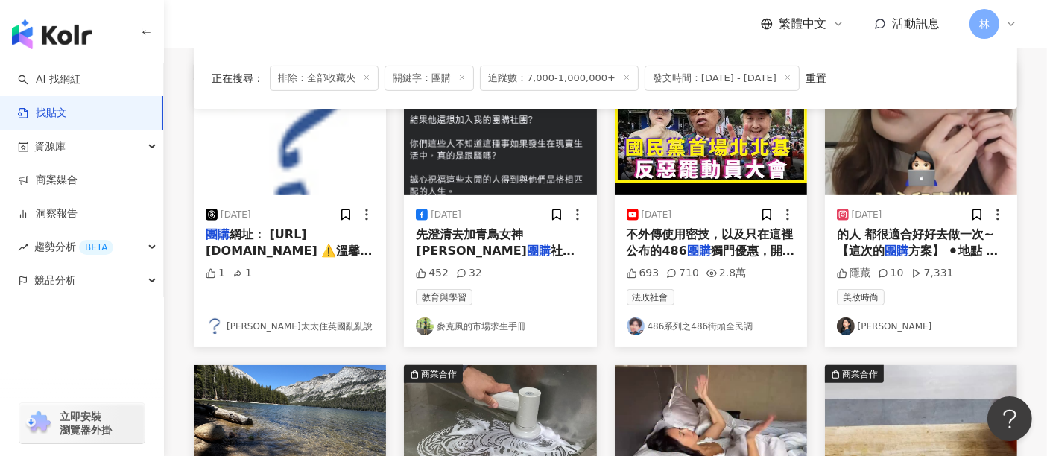
click at [905, 165] on img at bounding box center [921, 129] width 192 height 133
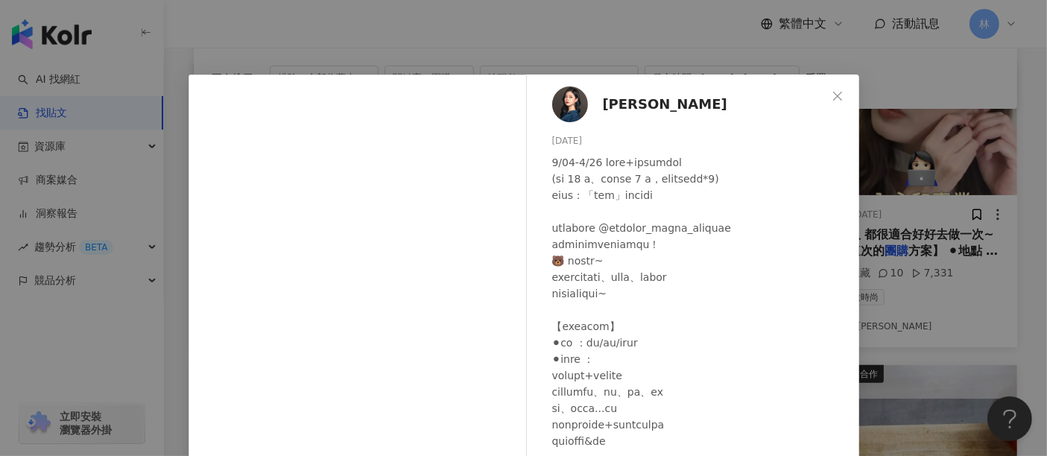
click at [906, 133] on div "[PERSON_NAME] [DATE] 隱藏 10 7,331 查看原始貼文" at bounding box center [523, 228] width 1047 height 456
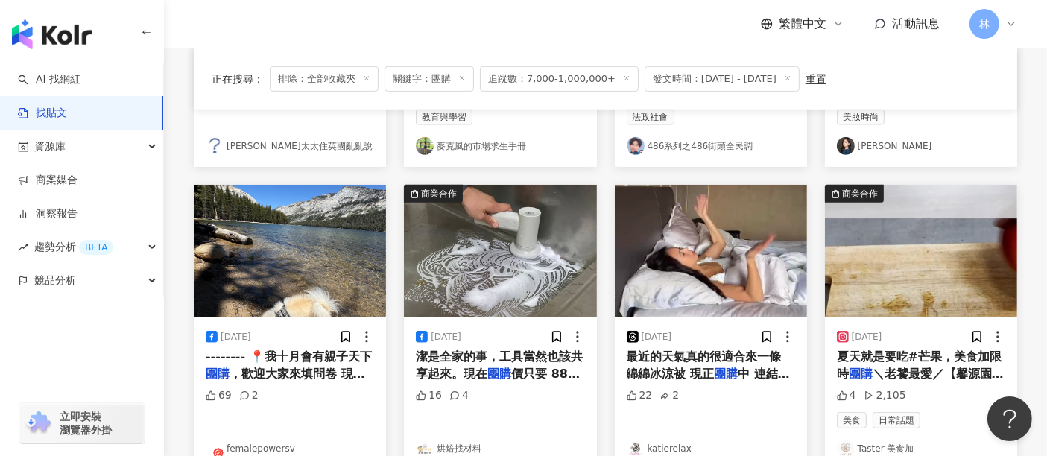
scroll to position [746, 0]
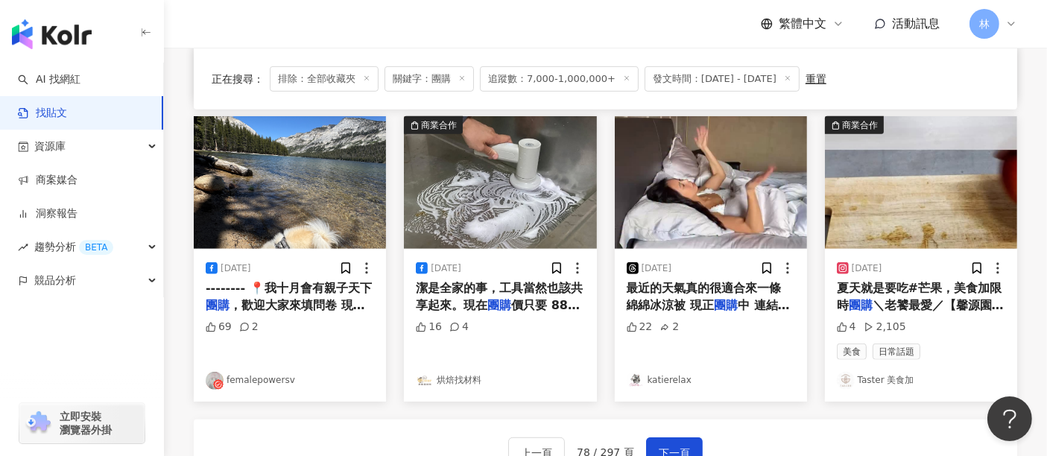
click at [321, 220] on img at bounding box center [290, 182] width 192 height 133
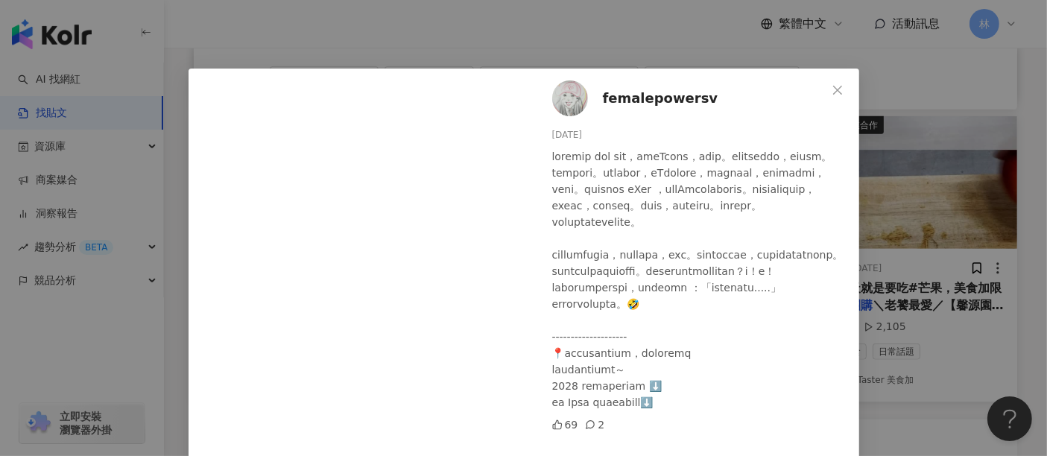
scroll to position [0, 0]
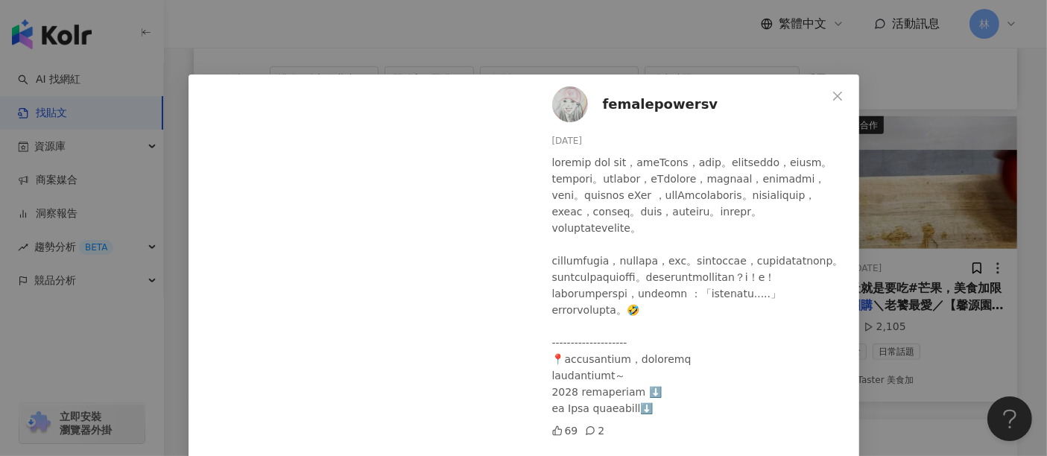
click at [913, 197] on div "femalepowersv [DATE] 69 2 查看原始貼文" at bounding box center [523, 228] width 1047 height 456
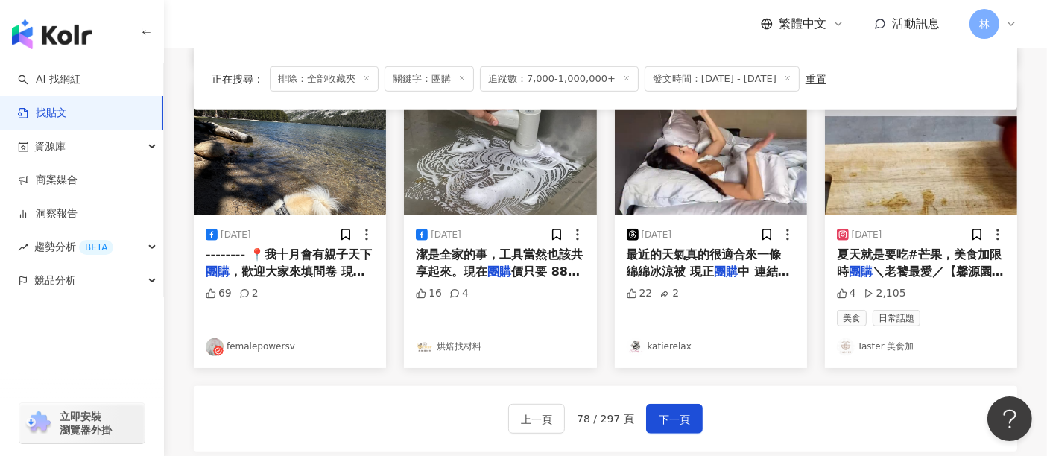
scroll to position [746, 0]
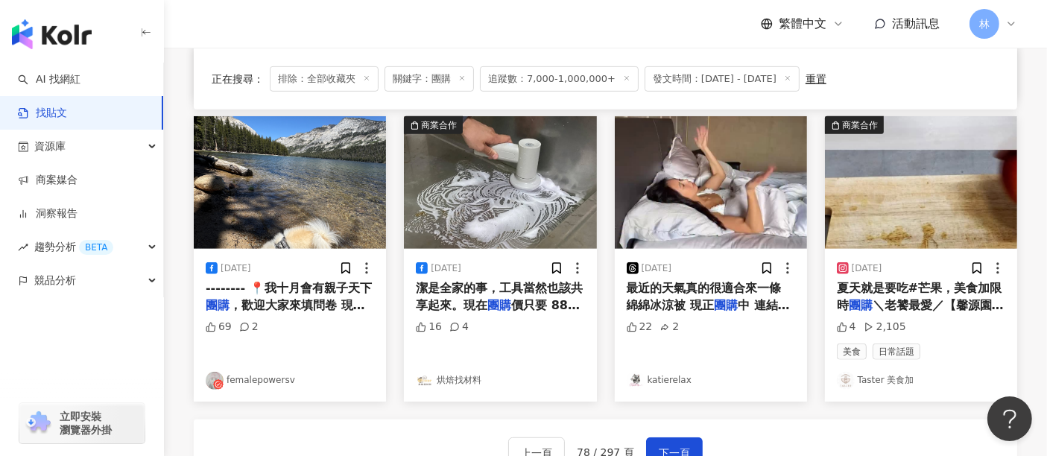
click at [903, 199] on img at bounding box center [921, 182] width 192 height 133
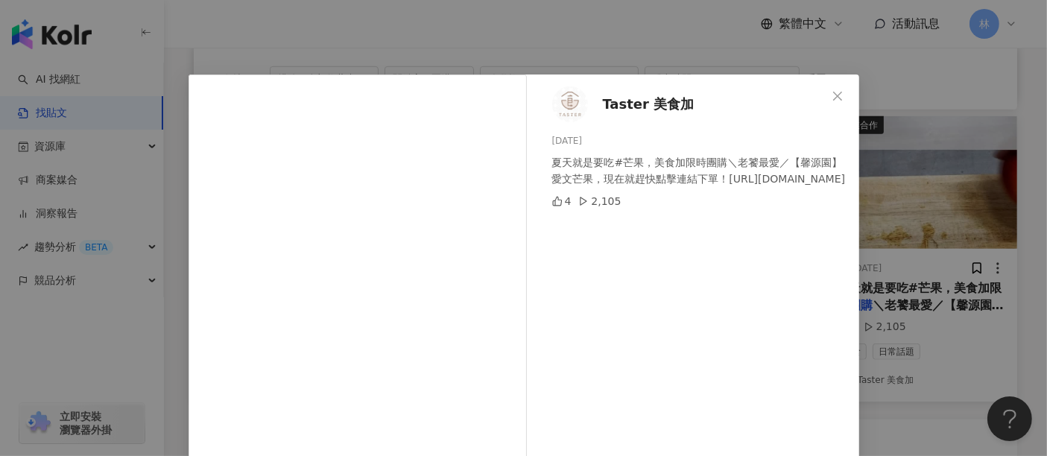
click at [903, 199] on div "Taster 美食加 [DATE] 夏天就是要吃#芒果，美食加限時團購＼老饕最愛／【馨源園】愛文芒果，現在就趕快點擊連結下單！[URL][DOMAIN_NAM…" at bounding box center [523, 228] width 1047 height 456
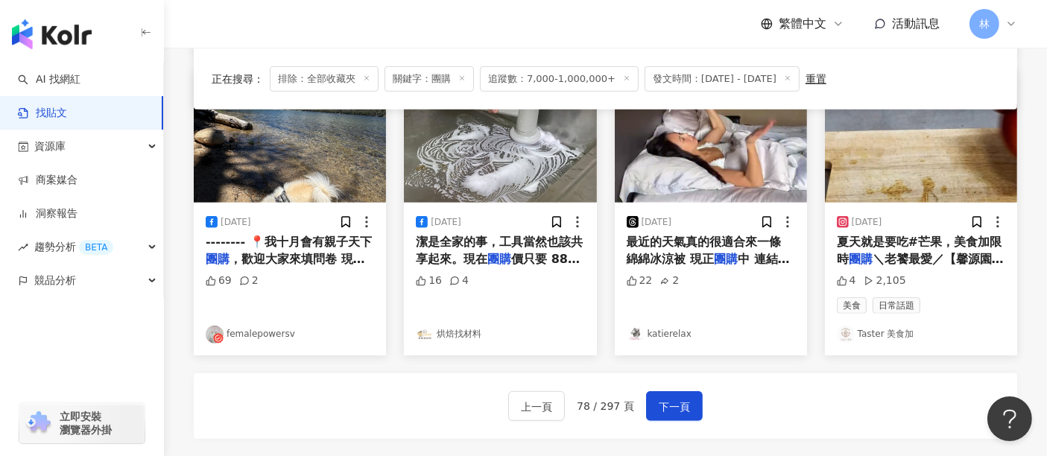
scroll to position [828, 0]
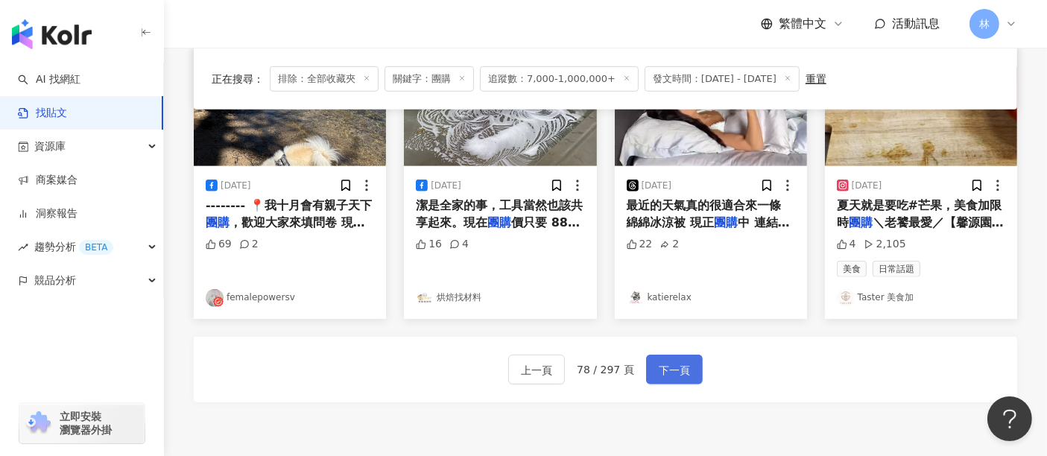
click at [681, 367] on span "下一頁" at bounding box center [674, 371] width 31 height 18
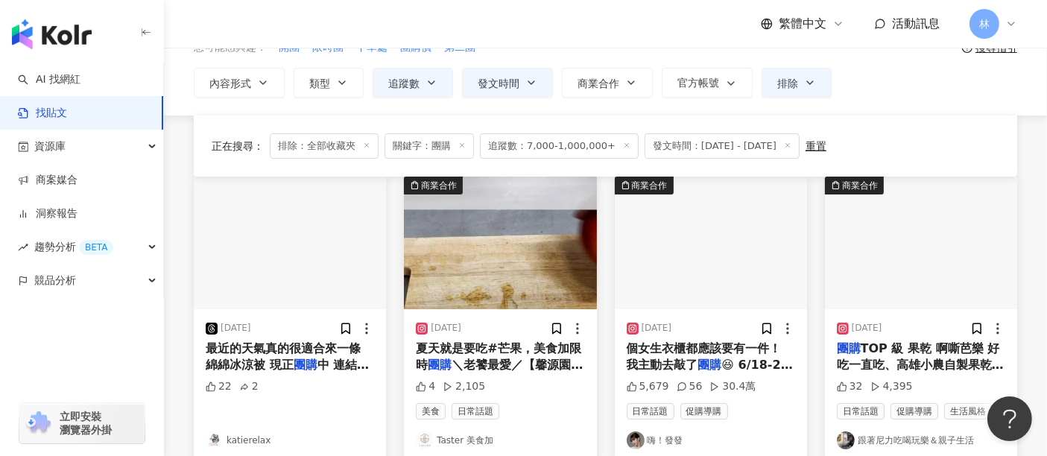
scroll to position [166, 0]
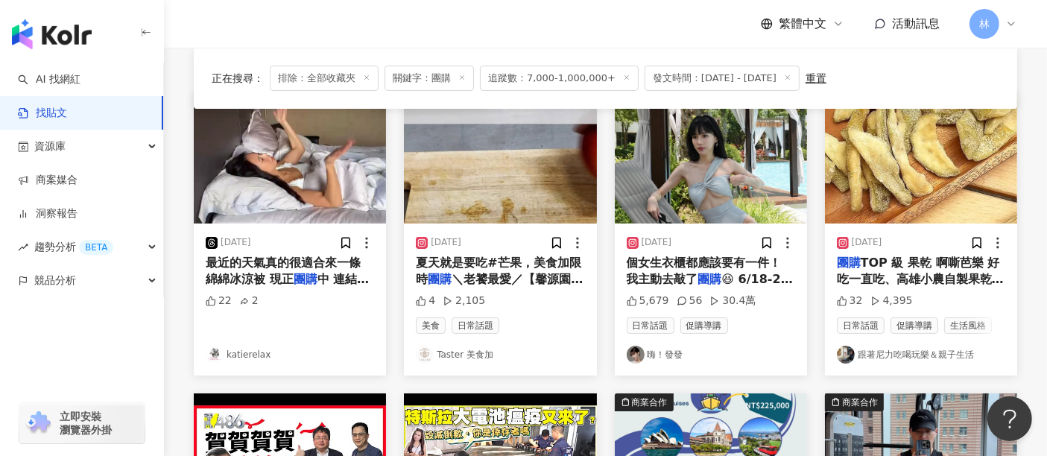
click at [436, 165] on img at bounding box center [500, 157] width 192 height 133
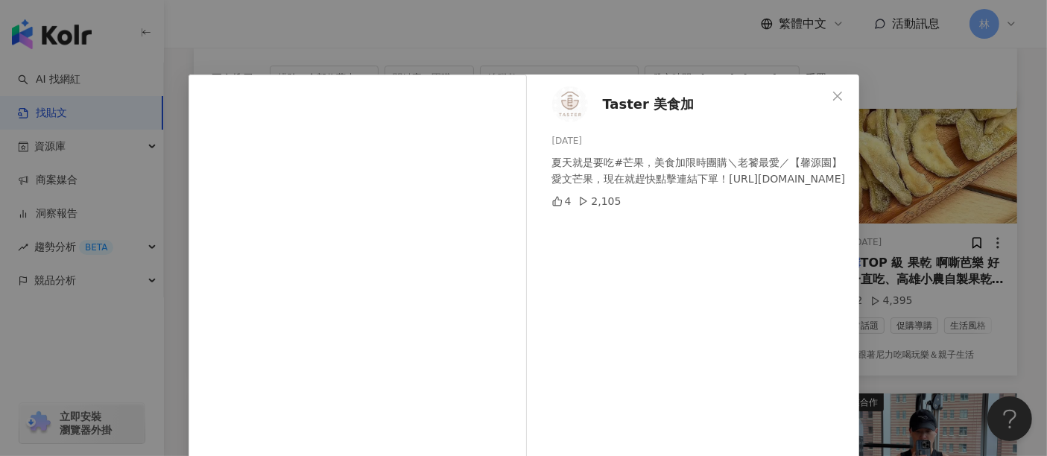
click at [958, 166] on div "Taster 美食加 [DATE] 夏天就是要吃#芒果，美食加限時團購＼老饕最愛／【馨源園】愛文芒果，現在就趕快點擊連結下單！[URL][DOMAIN_NAM…" at bounding box center [523, 228] width 1047 height 456
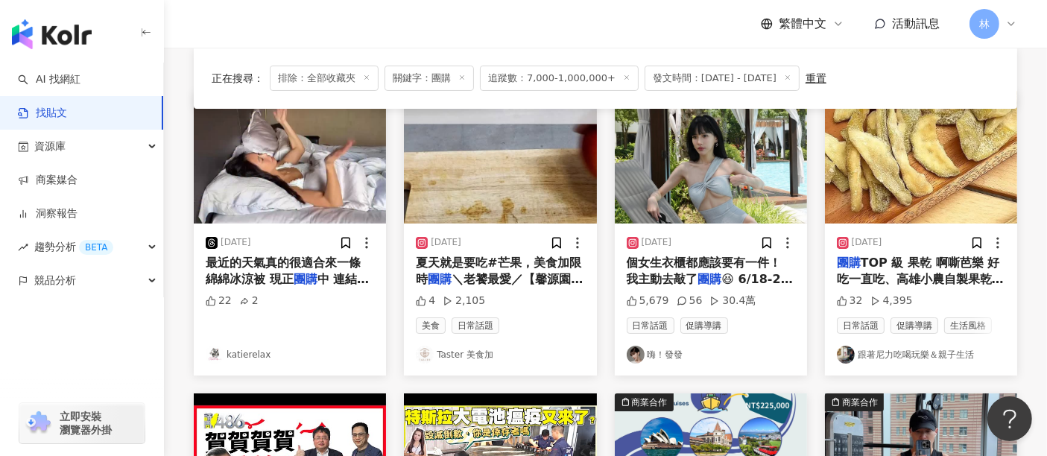
click at [971, 142] on img at bounding box center [921, 157] width 192 height 133
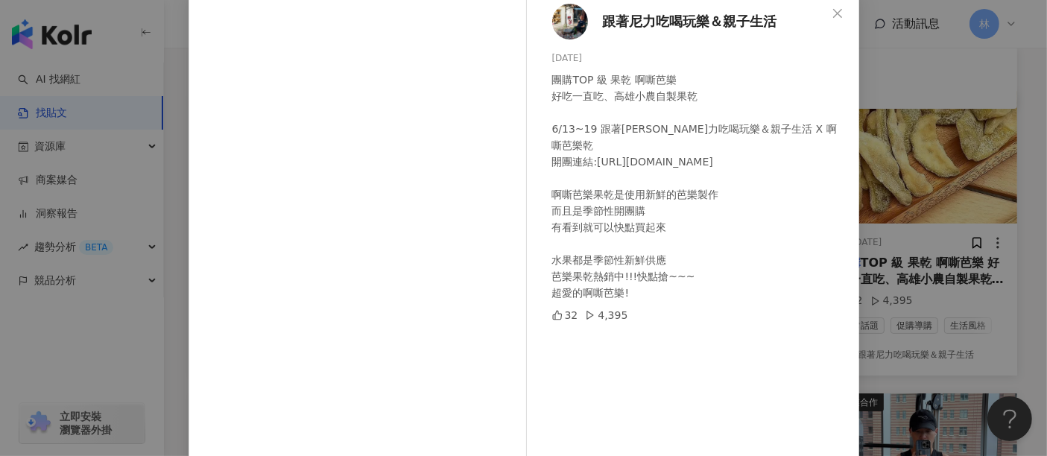
scroll to position [212, 0]
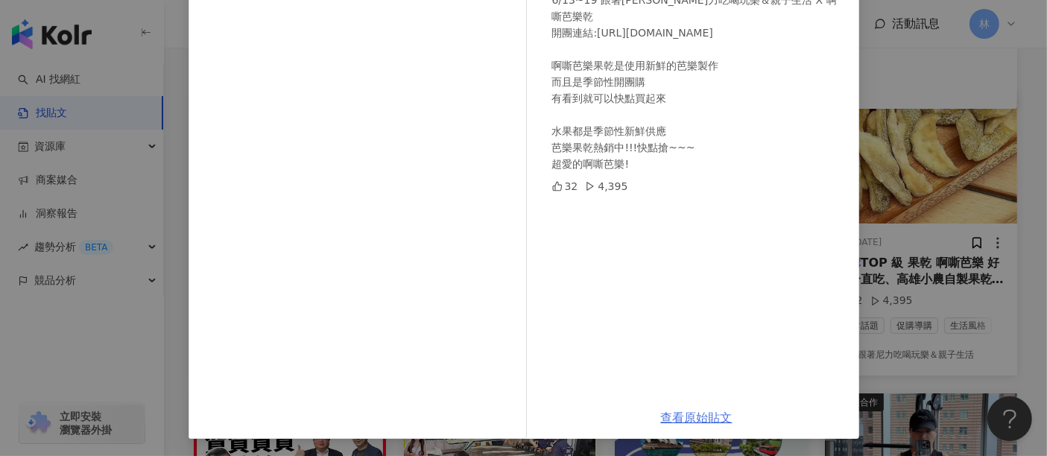
click at [686, 423] on link "查看原始貼文" at bounding box center [697, 418] width 72 height 14
click at [919, 209] on div "跟著尼力吃喝玩樂＆親子生活 [DATE] 團購TOP 級 果乾 啊嘶芭樂 好吃一直吃、高雄小農自製果乾 6/13~19 跟著[PERSON_NAME]力吃喝玩…" at bounding box center [523, 228] width 1047 height 456
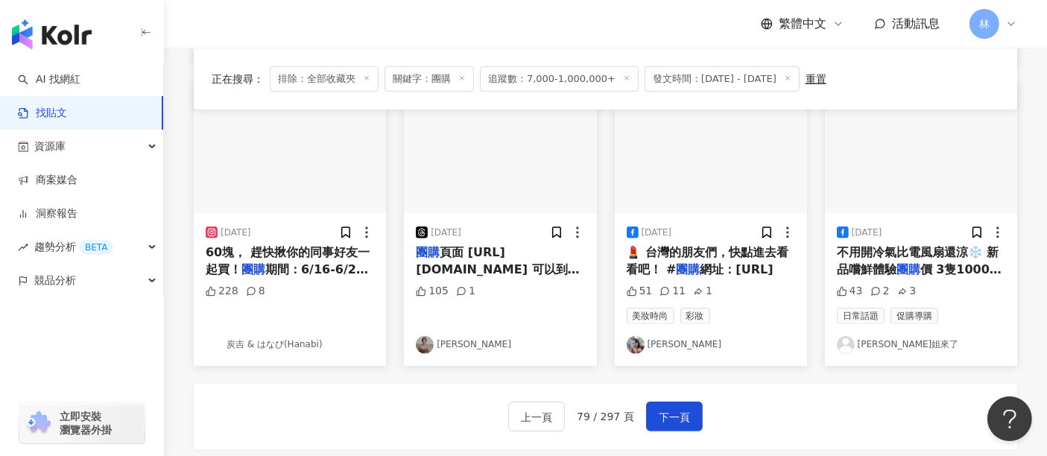
scroll to position [746, 0]
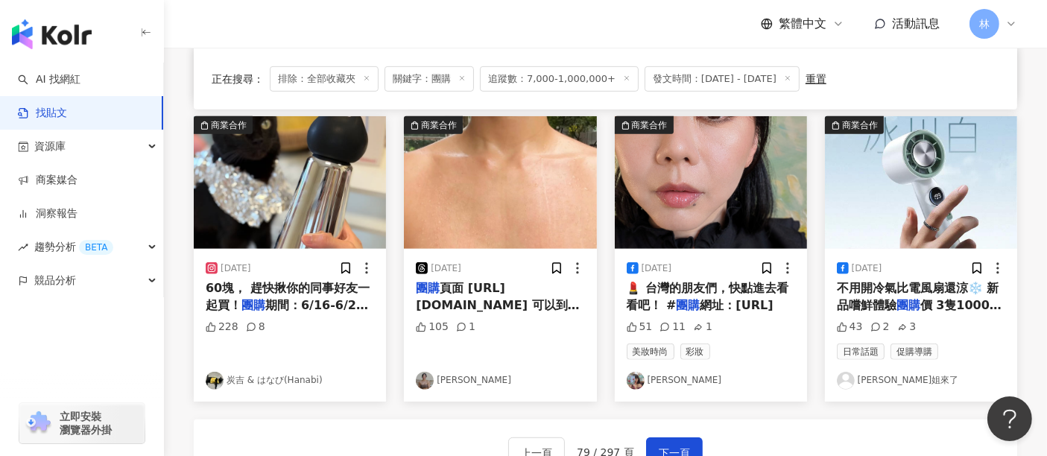
click at [880, 176] on img at bounding box center [921, 182] width 192 height 133
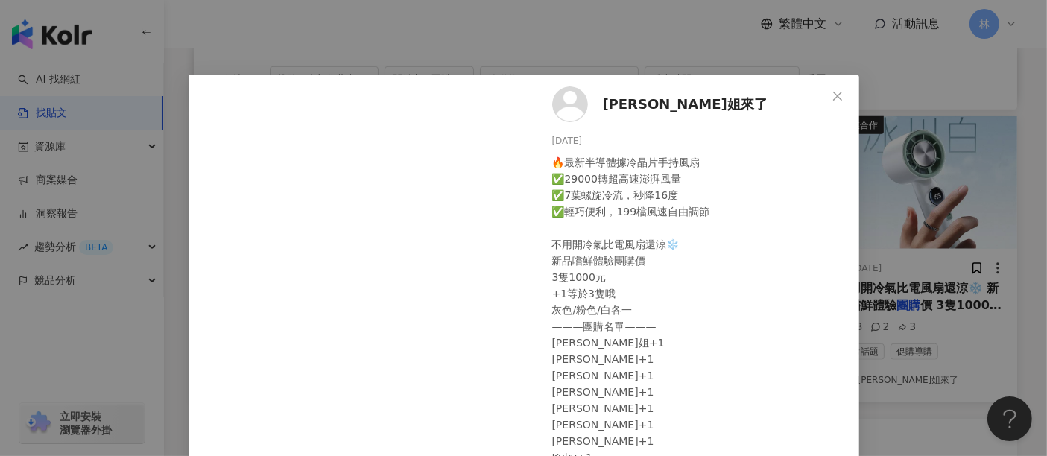
click at [880, 176] on div "[PERSON_NAME]姐來了 [DATE] 🔥最新半導體據冷晶片手持風扇 ✅29000轉超高速澎湃風量 ✅7葉螺旋冷流，秒降16度 ✅輕巧便利，199檔風…" at bounding box center [523, 228] width 1047 height 456
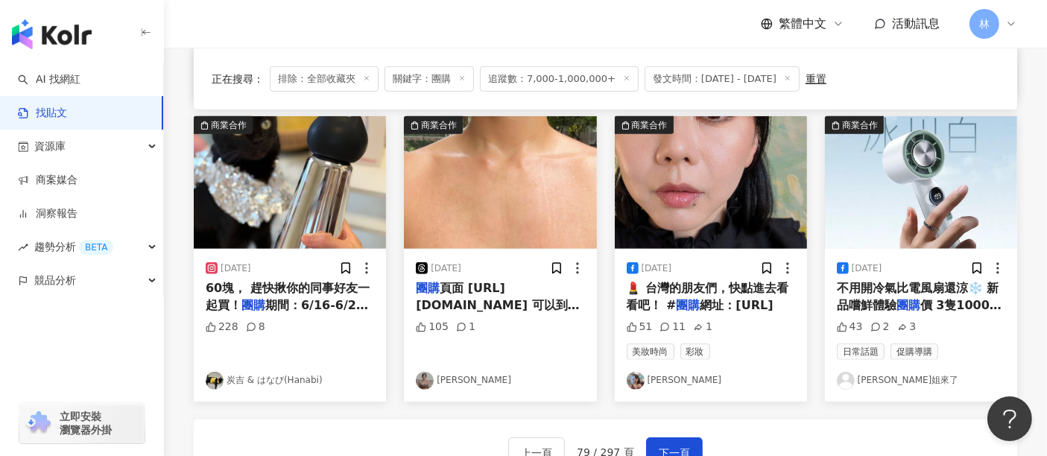
click at [895, 192] on img at bounding box center [921, 182] width 192 height 133
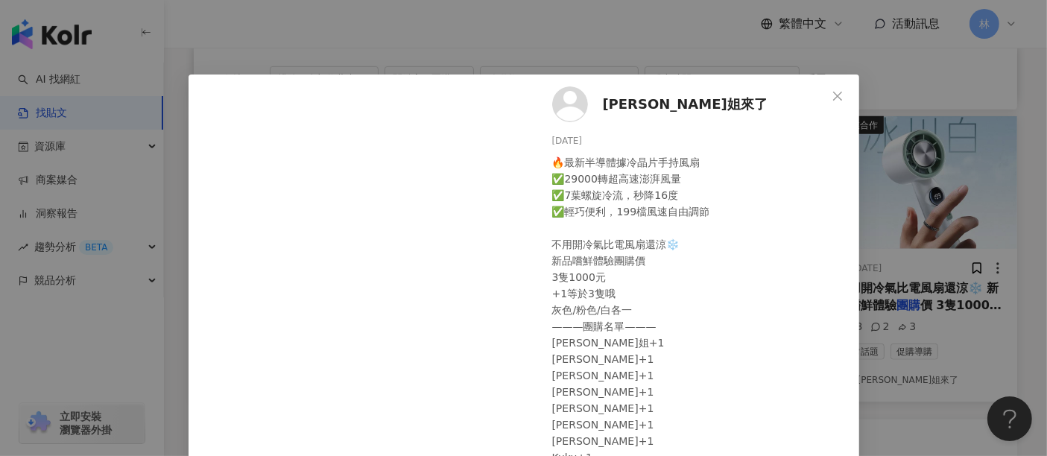
click at [623, 100] on span "[PERSON_NAME]姐來了" at bounding box center [685, 104] width 165 height 21
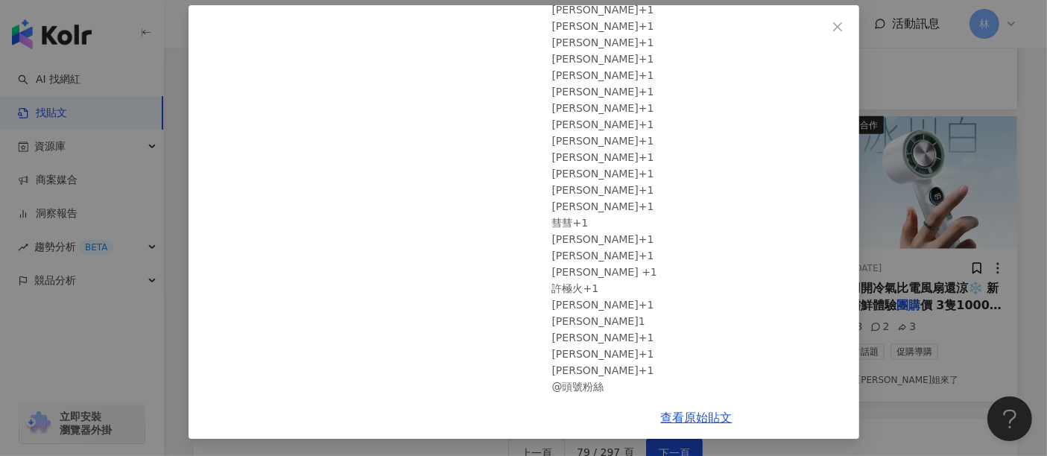
scroll to position [414, 0]
click at [684, 422] on link "查看原始貼文" at bounding box center [697, 418] width 72 height 14
click at [898, 209] on div "[PERSON_NAME]姐來了 [DATE] 🔥最新半導體據冷晶片手持風扇 ✅29000轉超高速澎湃風量 ✅7葉螺旋冷流，秒降16度 ✅輕巧便利，199檔風…" at bounding box center [523, 228] width 1047 height 456
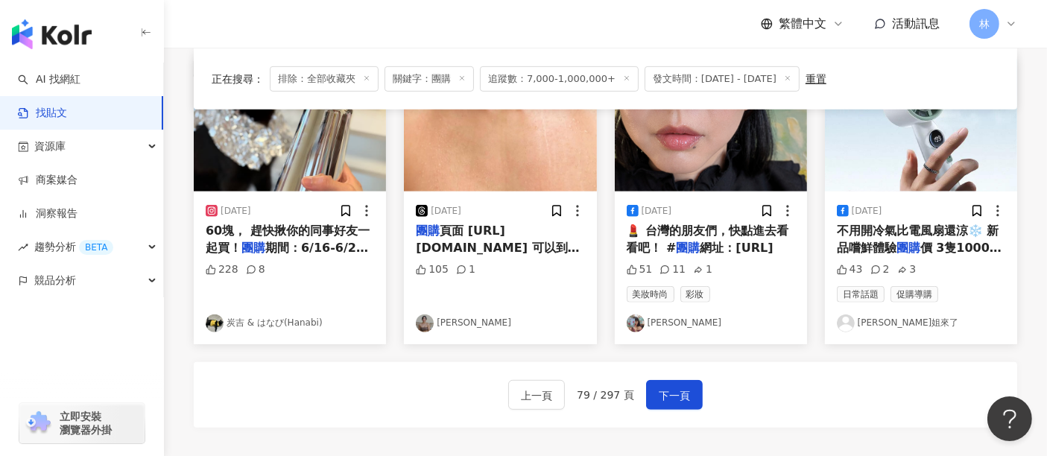
scroll to position [828, 0]
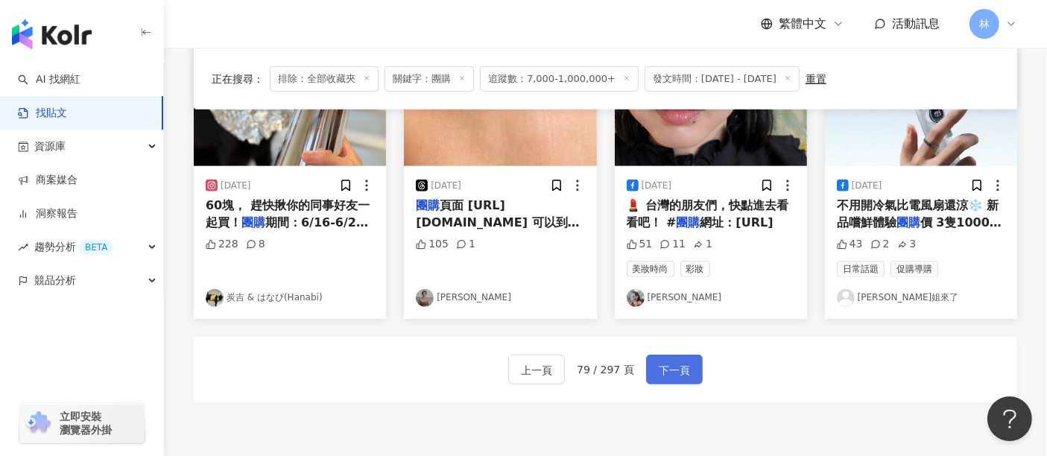
click at [663, 373] on span "下一頁" at bounding box center [674, 371] width 31 height 18
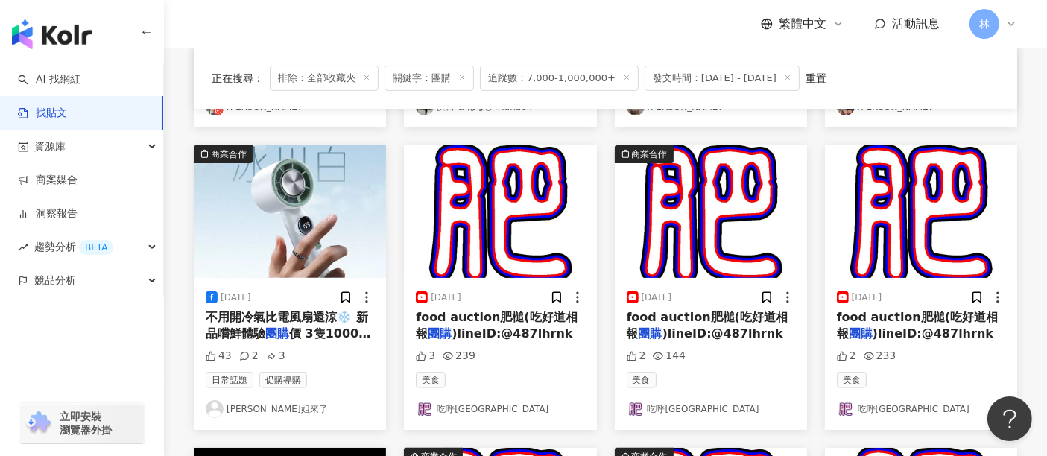
scroll to position [911, 0]
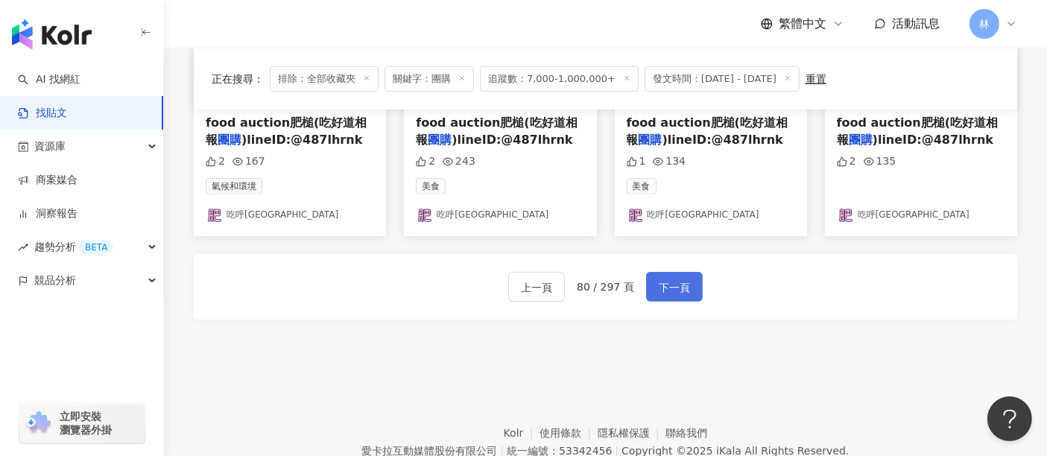
click at [649, 276] on button "下一頁" at bounding box center [674, 287] width 57 height 30
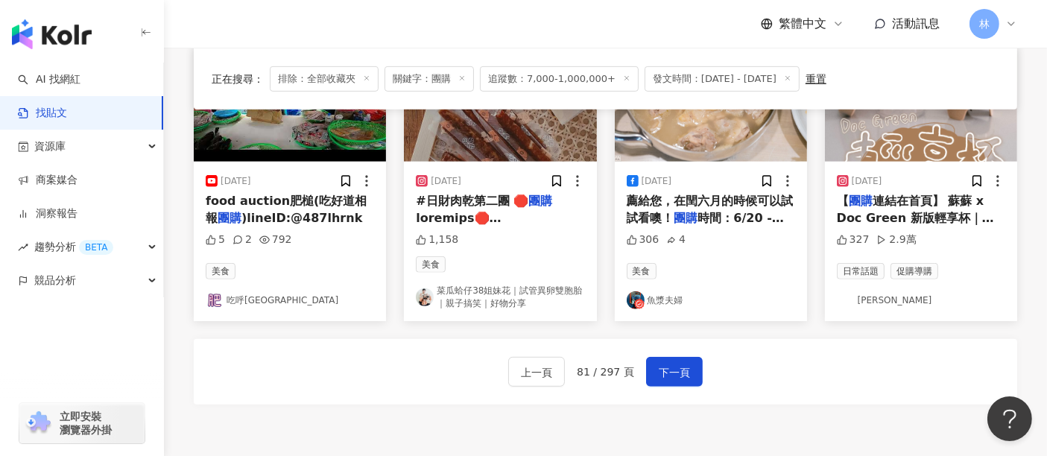
scroll to position [752, 0]
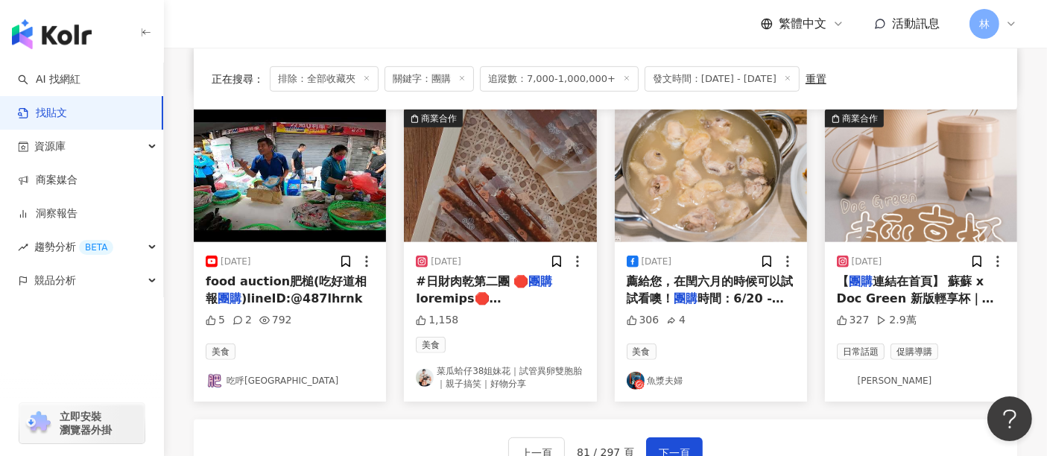
click at [903, 184] on img at bounding box center [921, 176] width 192 height 133
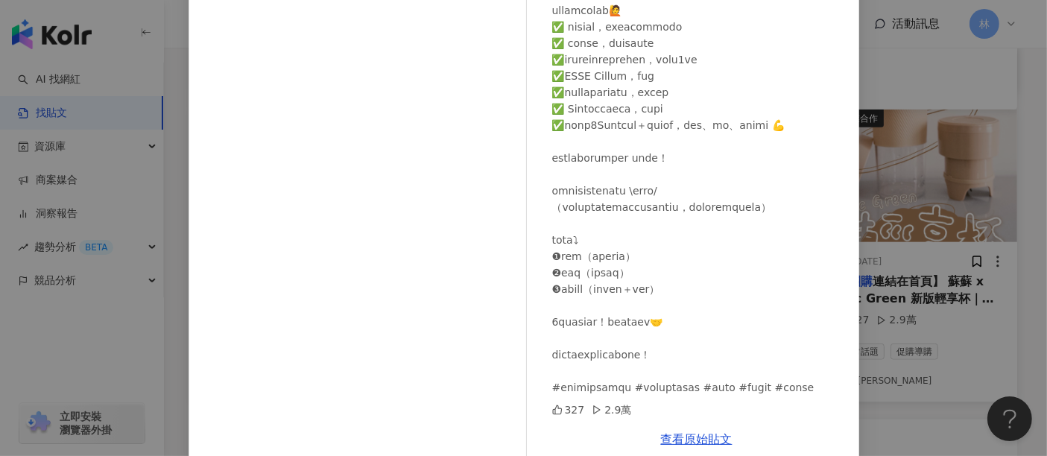
scroll to position [212, 0]
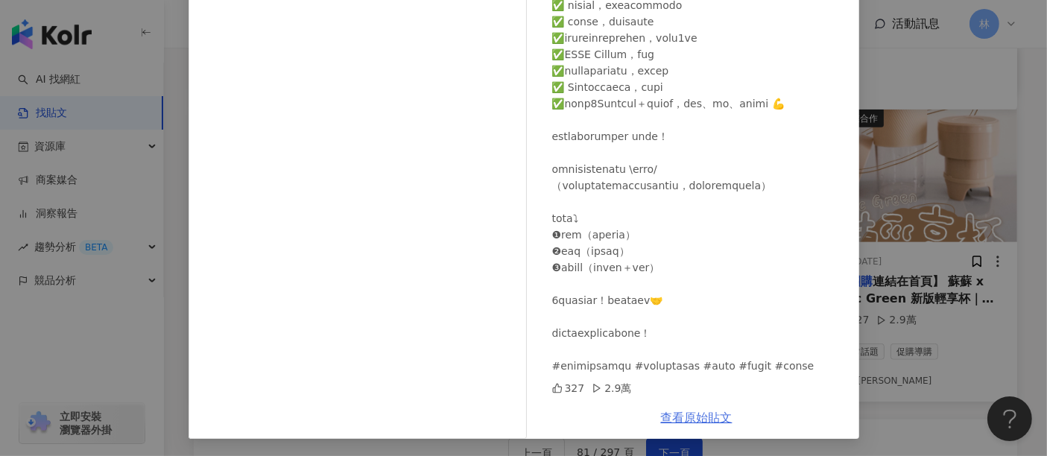
click at [686, 418] on link "查看原始貼文" at bounding box center [697, 418] width 72 height 14
click at [878, 133] on div "蘇蘇 ソソ [DATE] 327 2.9萬 查看原始貼文" at bounding box center [523, 228] width 1047 height 456
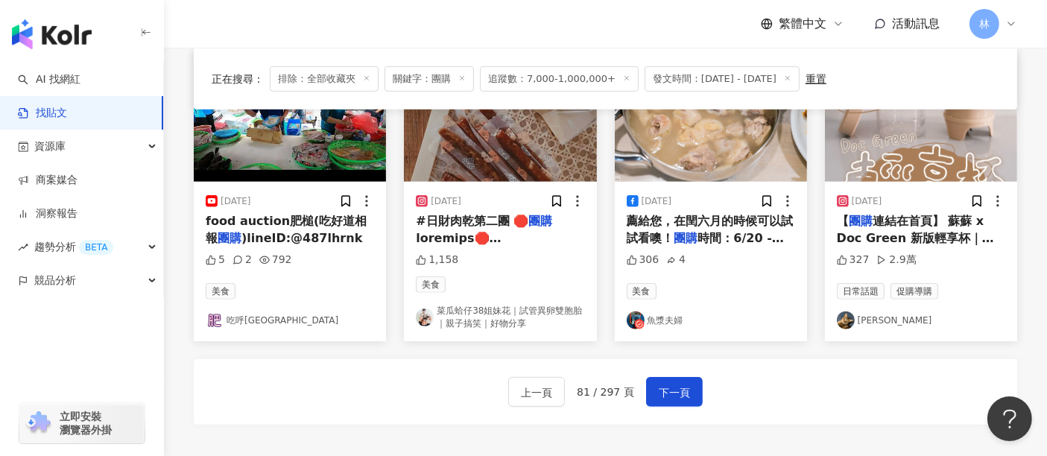
scroll to position [918, 0]
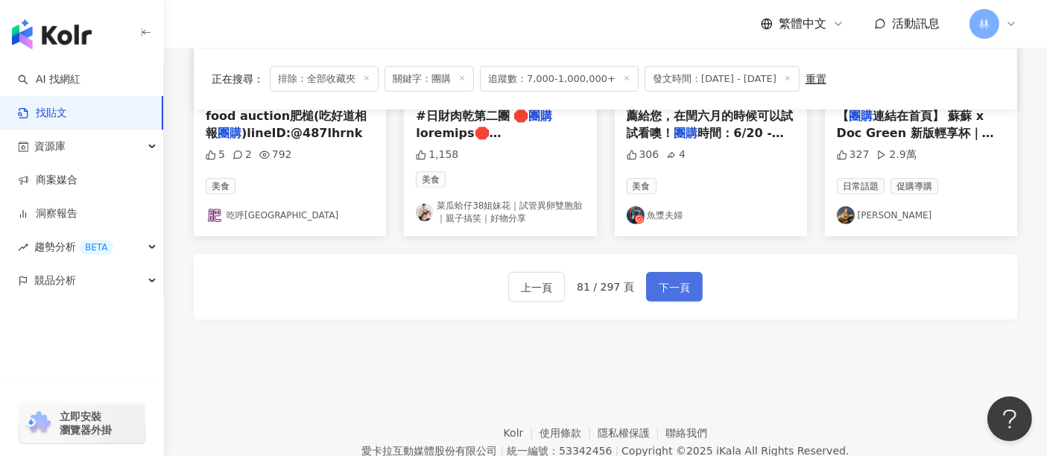
click at [646, 285] on button "下一頁" at bounding box center [674, 287] width 57 height 30
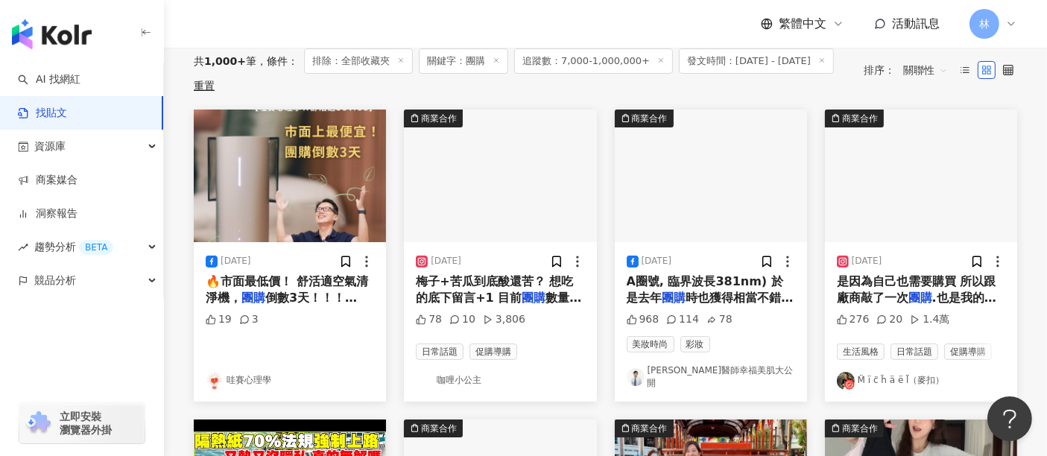
scroll to position [166, 0]
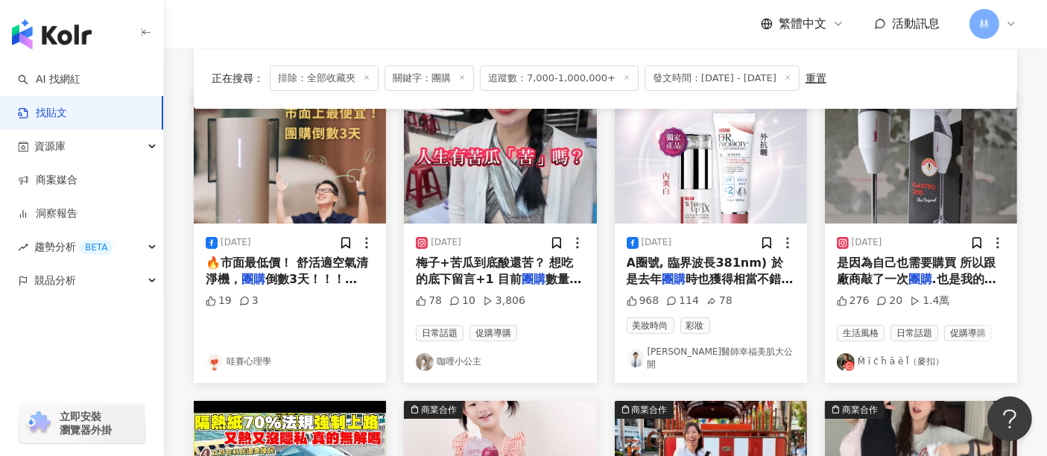
click at [532, 192] on img at bounding box center [500, 157] width 192 height 133
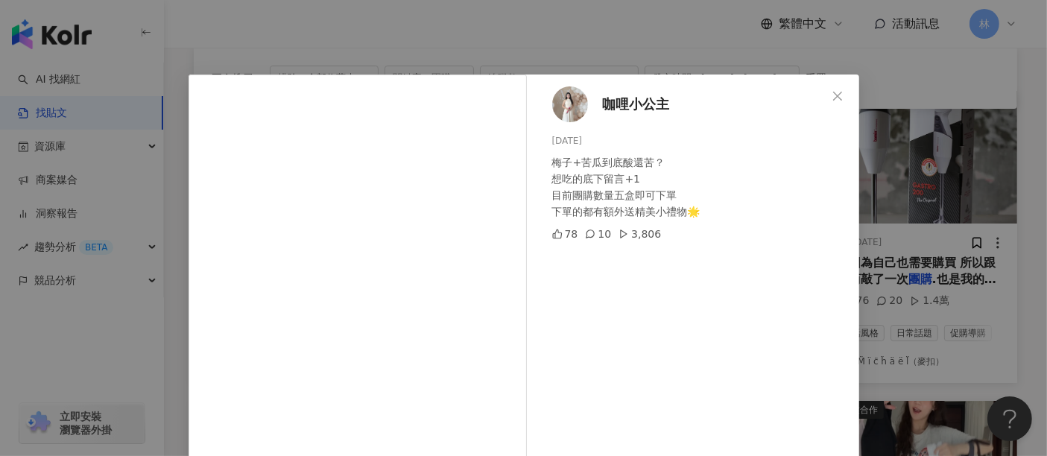
click at [890, 159] on div "咖哩小公主 [DATE] 梅子+苦瓜到底酸還苦？ 想吃的底下留言+1 目前團購數量五盒即可下單 下單的都有額外送精美小禮物🌟 78 10 3,806 查看原始…" at bounding box center [523, 228] width 1047 height 456
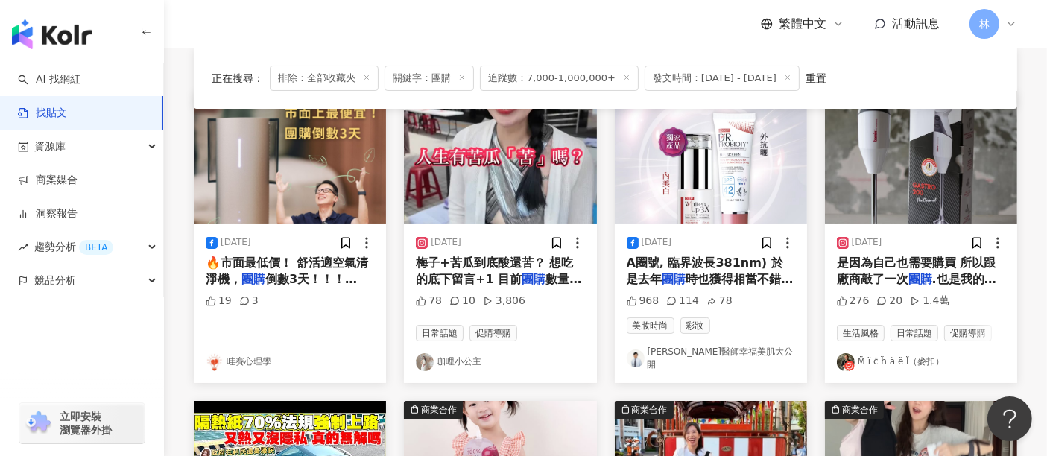
click at [883, 160] on img at bounding box center [921, 157] width 192 height 133
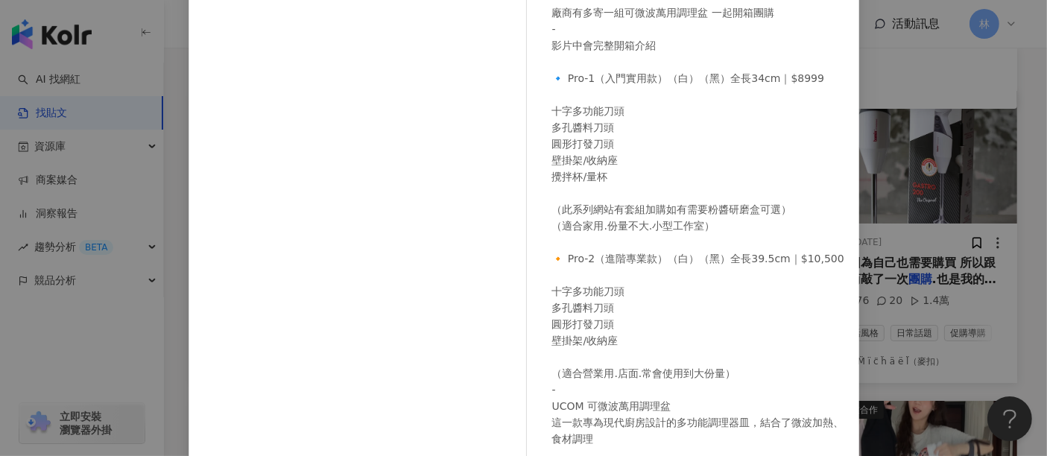
scroll to position [212, 0]
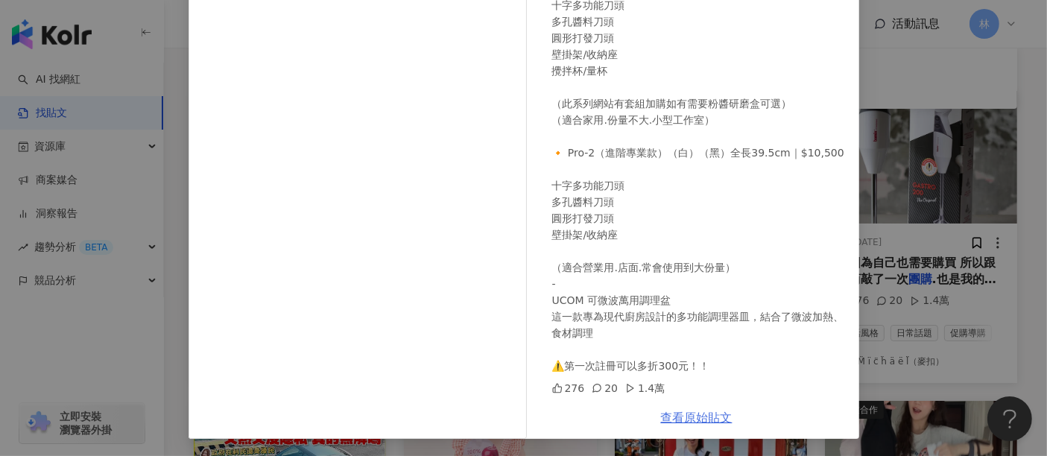
click at [681, 418] on link "查看原始貼文" at bounding box center [697, 418] width 72 height 14
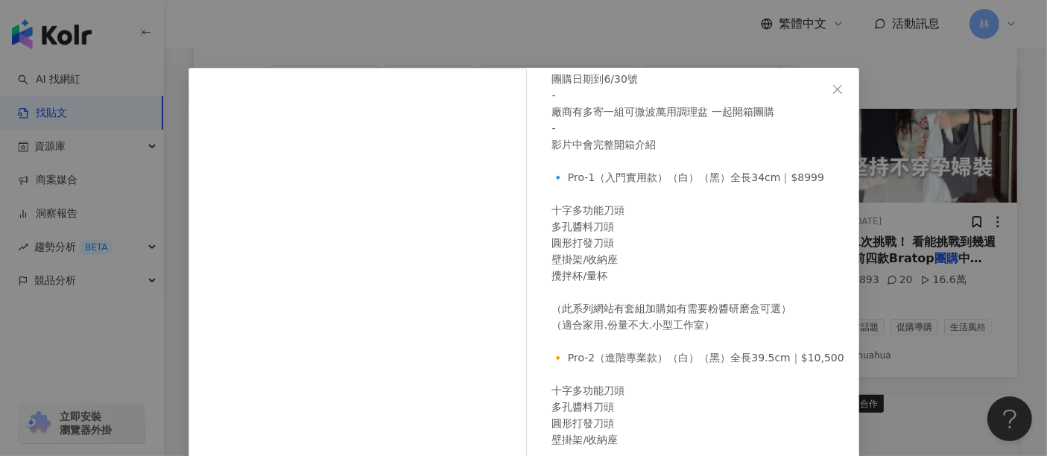
scroll to position [0, 0]
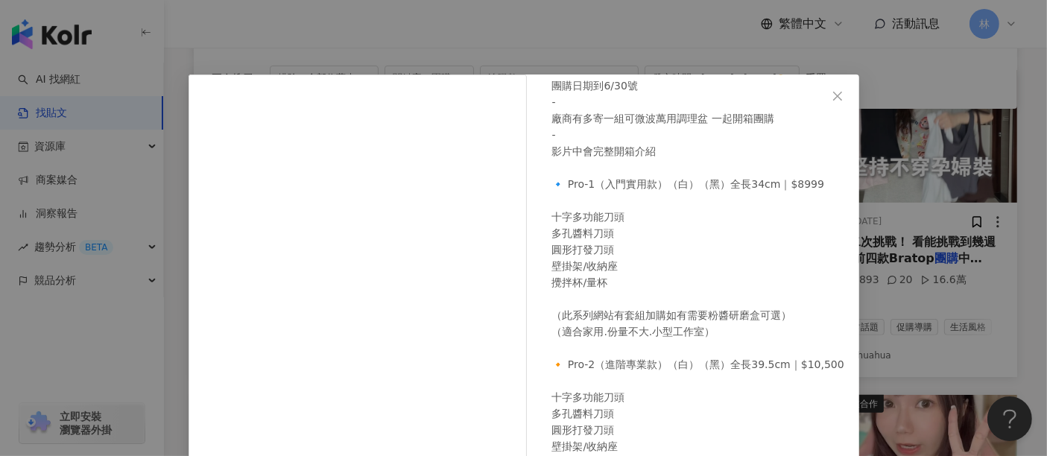
click at [926, 169] on div "M̈ ï c̈ ḧ ä ë l̈（麥扣） [DATE] 276 20 1.4萬 查看原始貼文" at bounding box center [523, 228] width 1047 height 456
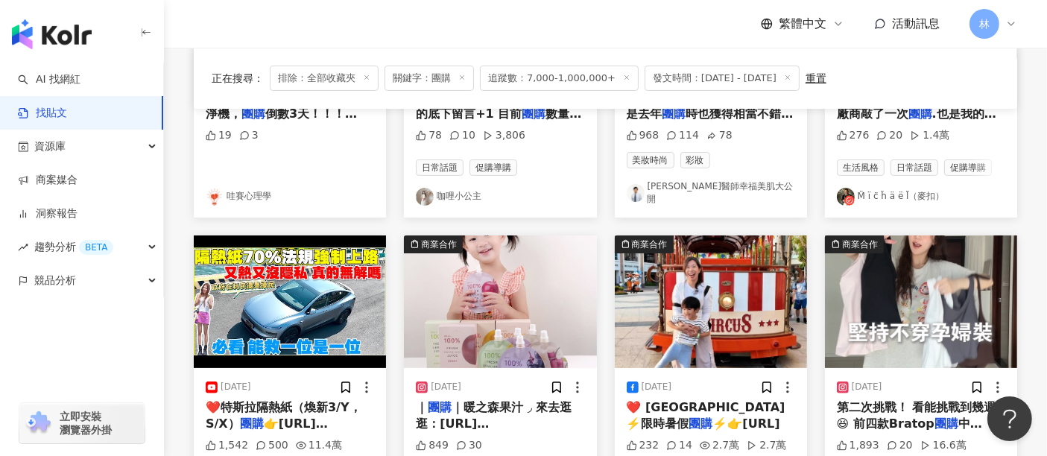
scroll to position [497, 0]
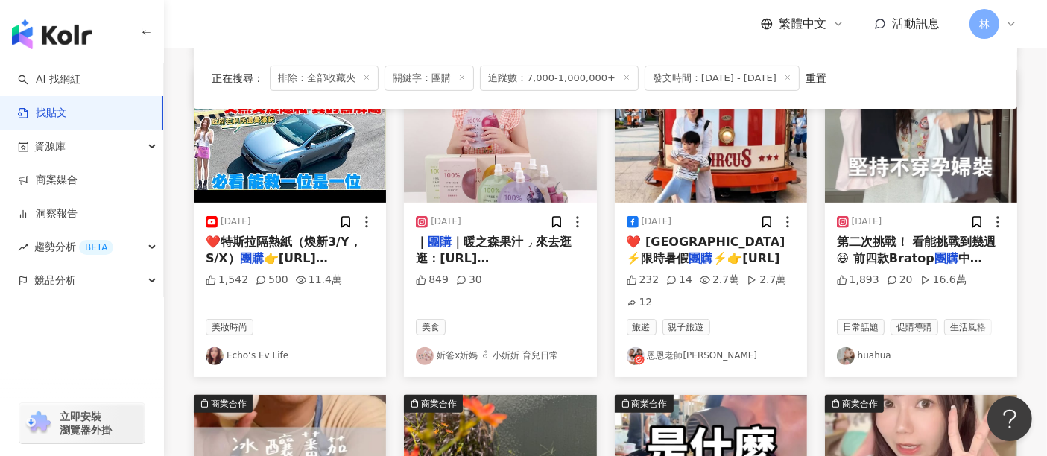
click at [701, 149] on img at bounding box center [711, 136] width 192 height 133
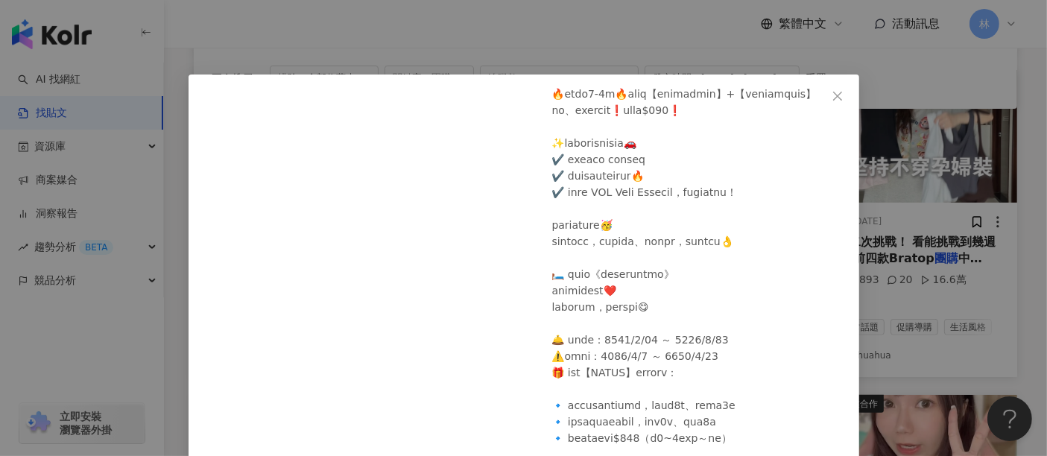
scroll to position [154, 0]
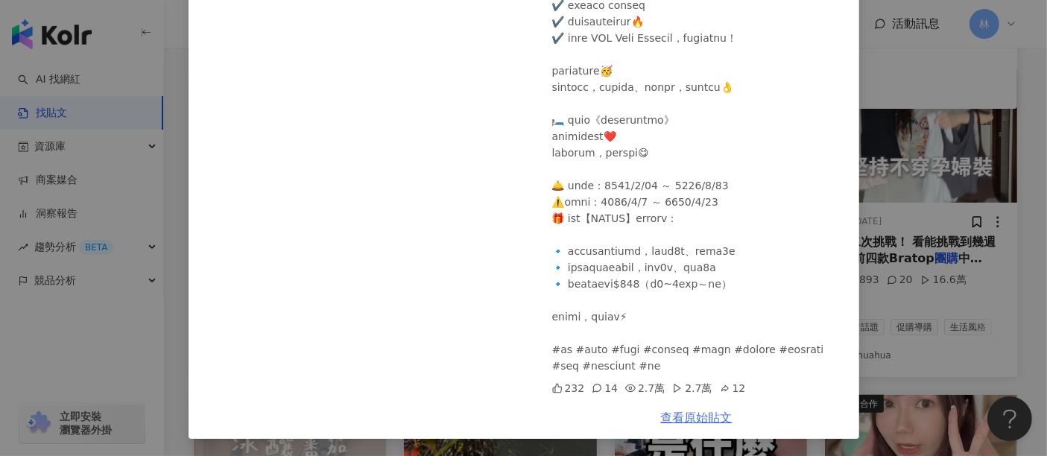
click at [708, 412] on link "查看原始貼文" at bounding box center [697, 418] width 72 height 14
